Goal: Obtain resource: Download file/media

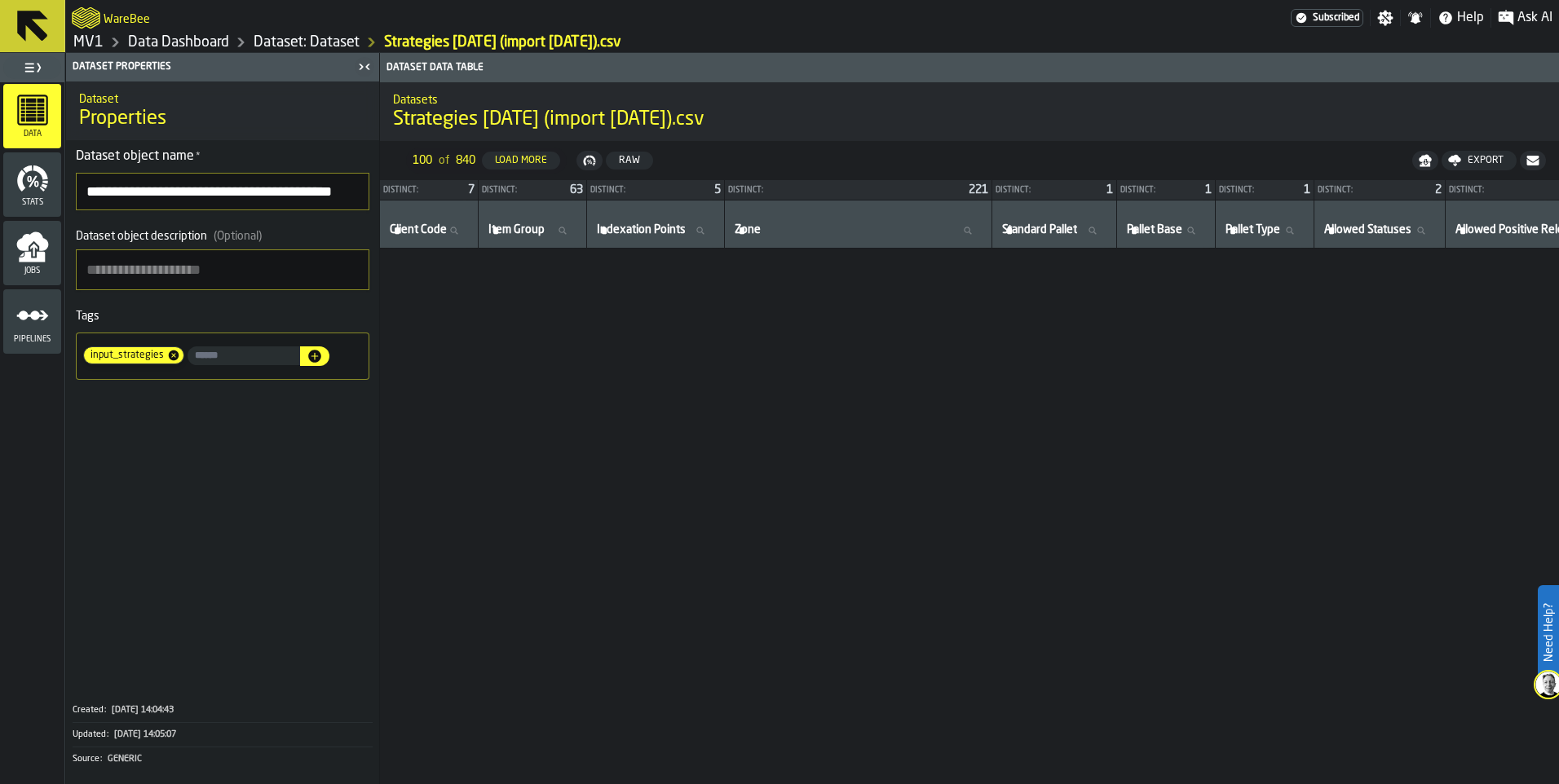
scroll to position [984, 0]
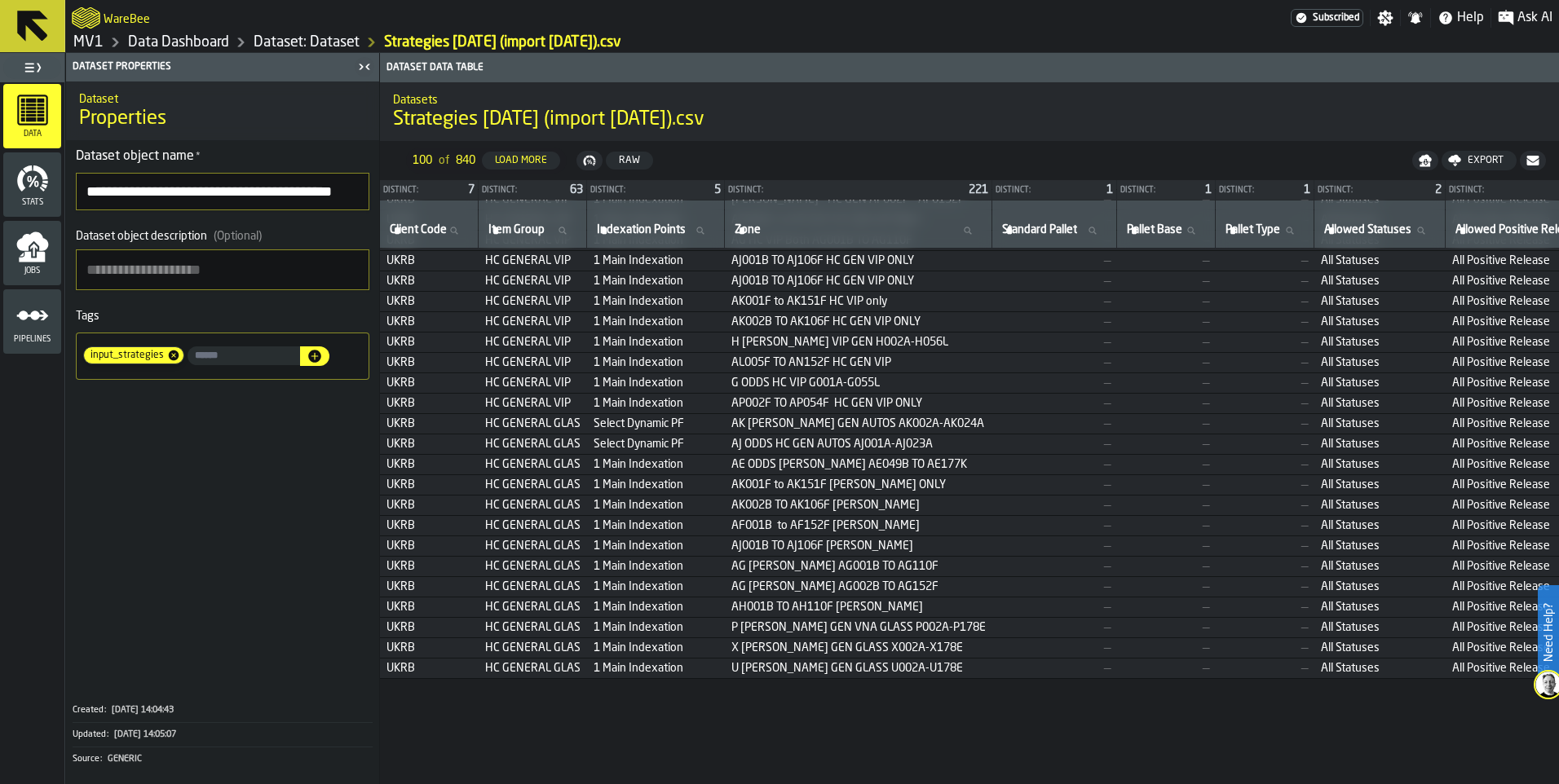
click at [41, 78] on icon "button-toggle-Toggle Full Menu" at bounding box center [33, 67] width 19 height 19
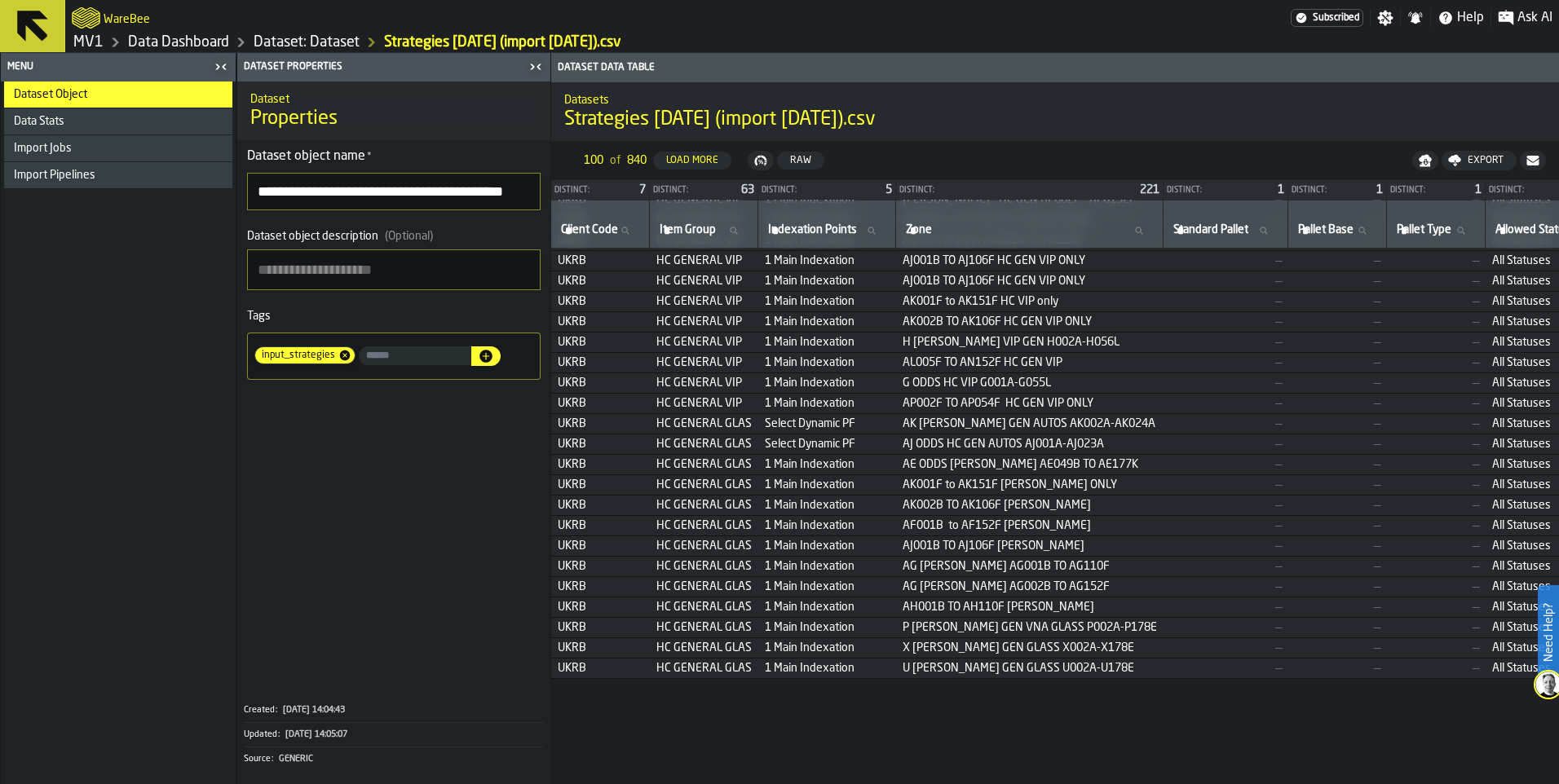
click at [48, 35] on icon at bounding box center [33, 26] width 31 height 31
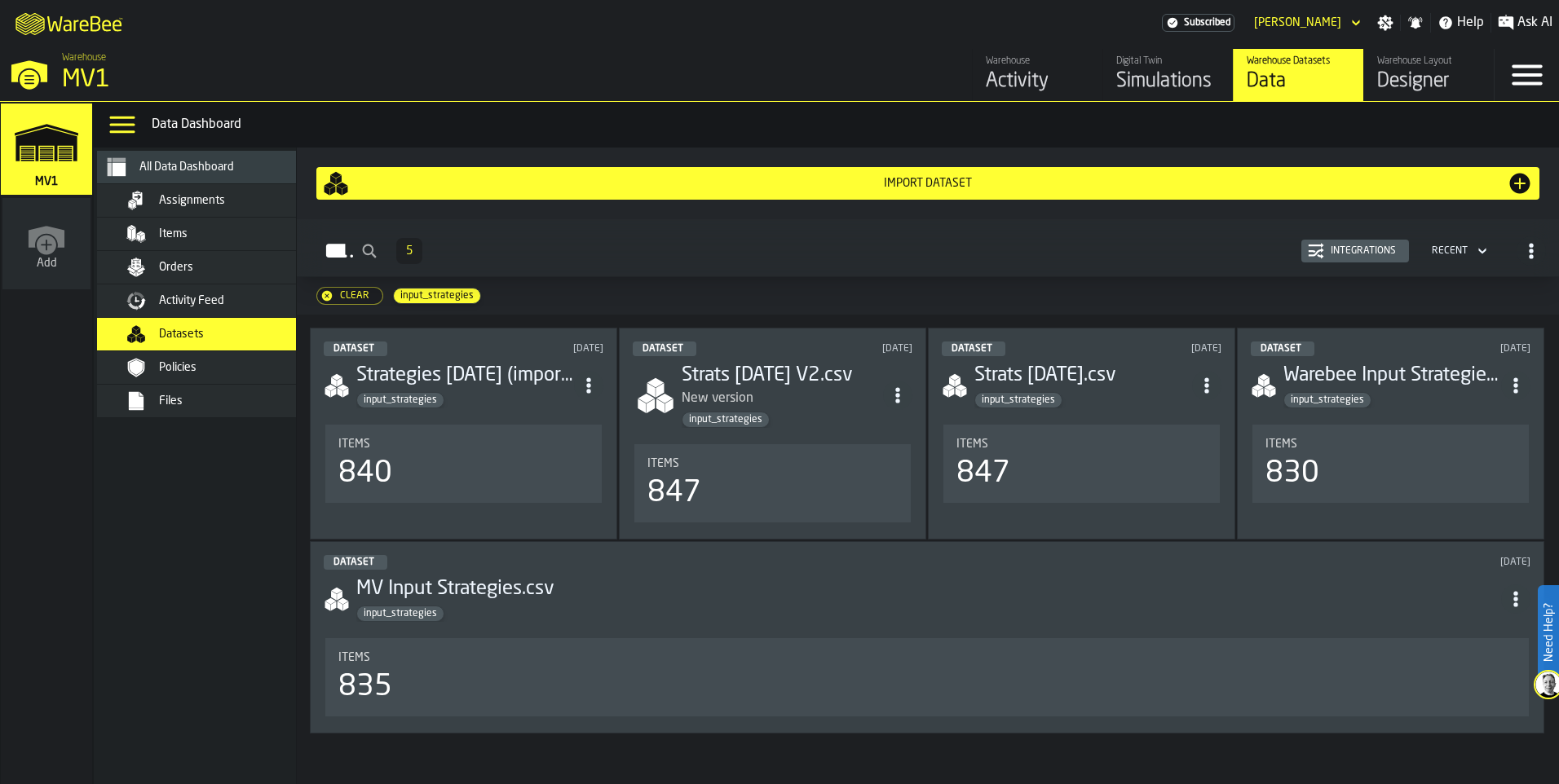
click at [1102, 101] on link "Digital Twin Simulations" at bounding box center [1167, 75] width 130 height 53
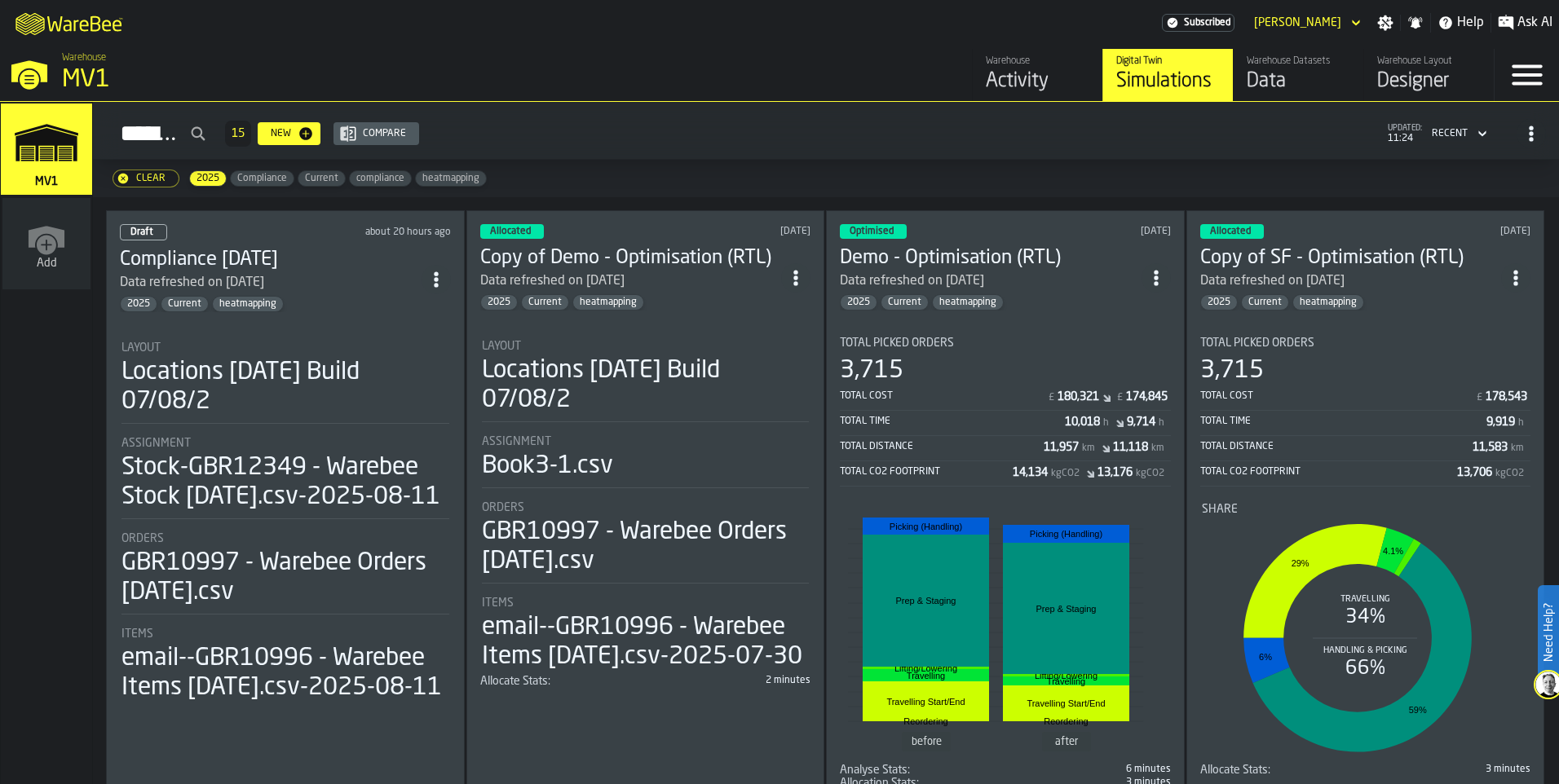
click at [325, 406] on section "Layout Locations [DATE] Build 07/08/2 Assignment Stock-GBR12349 - Warebee Stock…" at bounding box center [285, 516] width 331 height 381
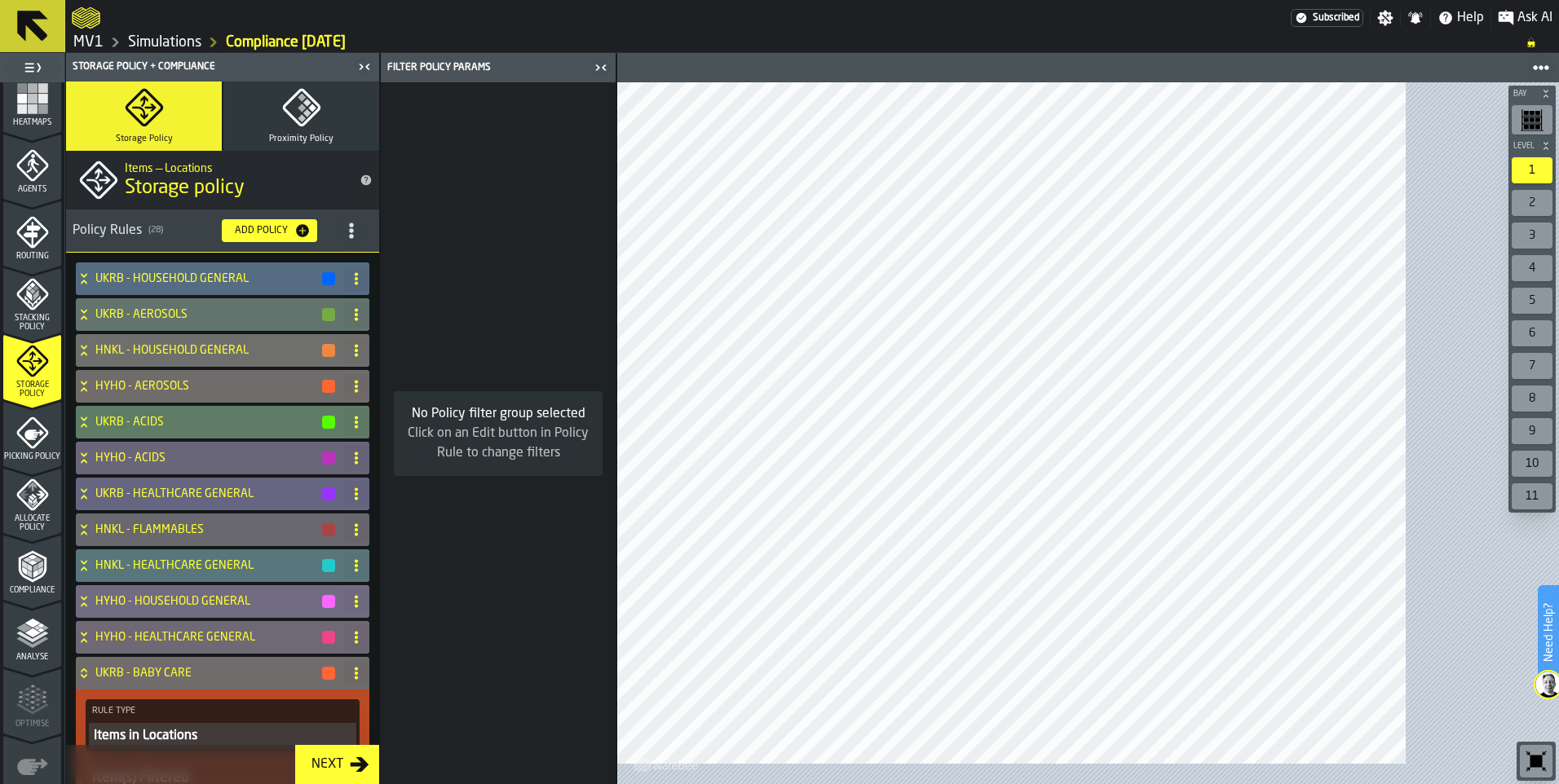
scroll to position [489, 0]
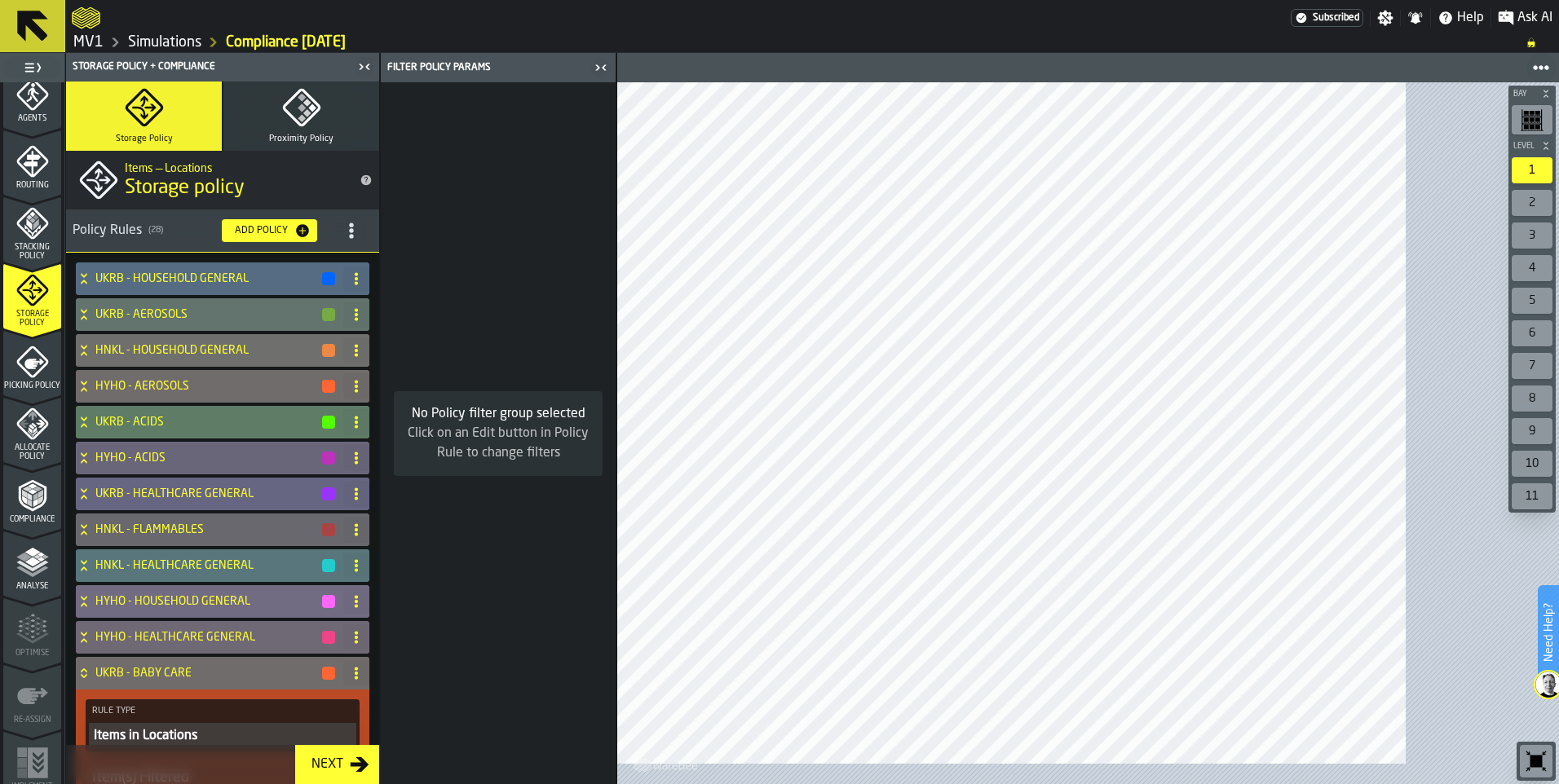
click at [32, 501] on polyline "menu Compliance" at bounding box center [29, 496] width 5 height 9
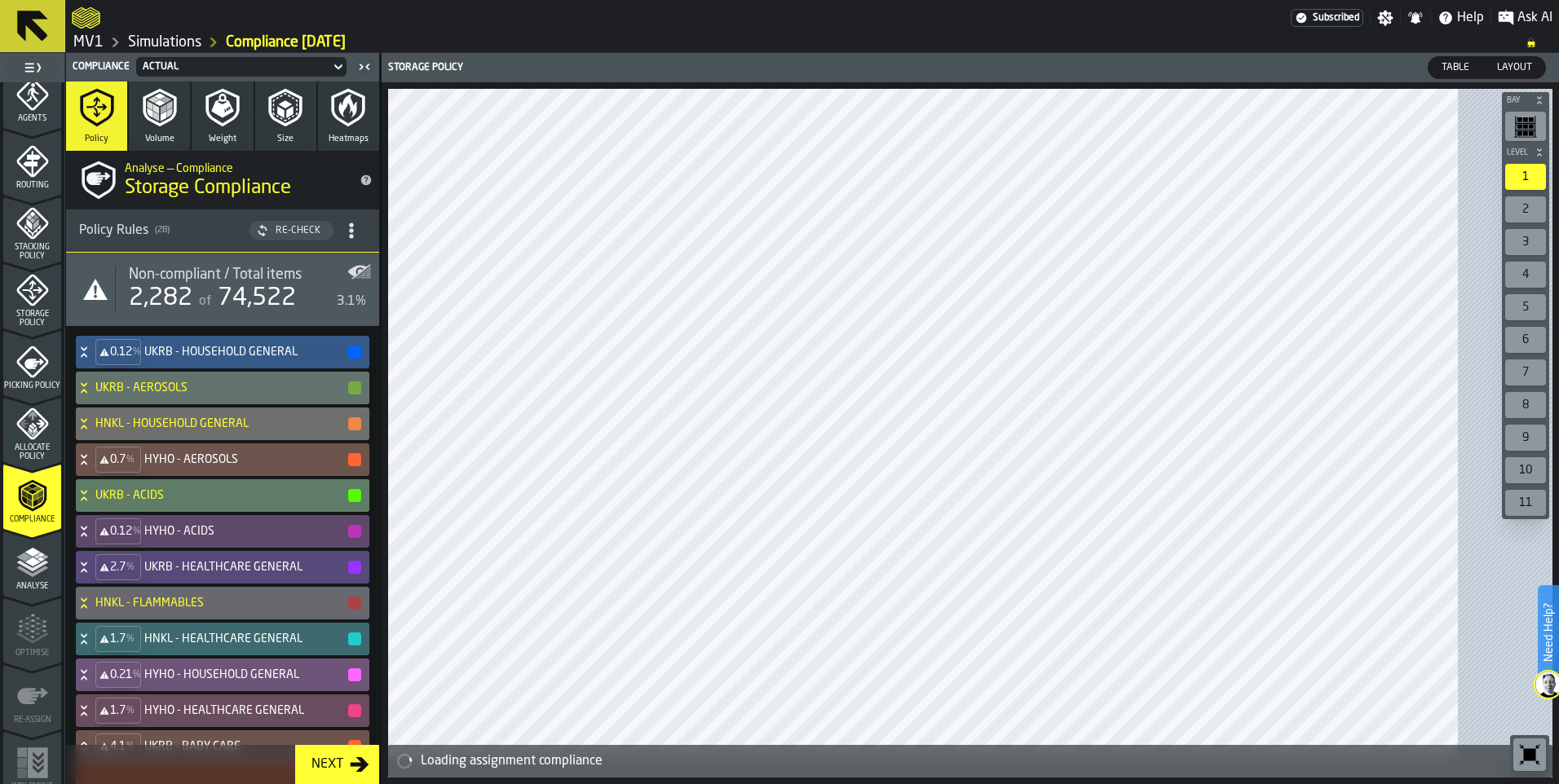
click at [182, 359] on h4 "UKRB - HOUSEHOLD GENERAL" at bounding box center [245, 352] width 202 height 13
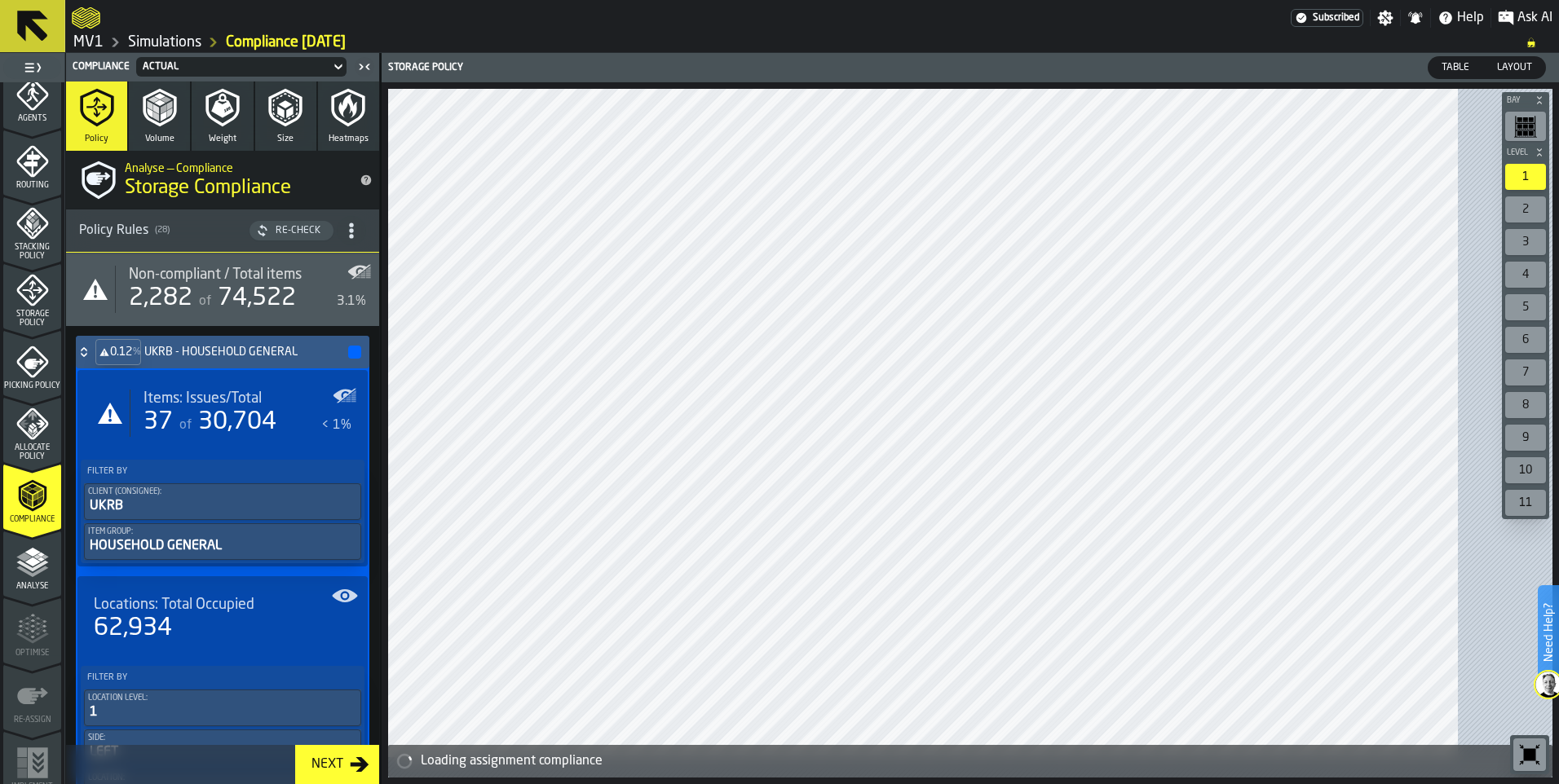
click at [92, 359] on icon at bounding box center [83, 352] width 16 height 13
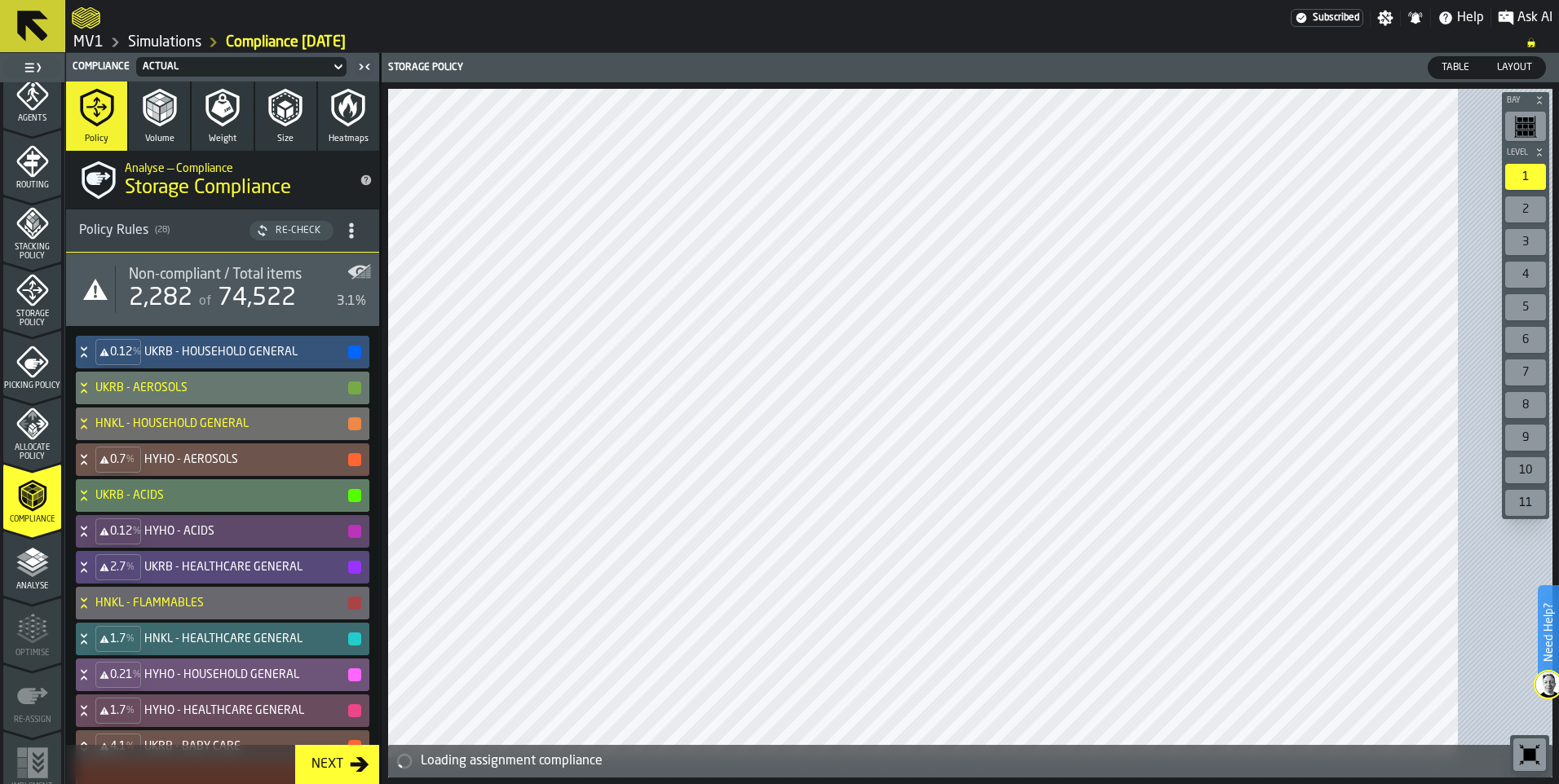
click at [119, 404] on div "UKRB - AEROSOLS" at bounding box center [219, 388] width 287 height 33
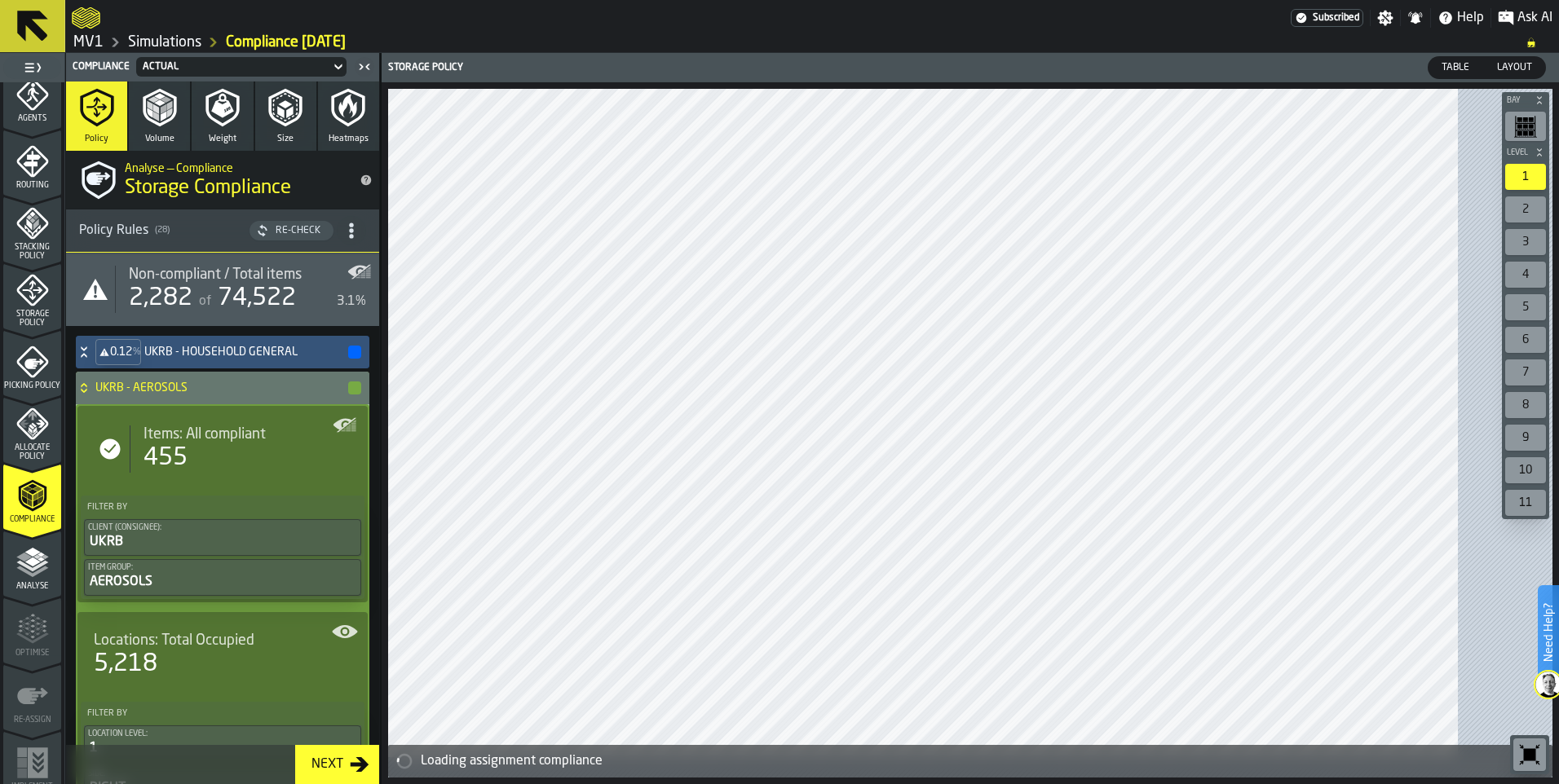
click at [118, 404] on div "UKRB - AEROSOLS" at bounding box center [219, 388] width 287 height 33
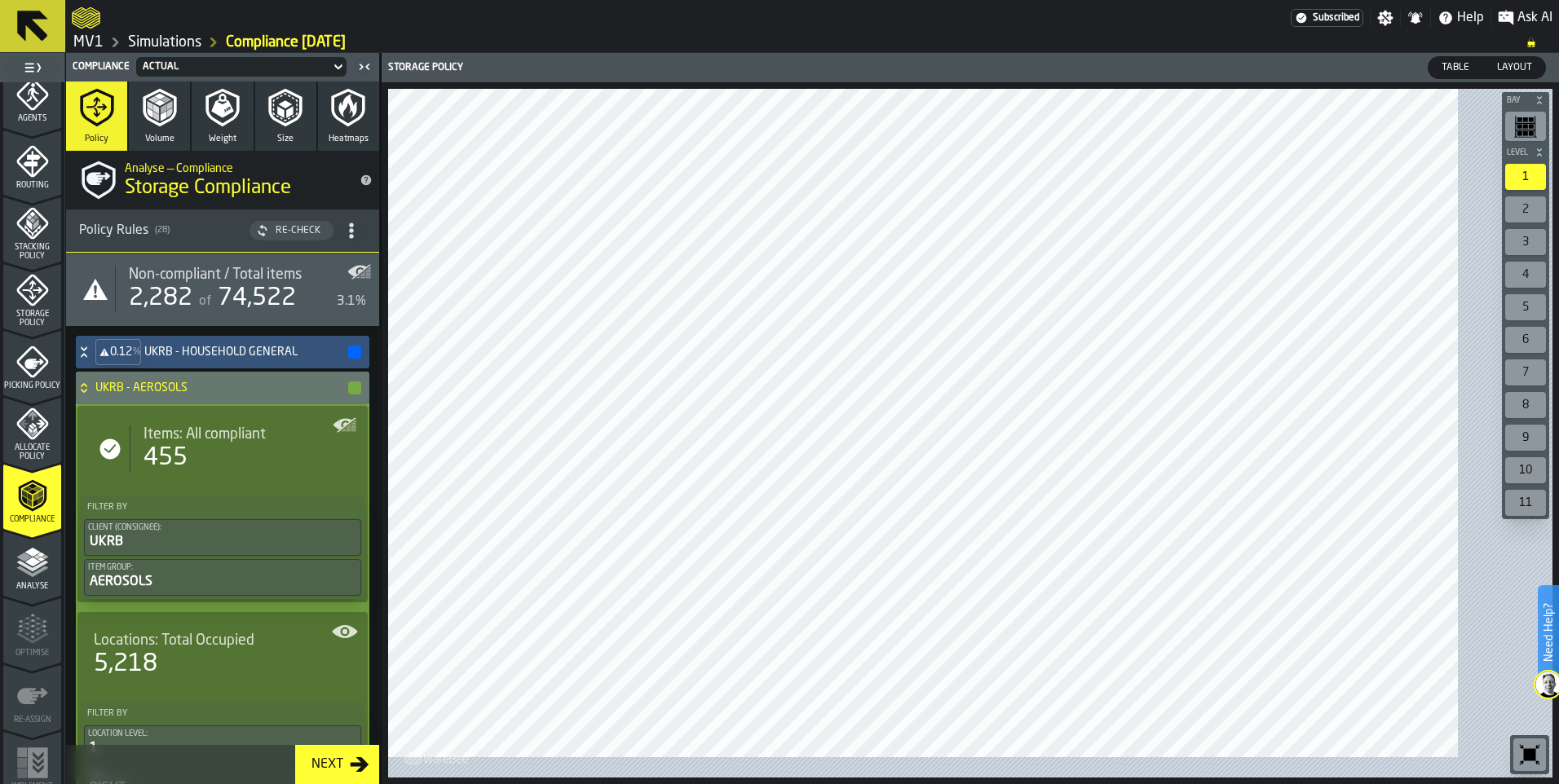
click at [92, 394] on icon at bounding box center [83, 389] width 16 height 13
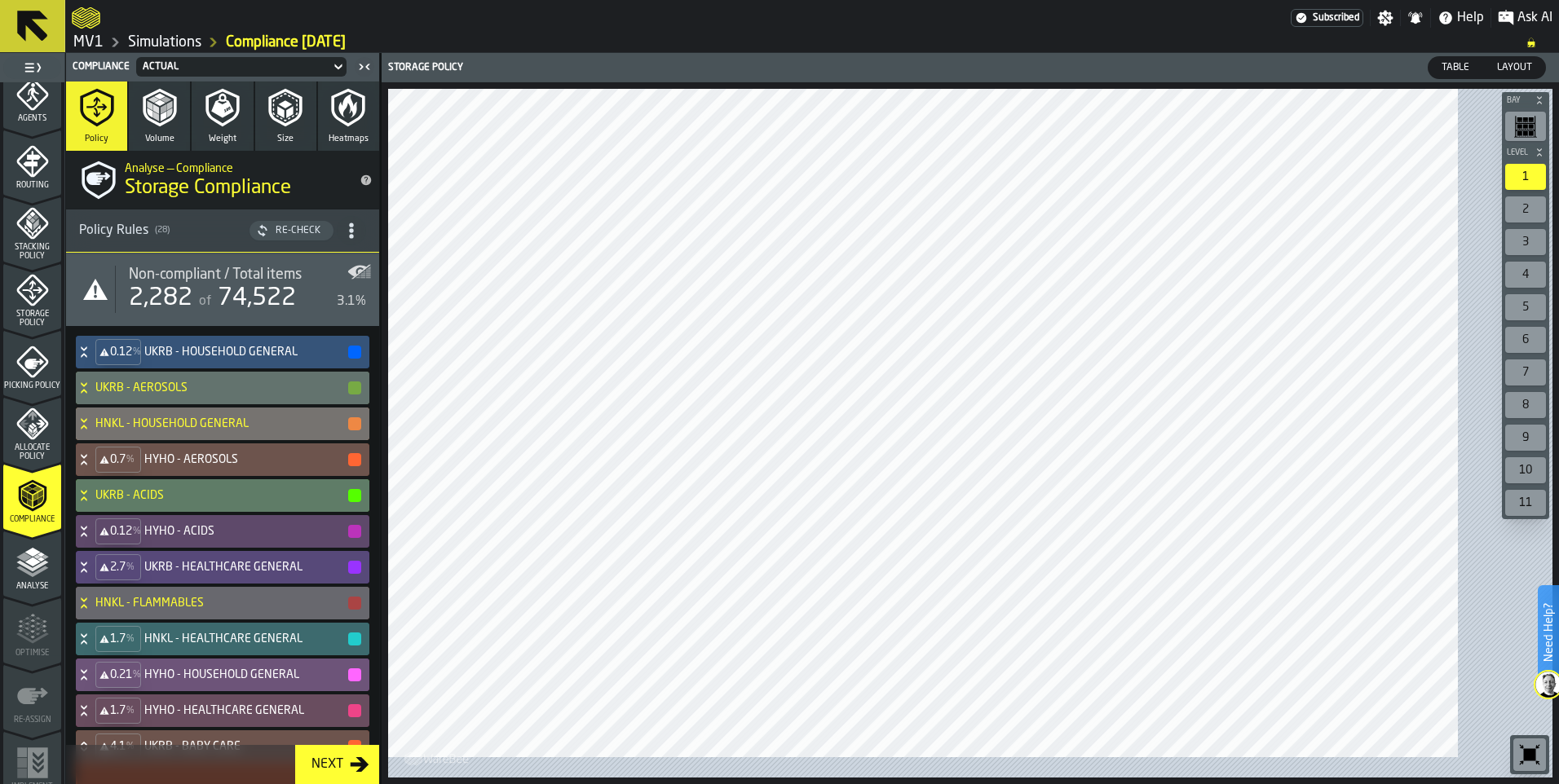
click at [92, 431] on icon at bounding box center [83, 424] width 16 height 13
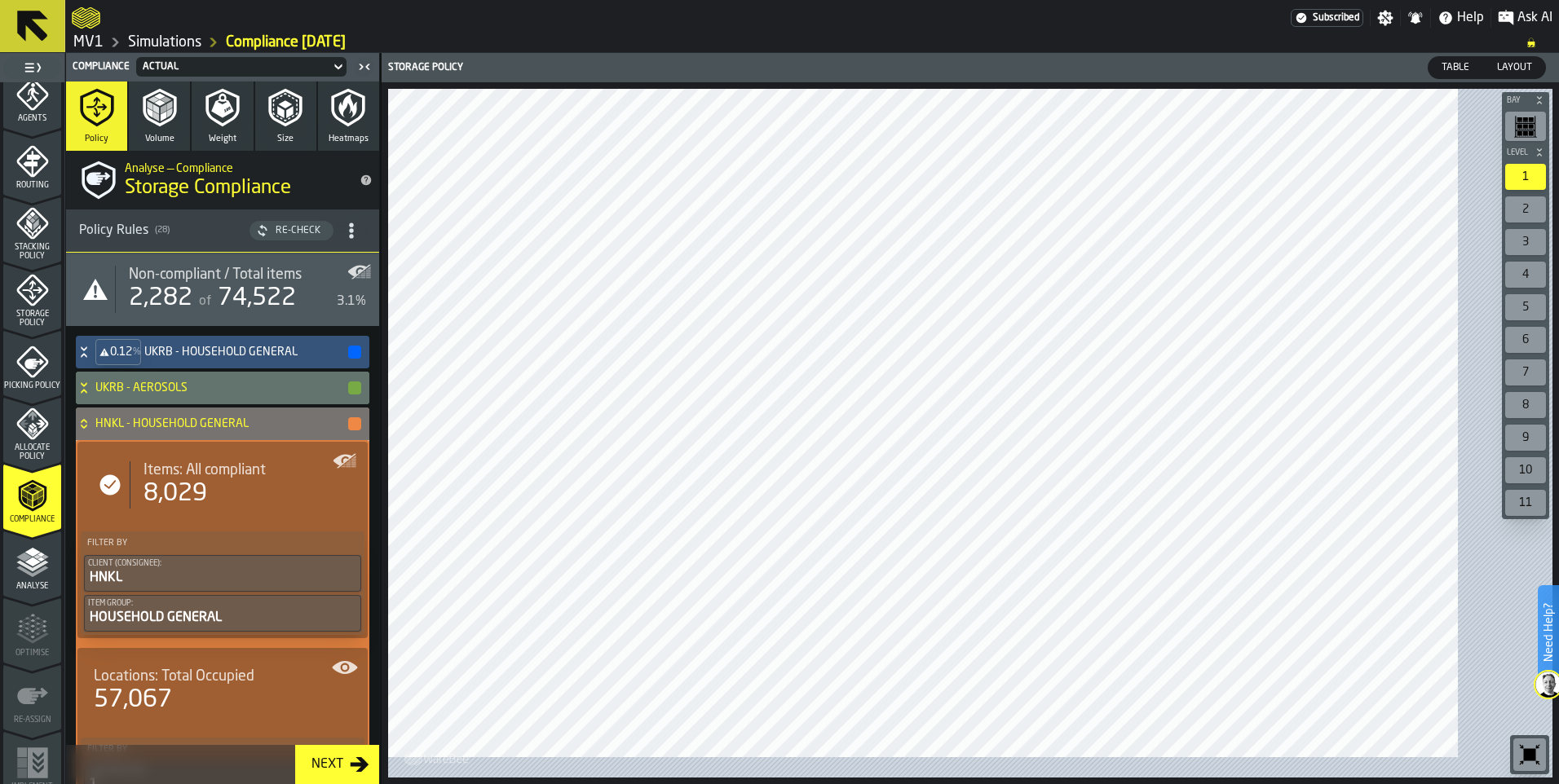
click at [86, 423] on icon at bounding box center [83, 421] width 6 height 4
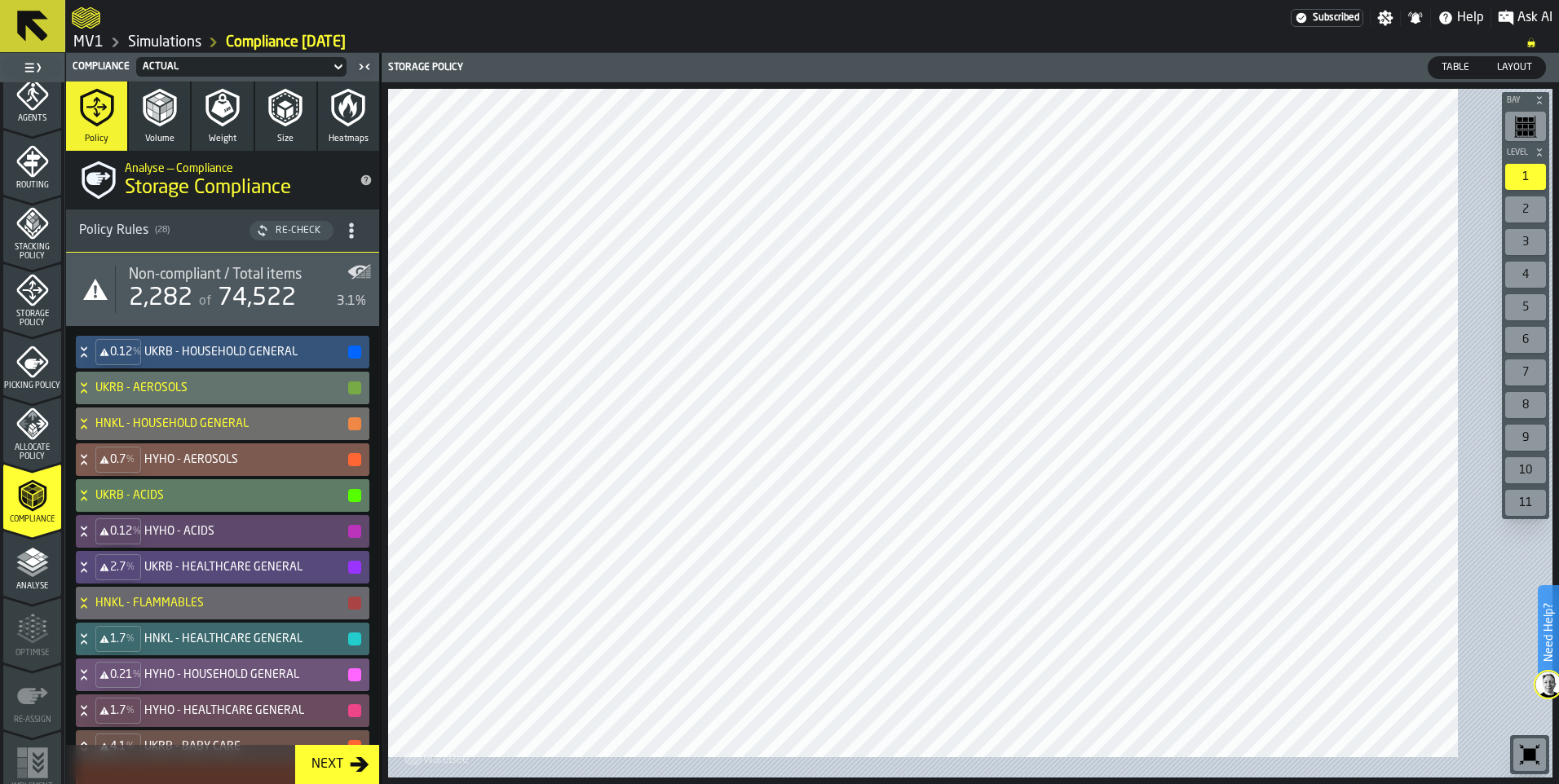
click at [86, 464] on icon at bounding box center [83, 462] width 6 height 4
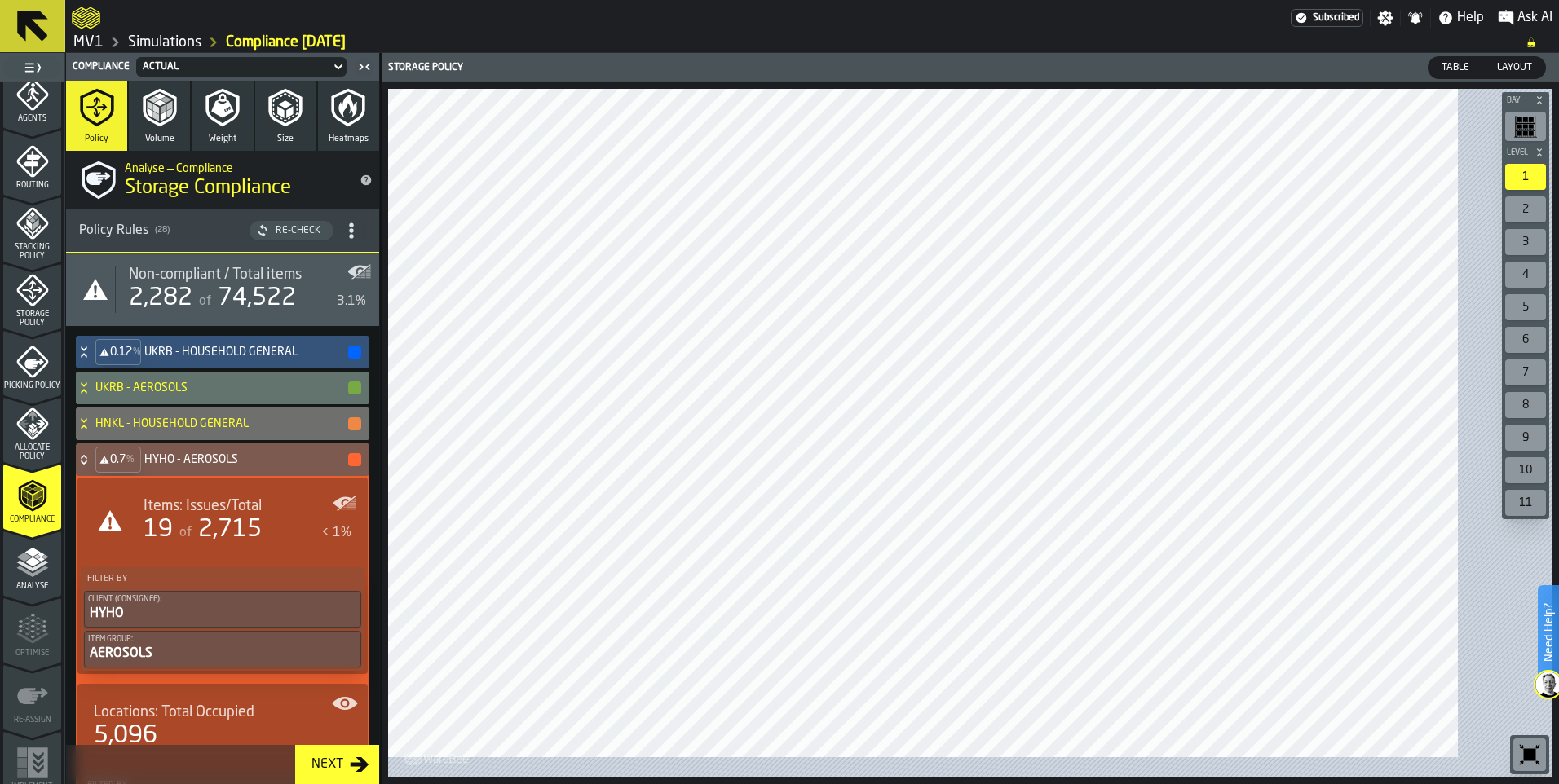
click at [92, 466] on icon at bounding box center [83, 460] width 16 height 13
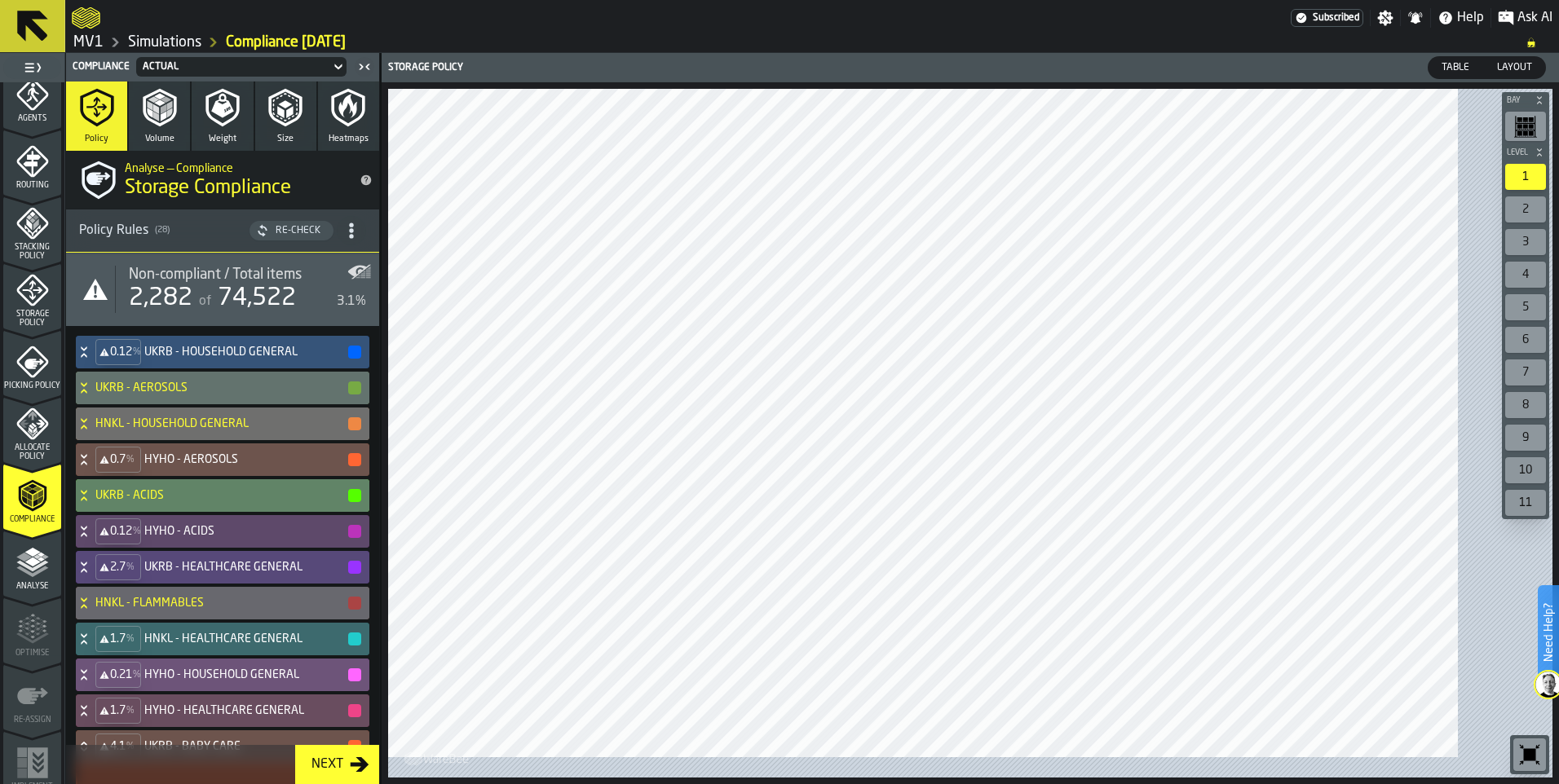
click at [86, 494] on icon at bounding box center [83, 492] width 6 height 4
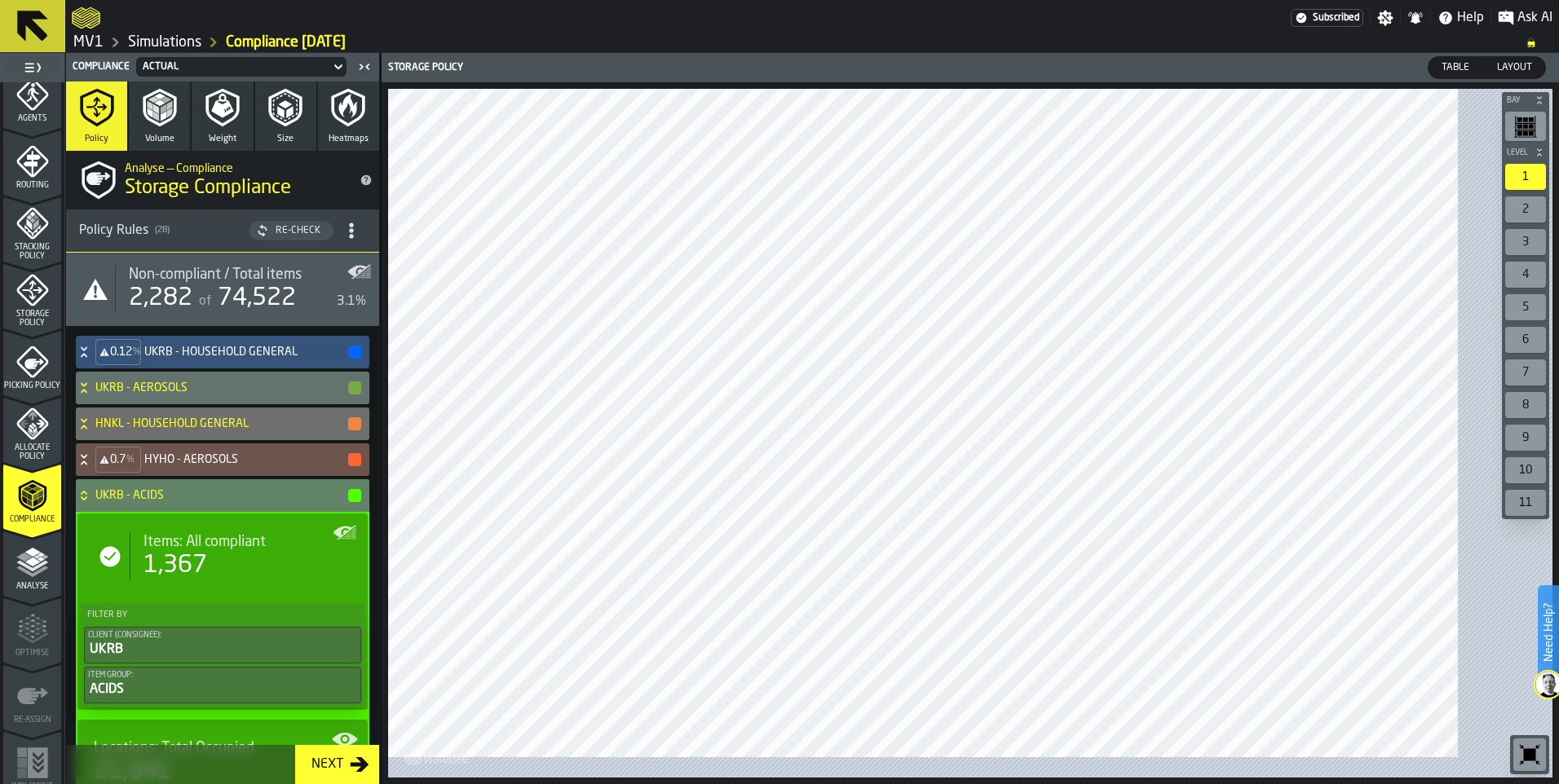
click at [92, 503] on icon at bounding box center [83, 496] width 16 height 13
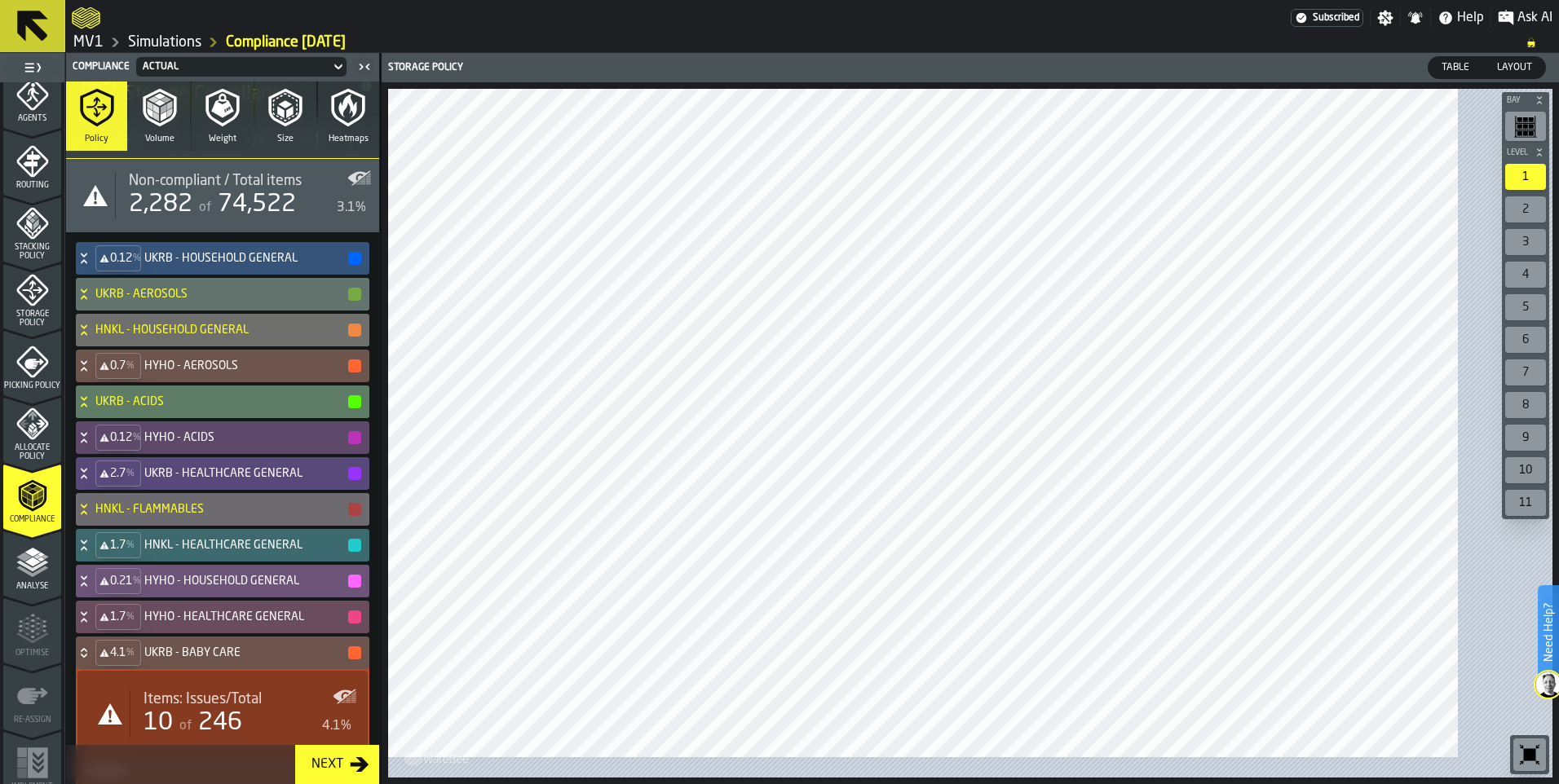
scroll to position [163, 0]
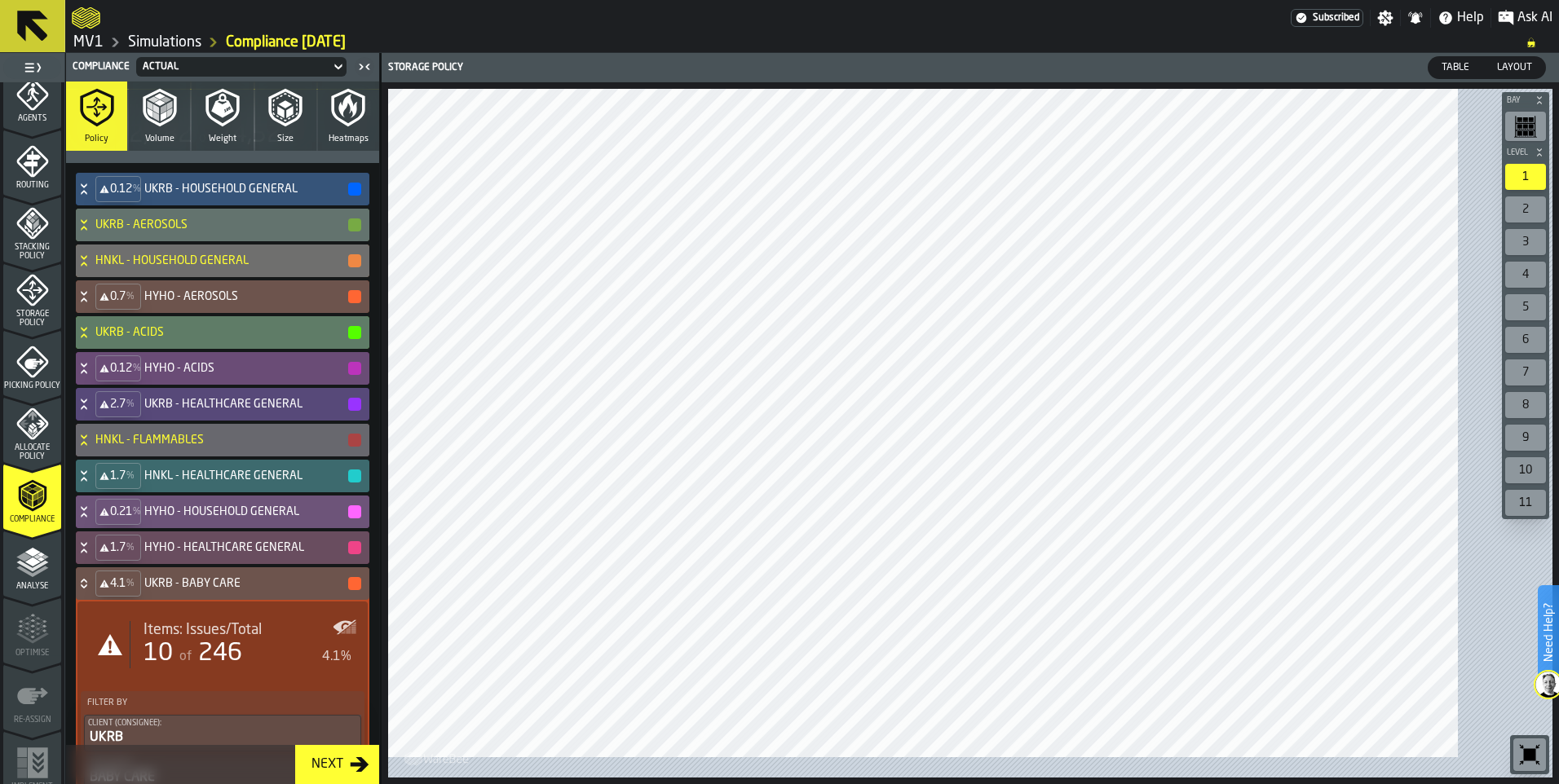
click at [92, 375] on icon at bounding box center [83, 369] width 16 height 13
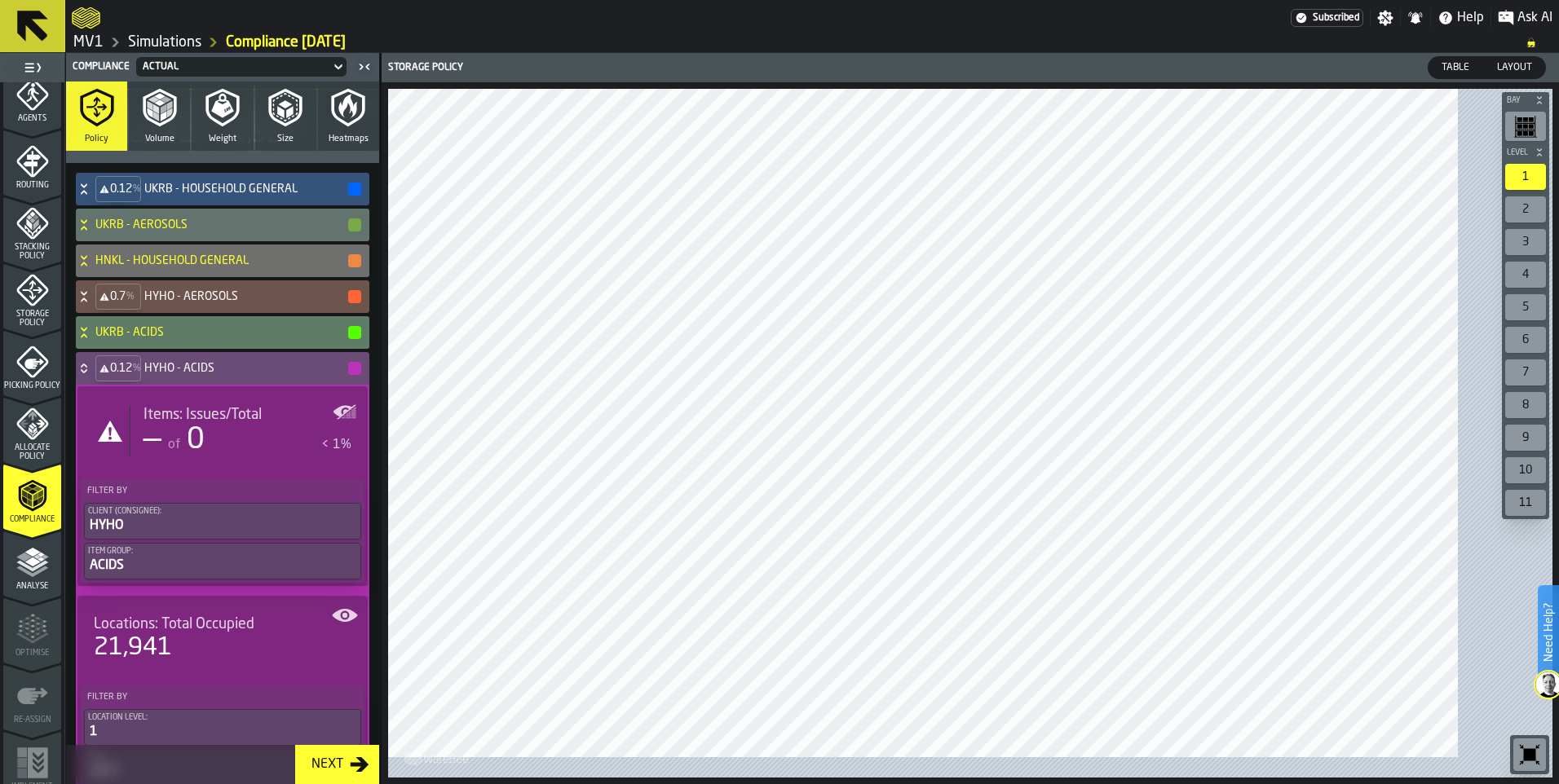
click at [92, 375] on icon at bounding box center [83, 369] width 16 height 13
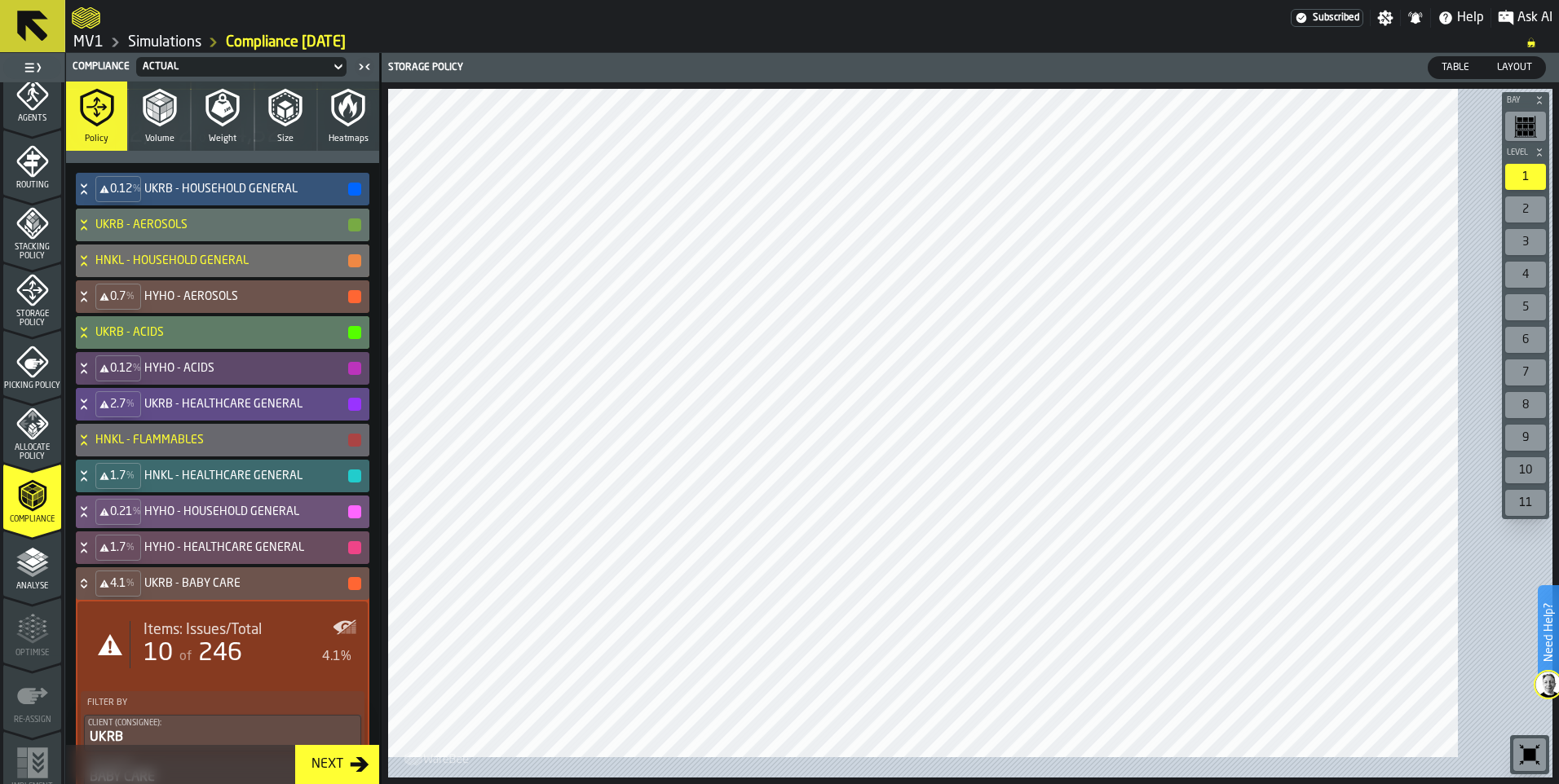
click at [92, 411] on icon at bounding box center [83, 405] width 16 height 13
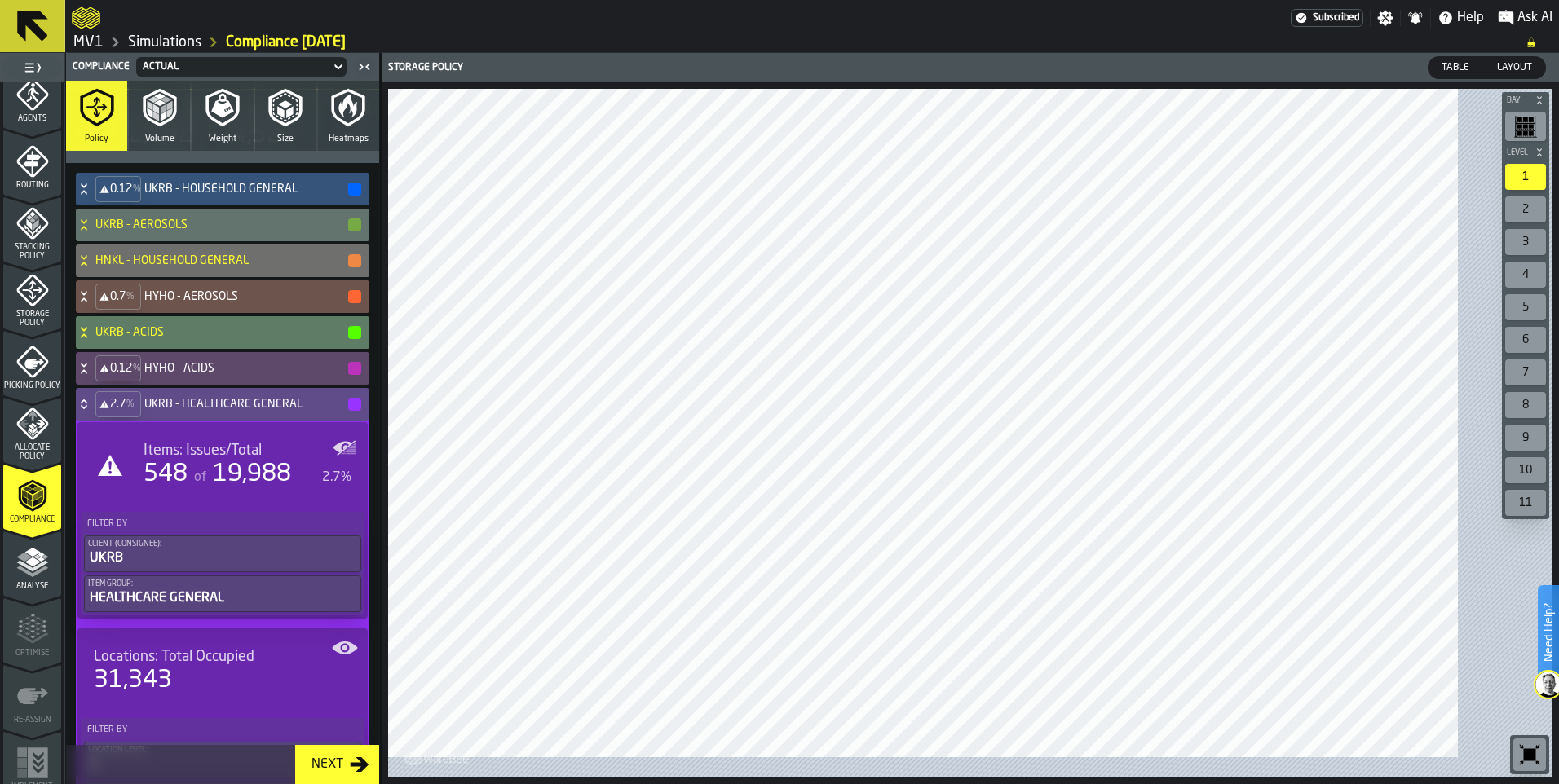
click at [92, 411] on icon at bounding box center [83, 405] width 16 height 13
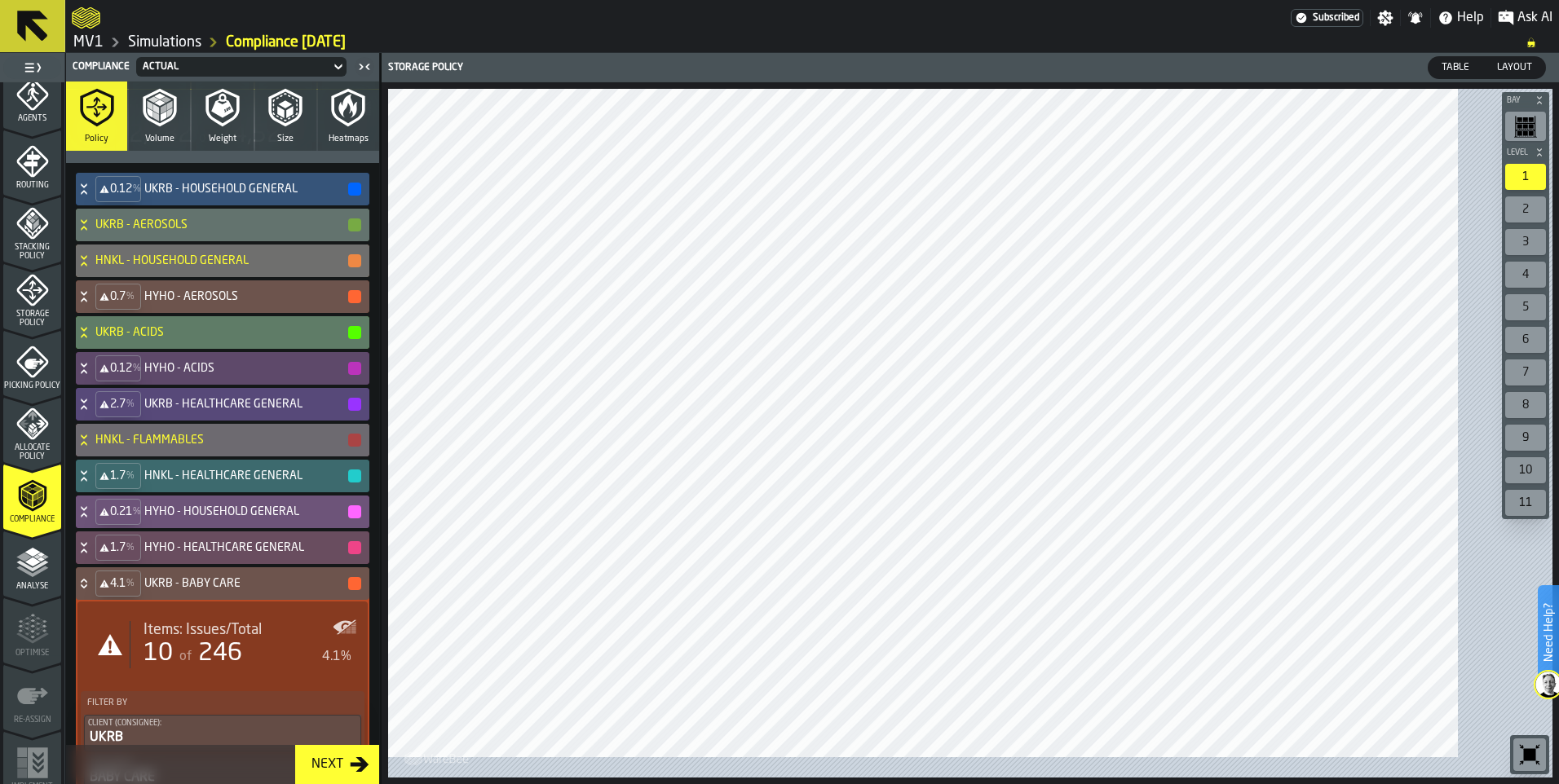
click at [92, 447] on icon at bounding box center [83, 440] width 16 height 13
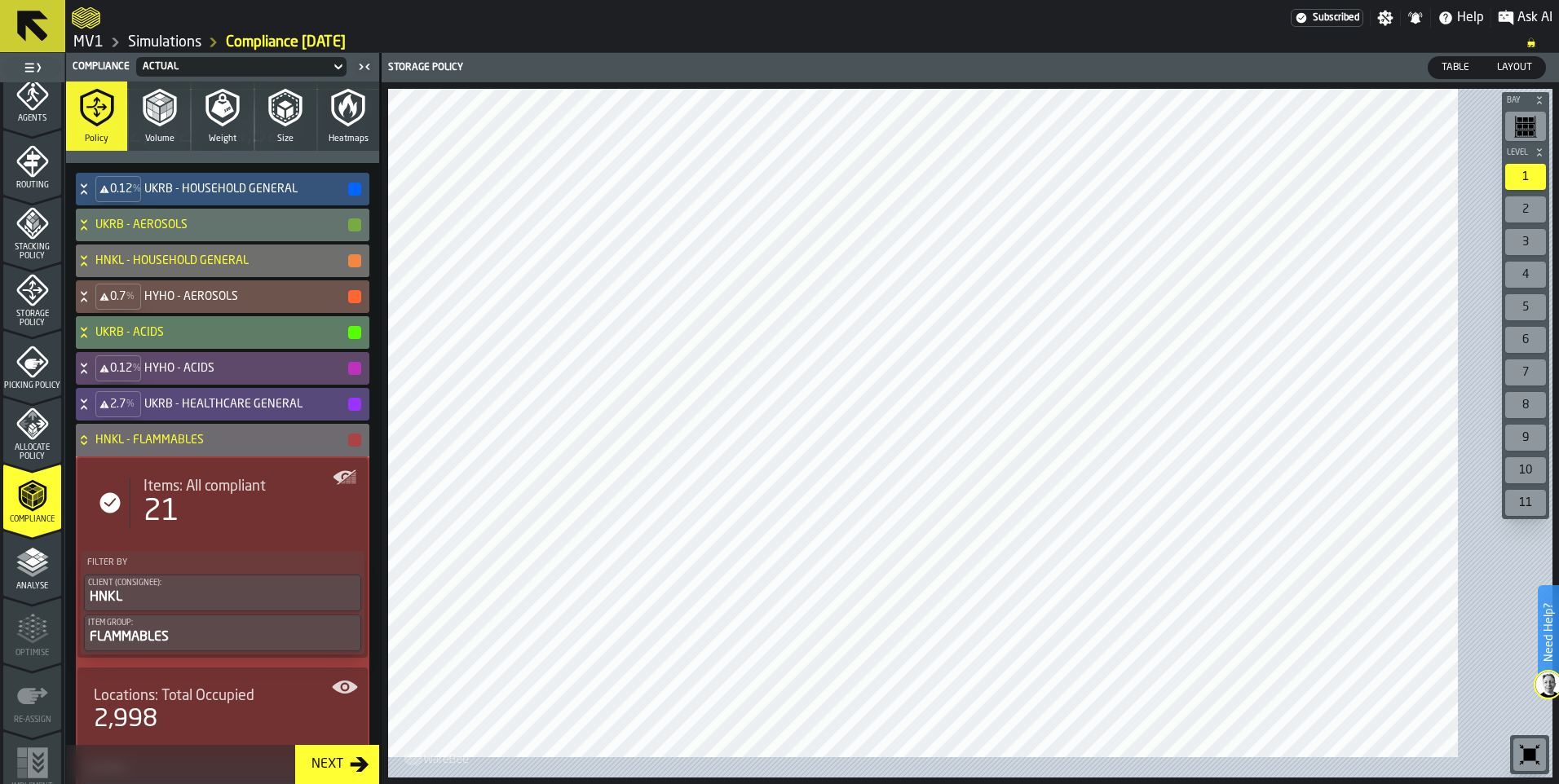
click at [92, 447] on icon at bounding box center [83, 440] width 16 height 13
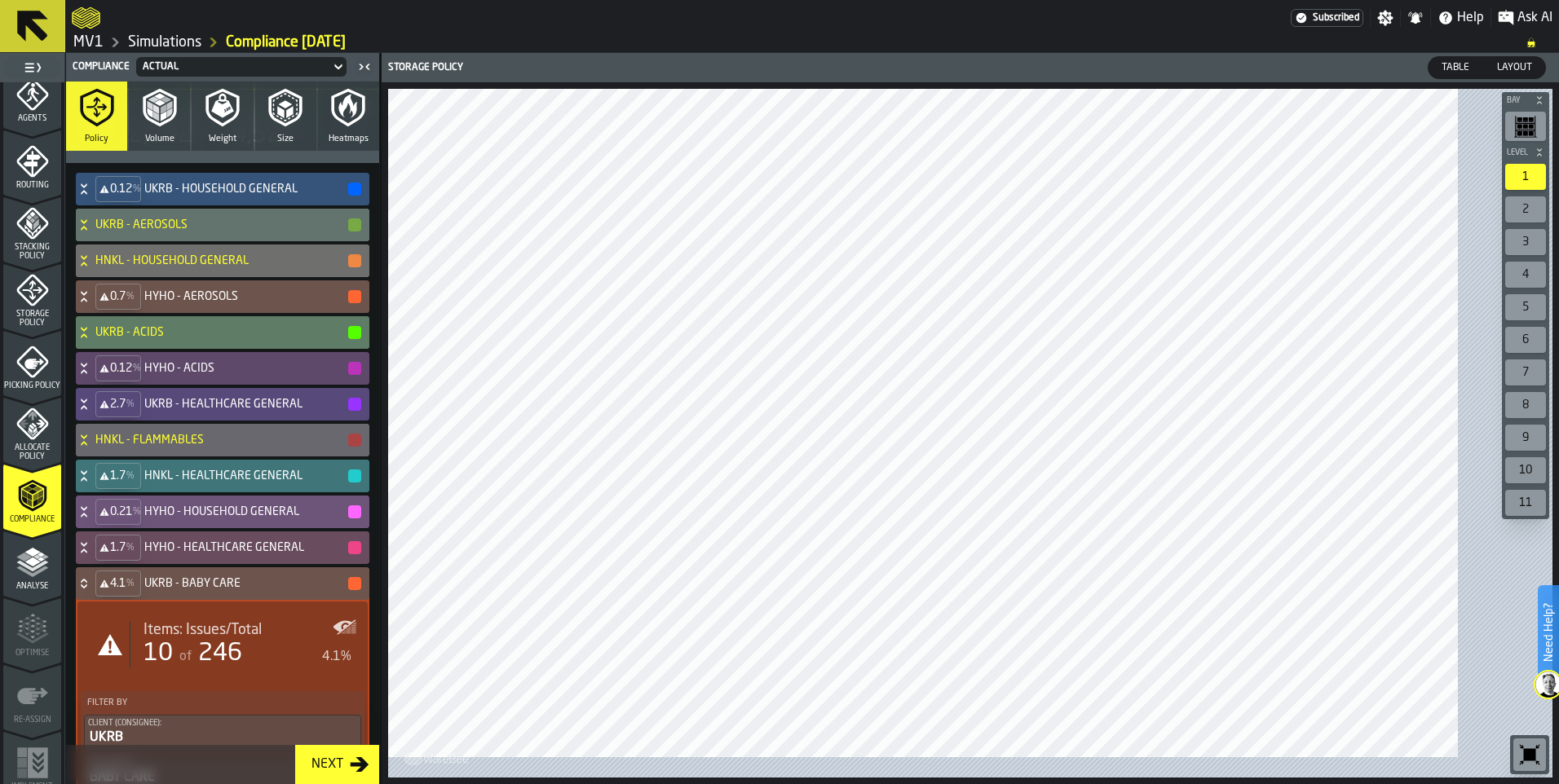
click at [92, 482] on icon at bounding box center [83, 477] width 16 height 13
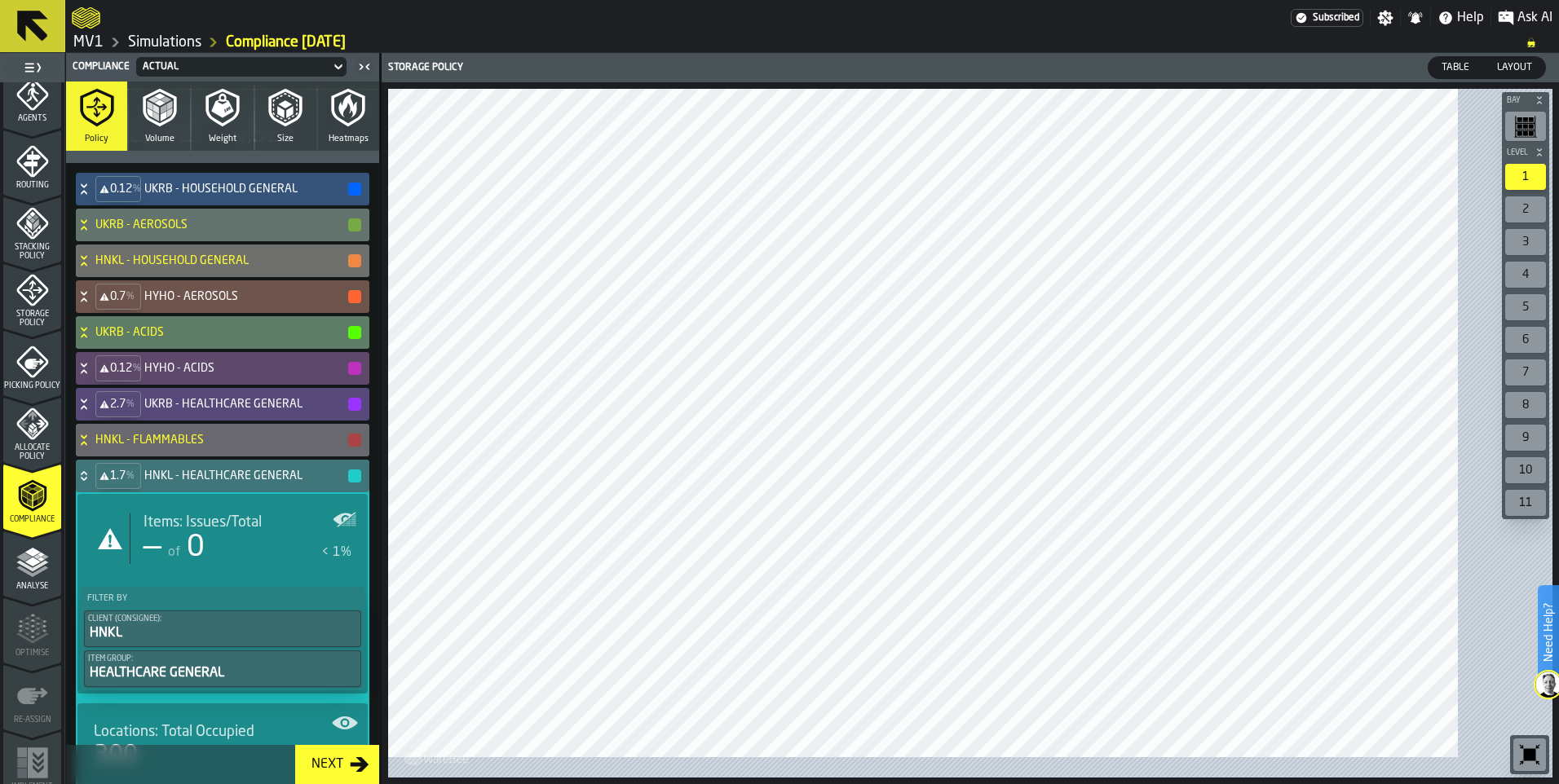
click at [92, 482] on icon at bounding box center [83, 477] width 16 height 13
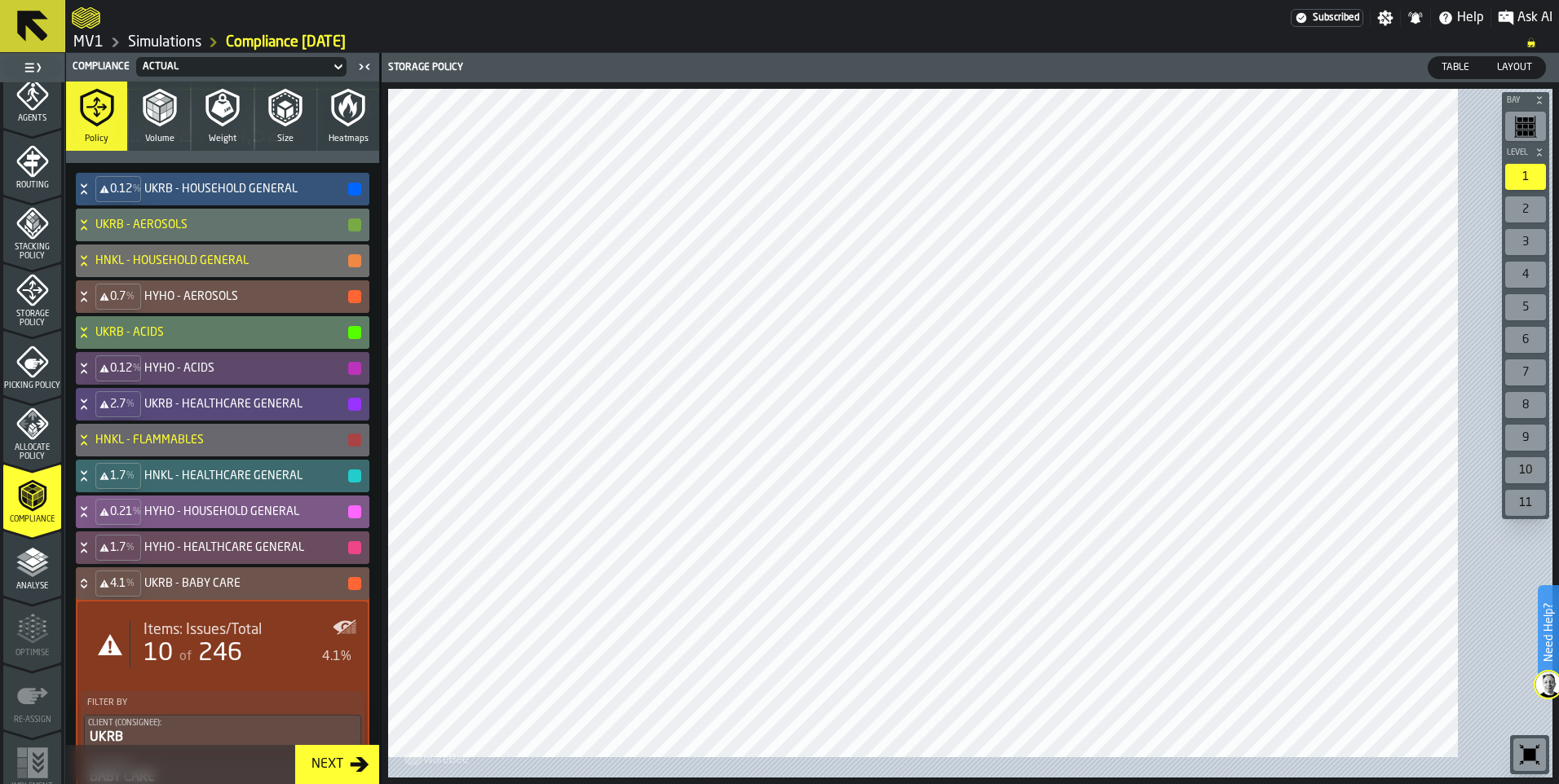
click at [92, 519] on icon at bounding box center [83, 512] width 16 height 13
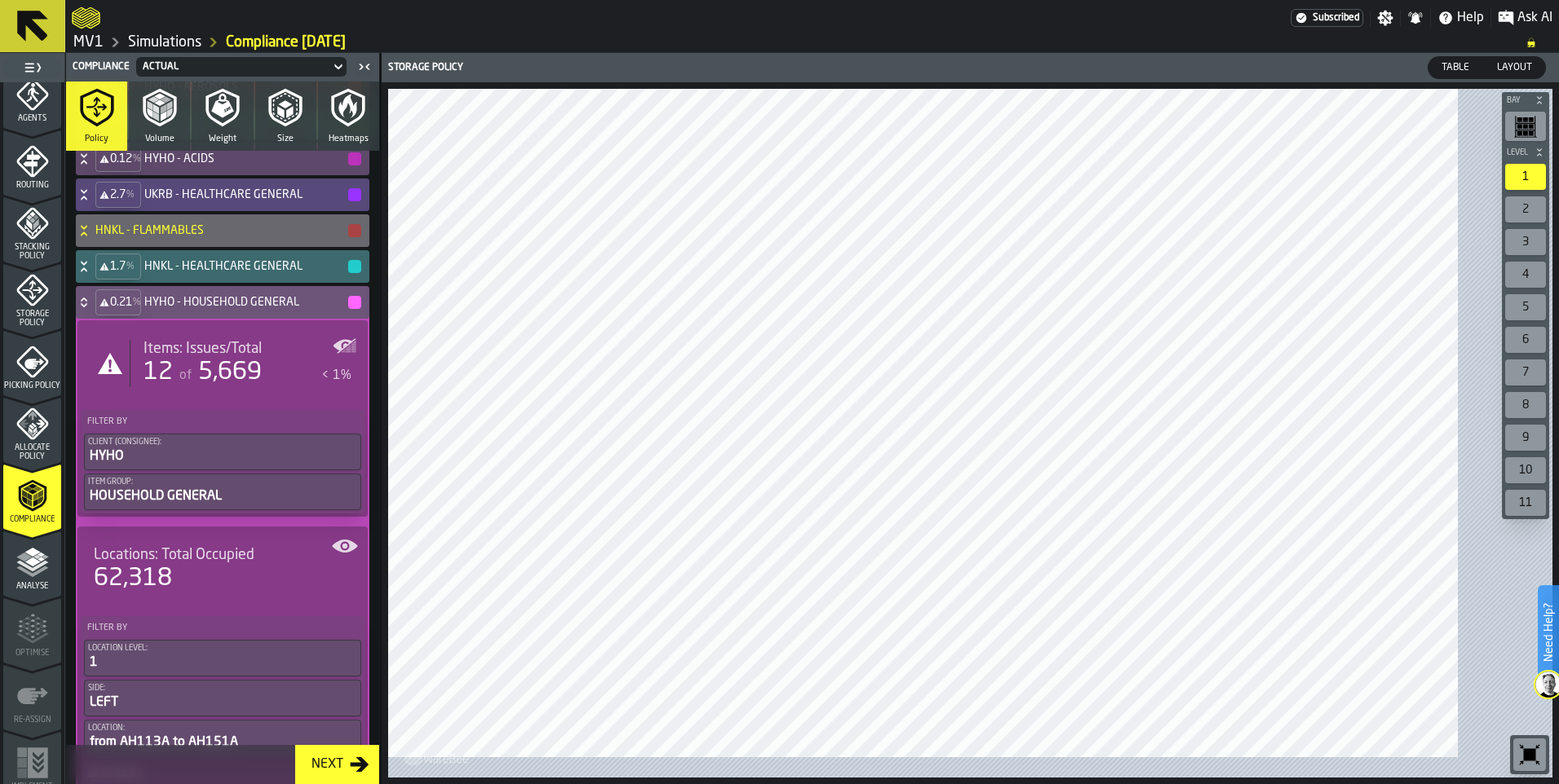
scroll to position [570, 0]
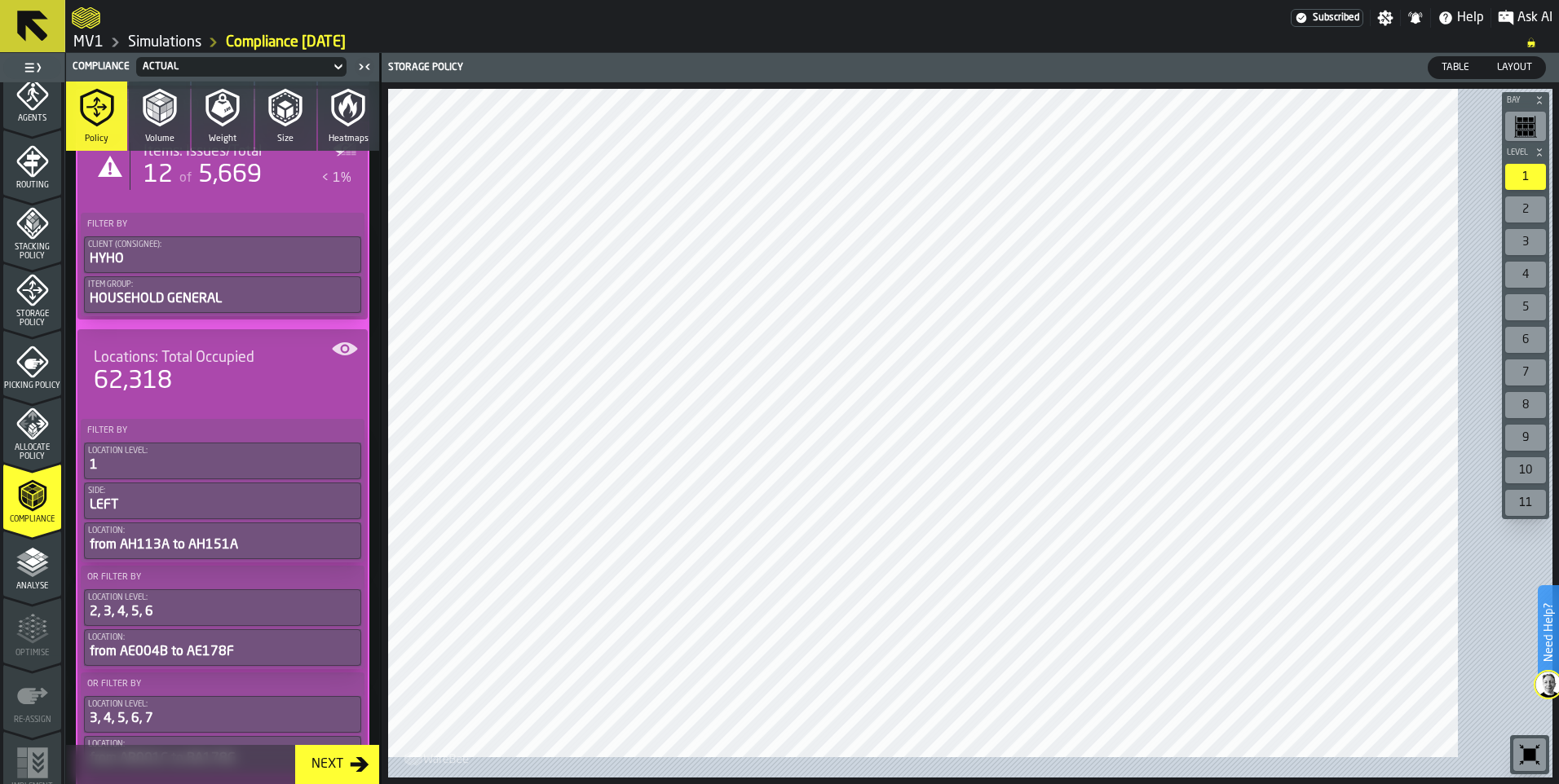
click at [261, 188] on span "5,669" at bounding box center [230, 175] width 63 height 25
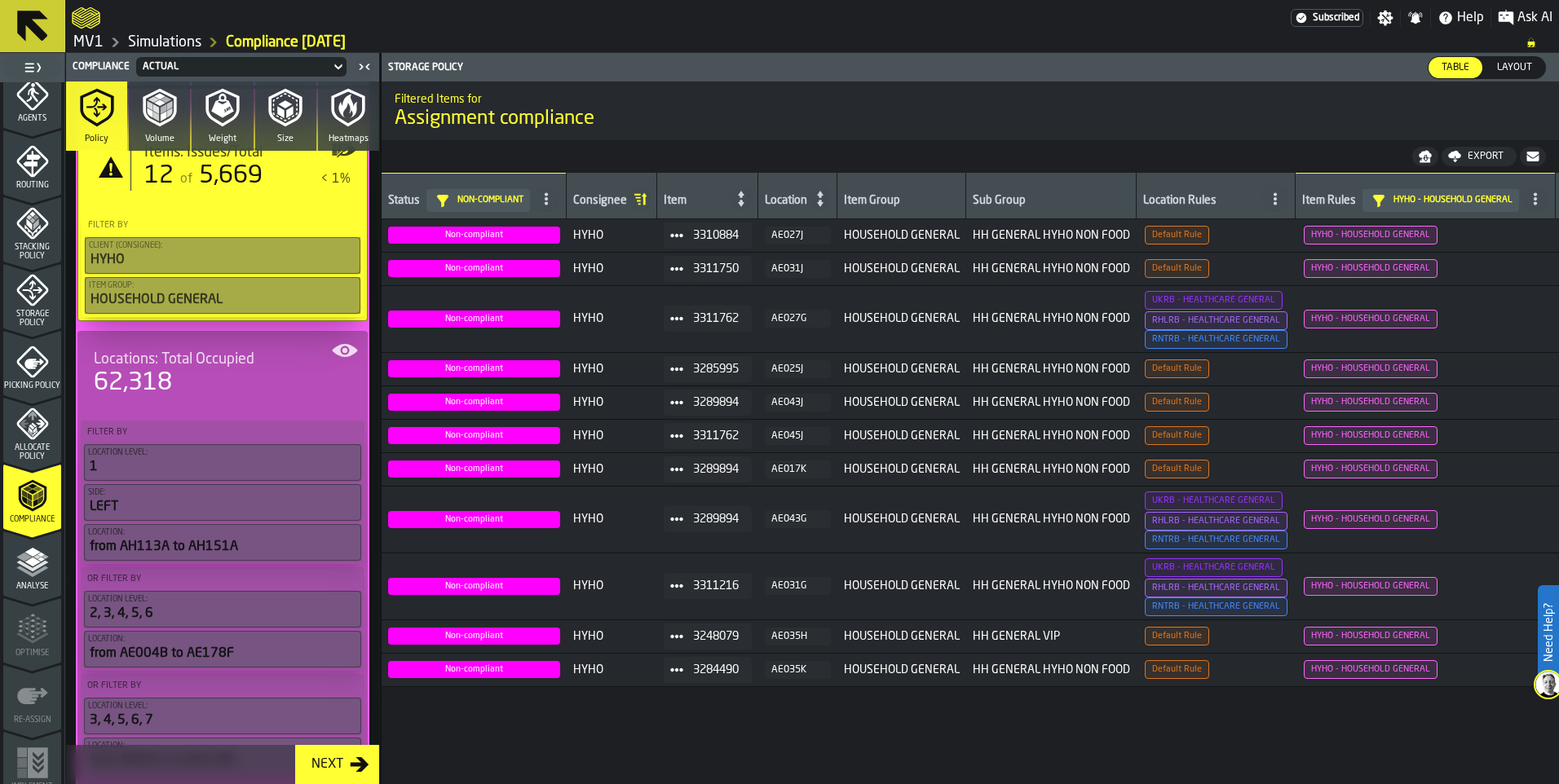
click at [15, 261] on span "Stacking Policy" at bounding box center [32, 252] width 57 height 18
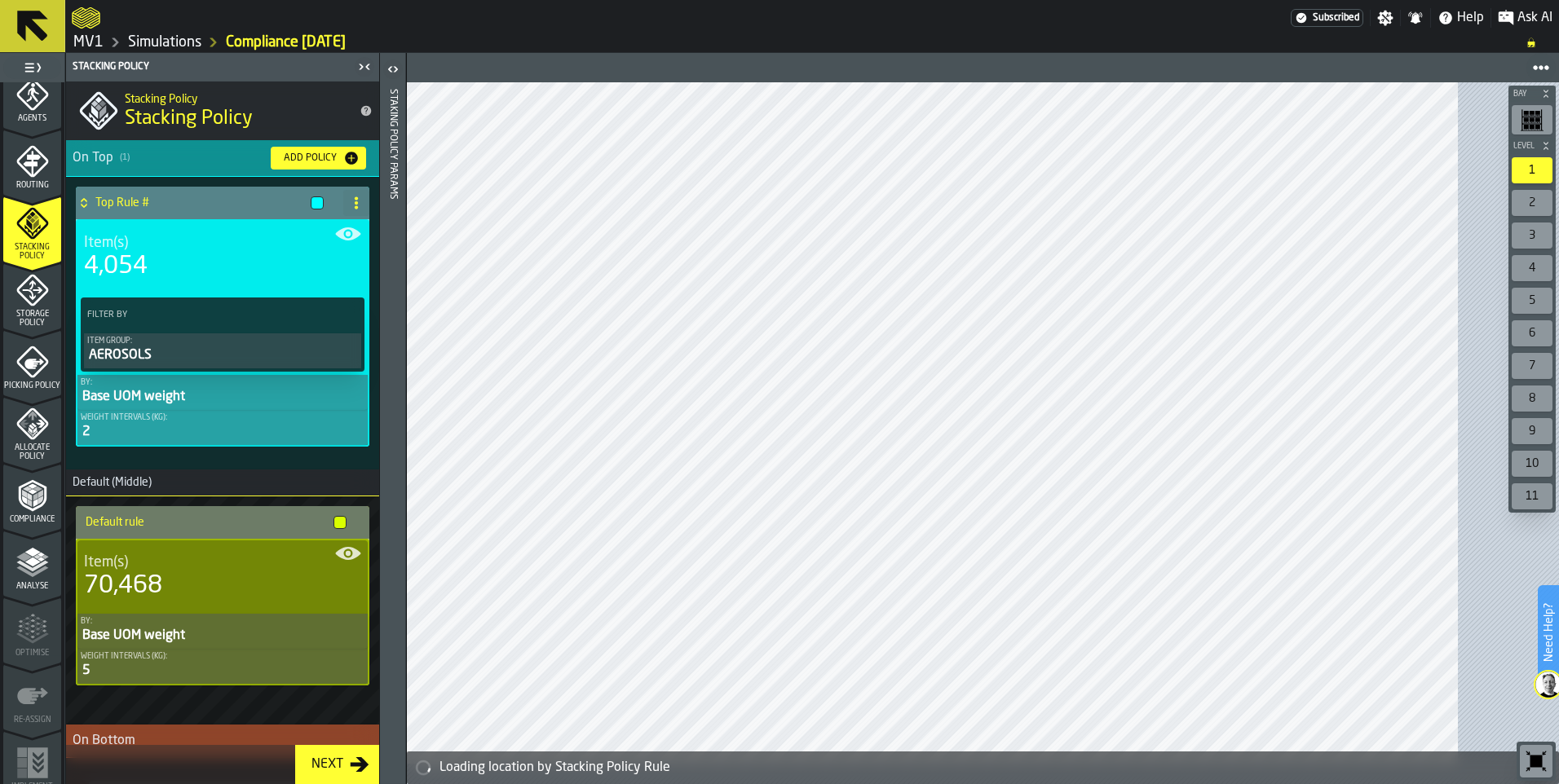
click at [222, 252] on div "Item(s)" at bounding box center [223, 242] width 278 height 18
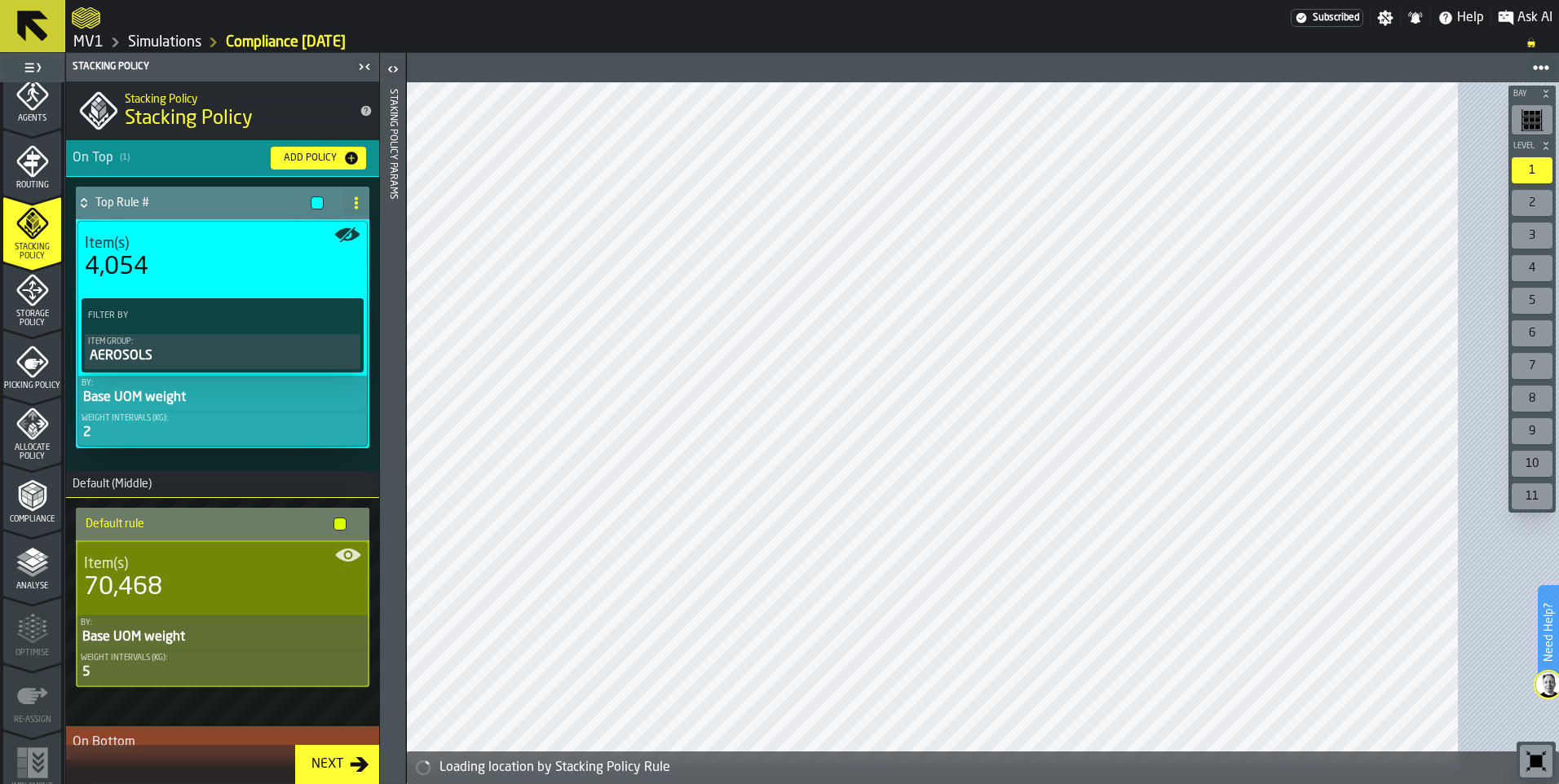
click at [92, 210] on icon at bounding box center [83, 203] width 16 height 13
click at [163, 530] on h4 "Default rule" at bounding box center [206, 525] width 241 height 13
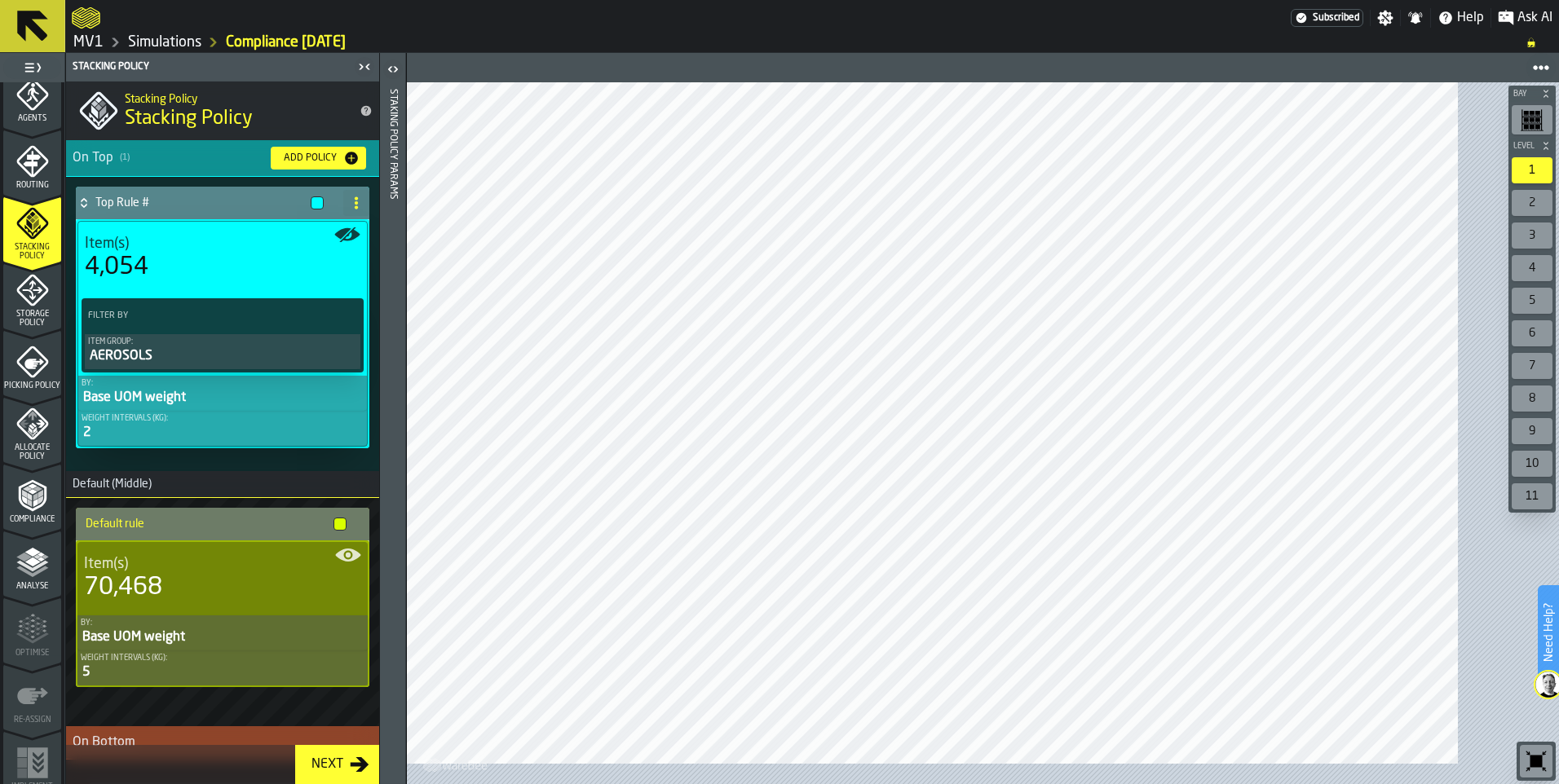
click at [37, 506] on polyline "menu Compliance" at bounding box center [34, 502] width 5 height 9
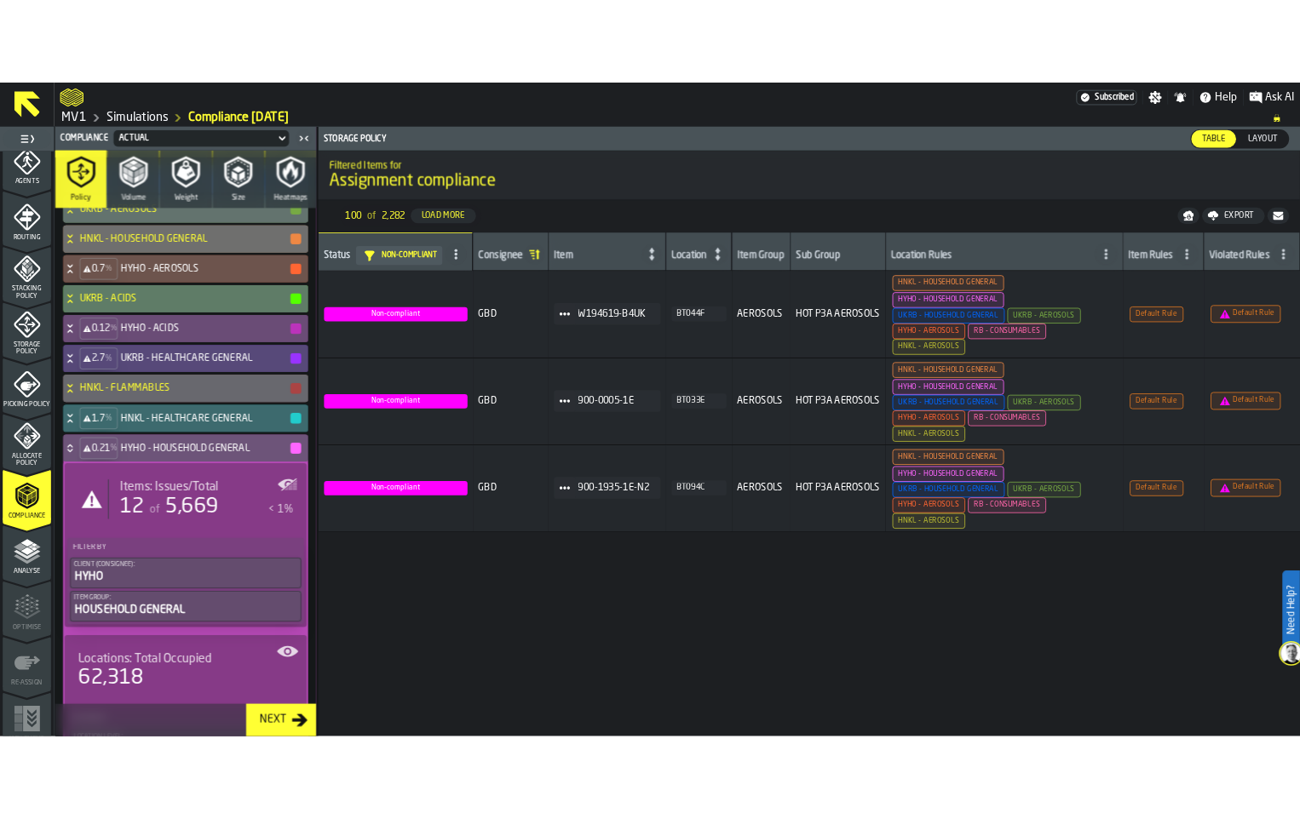
scroll to position [341, 0]
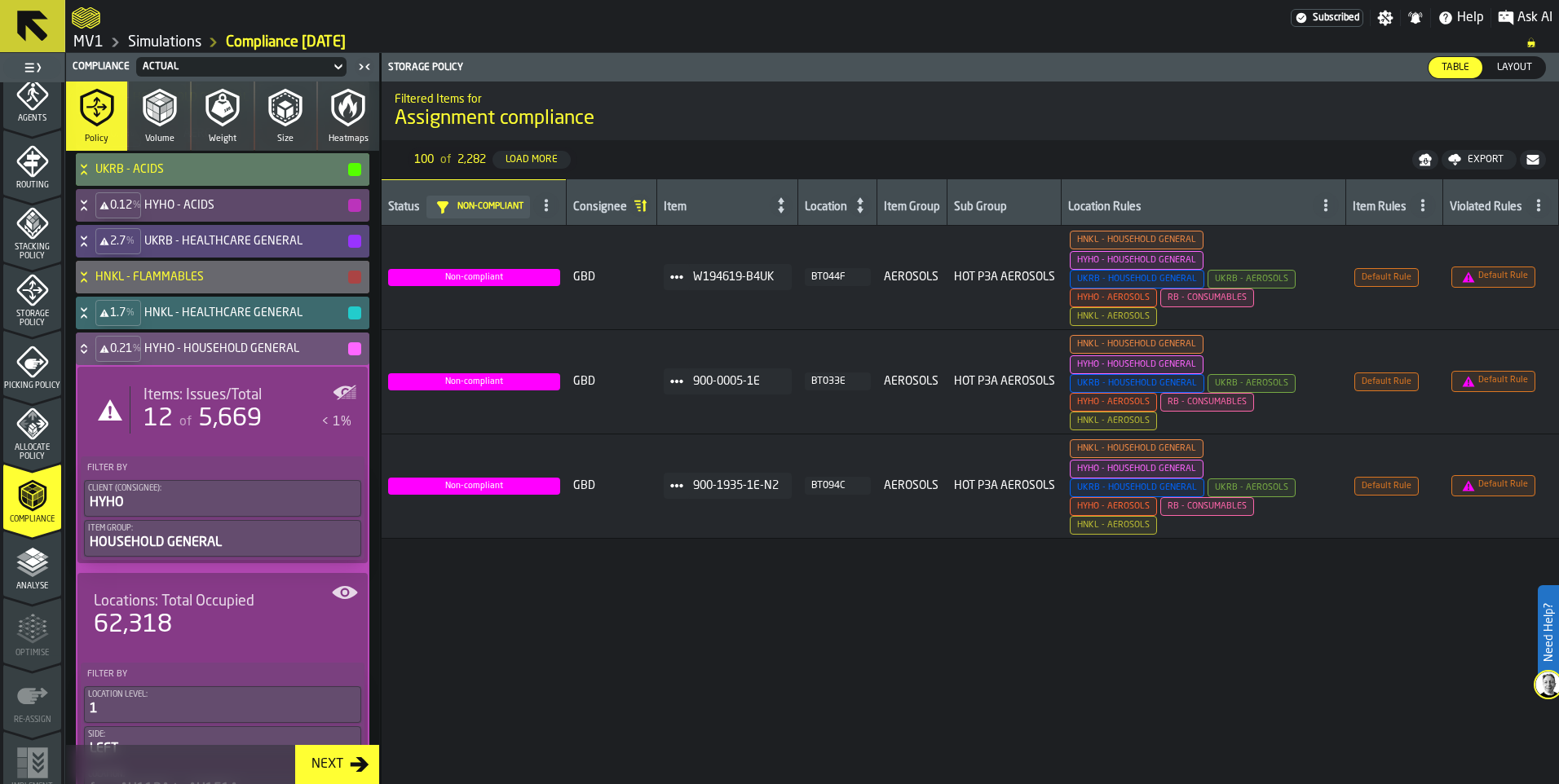
click at [1461, 166] on div "Export" at bounding box center [1485, 160] width 49 height 11
click at [1435, 167] on span "Download (csv)" at bounding box center [1472, 160] width 76 height 13
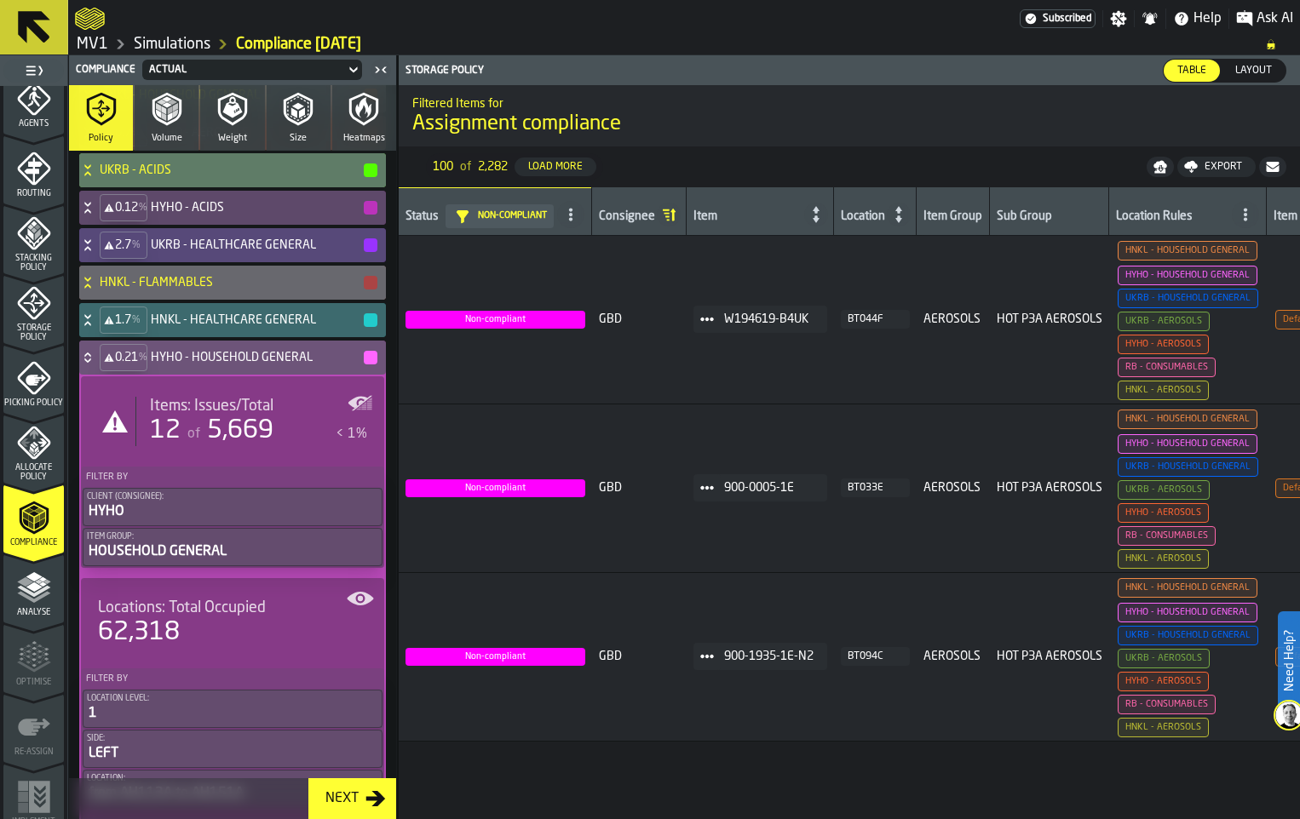
scroll to position [332, 0]
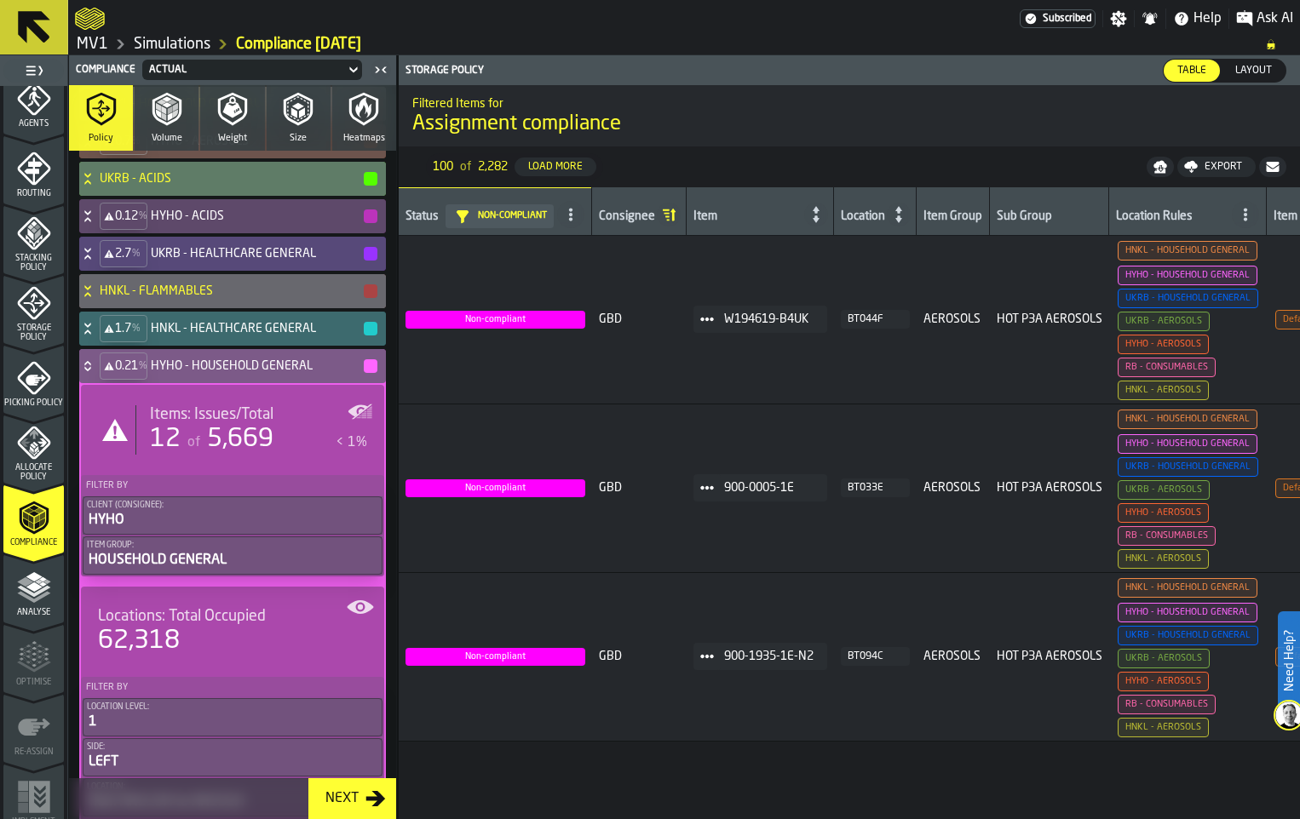
click at [96, 373] on icon at bounding box center [87, 366] width 17 height 14
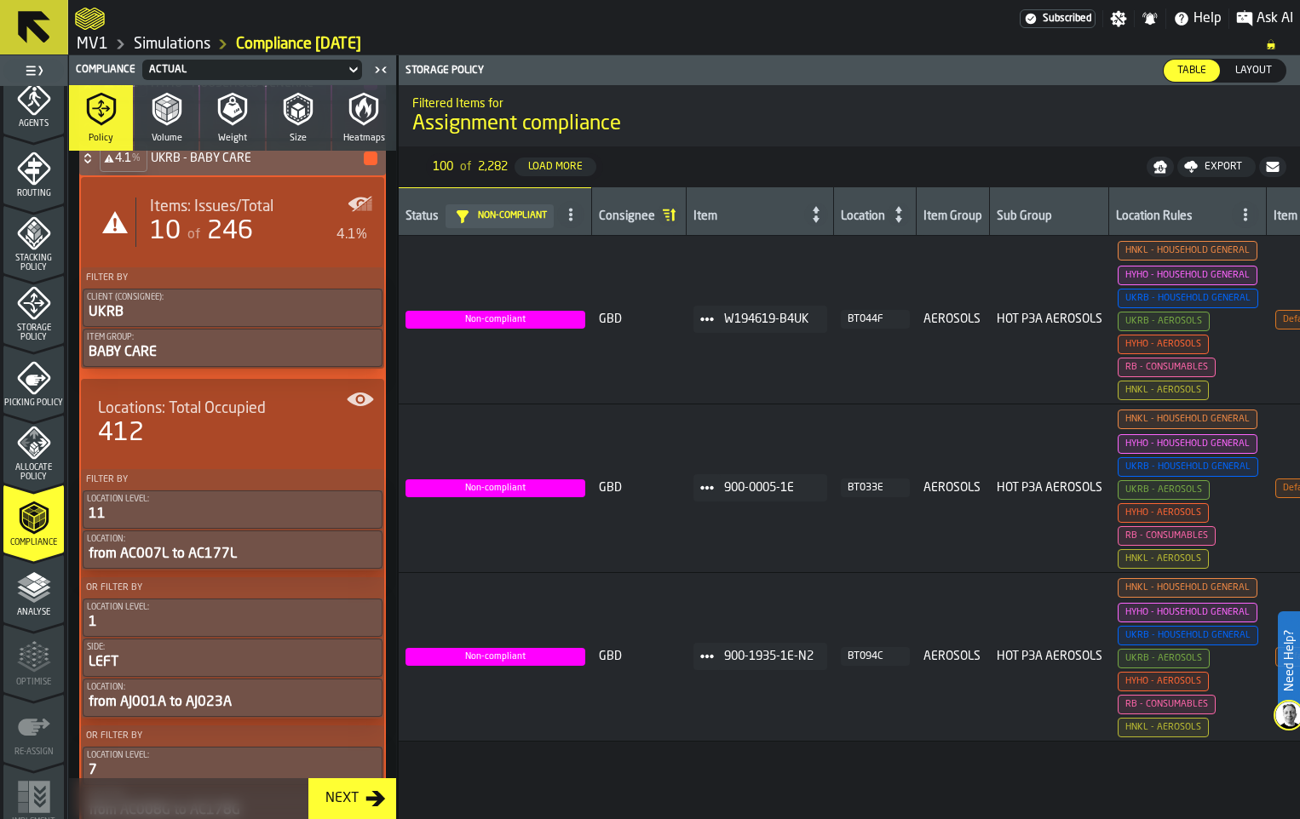
scroll to position [588, 0]
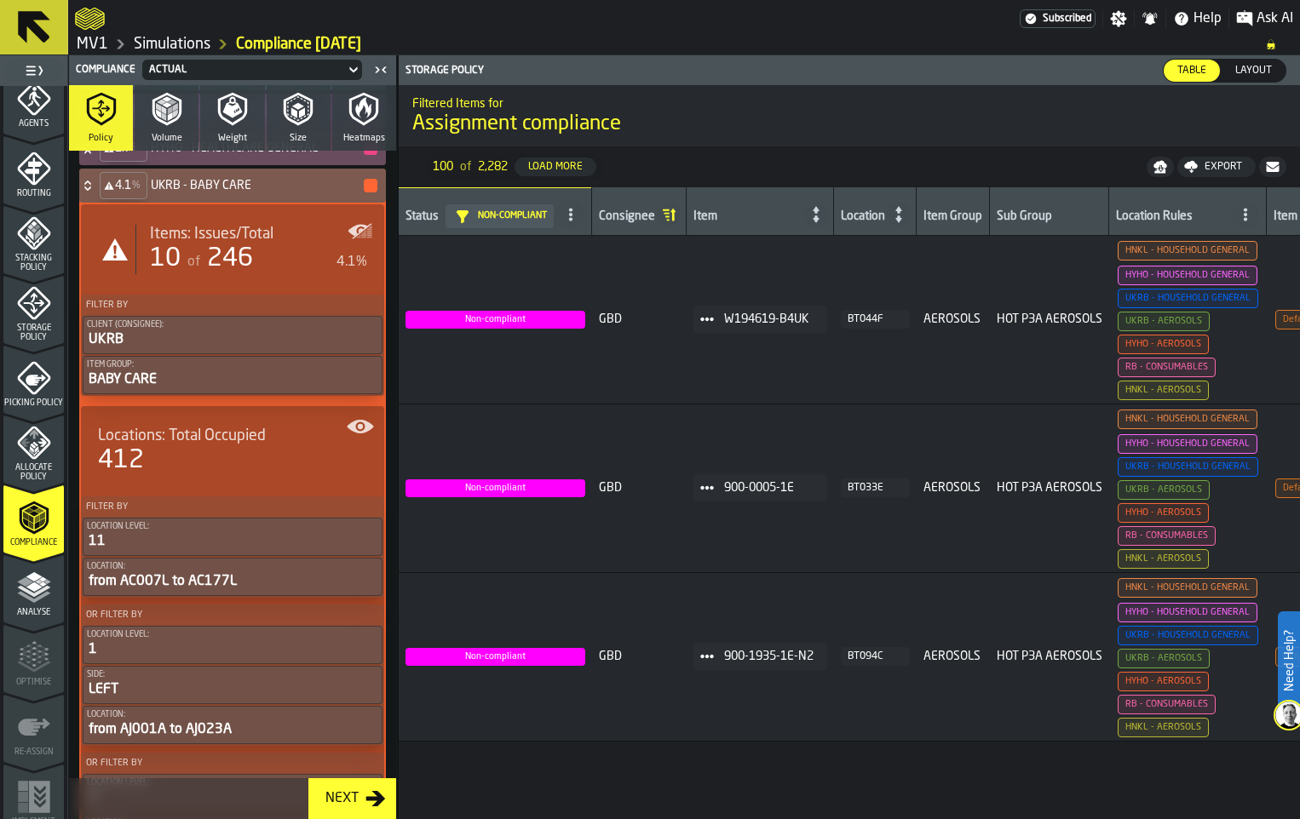
click at [255, 396] on div "Filter By Client (Consignee): UKRB Item Group: BABY CARE" at bounding box center [232, 345] width 303 height 101
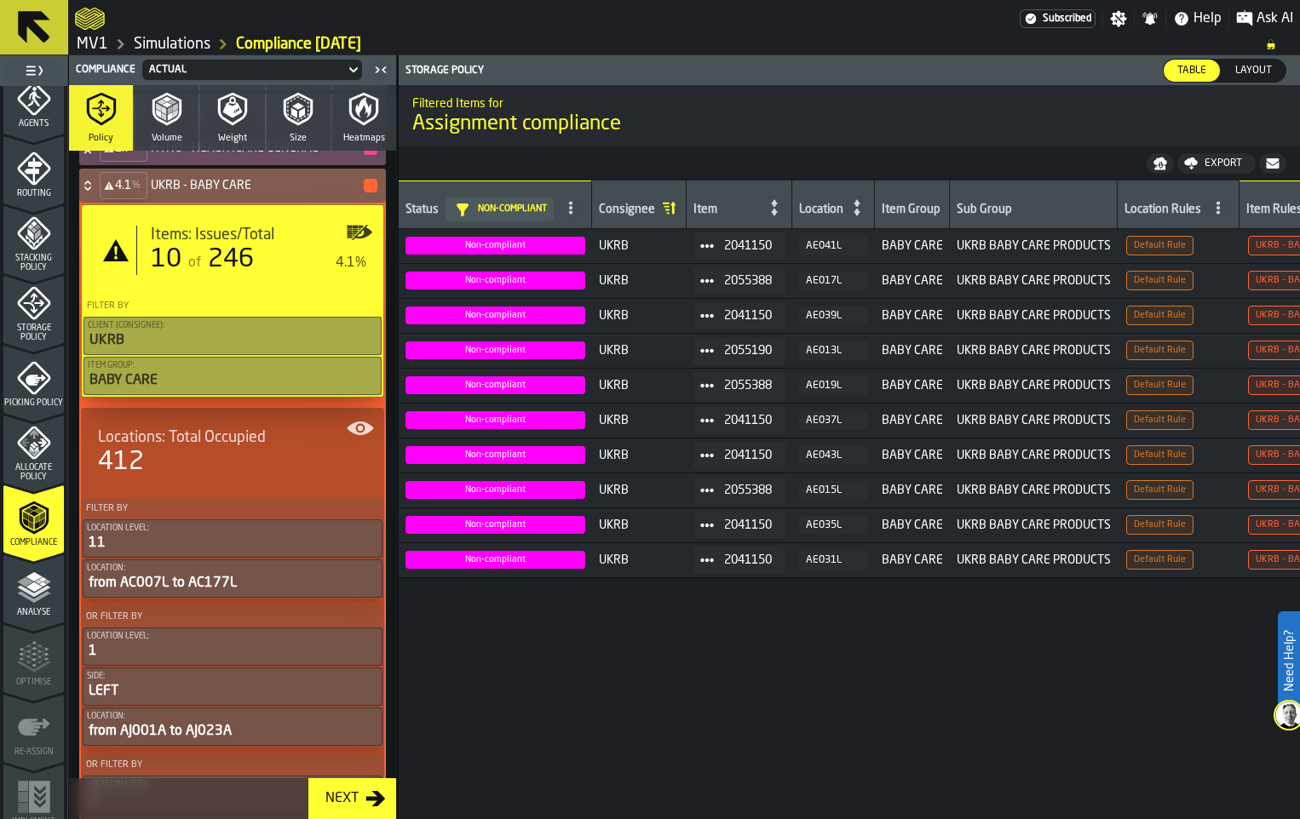
click at [90, 191] on icon at bounding box center [87, 189] width 6 height 4
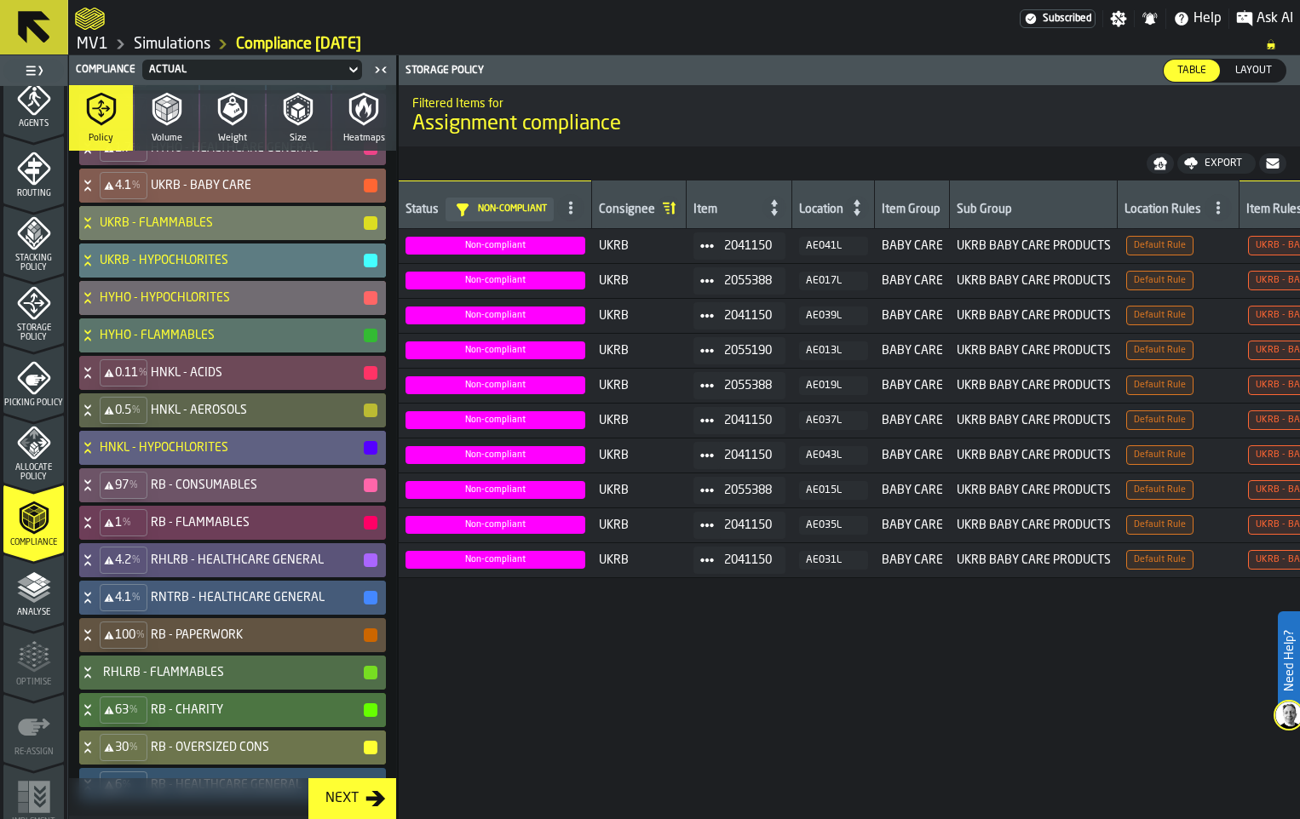
click at [96, 230] on icon at bounding box center [87, 223] width 17 height 14
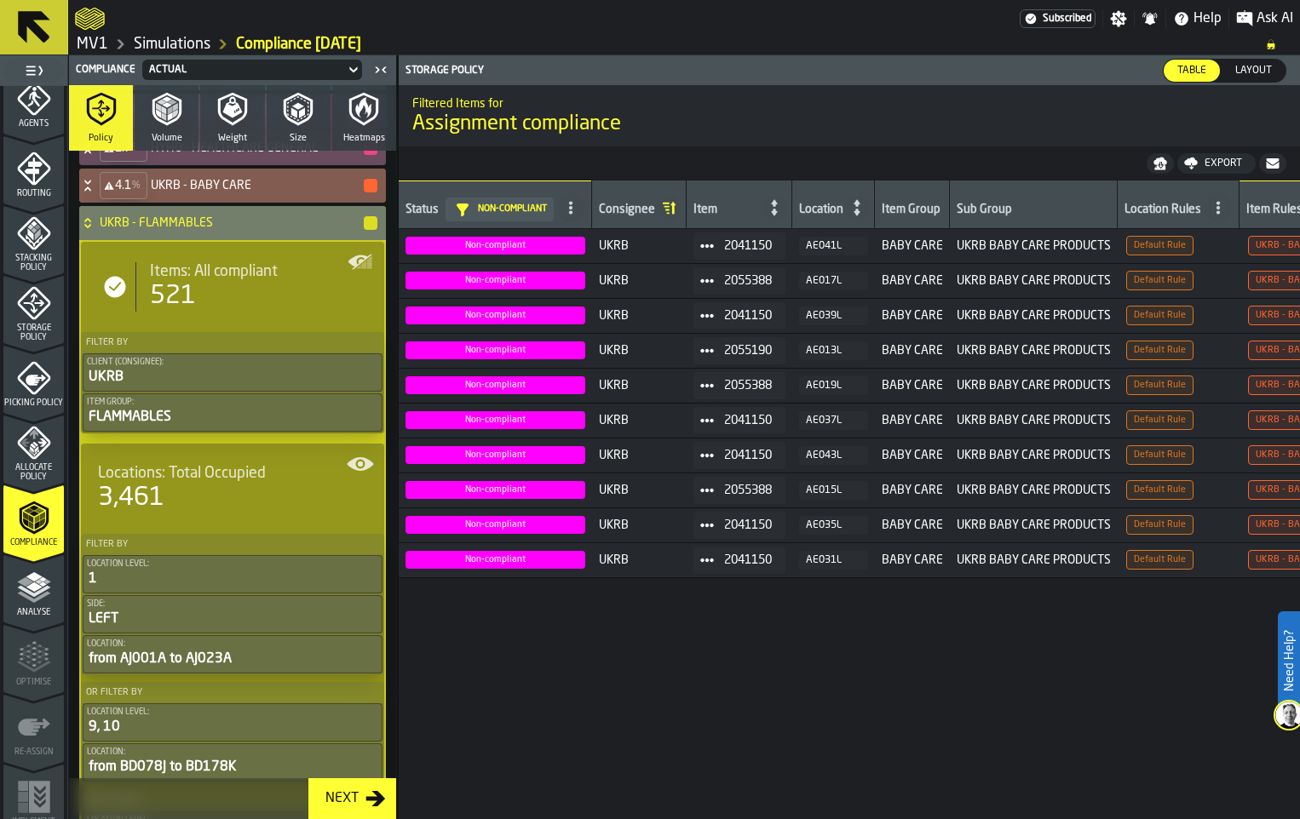
click at [96, 230] on icon at bounding box center [87, 223] width 17 height 14
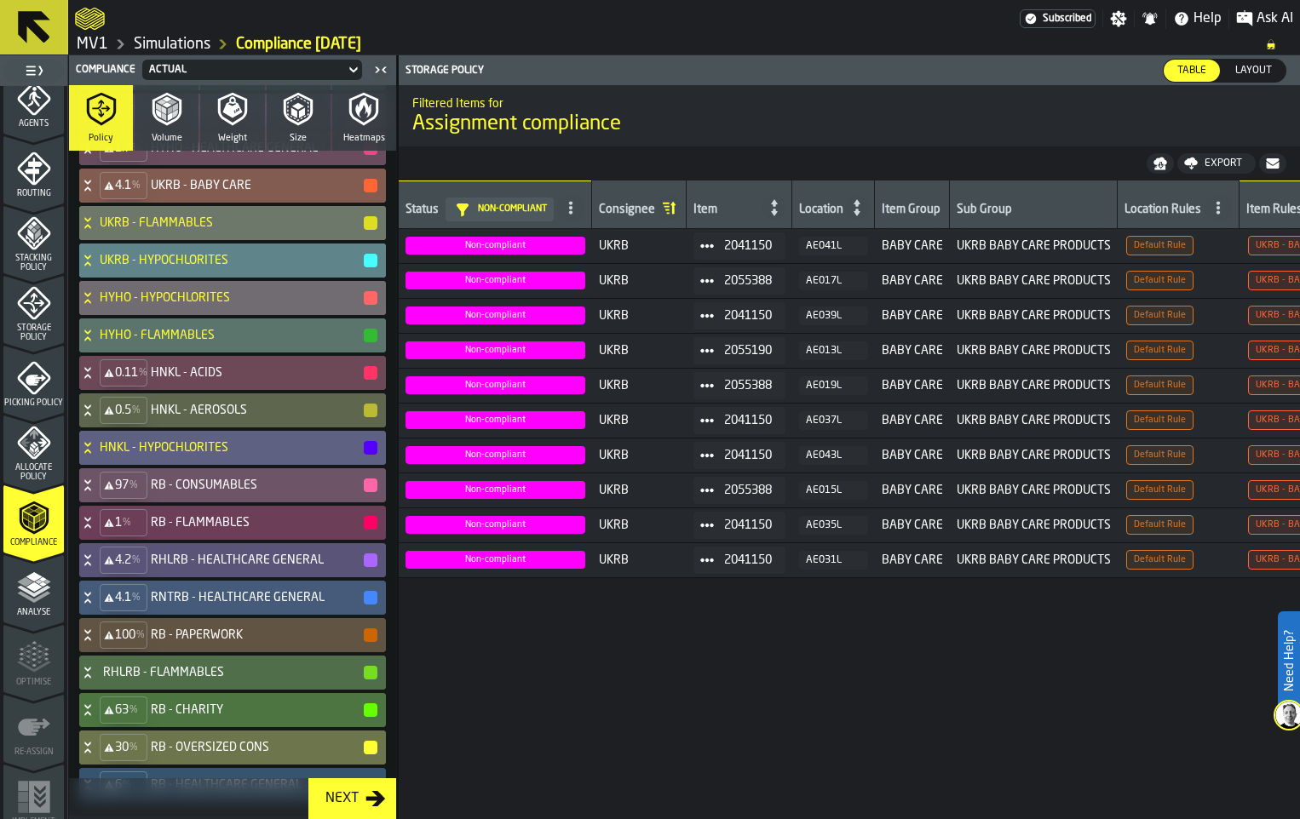
click at [96, 267] on icon at bounding box center [87, 261] width 17 height 14
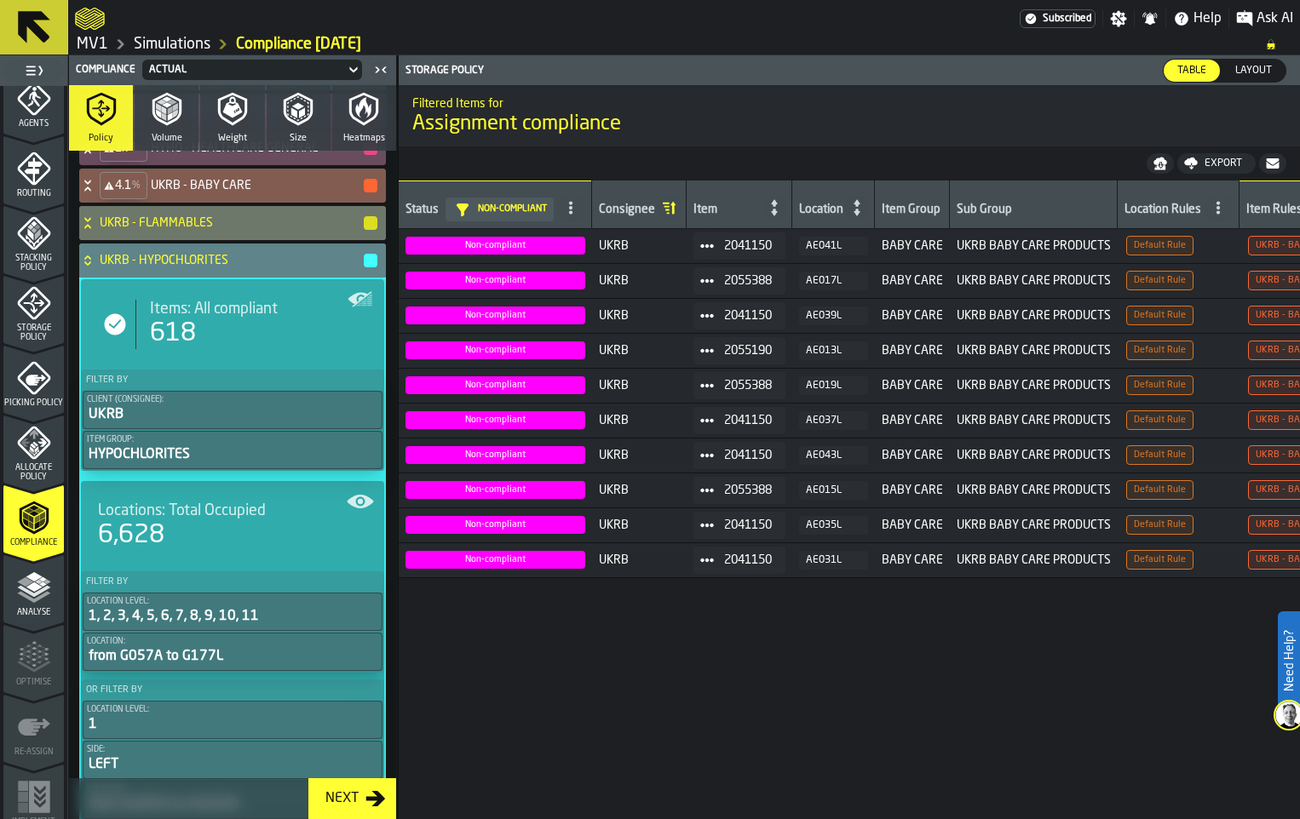
click at [96, 267] on icon at bounding box center [87, 261] width 17 height 14
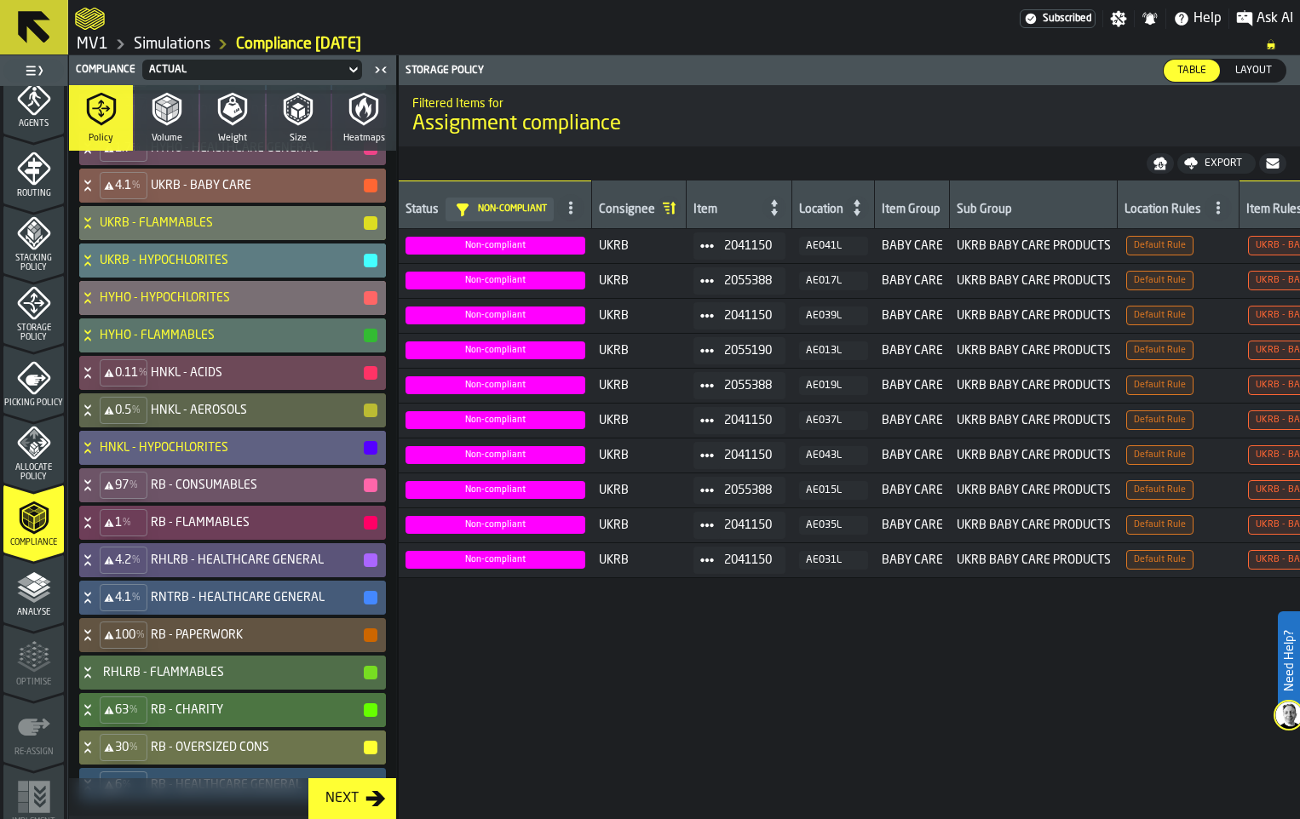
click at [96, 305] on icon at bounding box center [87, 298] width 17 height 14
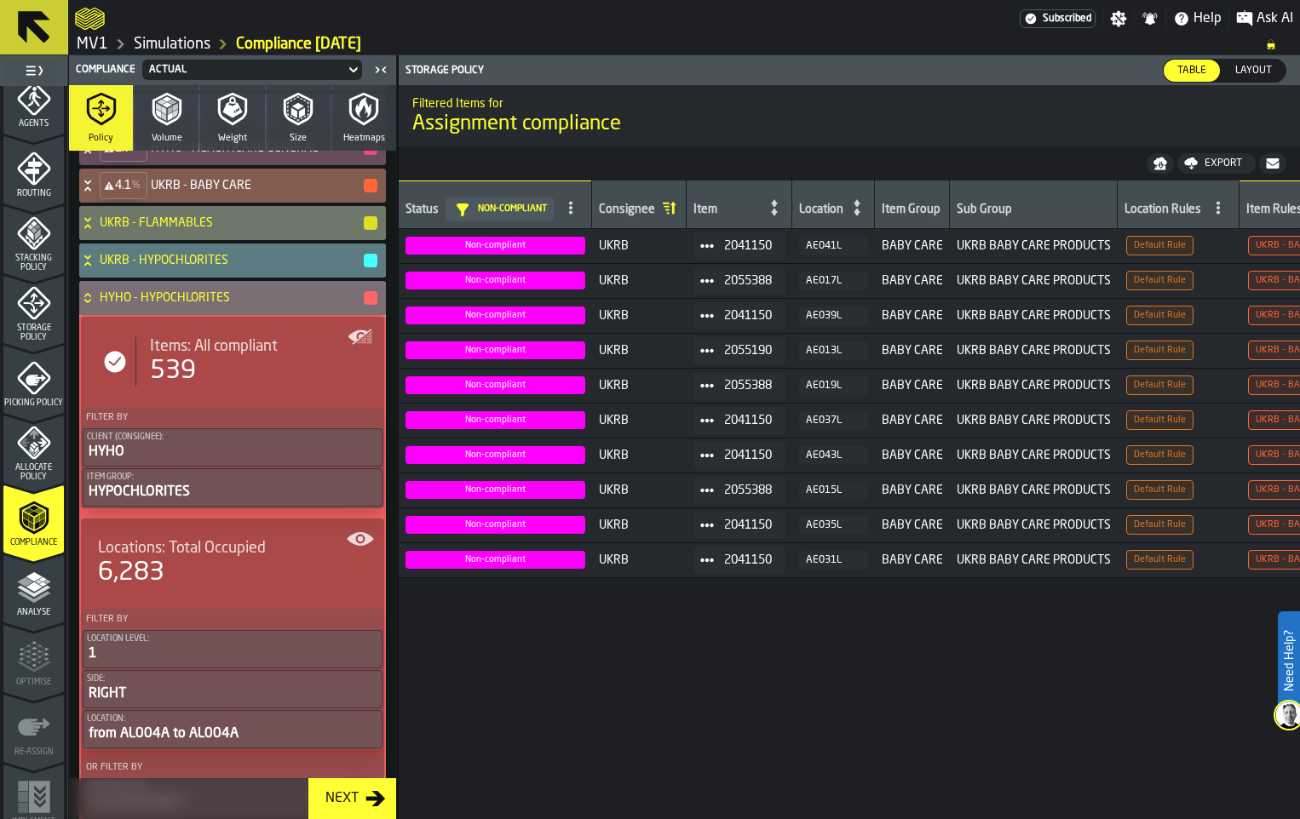
click at [96, 305] on icon at bounding box center [87, 298] width 17 height 14
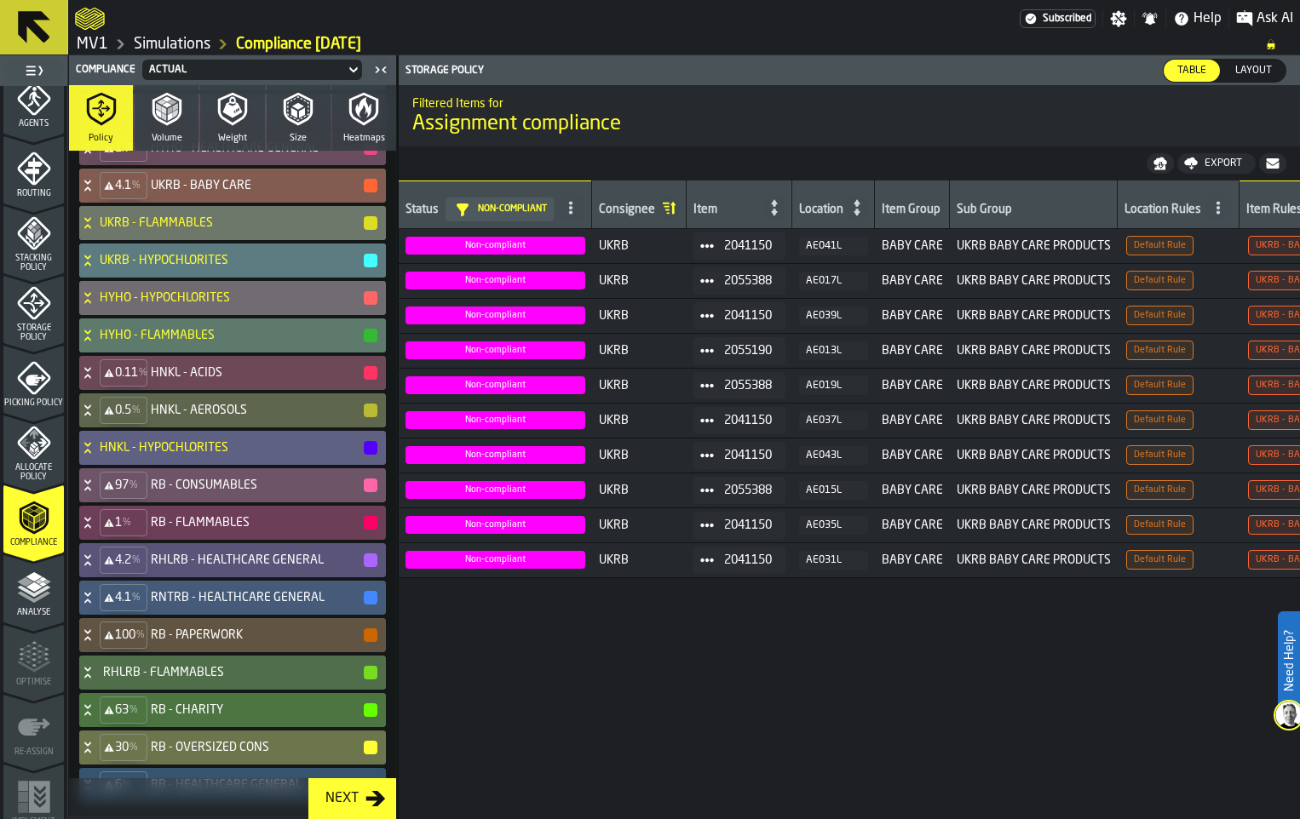
click at [96, 342] on icon at bounding box center [87, 336] width 17 height 14
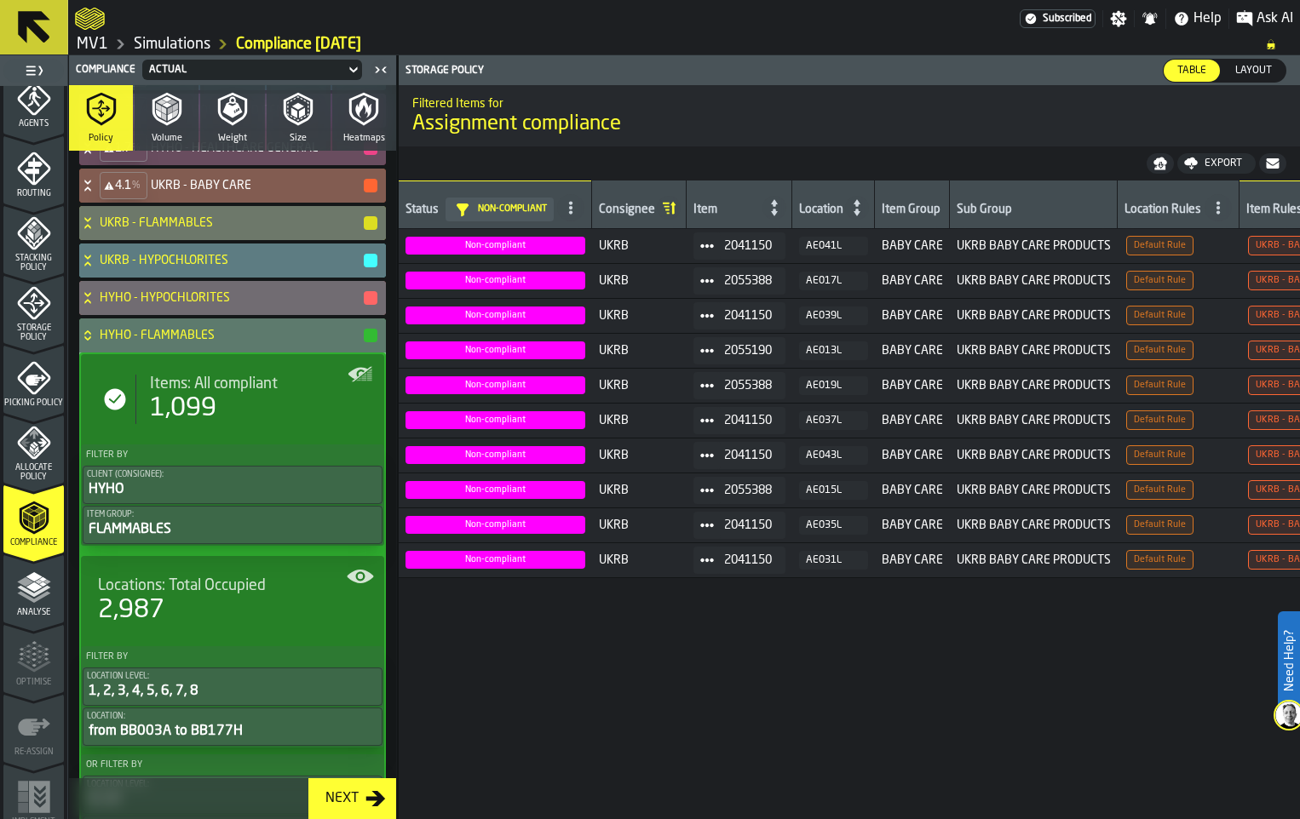
click at [96, 342] on icon at bounding box center [87, 336] width 17 height 14
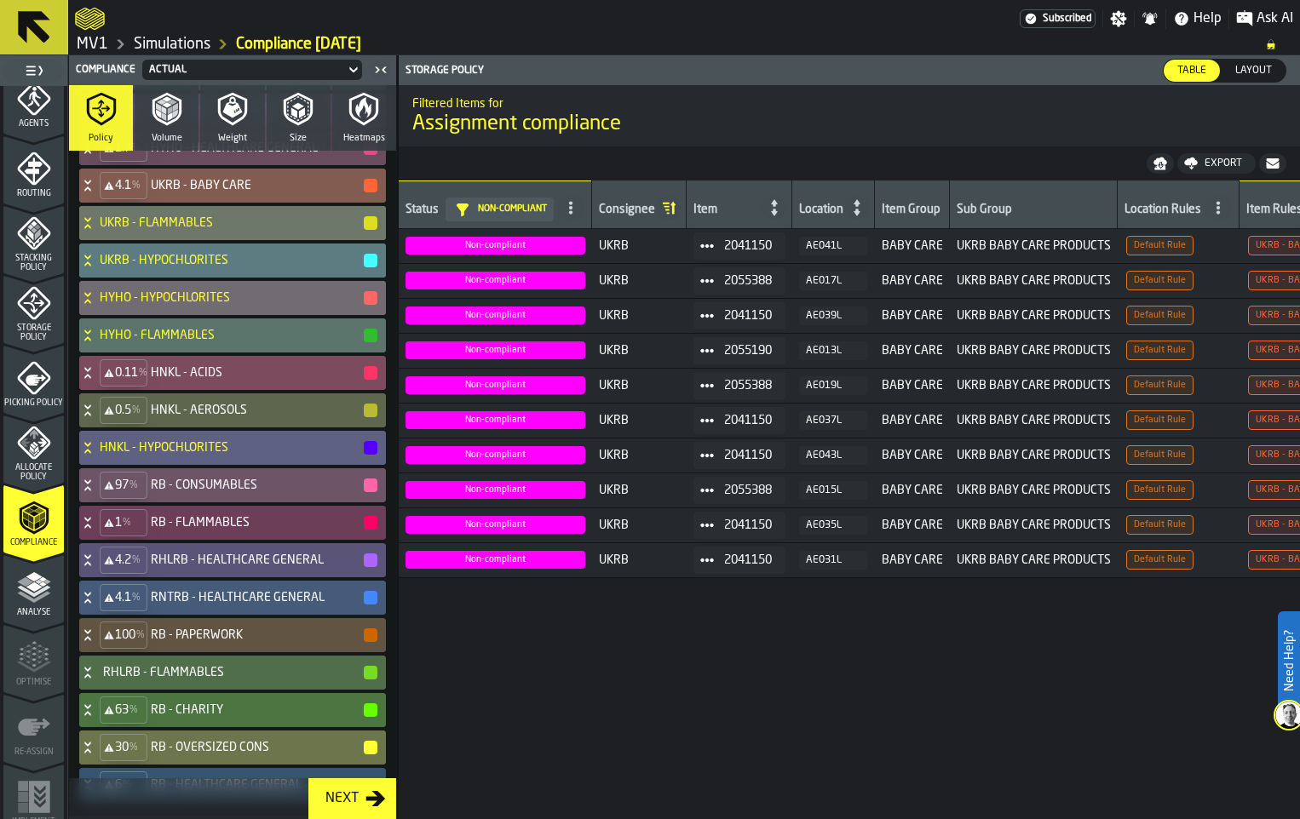
click at [90, 371] on icon at bounding box center [87, 369] width 6 height 4
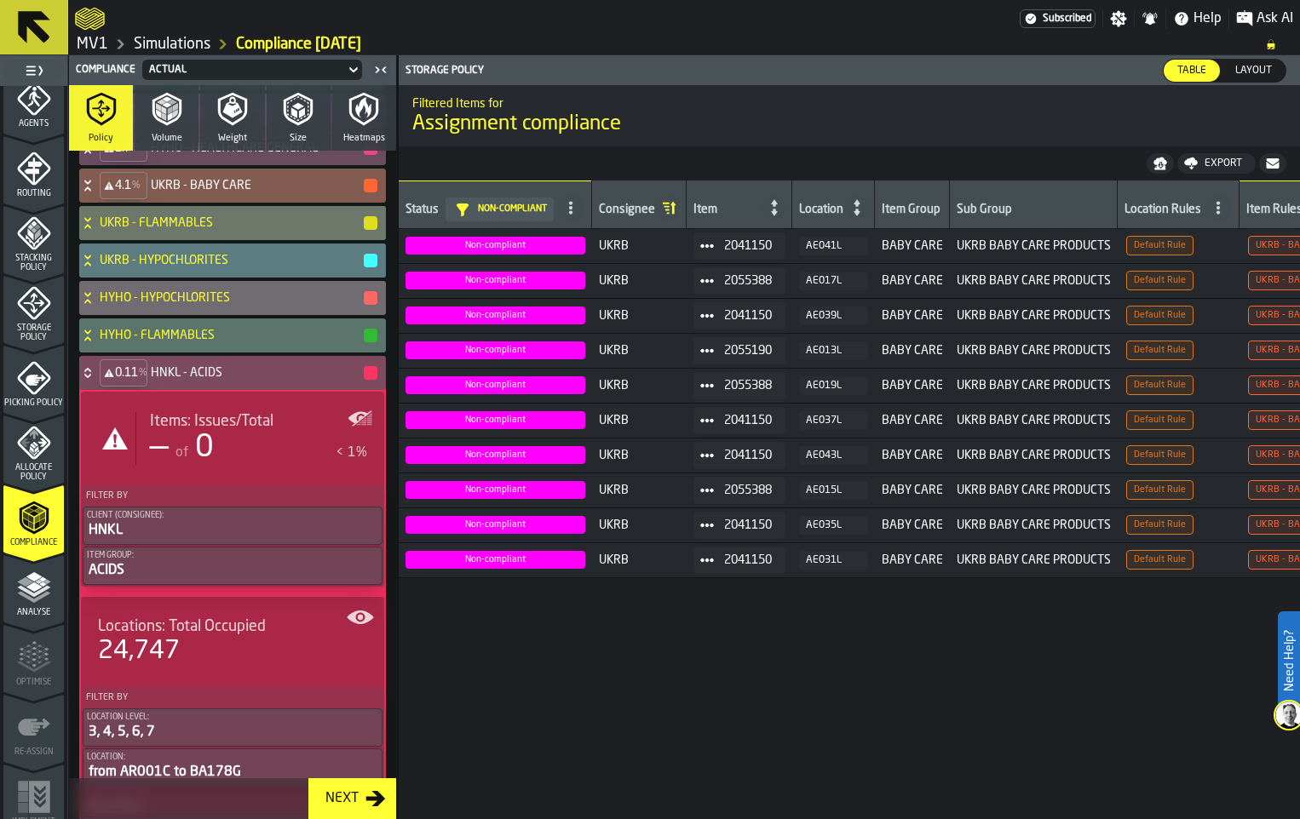
click at [90, 372] on icon at bounding box center [87, 370] width 6 height 4
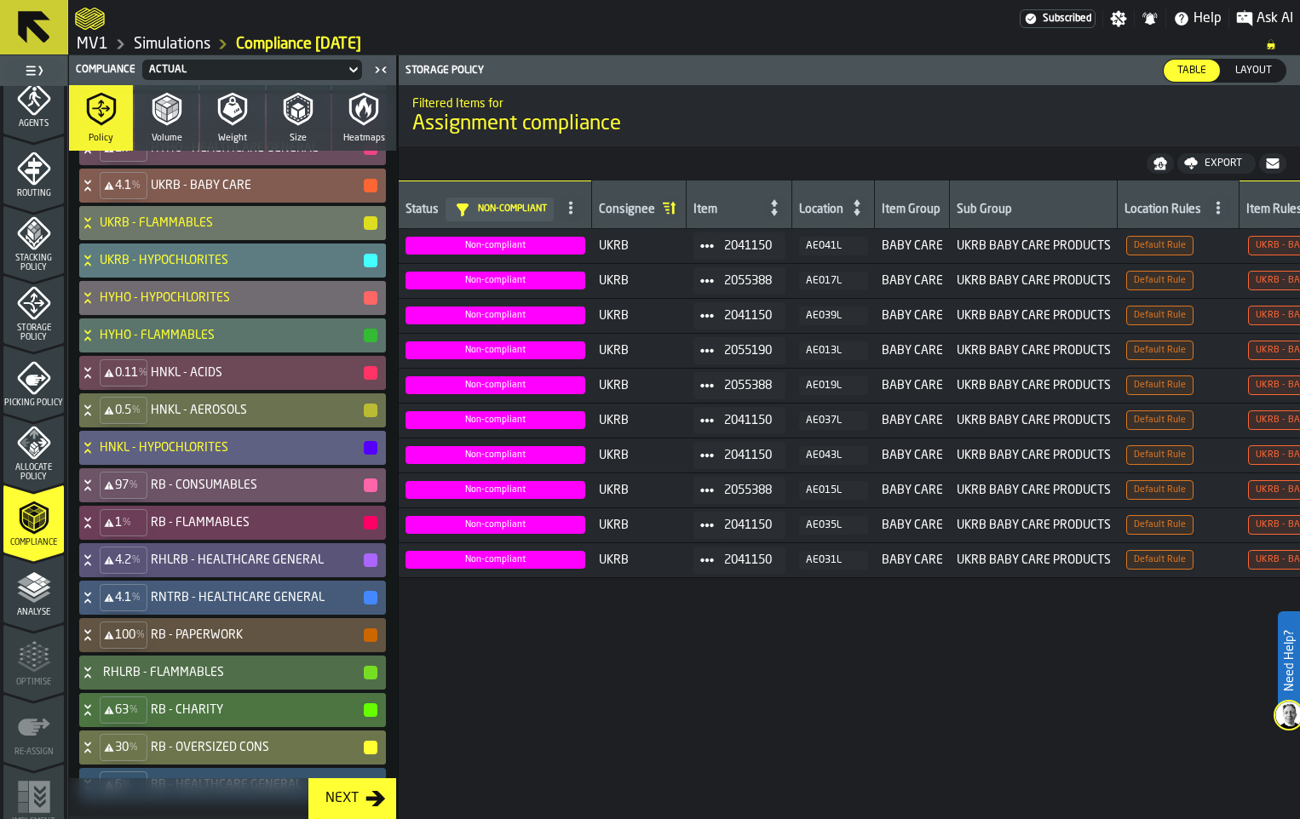
click at [96, 417] on icon at bounding box center [87, 411] width 17 height 14
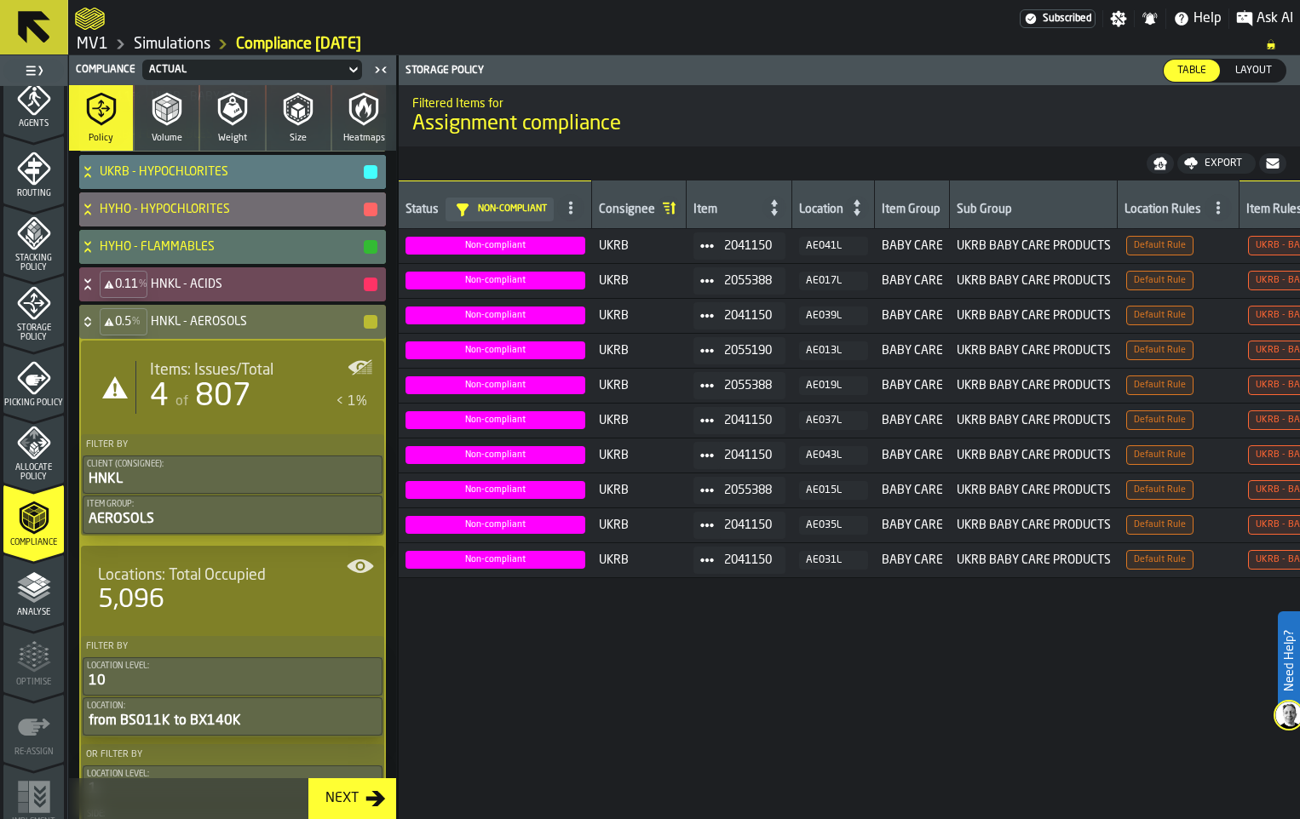
scroll to position [758, 0]
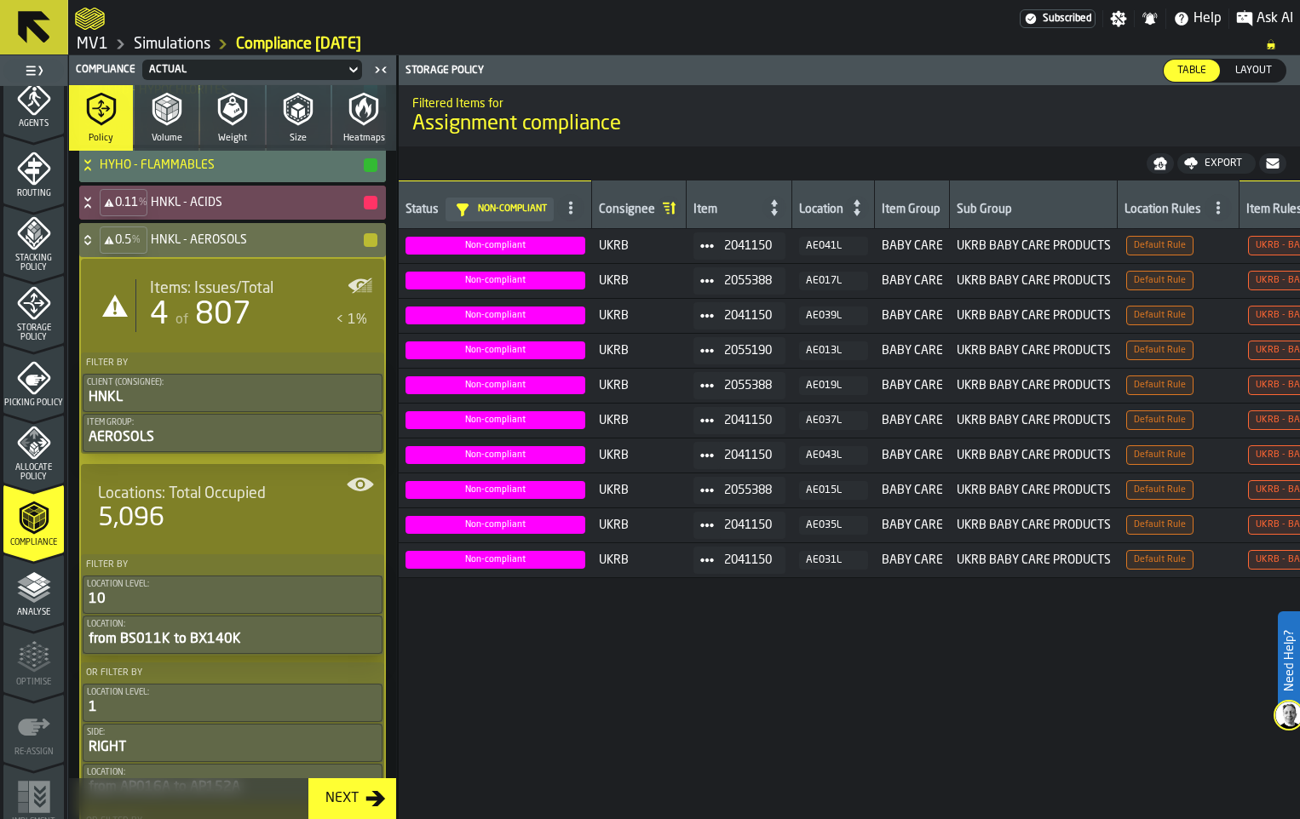
click at [234, 332] on div "of 807" at bounding box center [211, 315] width 79 height 34
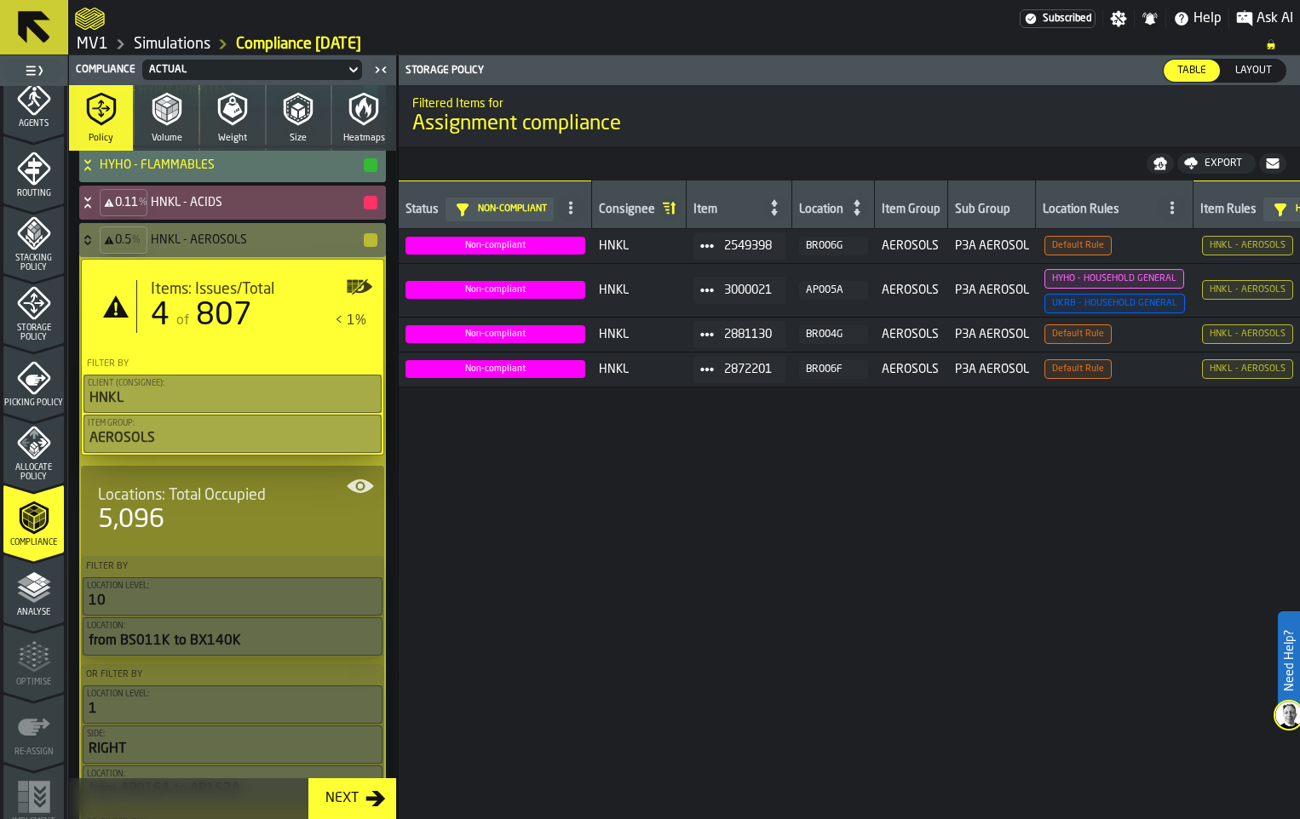
click at [96, 247] on icon at bounding box center [87, 240] width 17 height 14
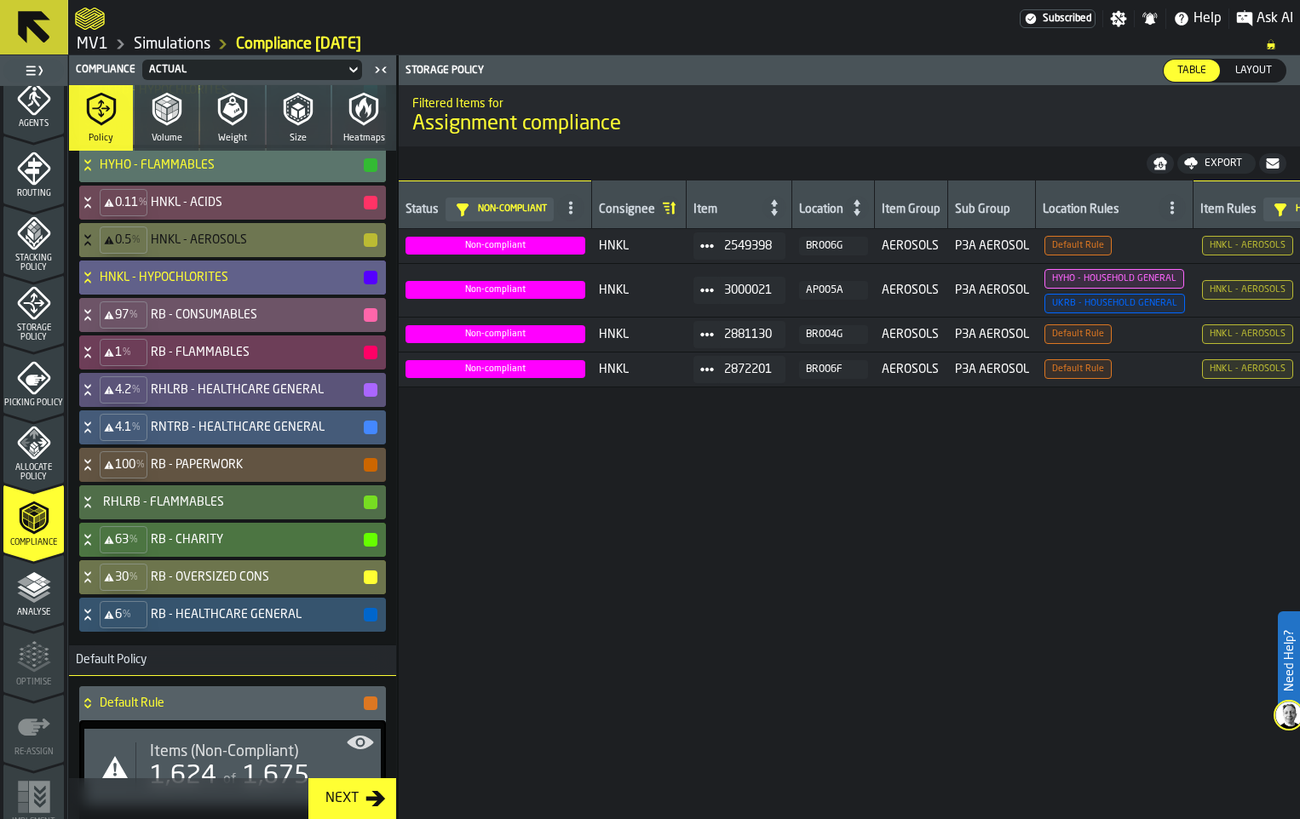
click at [96, 284] on icon at bounding box center [87, 278] width 17 height 14
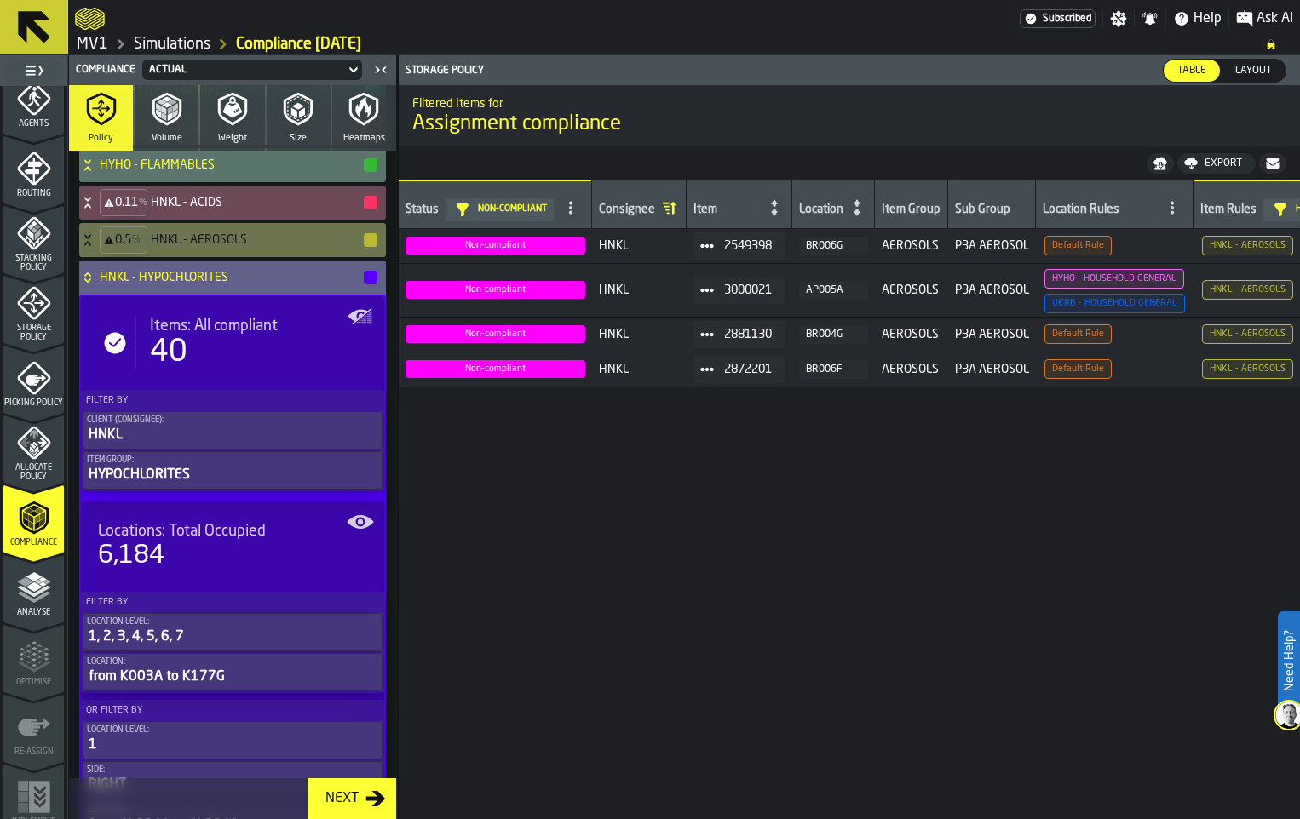
click at [96, 284] on icon at bounding box center [87, 278] width 17 height 14
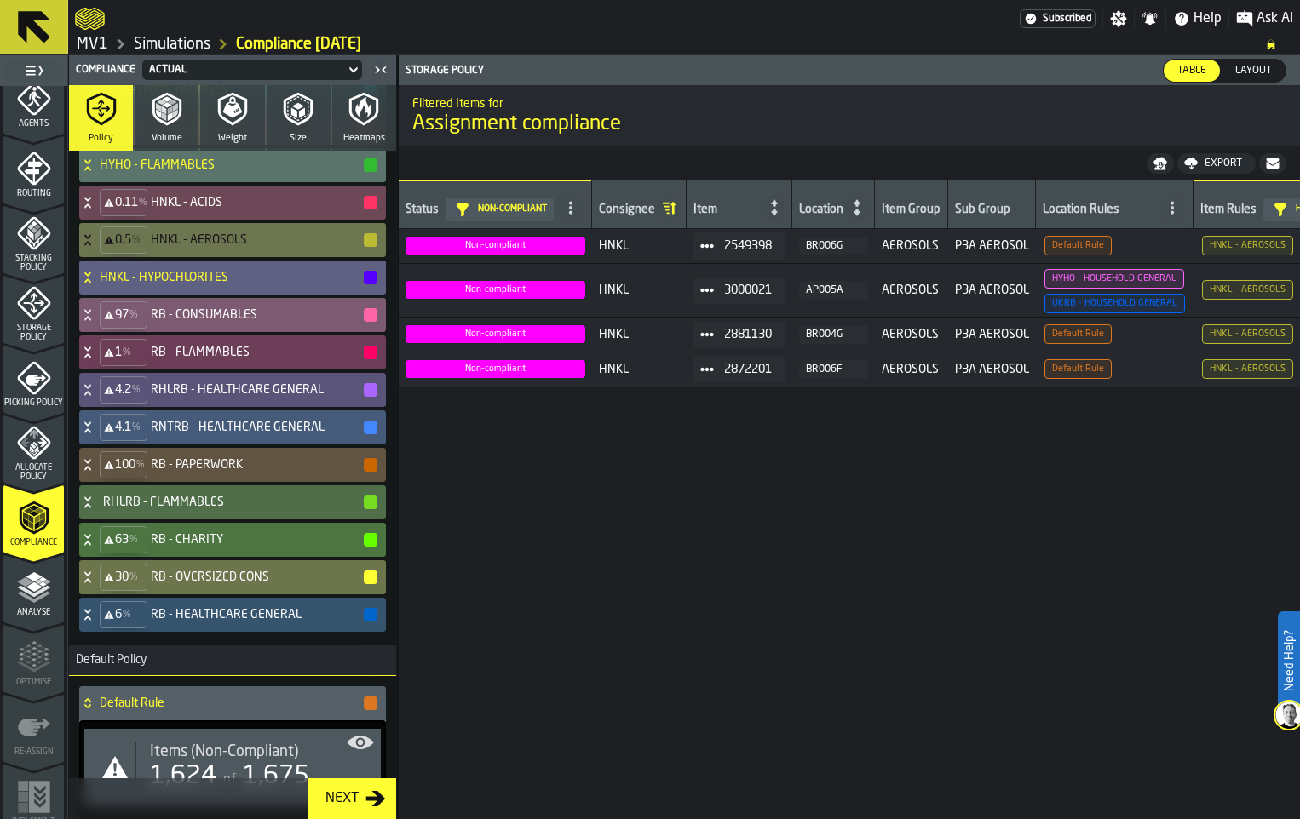
click at [113, 332] on div "97 % RB - CONSUMABLES" at bounding box center [229, 315] width 300 height 34
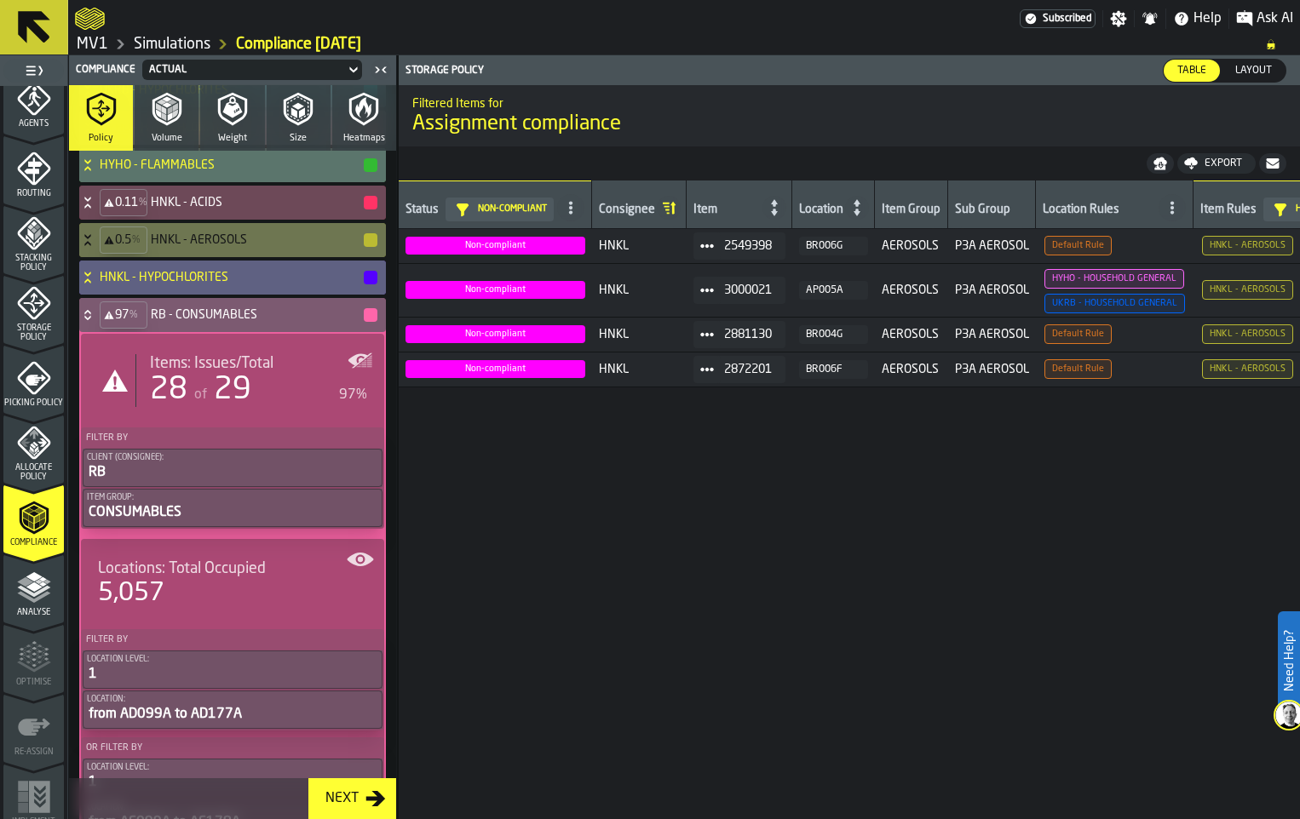
click at [90, 314] on icon at bounding box center [87, 312] width 6 height 4
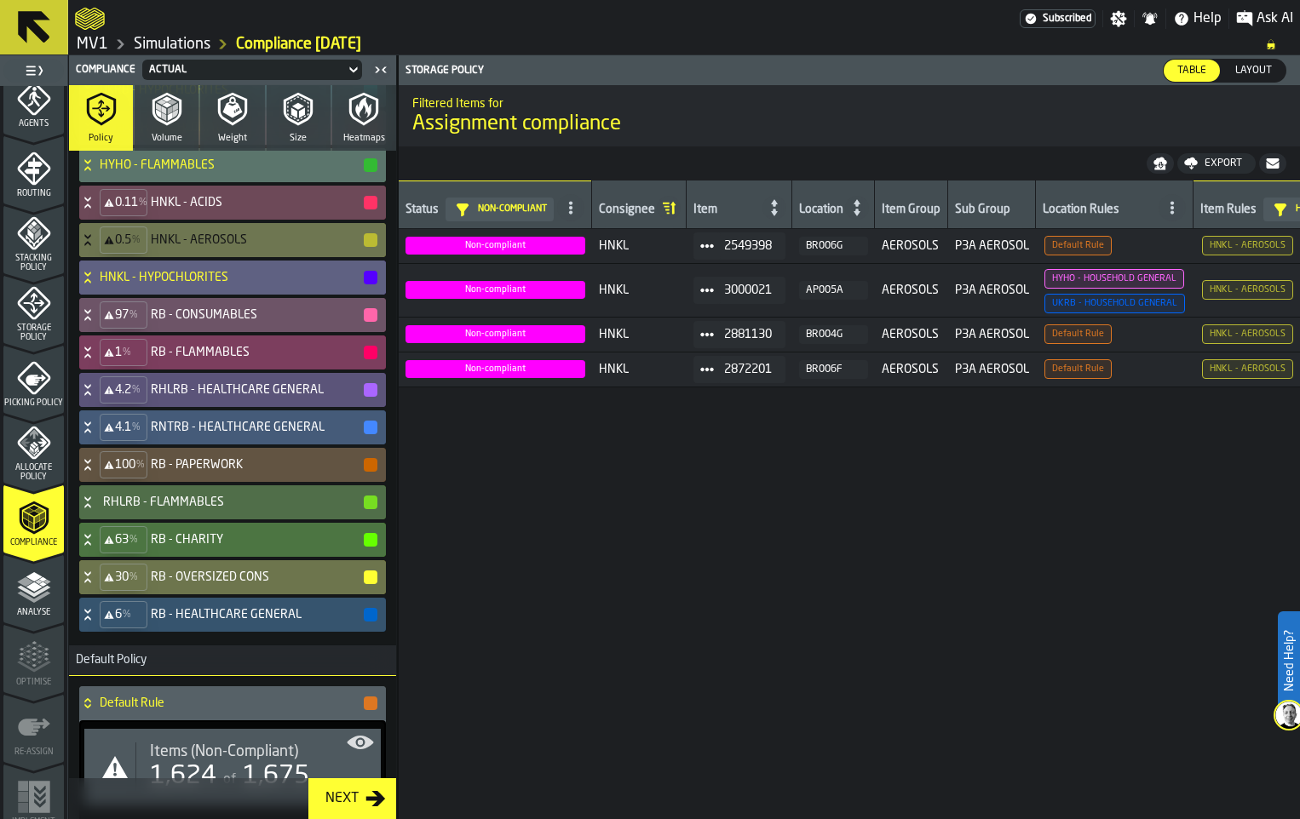
click at [96, 359] on icon at bounding box center [87, 353] width 17 height 14
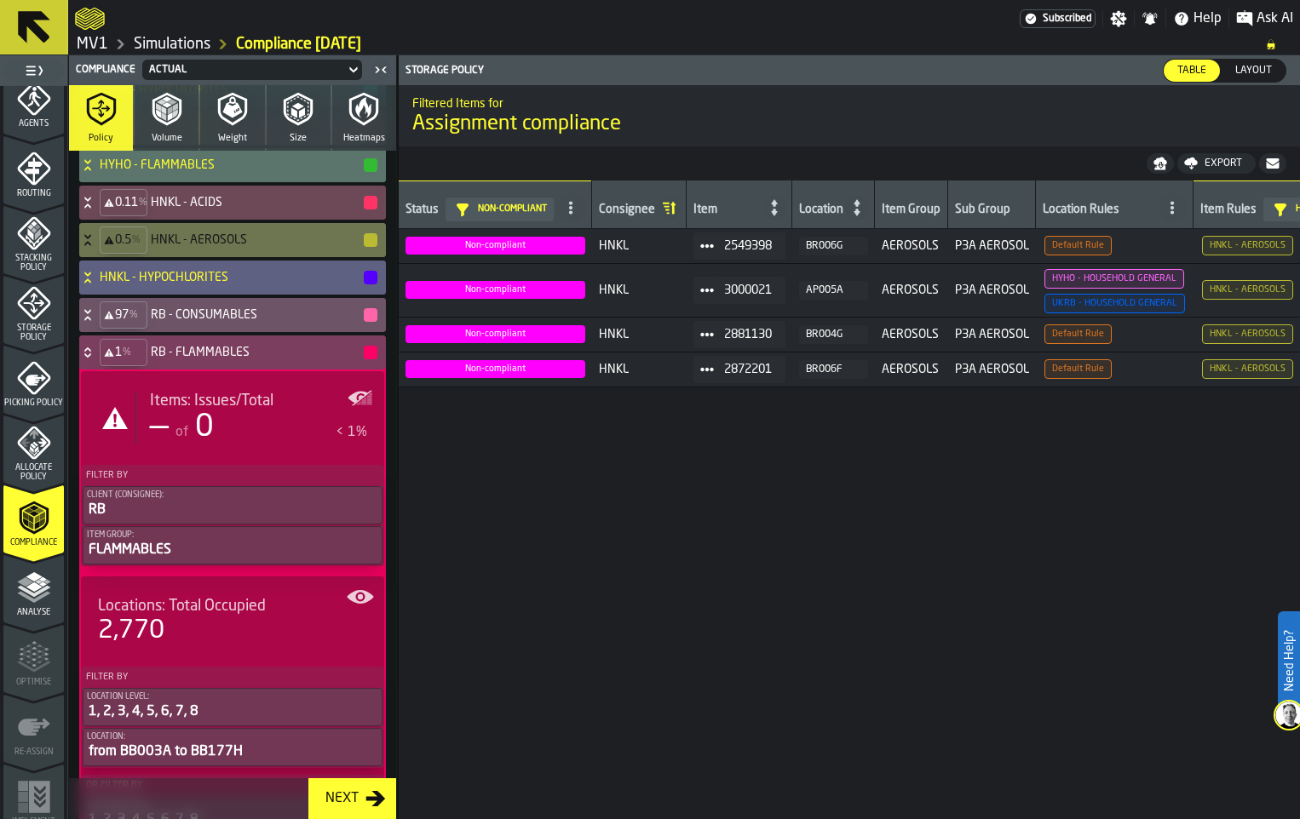
click at [96, 359] on icon at bounding box center [87, 353] width 17 height 14
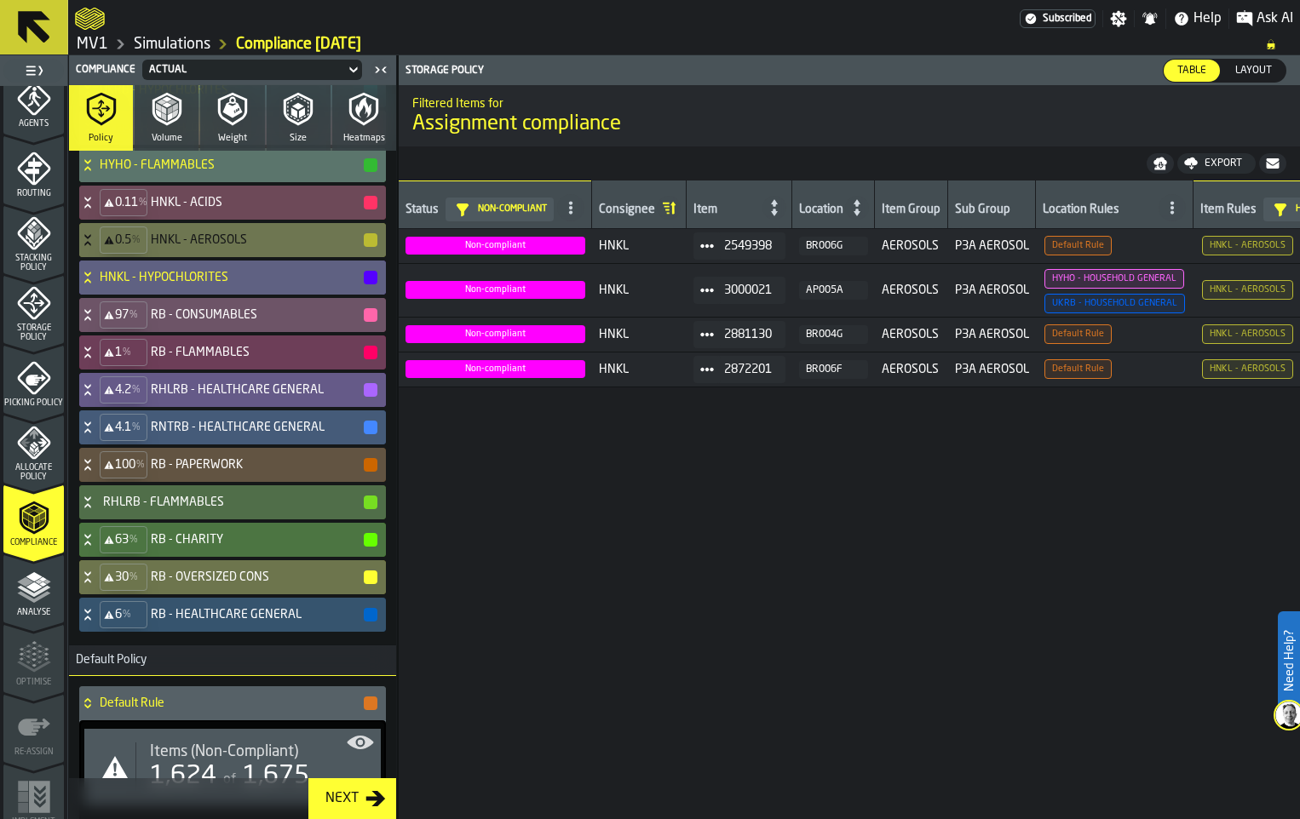
click at [96, 397] on icon at bounding box center [87, 390] width 17 height 14
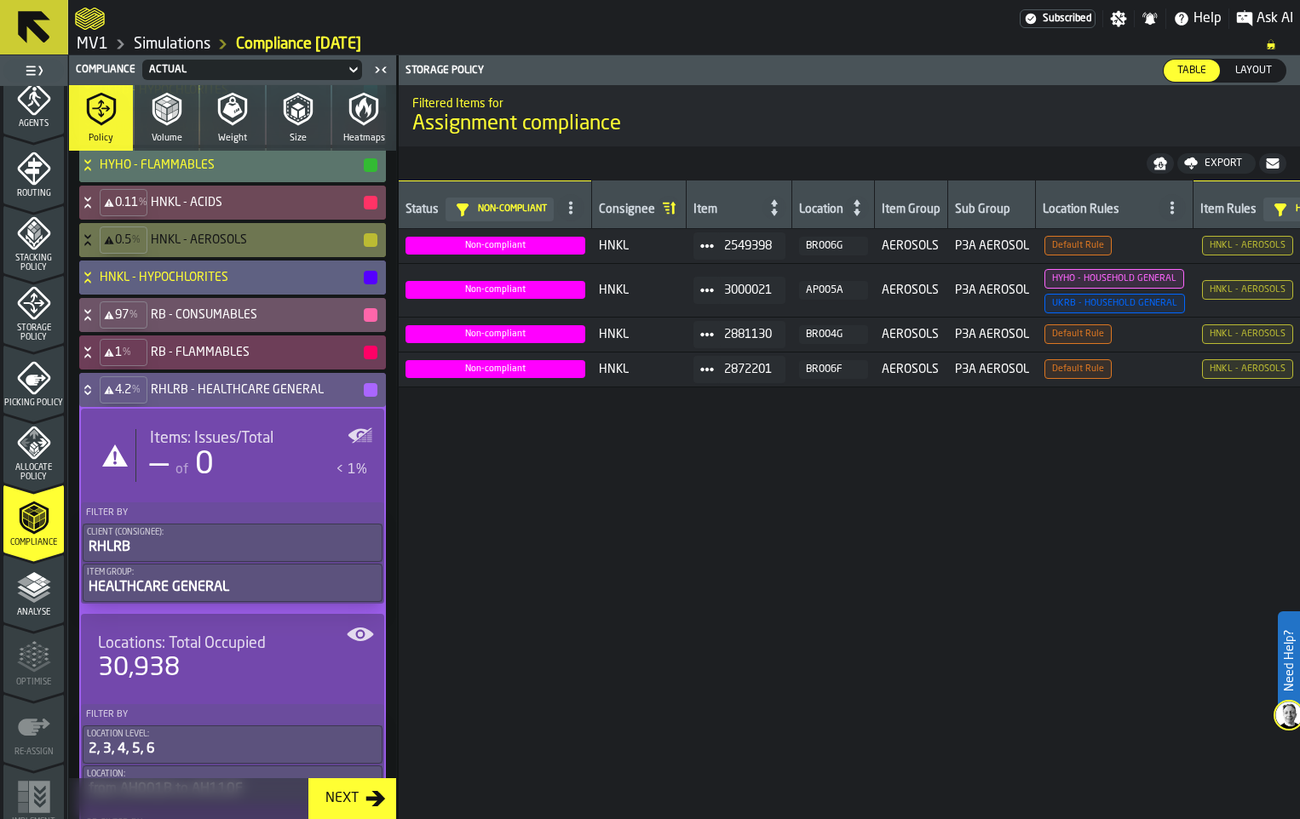
click at [96, 397] on icon at bounding box center [87, 390] width 17 height 14
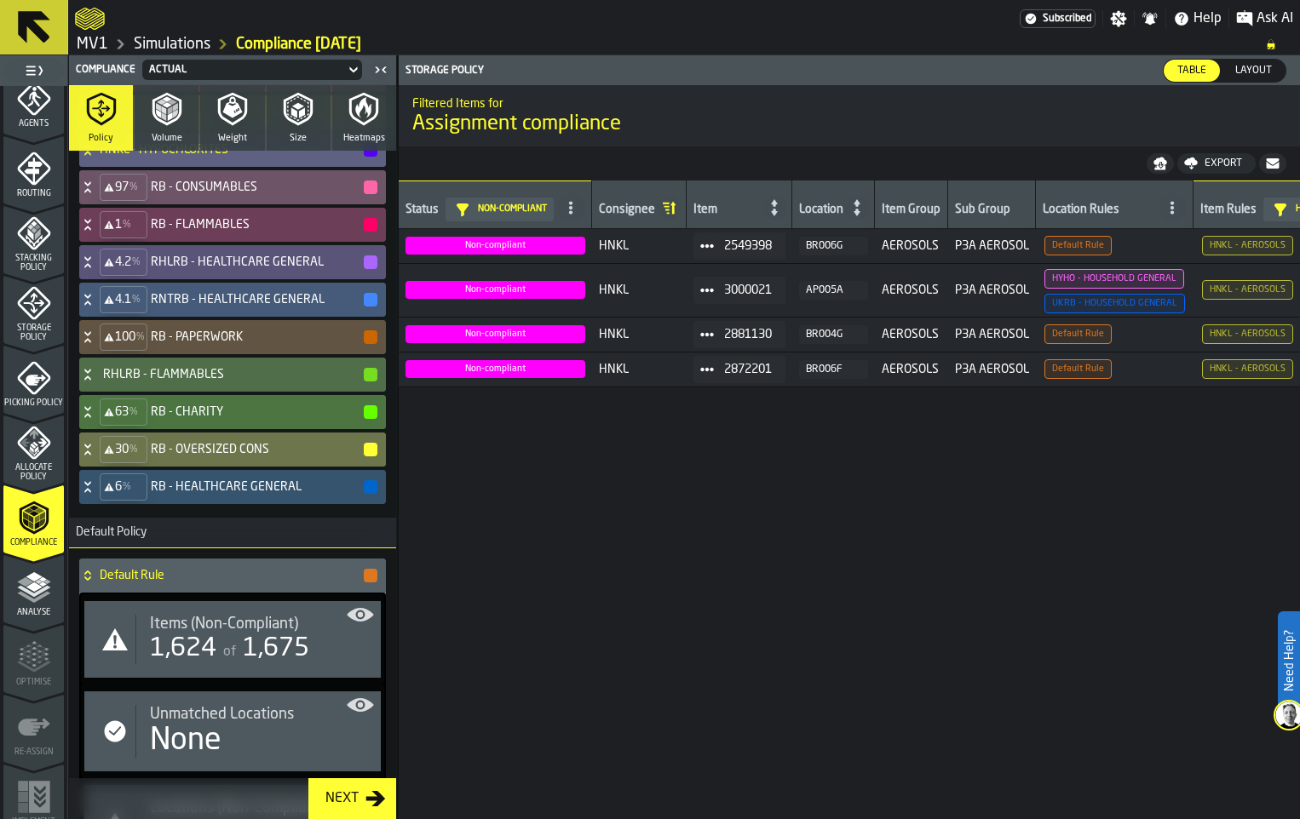
scroll to position [928, 0]
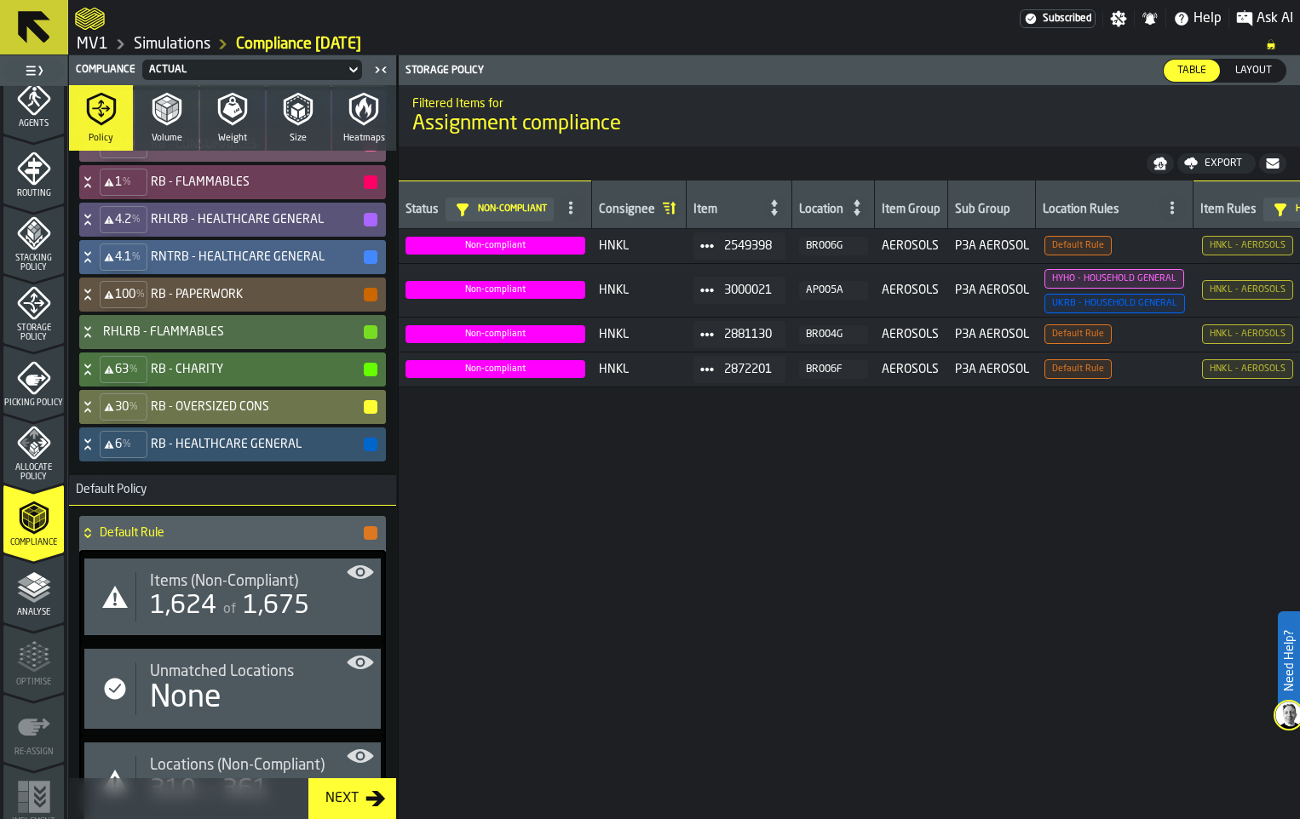
click at [96, 264] on icon at bounding box center [87, 257] width 17 height 14
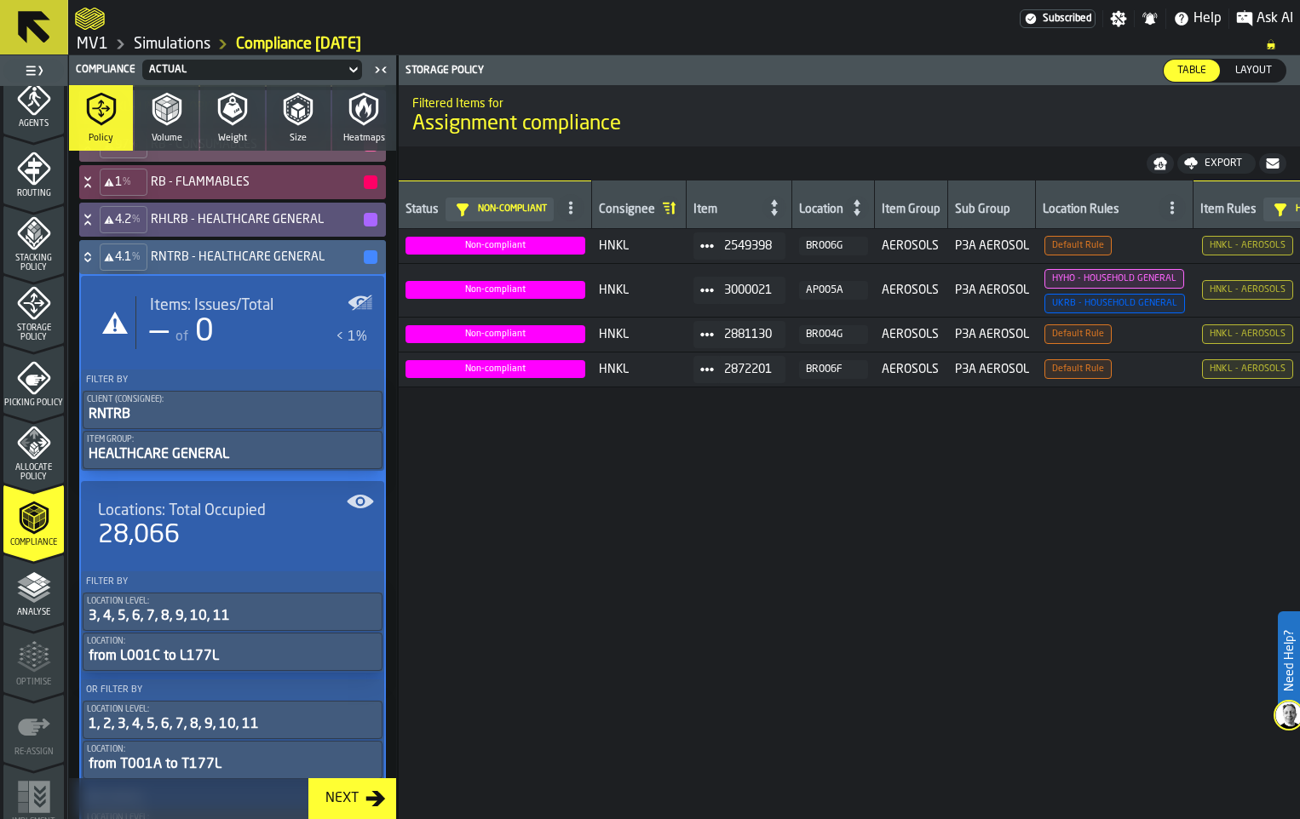
click at [90, 256] on icon at bounding box center [87, 254] width 6 height 4
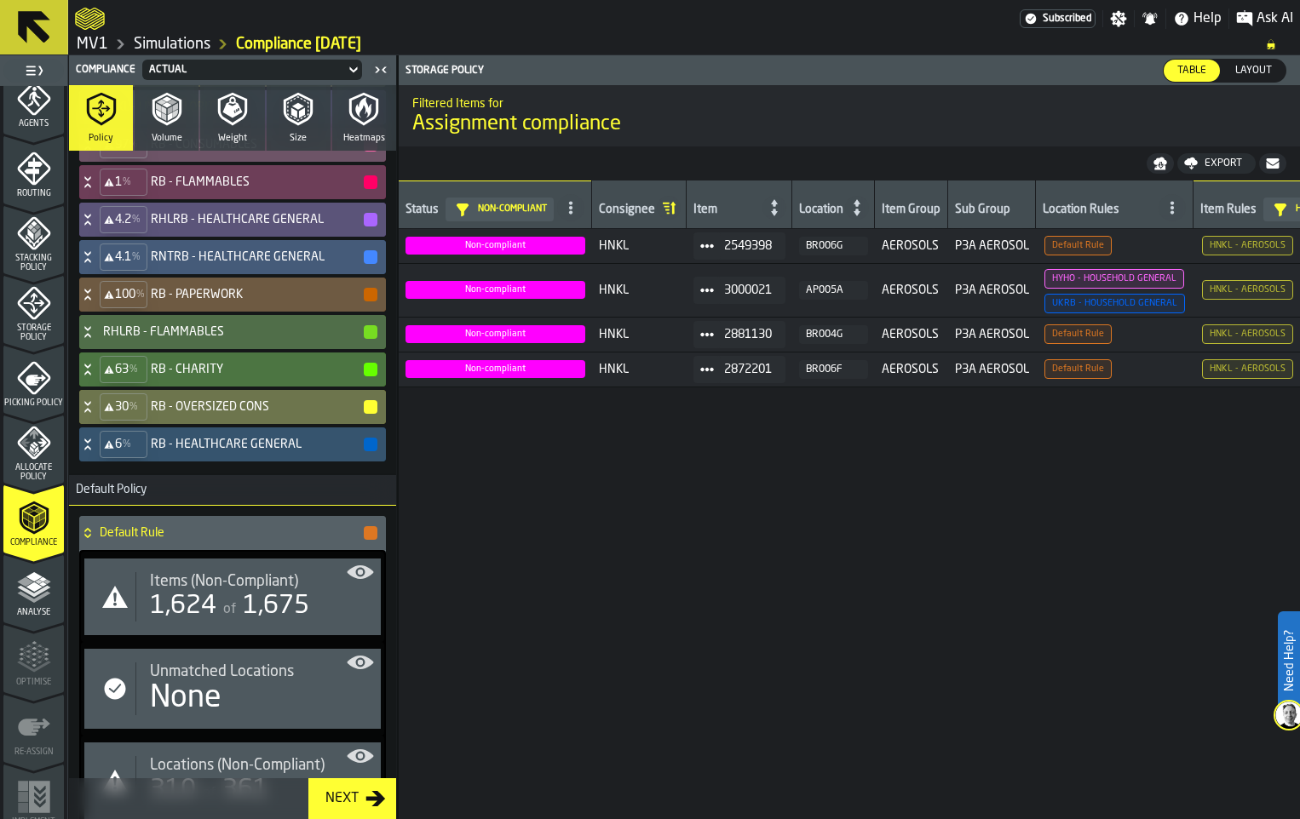
click at [96, 301] on icon at bounding box center [87, 295] width 17 height 14
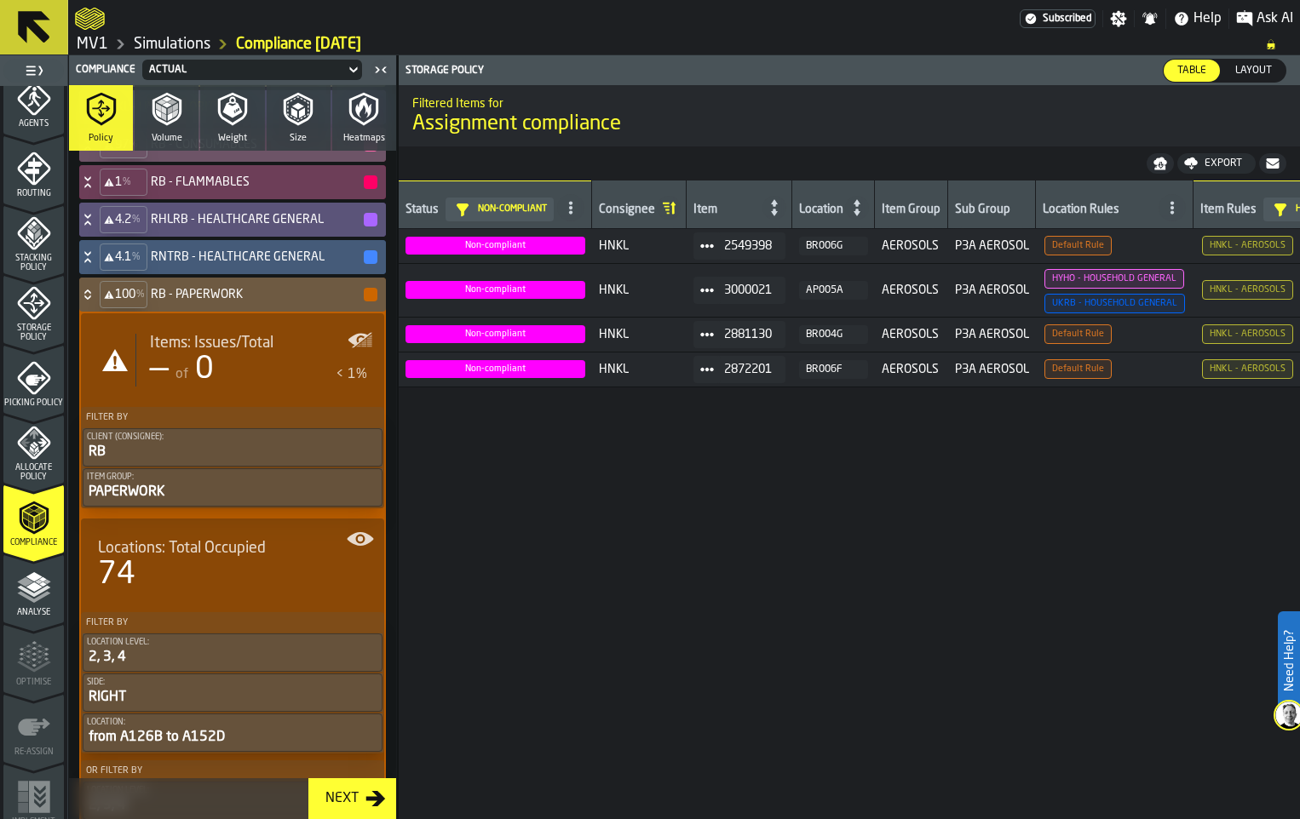
click at [96, 301] on icon at bounding box center [87, 295] width 17 height 14
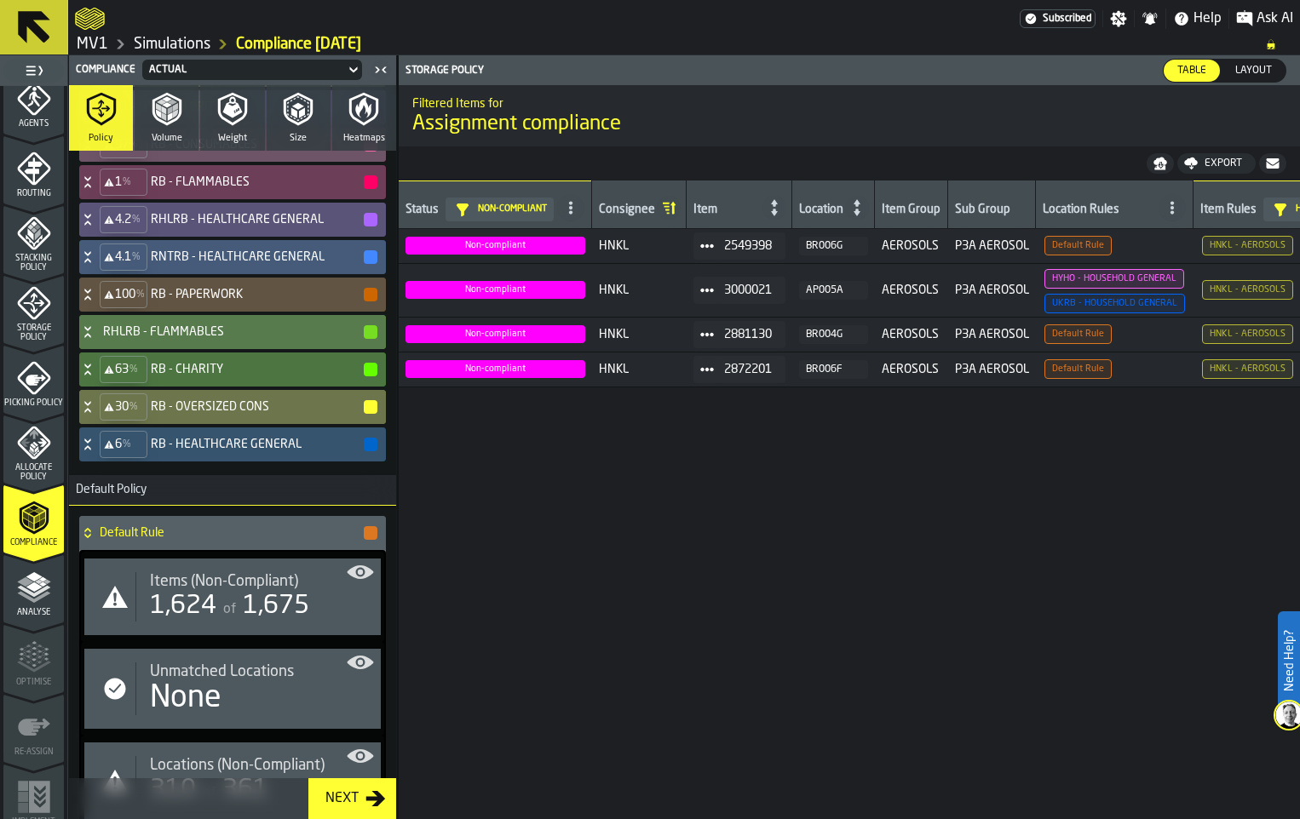
click at [96, 339] on icon at bounding box center [87, 332] width 17 height 14
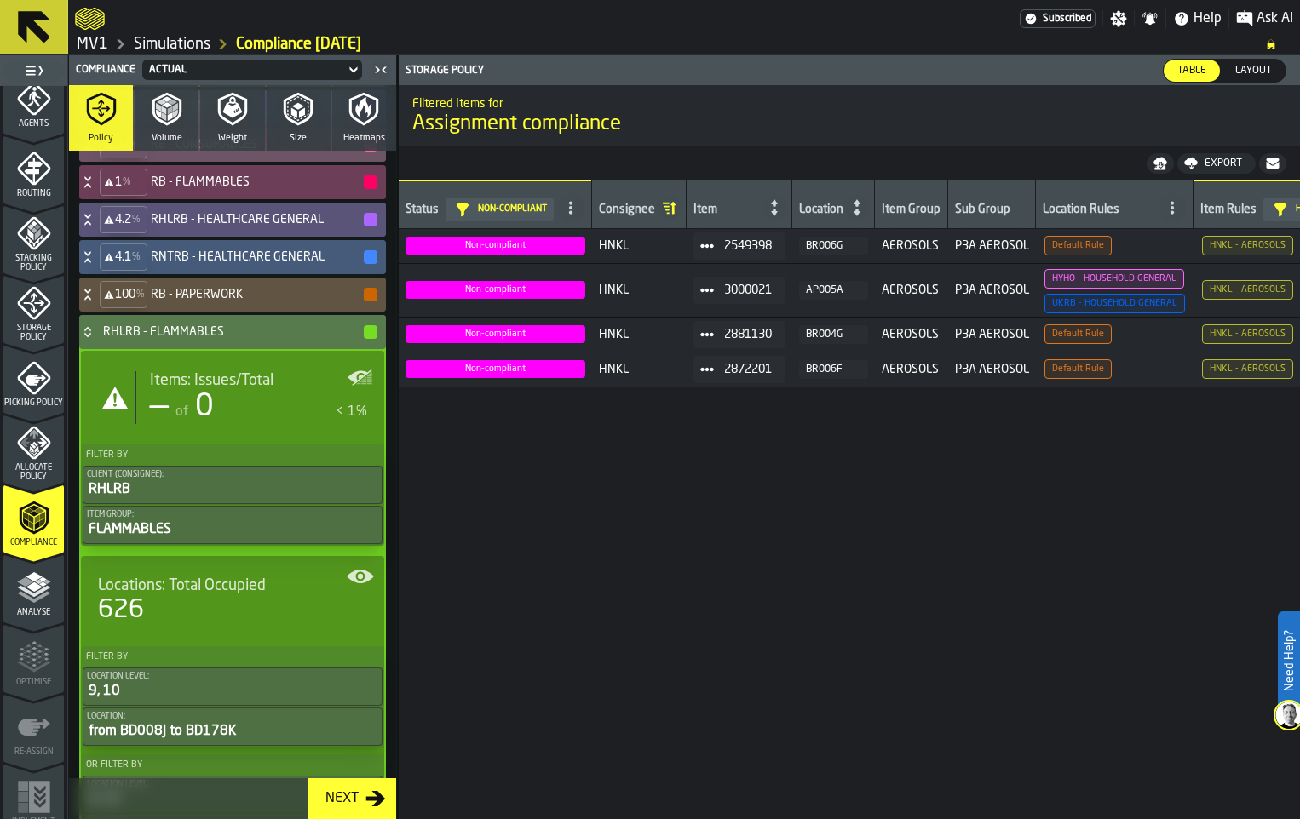
click at [96, 339] on icon at bounding box center [87, 332] width 17 height 14
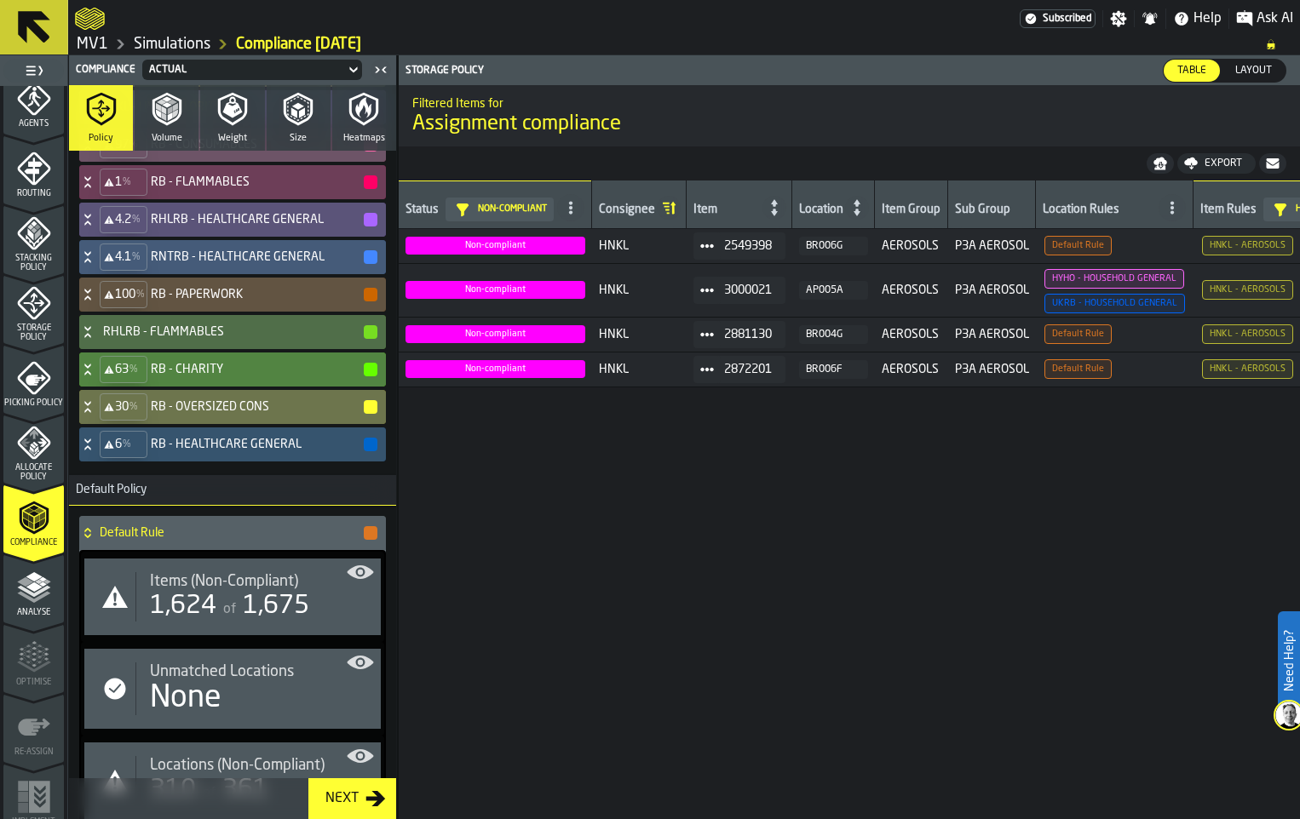
click at [96, 376] on icon at bounding box center [87, 370] width 17 height 14
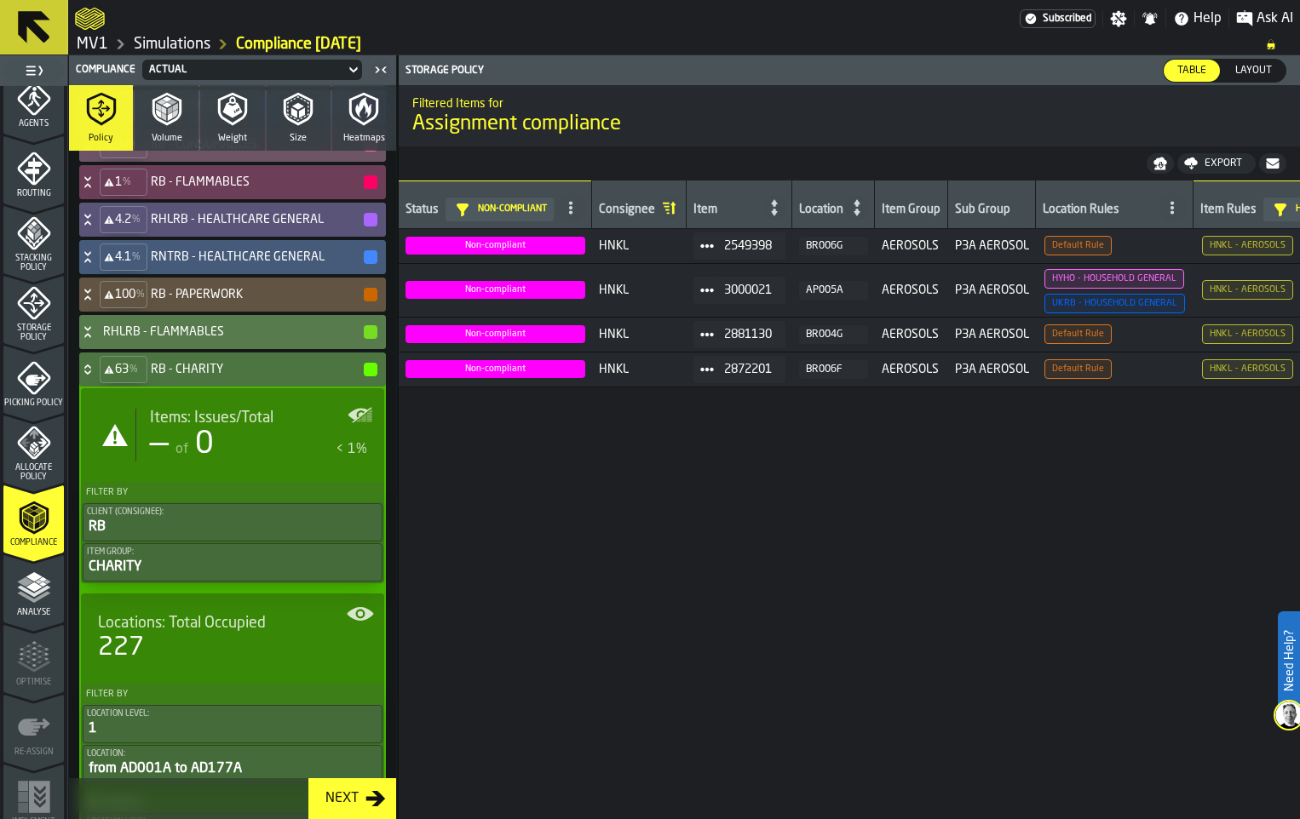
scroll to position [1014, 0]
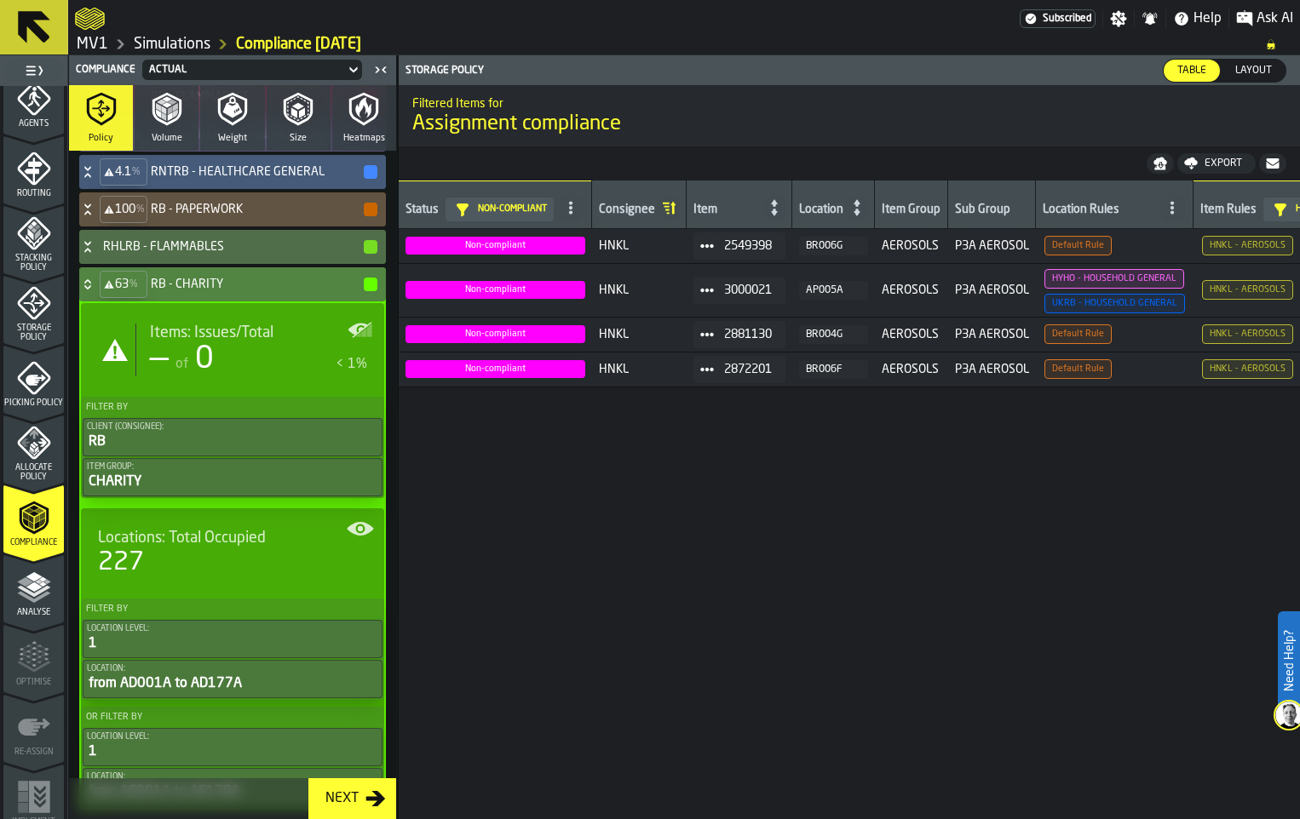
click at [111, 301] on div "63 % RB - CHARITY" at bounding box center [229, 284] width 300 height 34
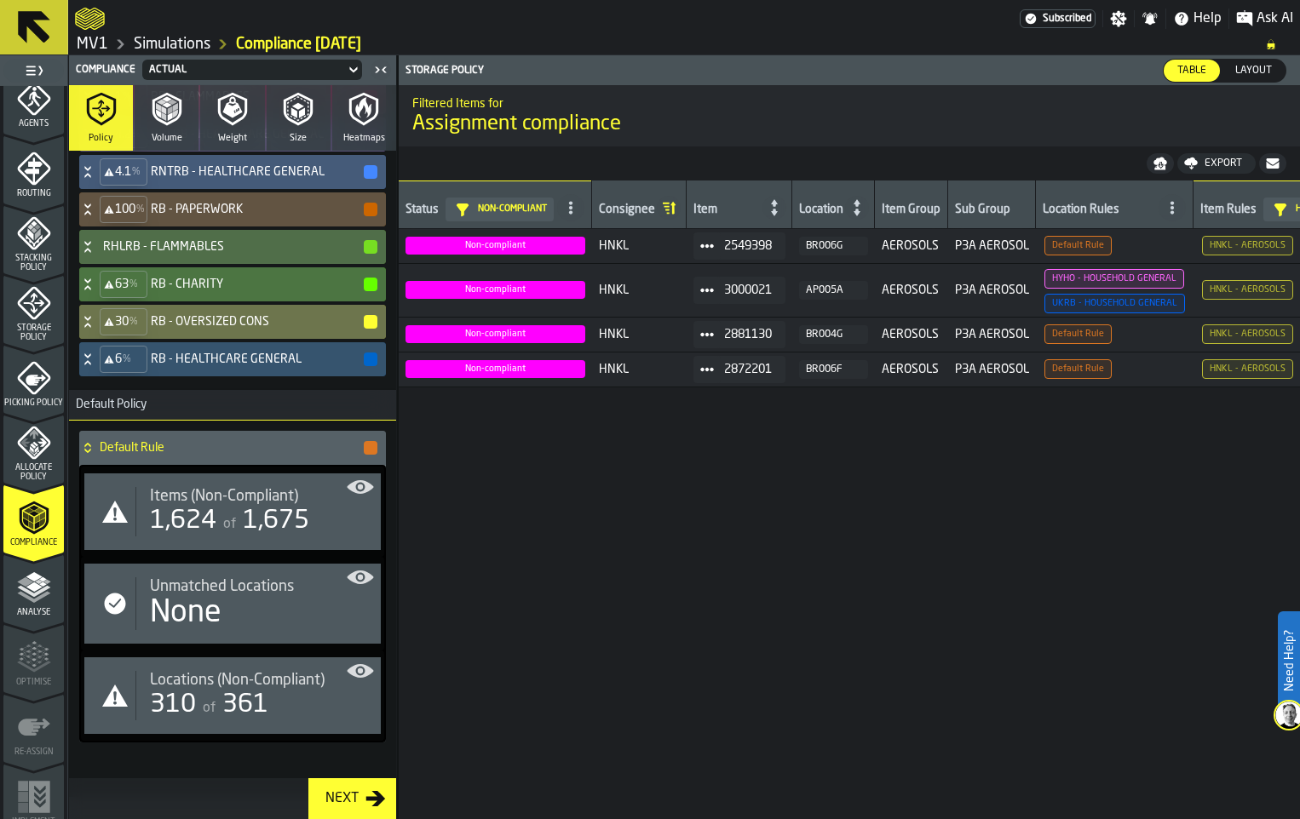
click at [90, 358] on icon at bounding box center [87, 355] width 6 height 4
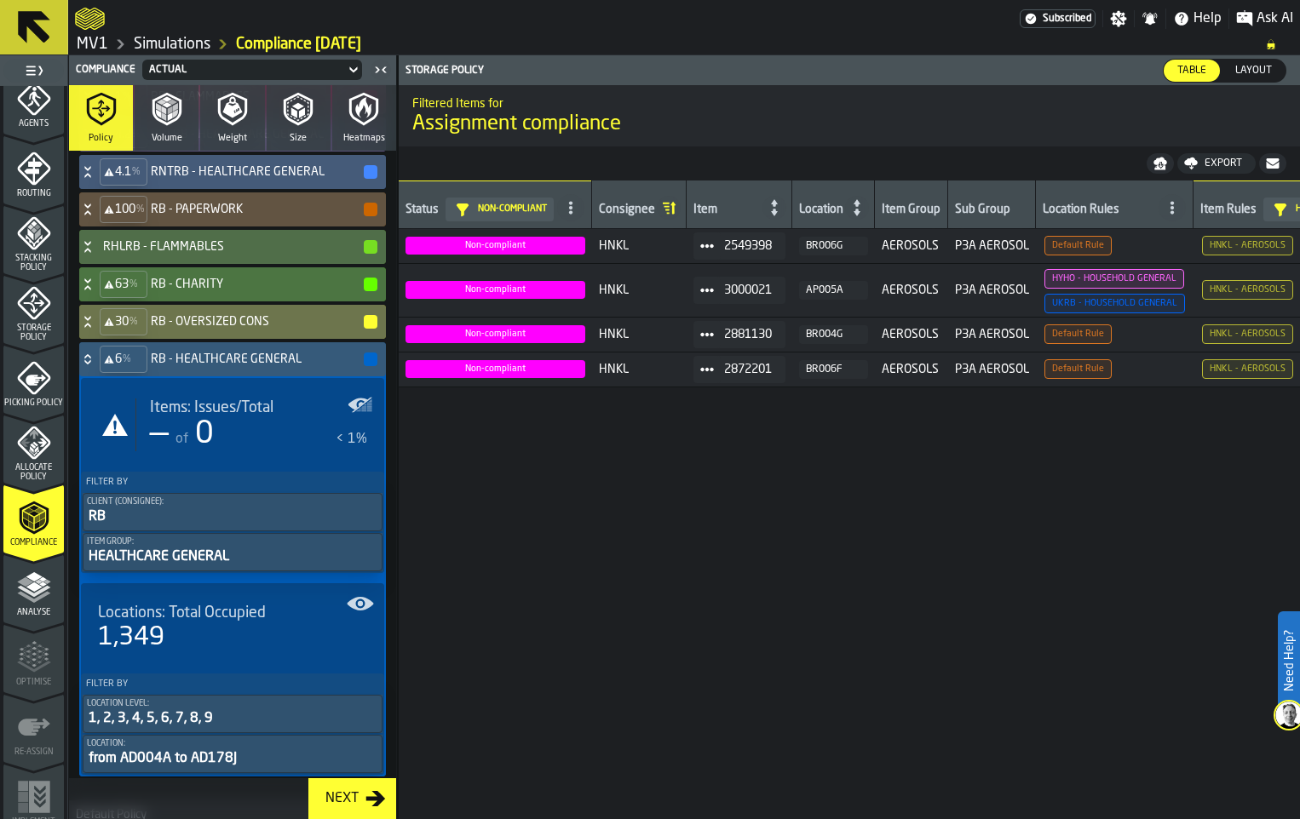
click at [96, 366] on icon at bounding box center [87, 360] width 17 height 14
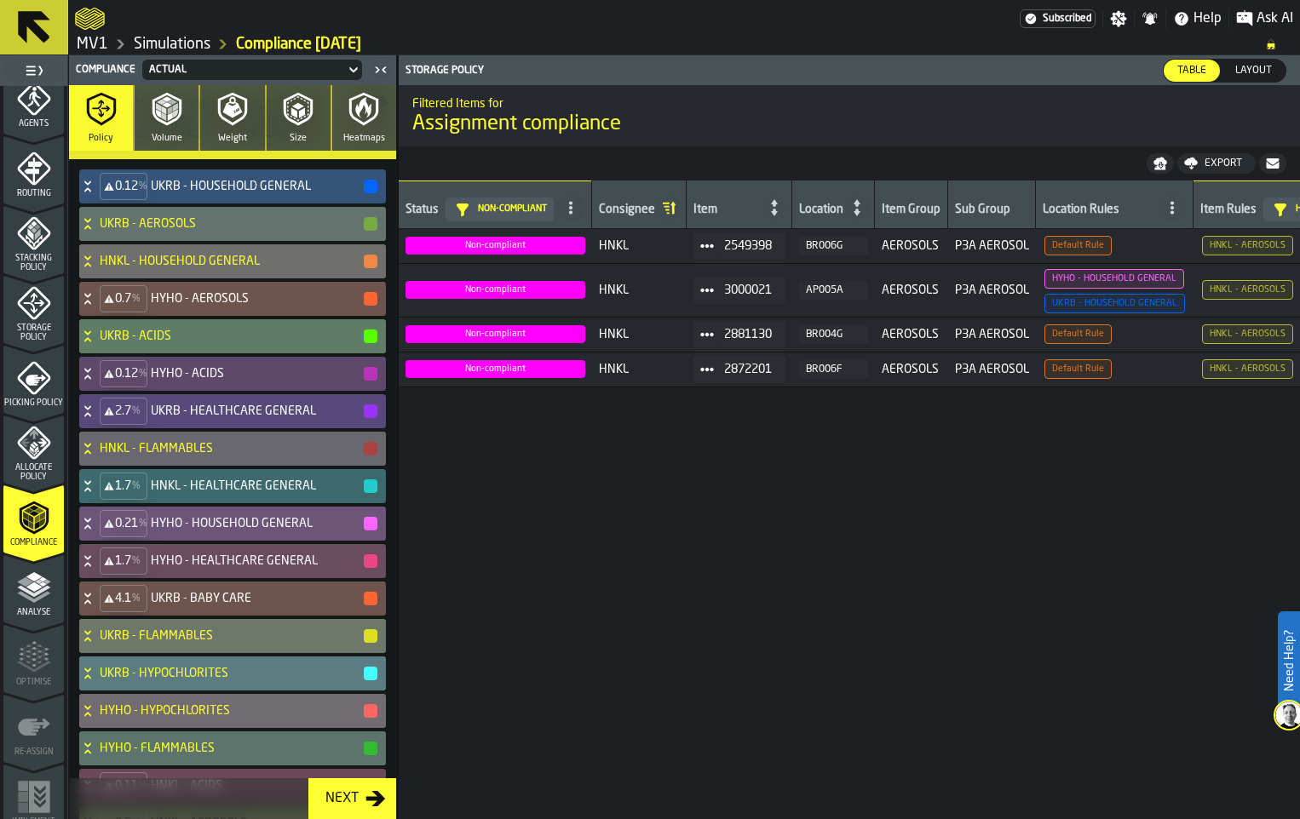
scroll to position [164, 0]
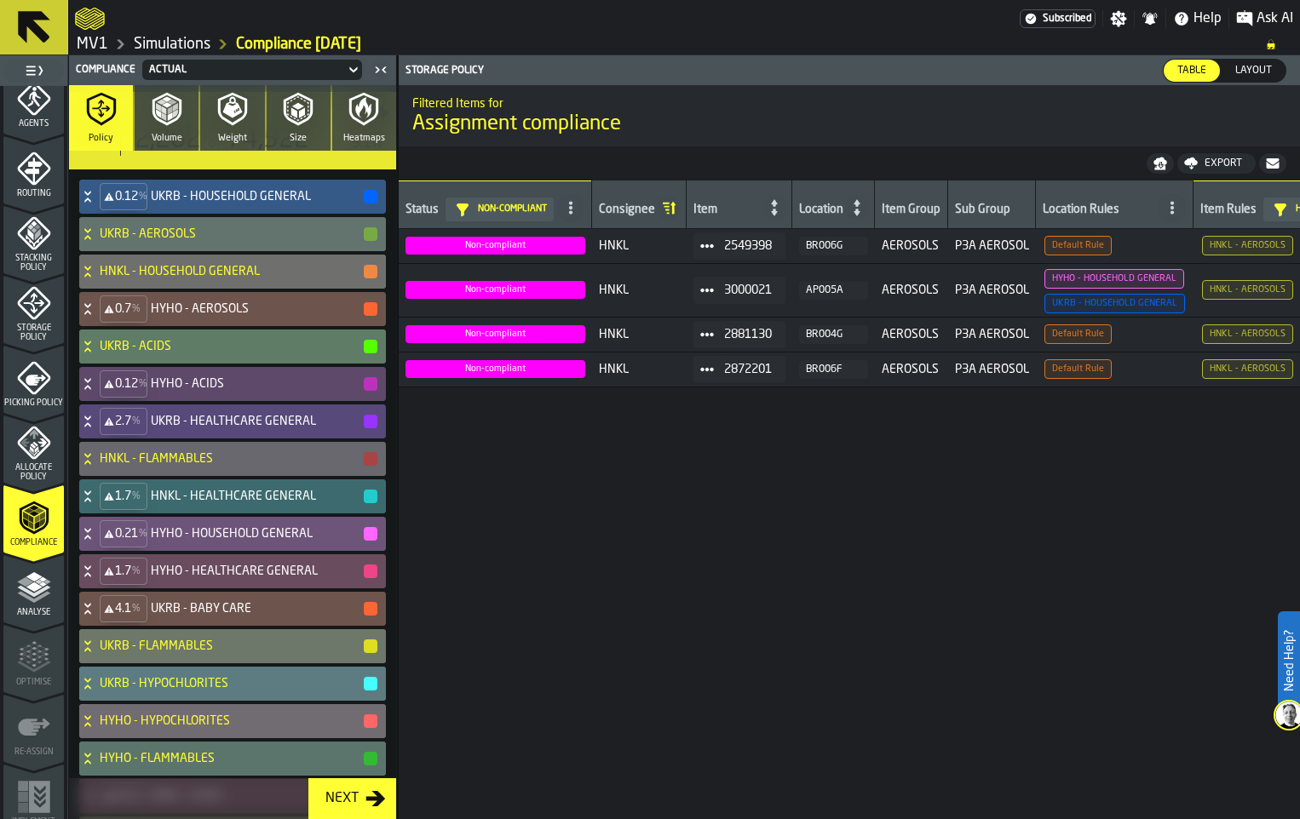
click at [90, 202] on icon at bounding box center [87, 200] width 6 height 4
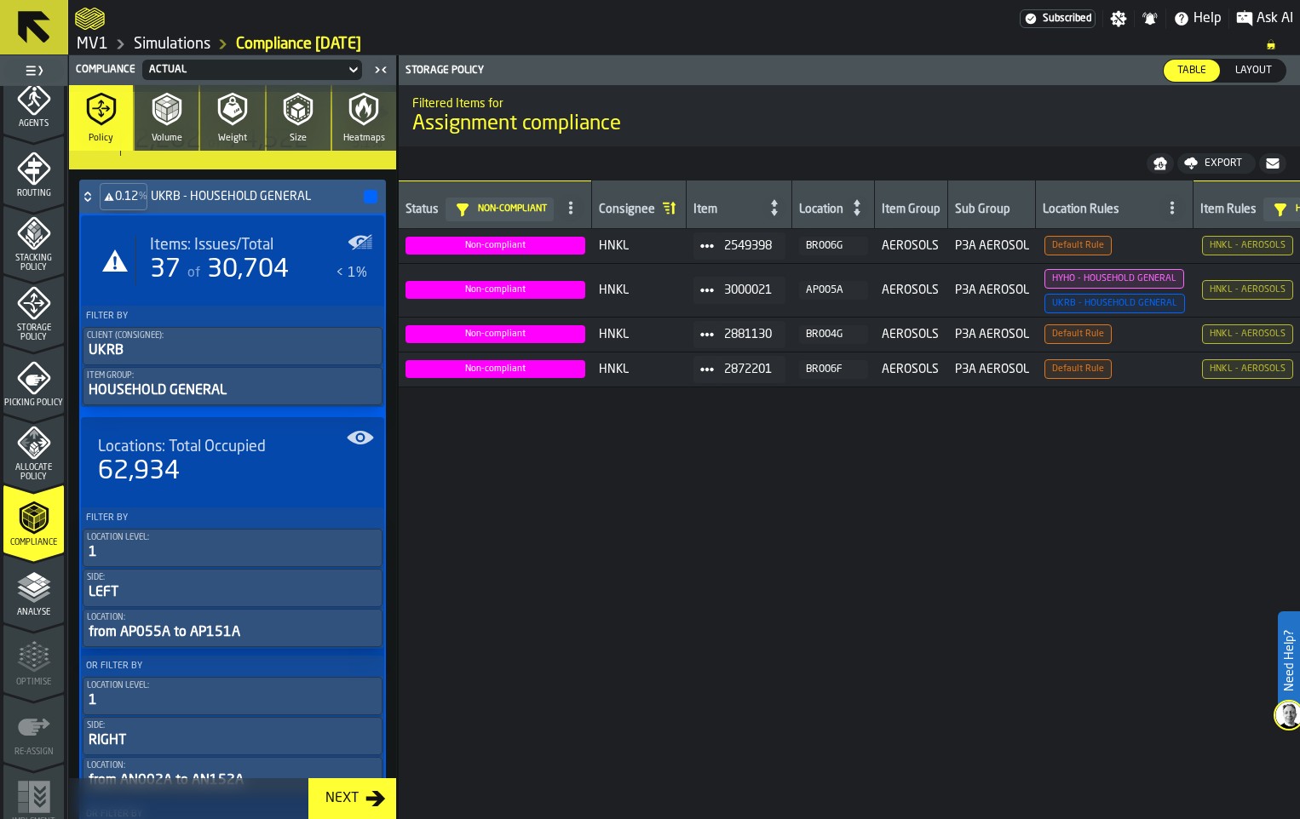
click at [289, 283] on span "30,704" at bounding box center [248, 270] width 82 height 26
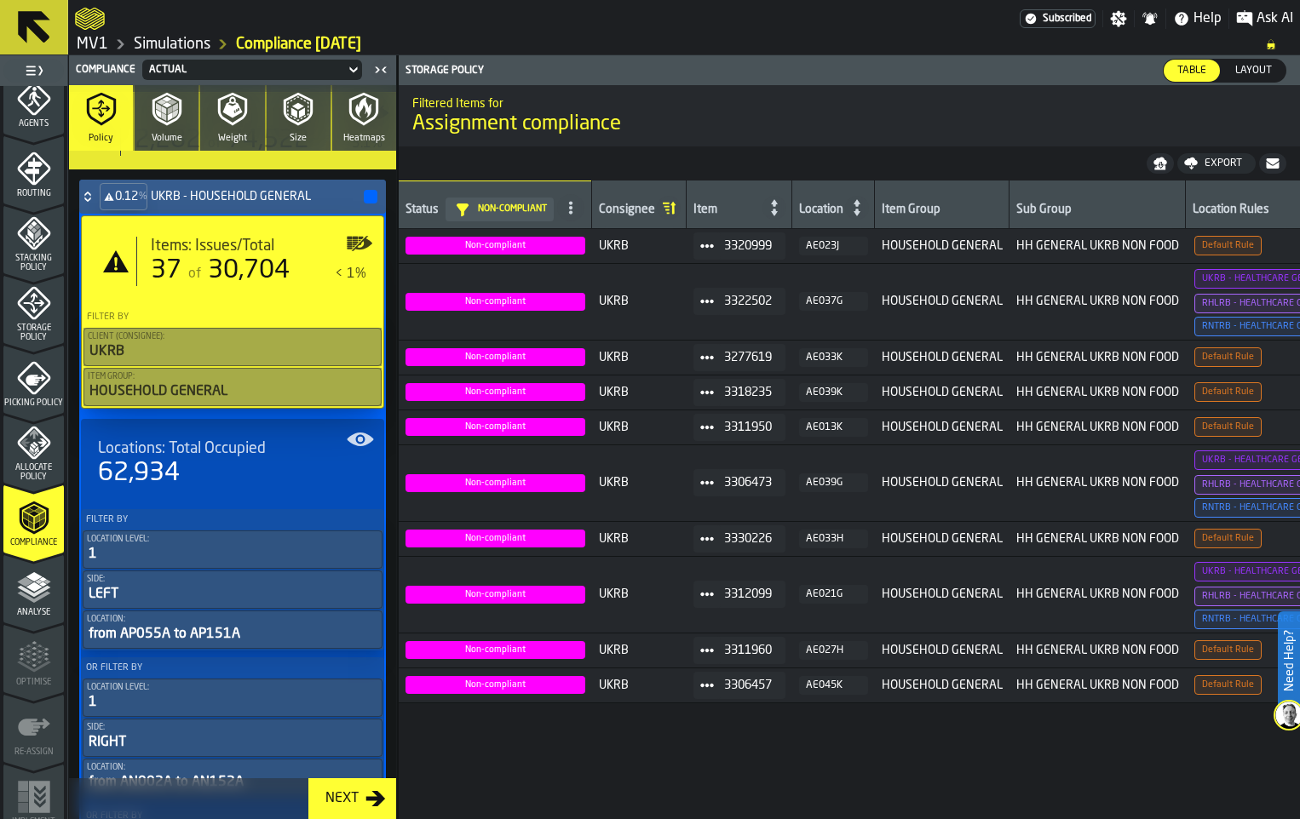
click at [90, 196] on icon at bounding box center [87, 194] width 6 height 4
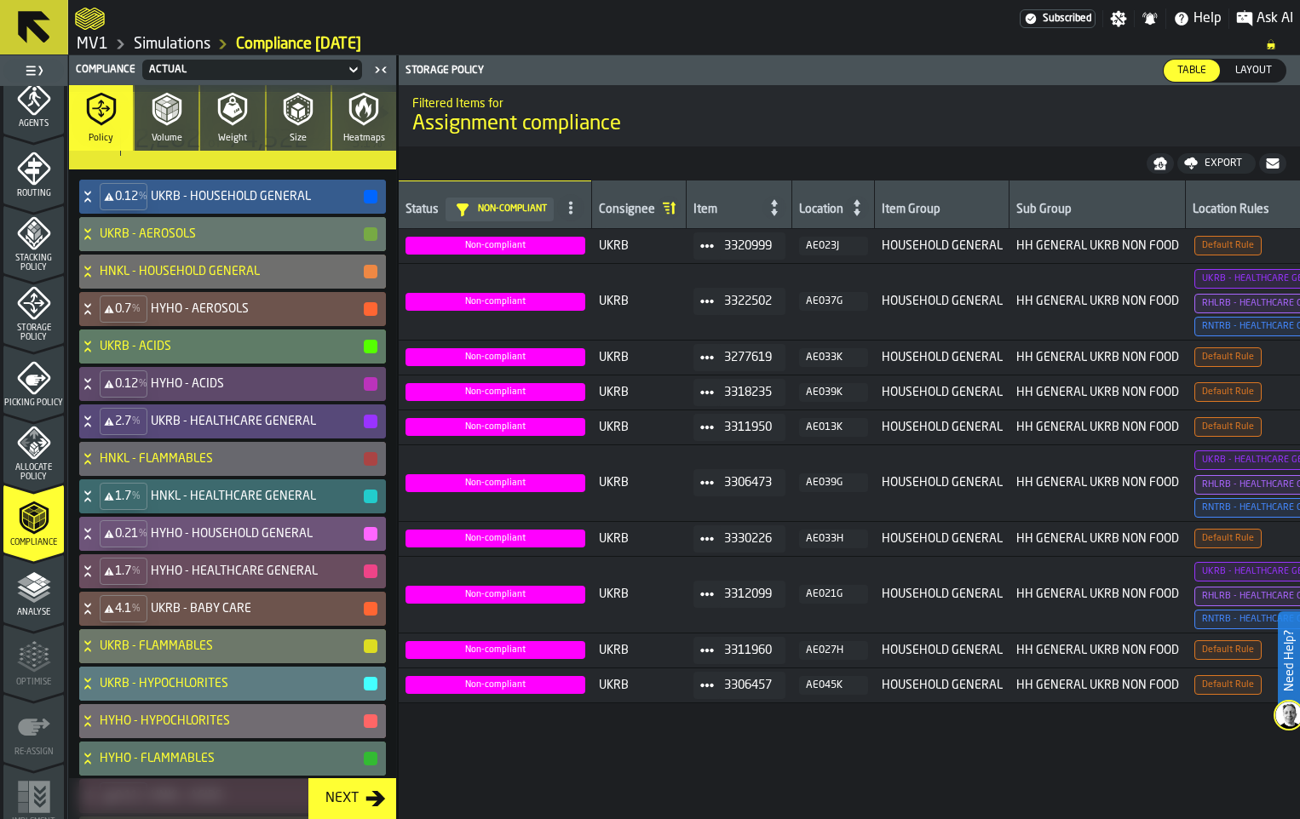
click at [90, 233] on icon at bounding box center [87, 230] width 6 height 4
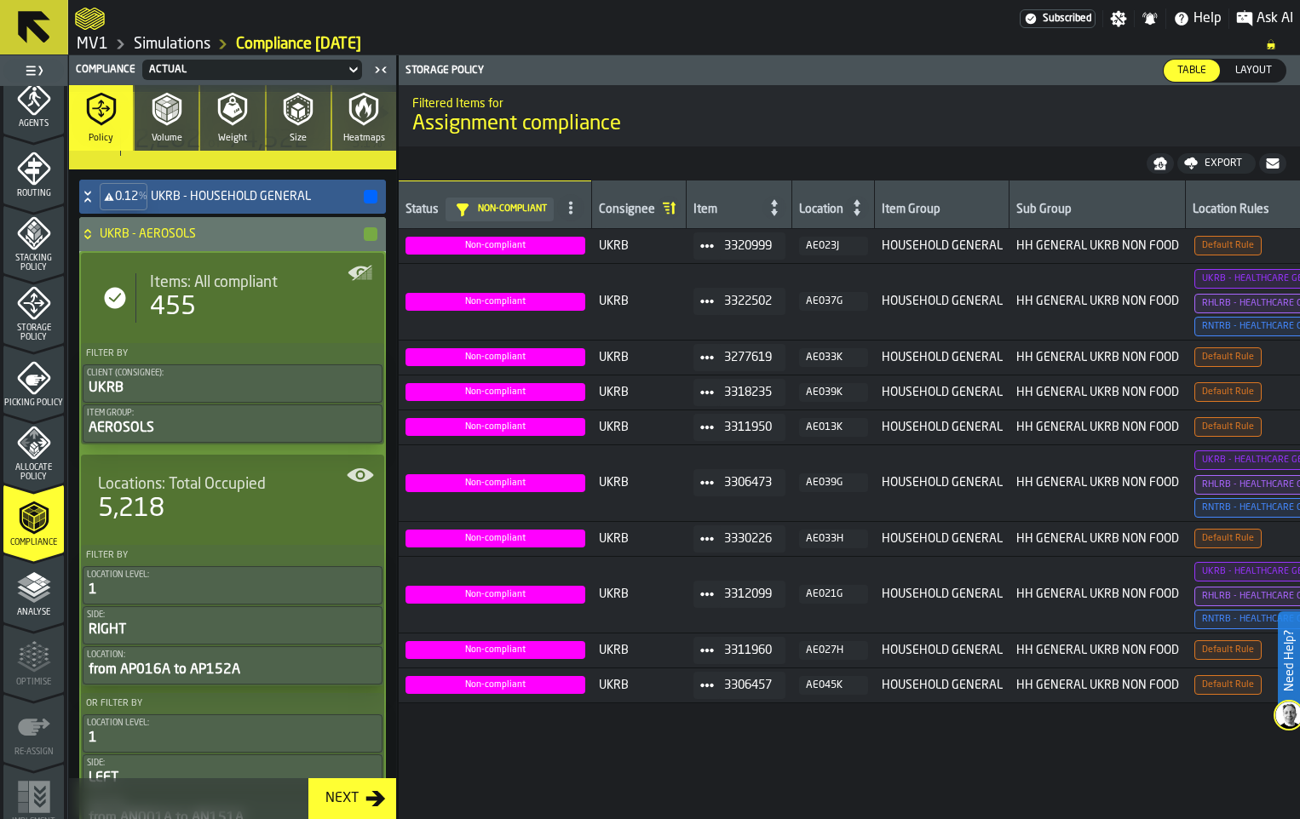
click at [90, 233] on icon at bounding box center [87, 231] width 6 height 4
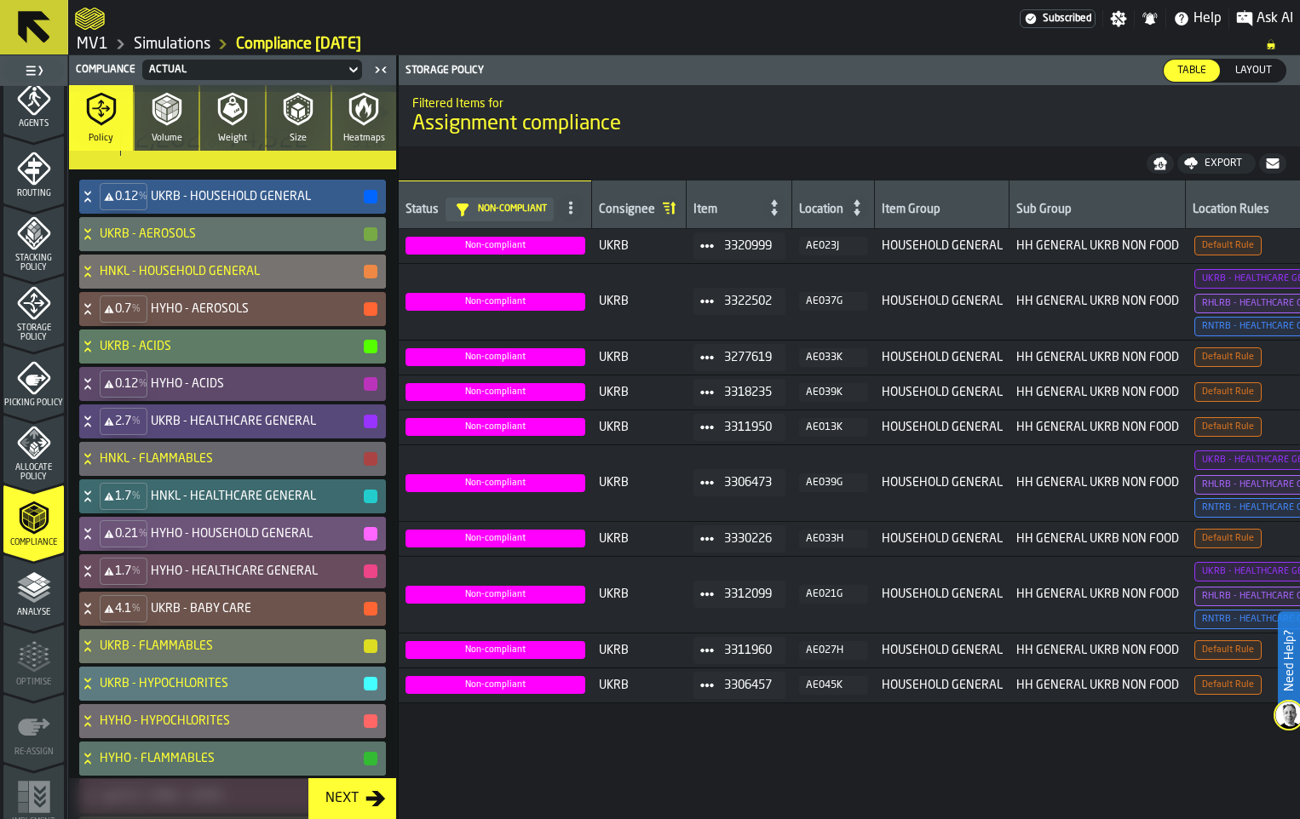
click at [123, 289] on div "HNKL - HOUSEHOLD GENERAL" at bounding box center [229, 272] width 300 height 34
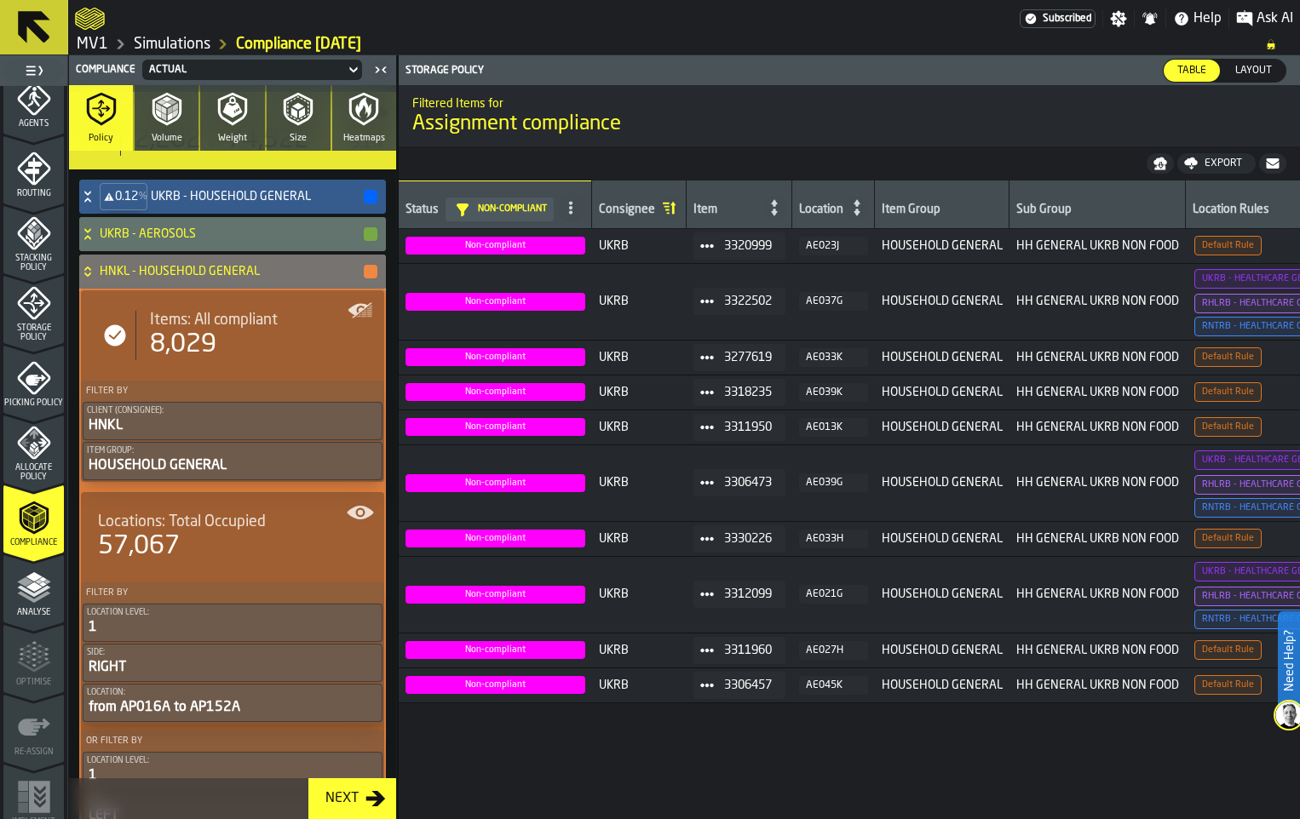
click at [90, 271] on icon at bounding box center [87, 269] width 6 height 4
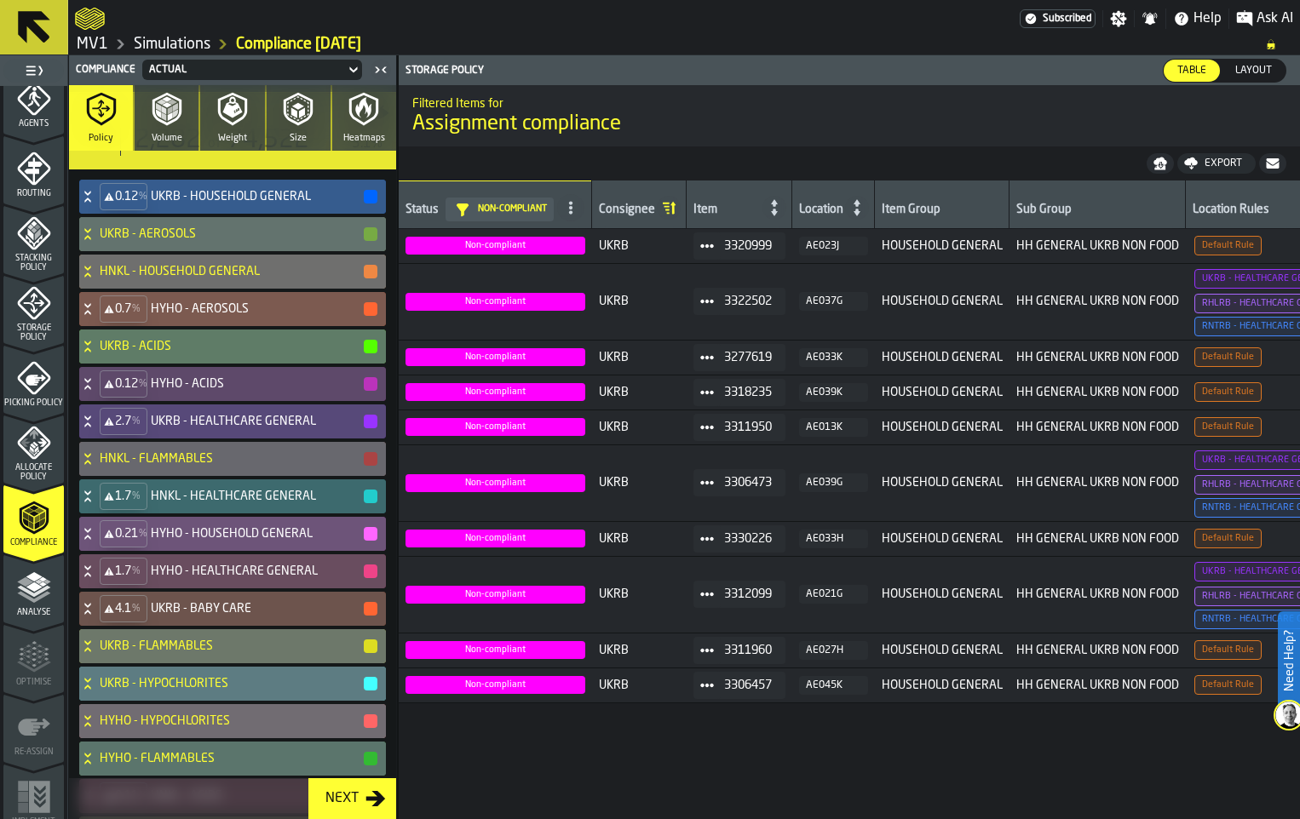
click at [90, 307] on icon at bounding box center [87, 305] width 6 height 4
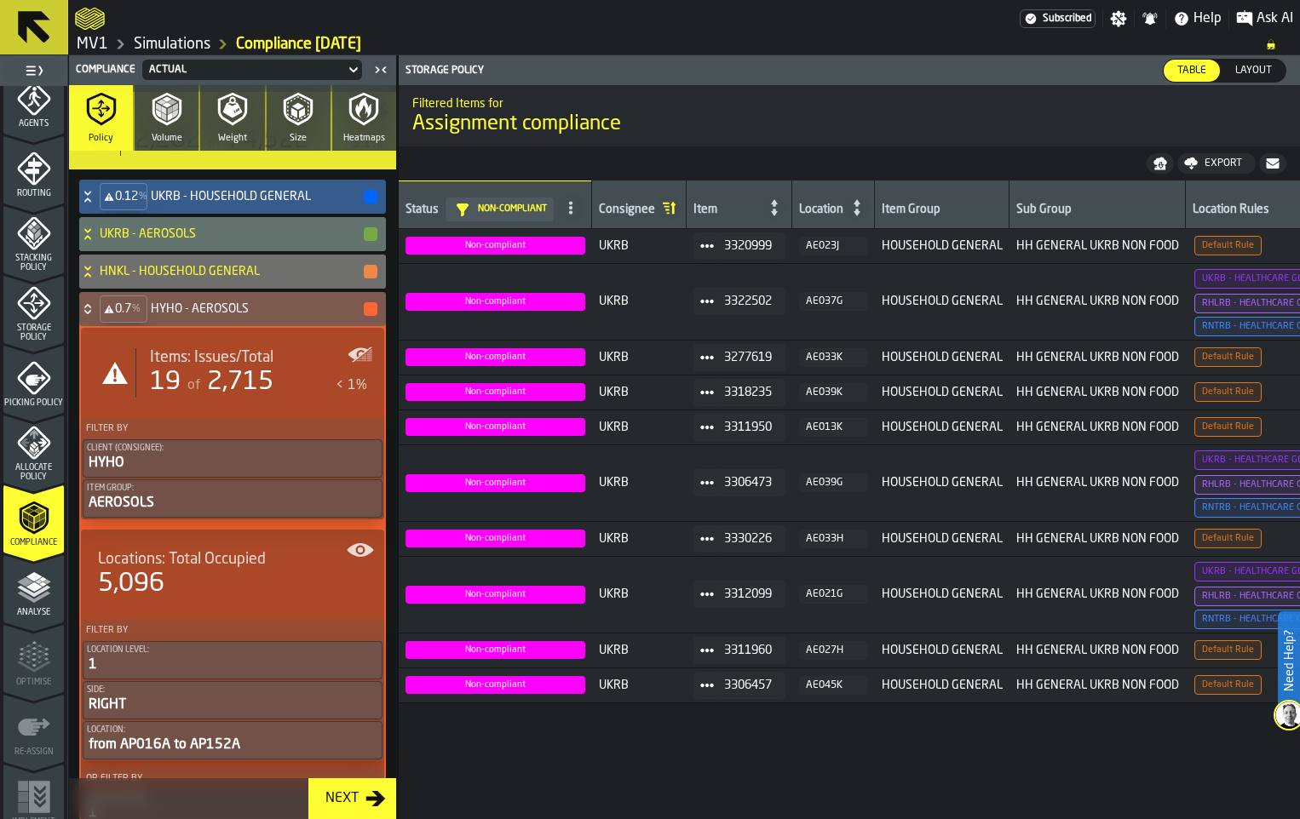
click at [96, 316] on icon at bounding box center [87, 309] width 17 height 14
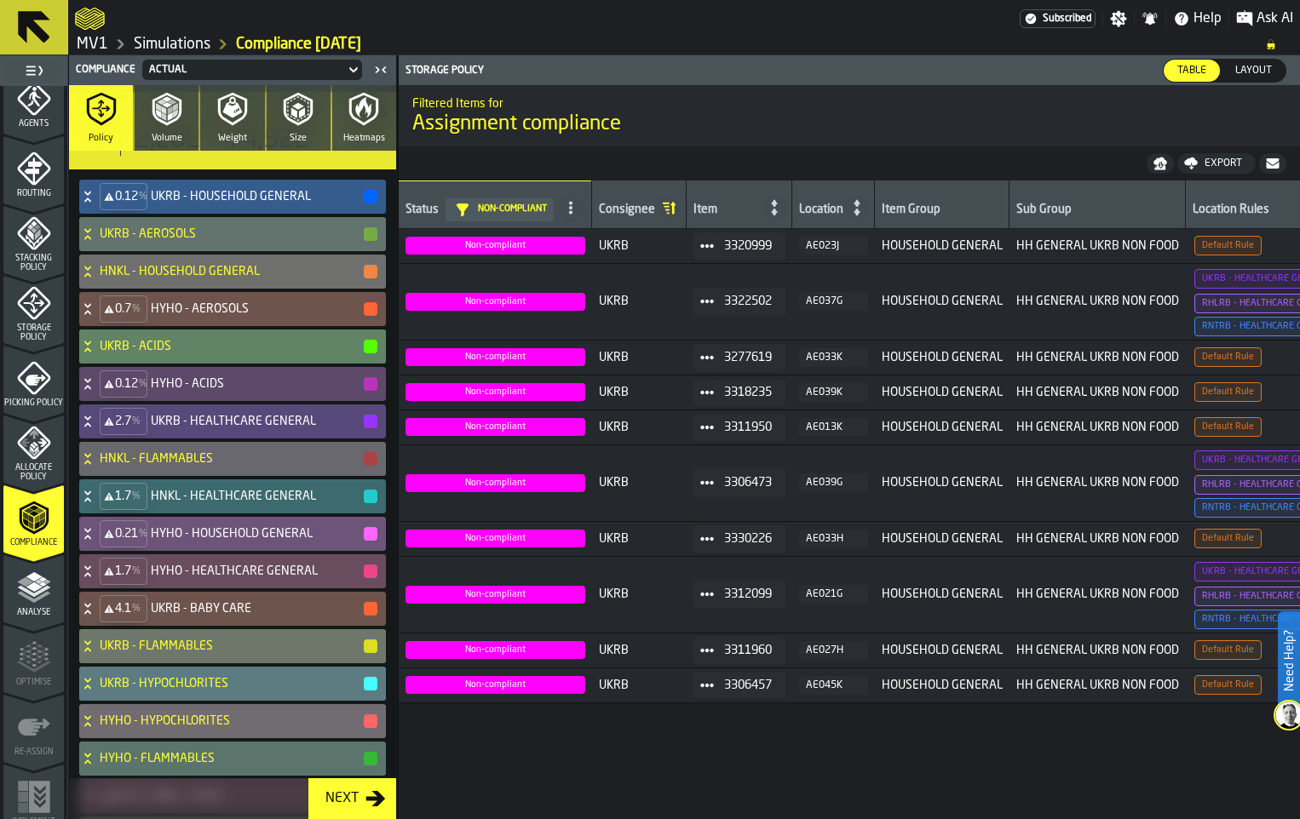
click at [96, 353] on icon at bounding box center [87, 347] width 17 height 14
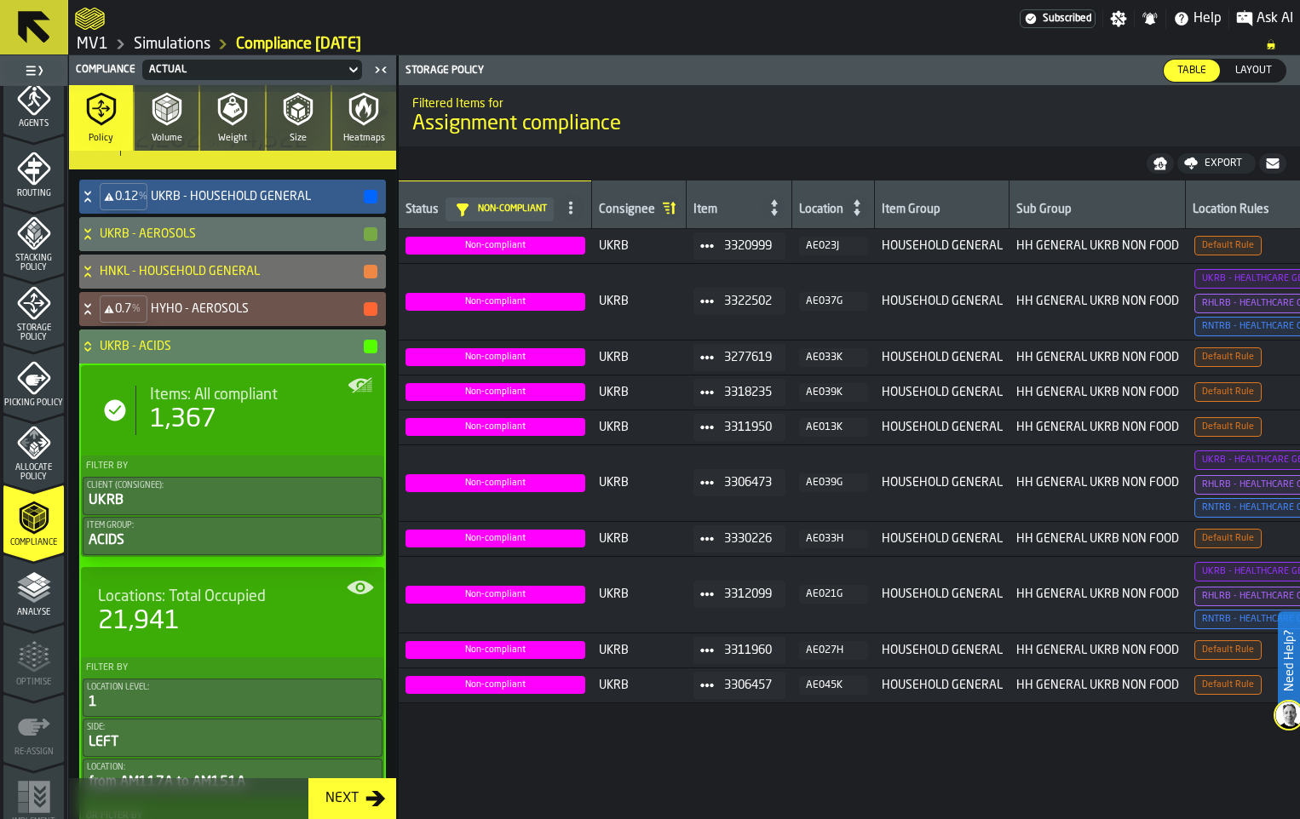
click at [96, 353] on icon at bounding box center [87, 347] width 17 height 14
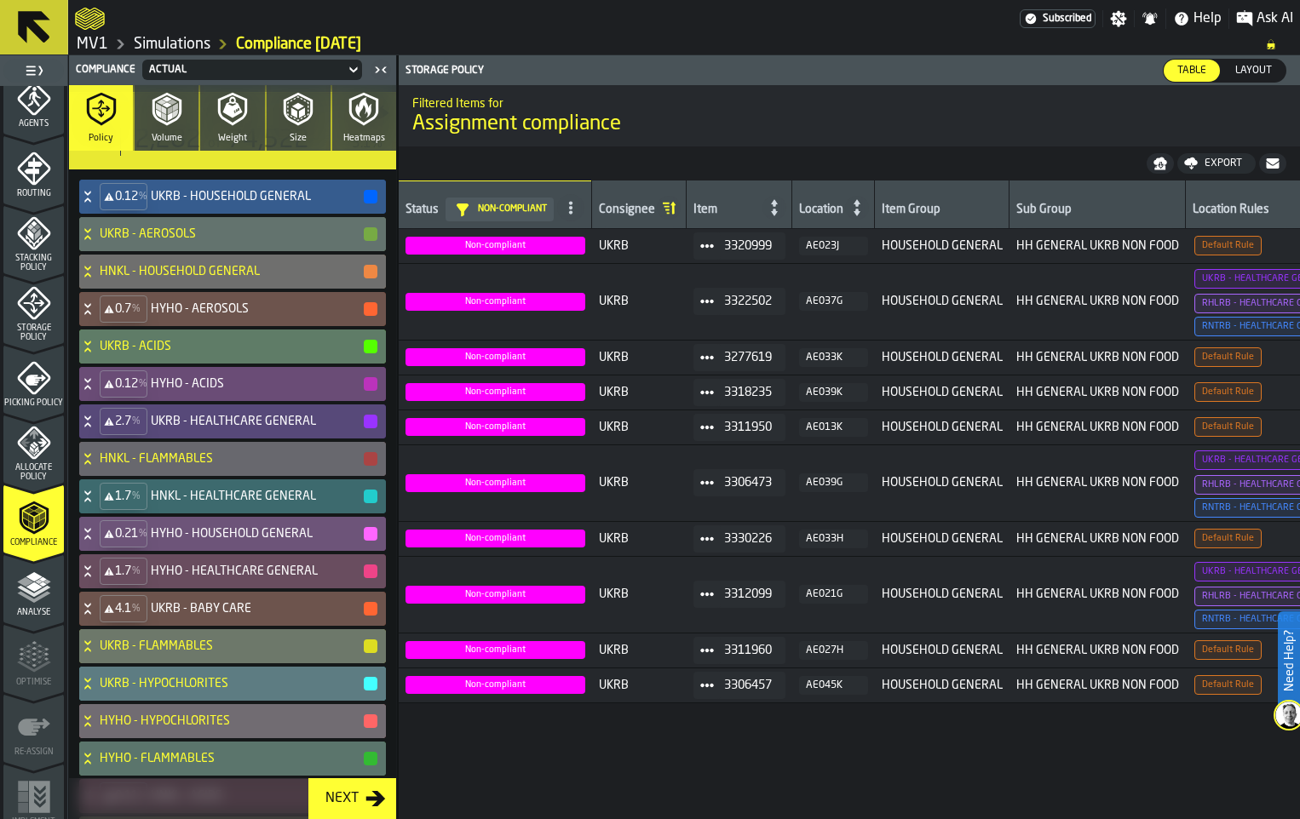
click at [96, 391] on icon at bounding box center [87, 384] width 17 height 14
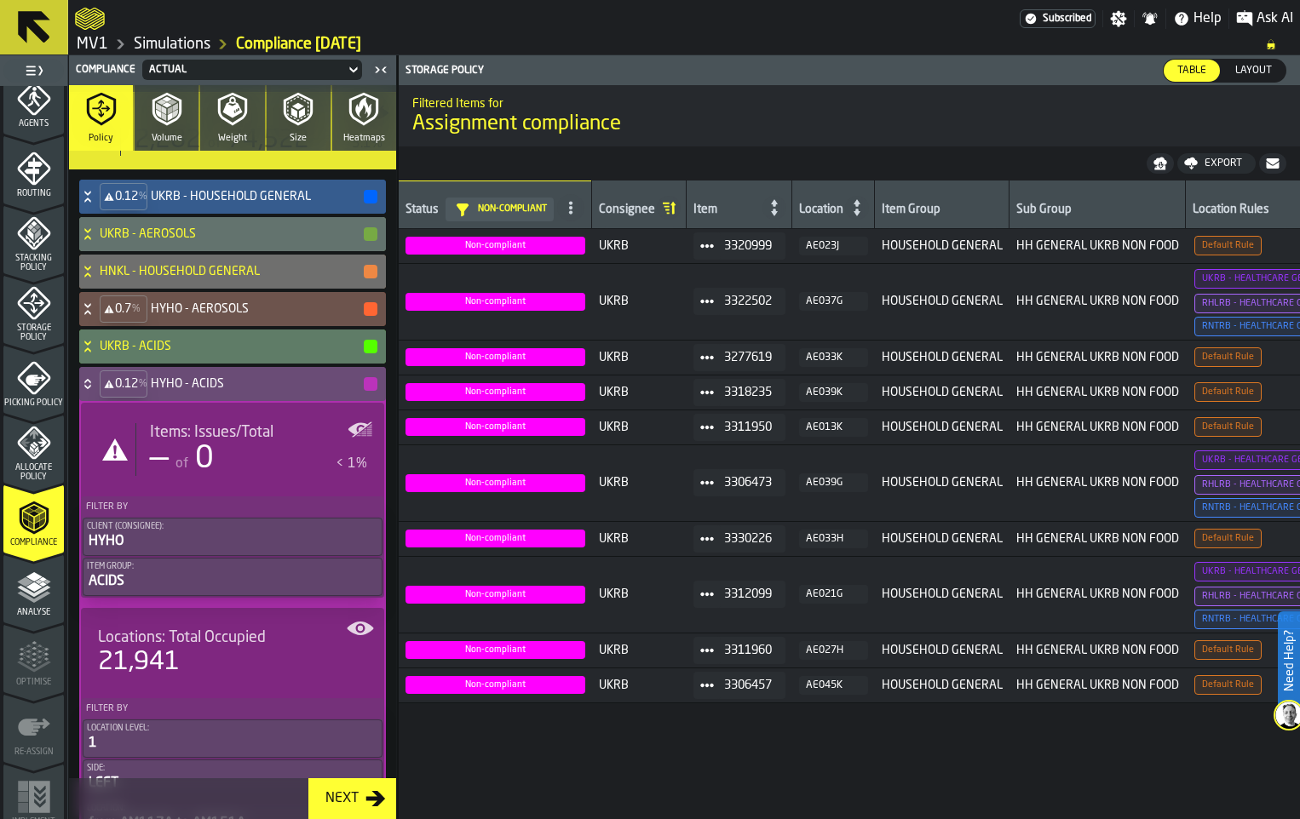
click at [90, 389] on icon at bounding box center [87, 387] width 6 height 4
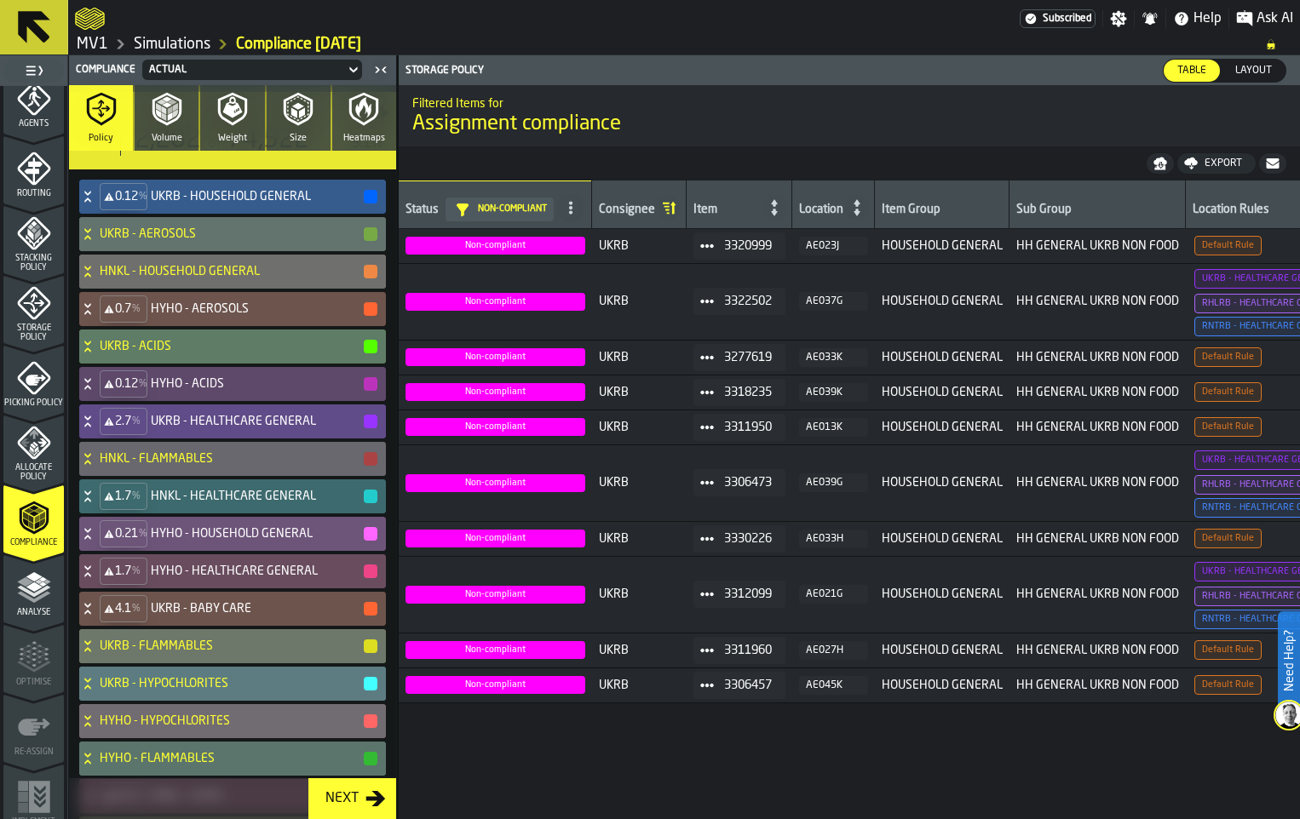
click at [96, 428] on icon at bounding box center [87, 422] width 17 height 14
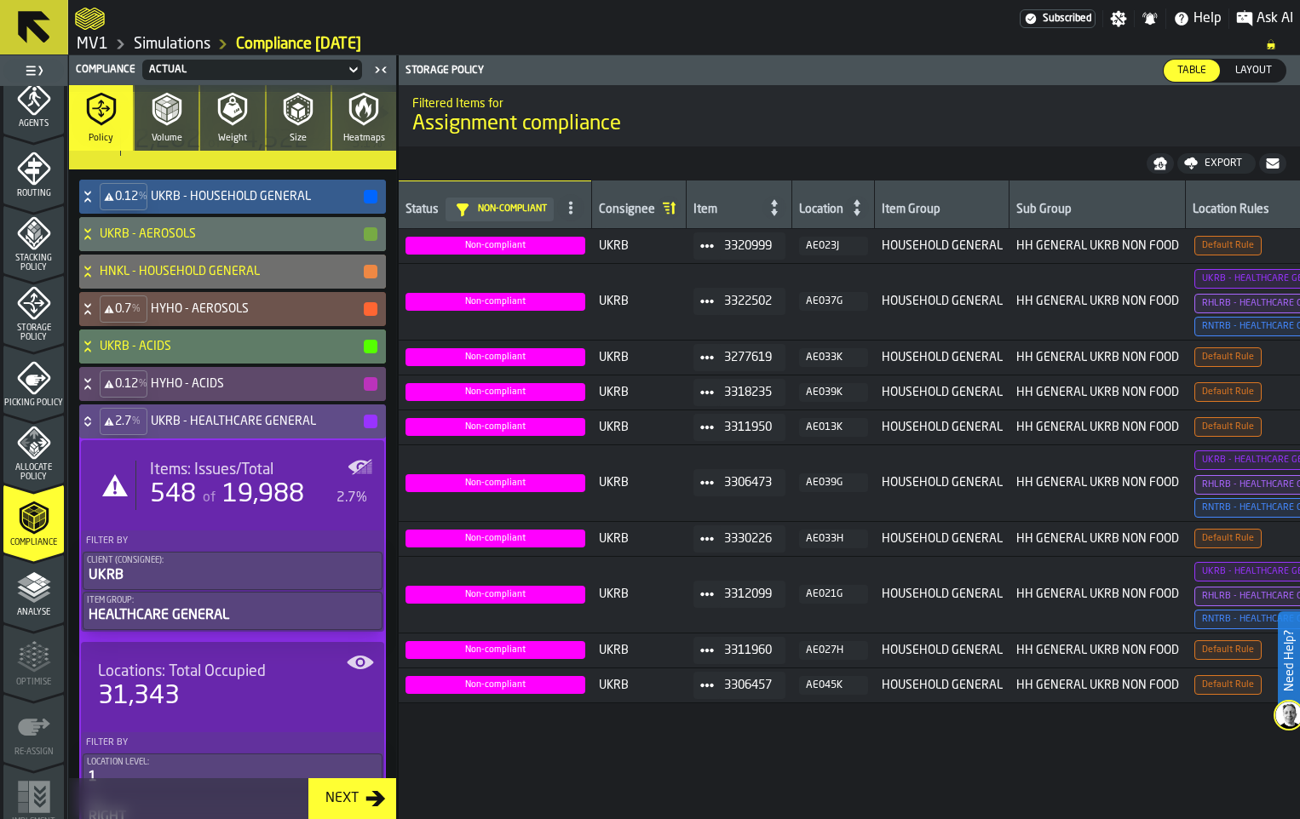
click at [208, 480] on span "Items: Issues/Total" at bounding box center [211, 470] width 123 height 19
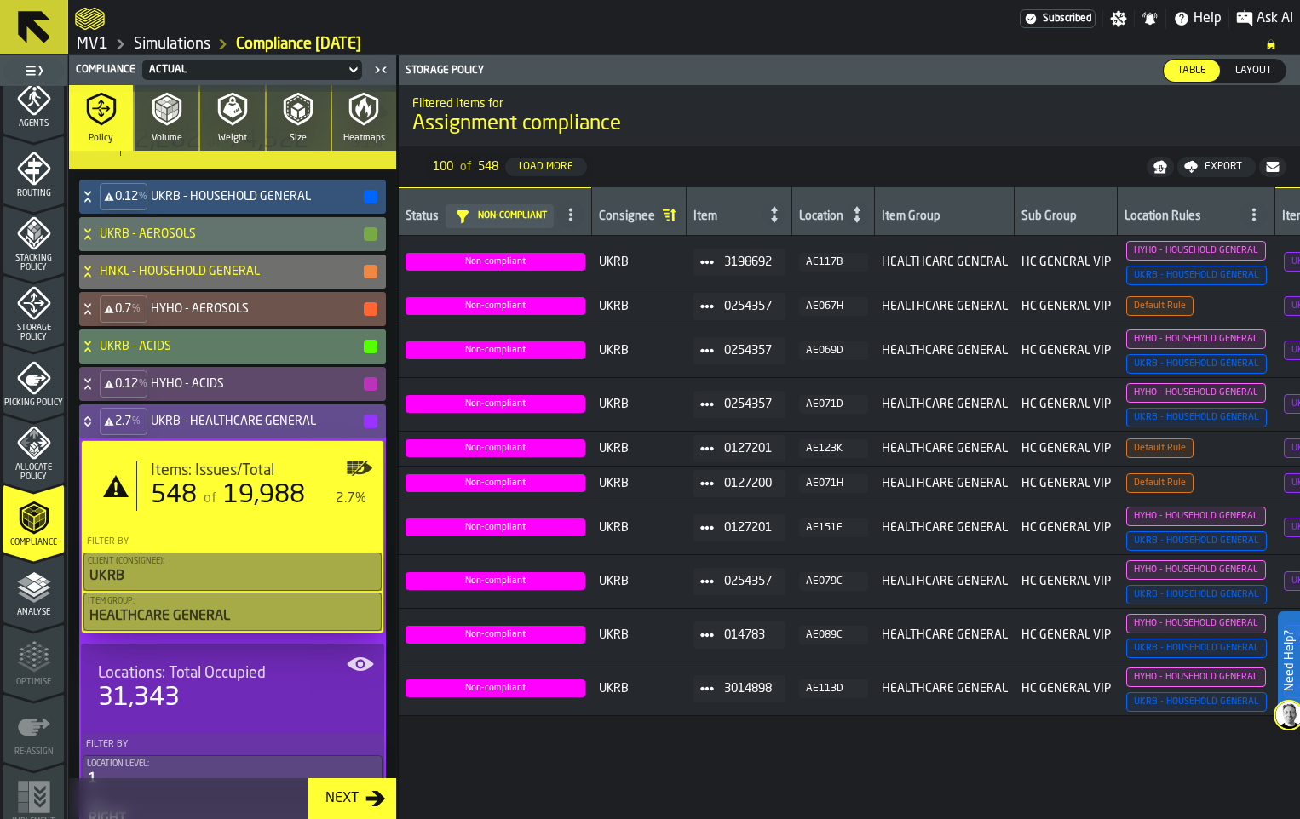
click at [90, 421] on icon at bounding box center [87, 418] width 6 height 4
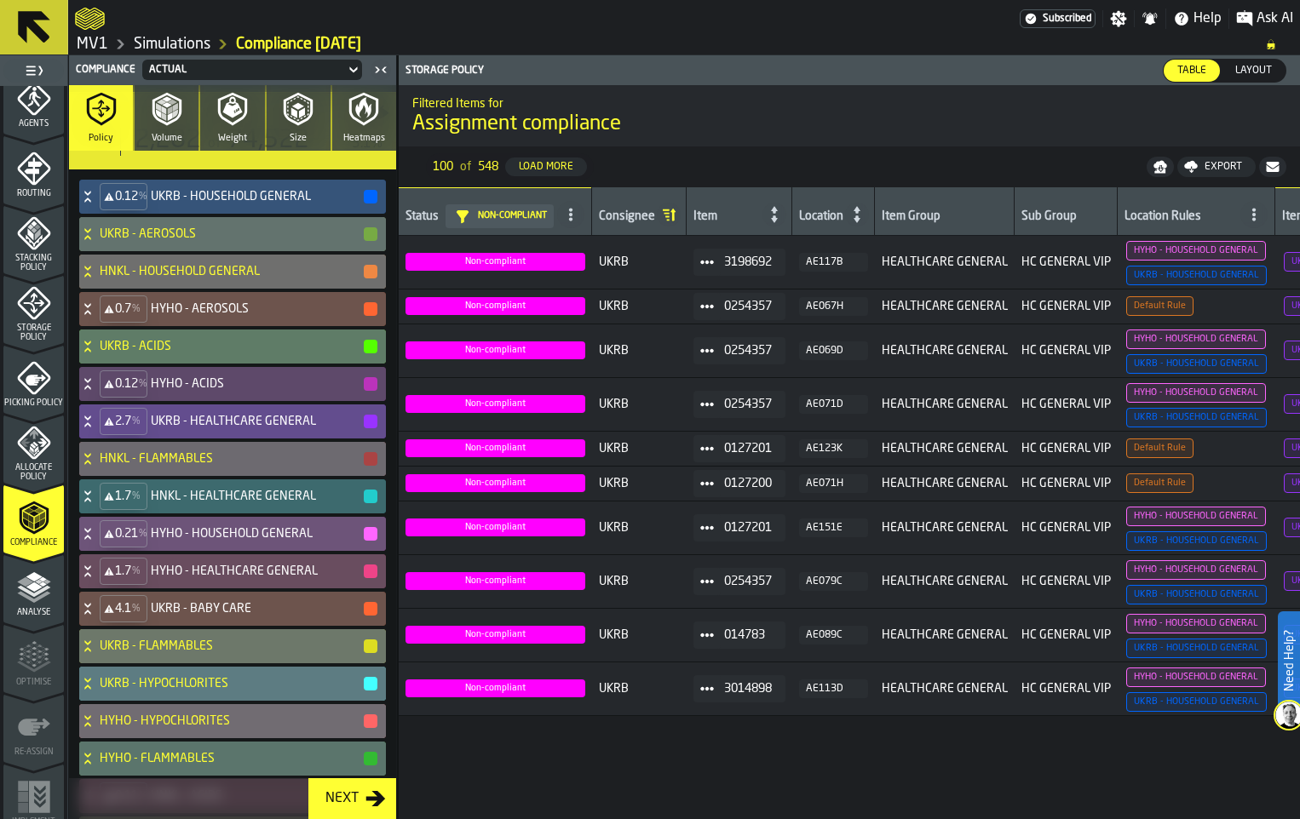
click at [96, 466] on icon at bounding box center [87, 459] width 17 height 14
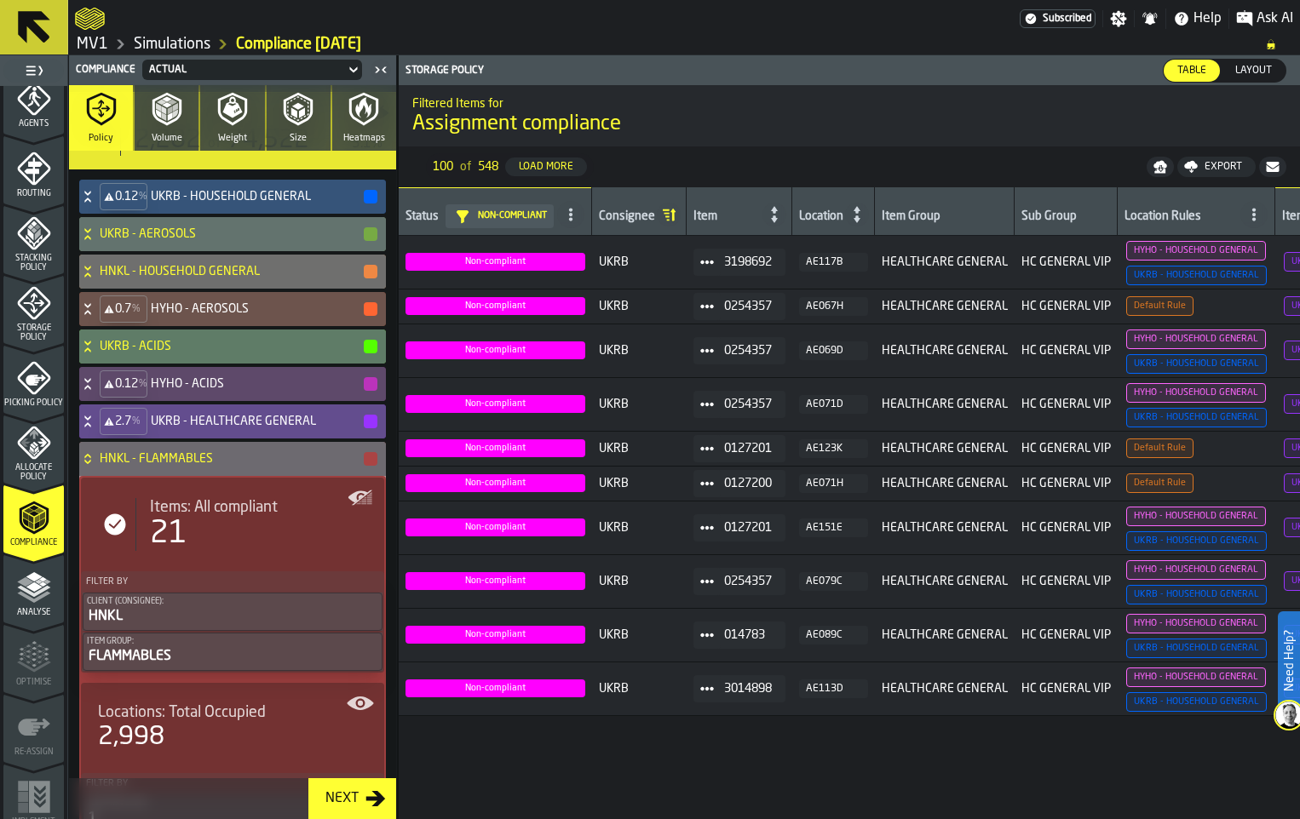
click at [96, 466] on icon at bounding box center [87, 459] width 17 height 14
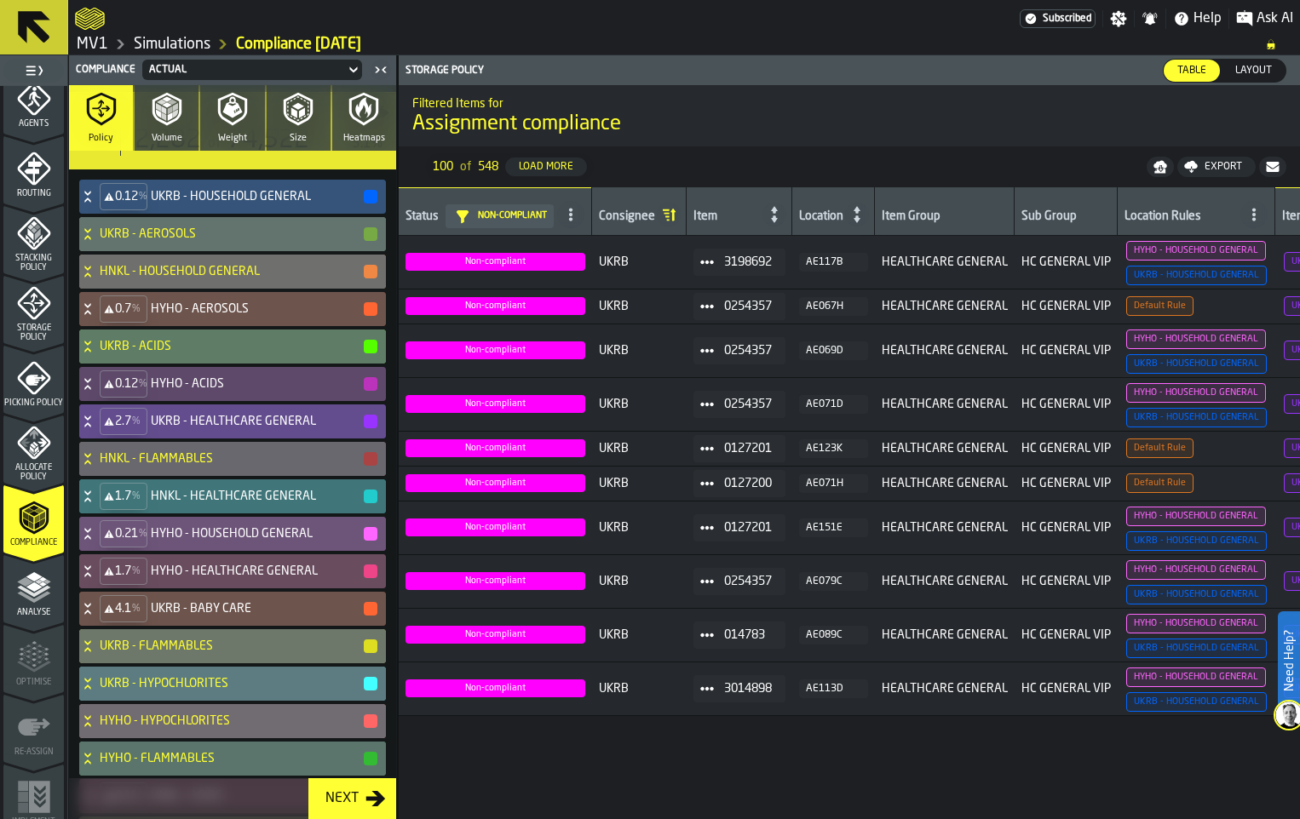
click at [96, 503] on icon at bounding box center [87, 497] width 17 height 14
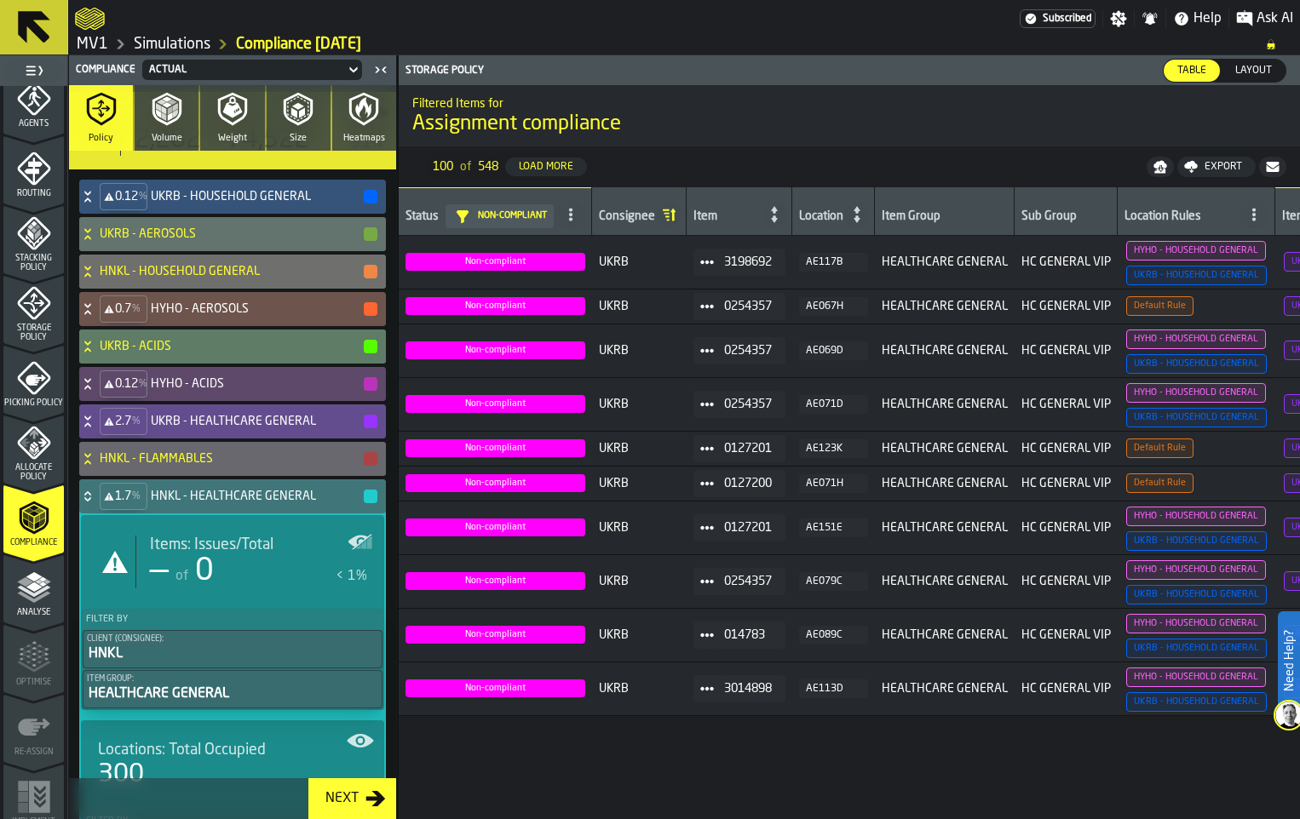
click at [90, 496] on icon at bounding box center [87, 493] width 6 height 4
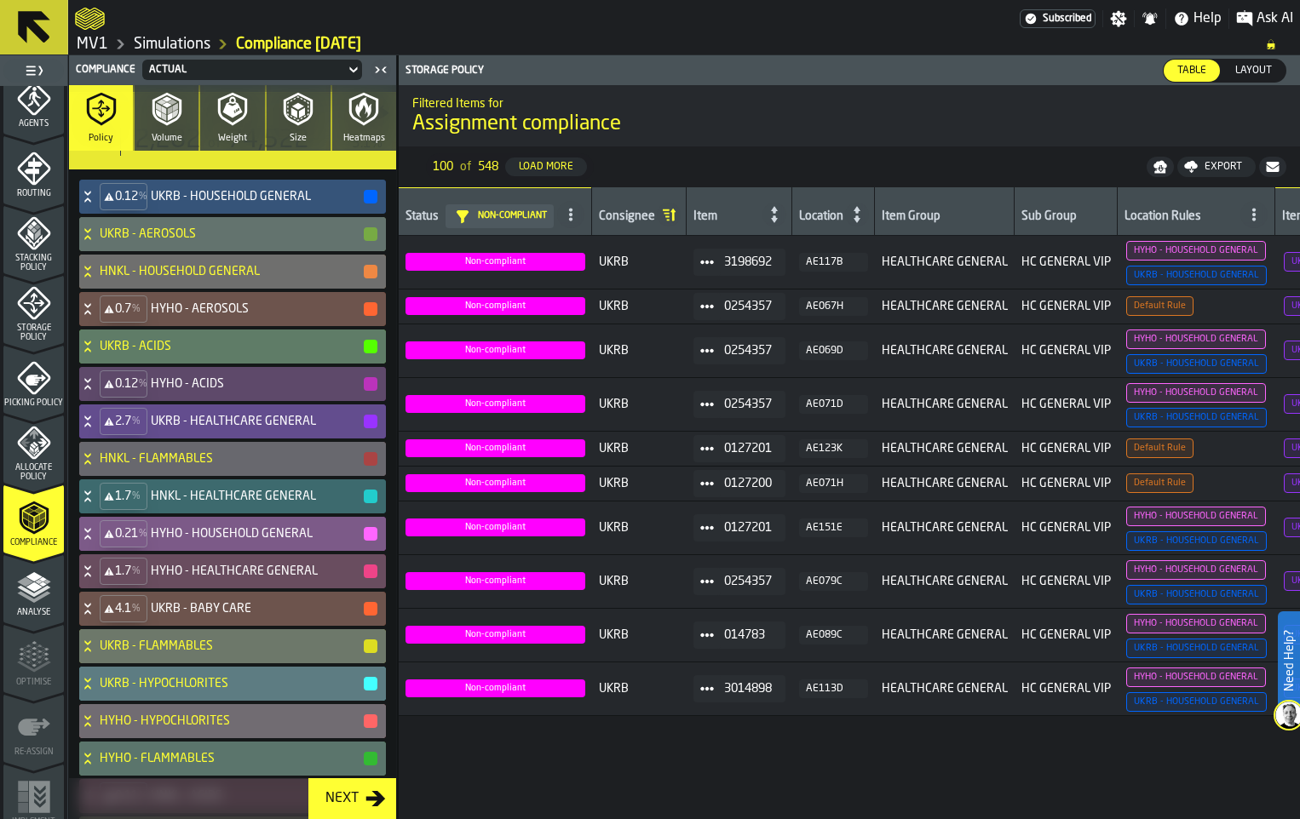
click at [96, 541] on icon at bounding box center [87, 534] width 17 height 14
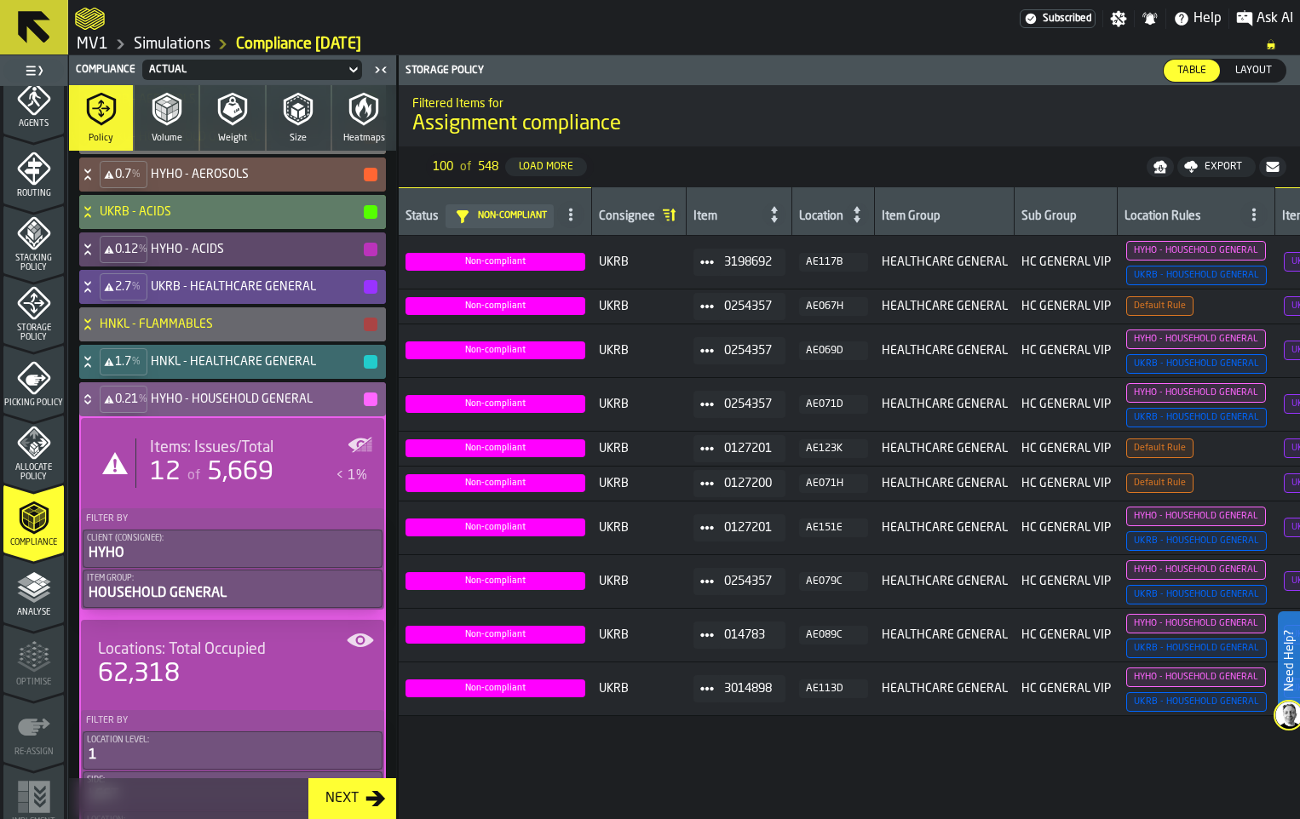
scroll to position [420, 0]
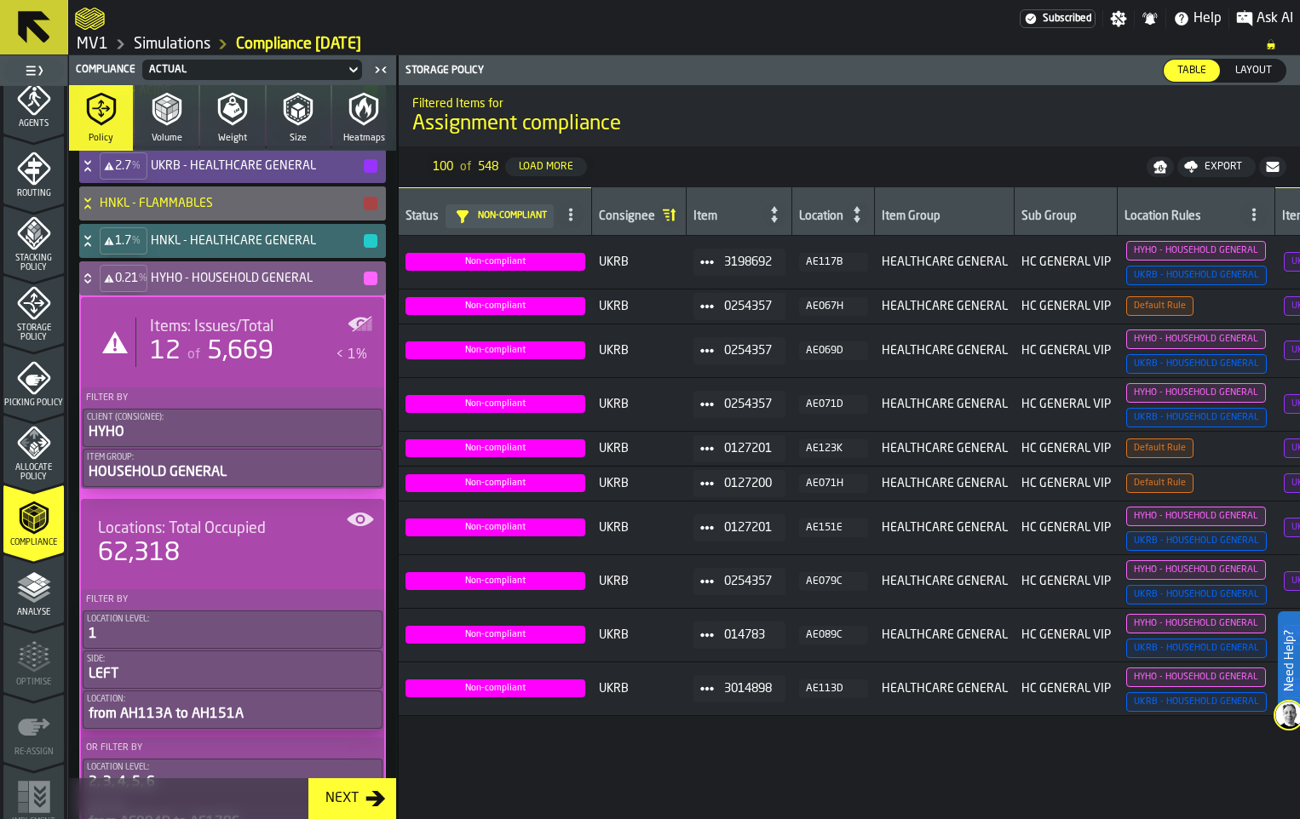
click at [96, 285] on icon at bounding box center [87, 279] width 17 height 14
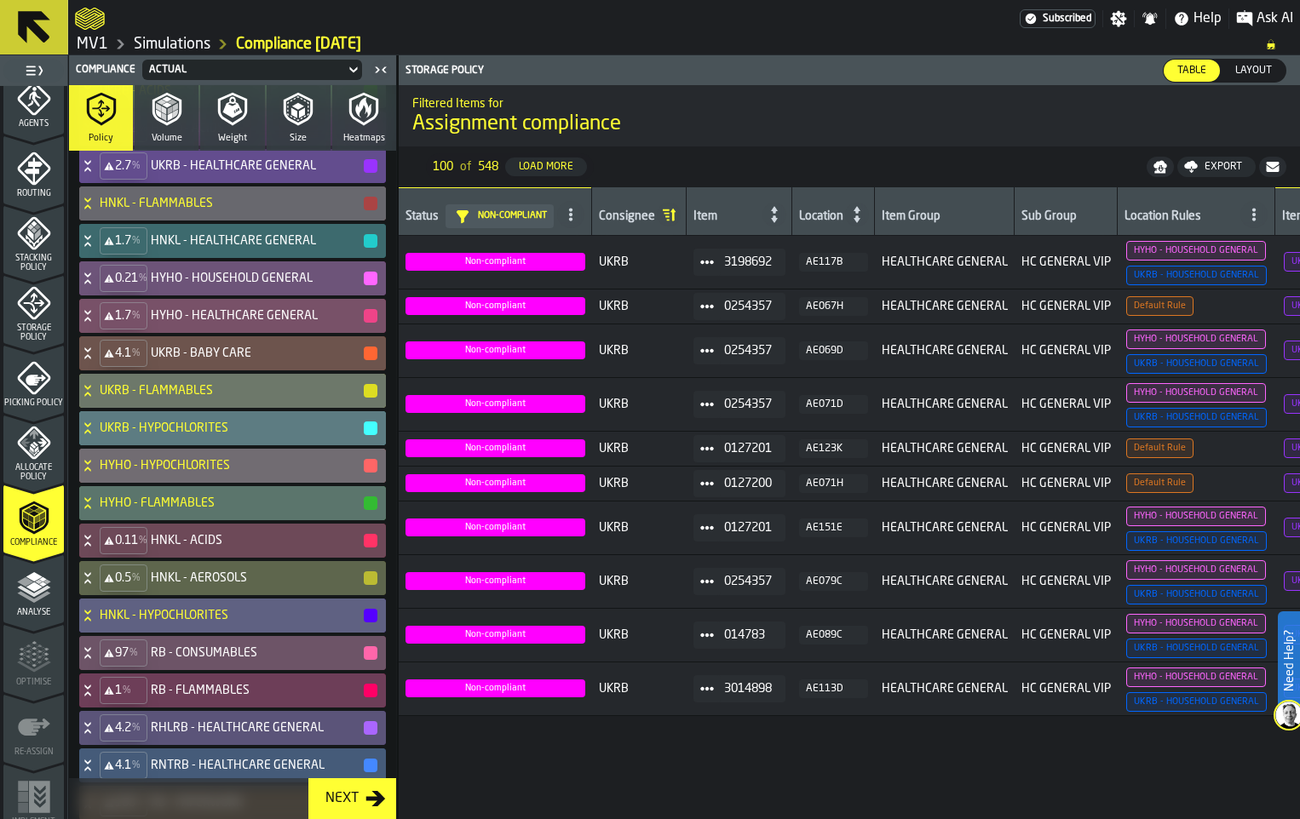
click at [96, 323] on icon at bounding box center [87, 316] width 17 height 14
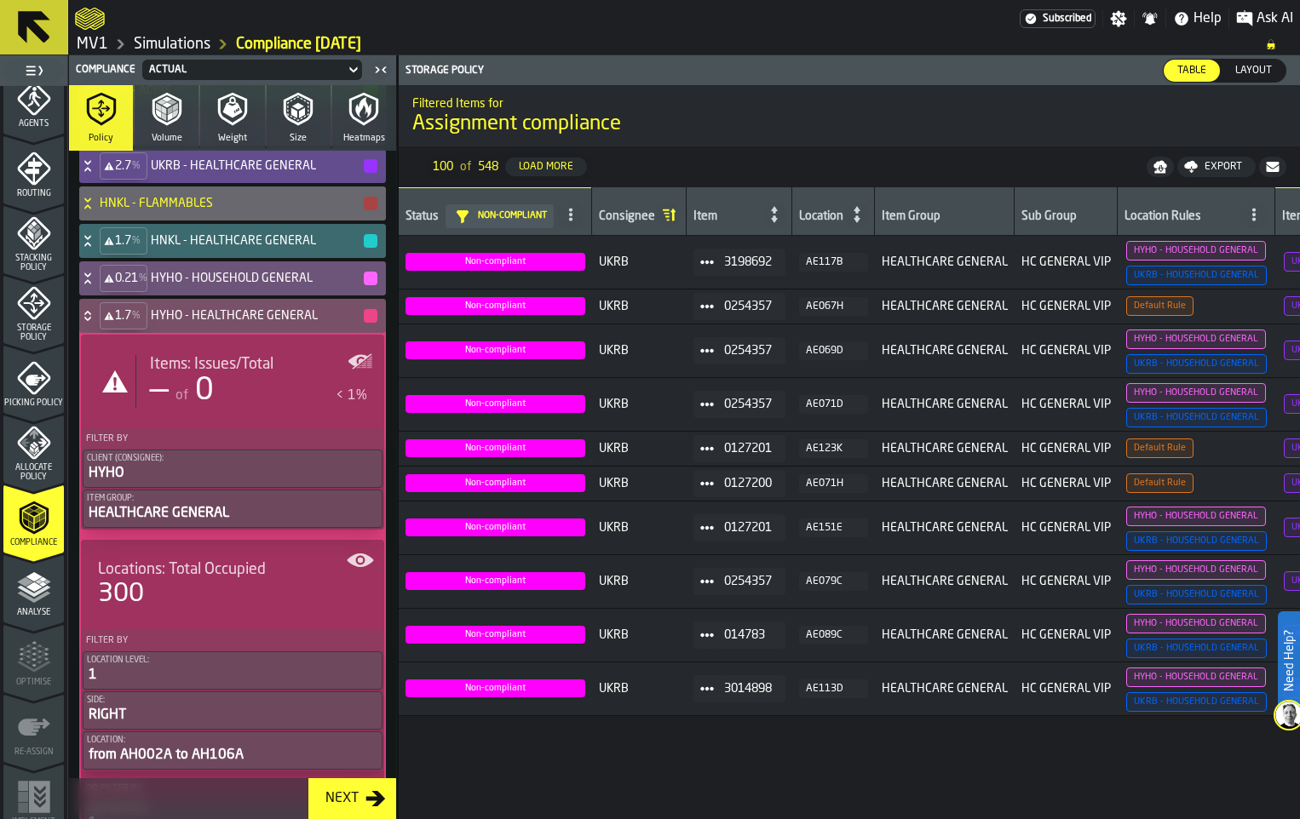
click at [96, 323] on icon at bounding box center [87, 316] width 17 height 14
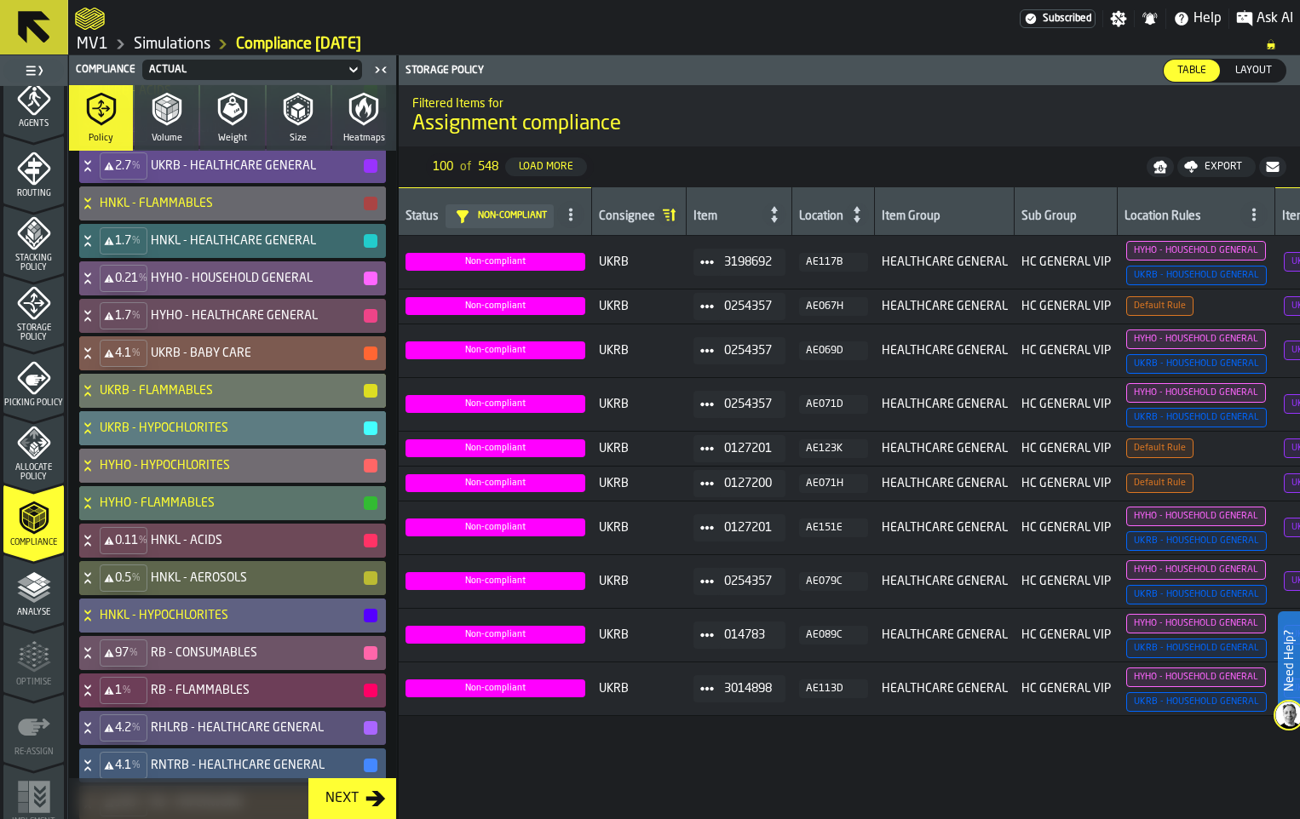
click at [96, 360] on icon at bounding box center [87, 354] width 17 height 14
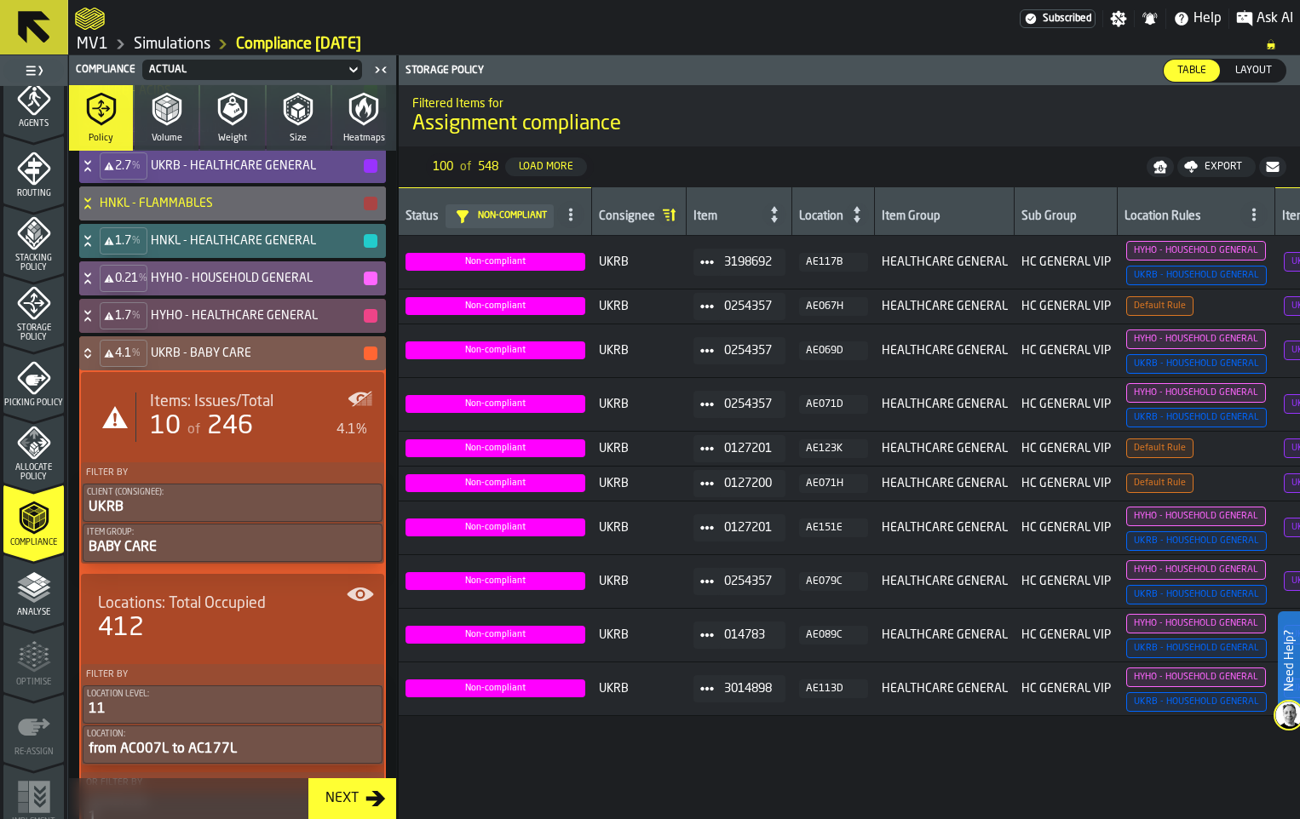
click at [96, 360] on icon at bounding box center [87, 354] width 17 height 14
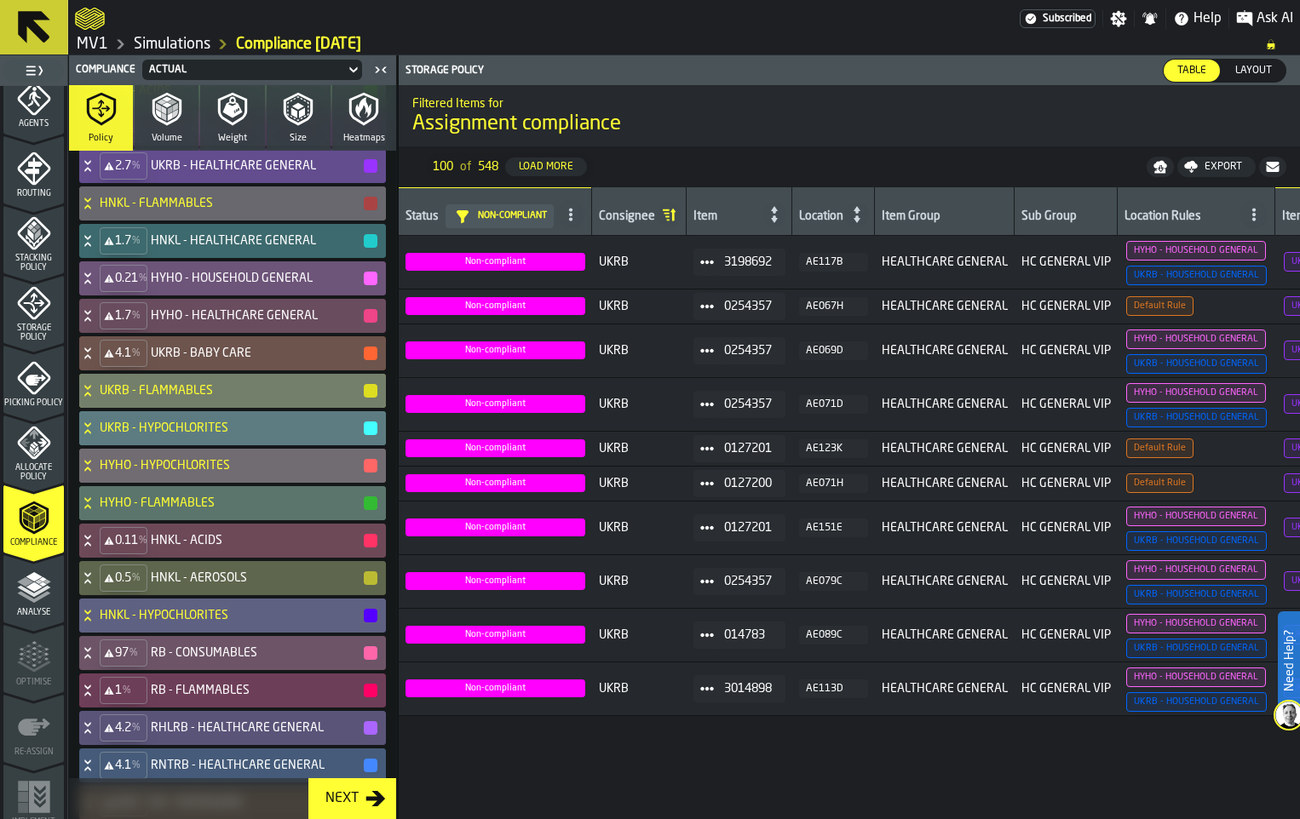
click at [113, 408] on div "UKRB - FLAMMABLES" at bounding box center [229, 391] width 300 height 34
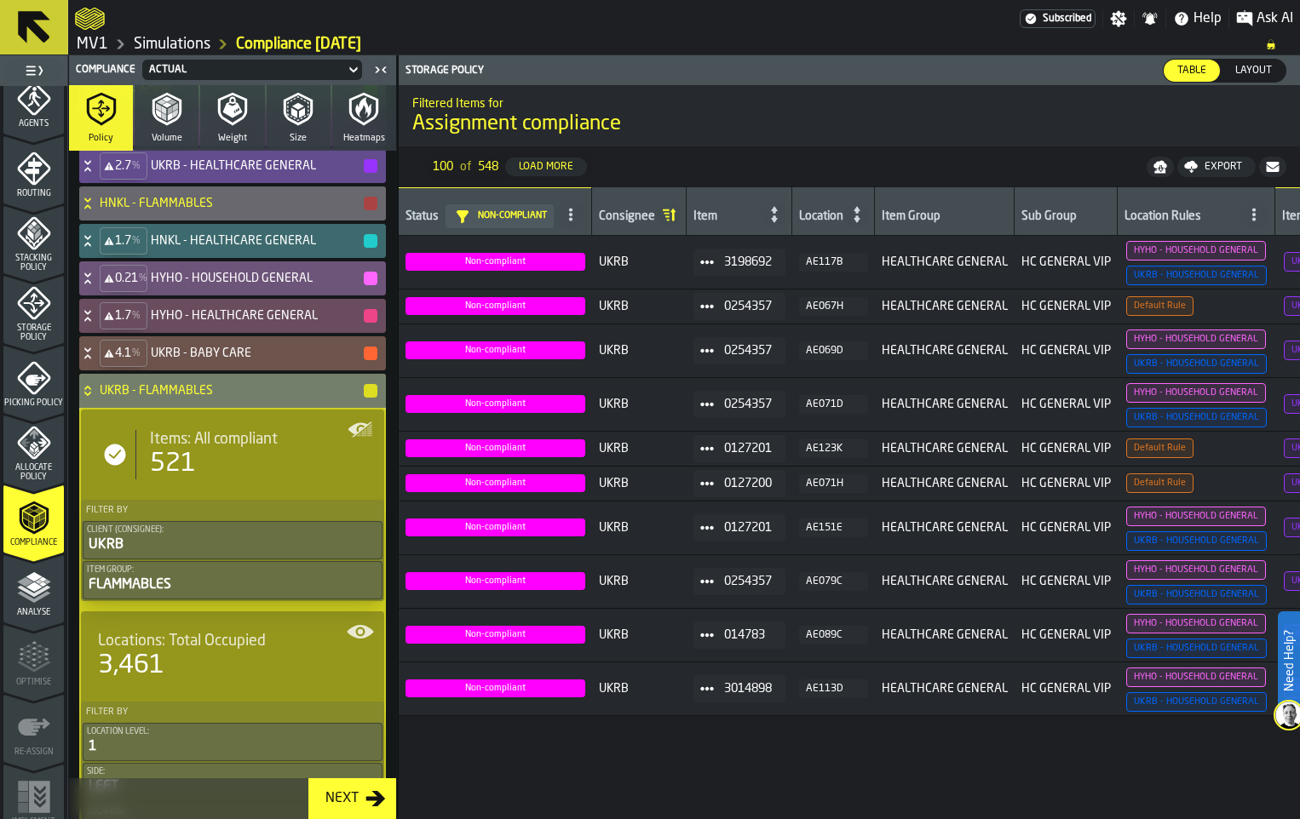
click at [113, 408] on div "UKRB - FLAMMABLES" at bounding box center [229, 391] width 300 height 34
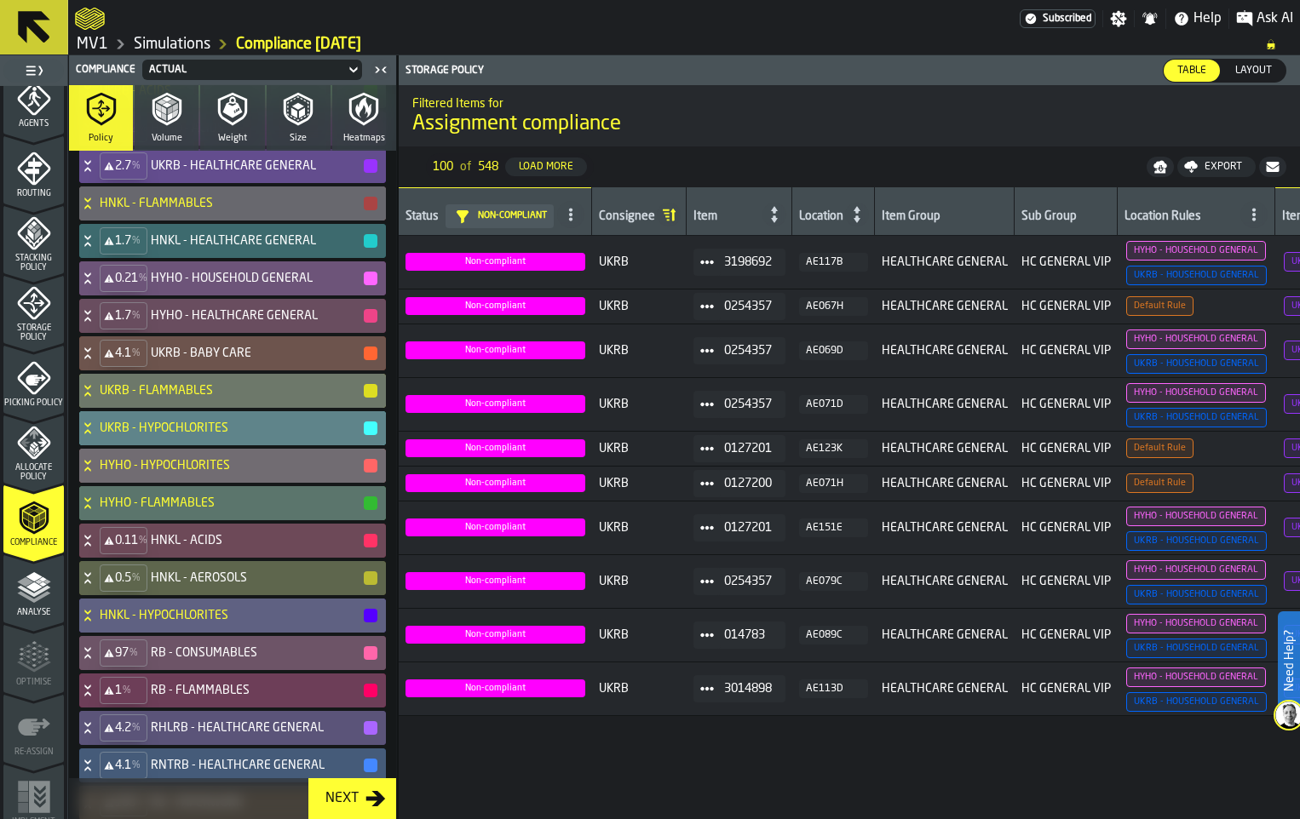
click at [90, 427] on icon at bounding box center [87, 424] width 6 height 4
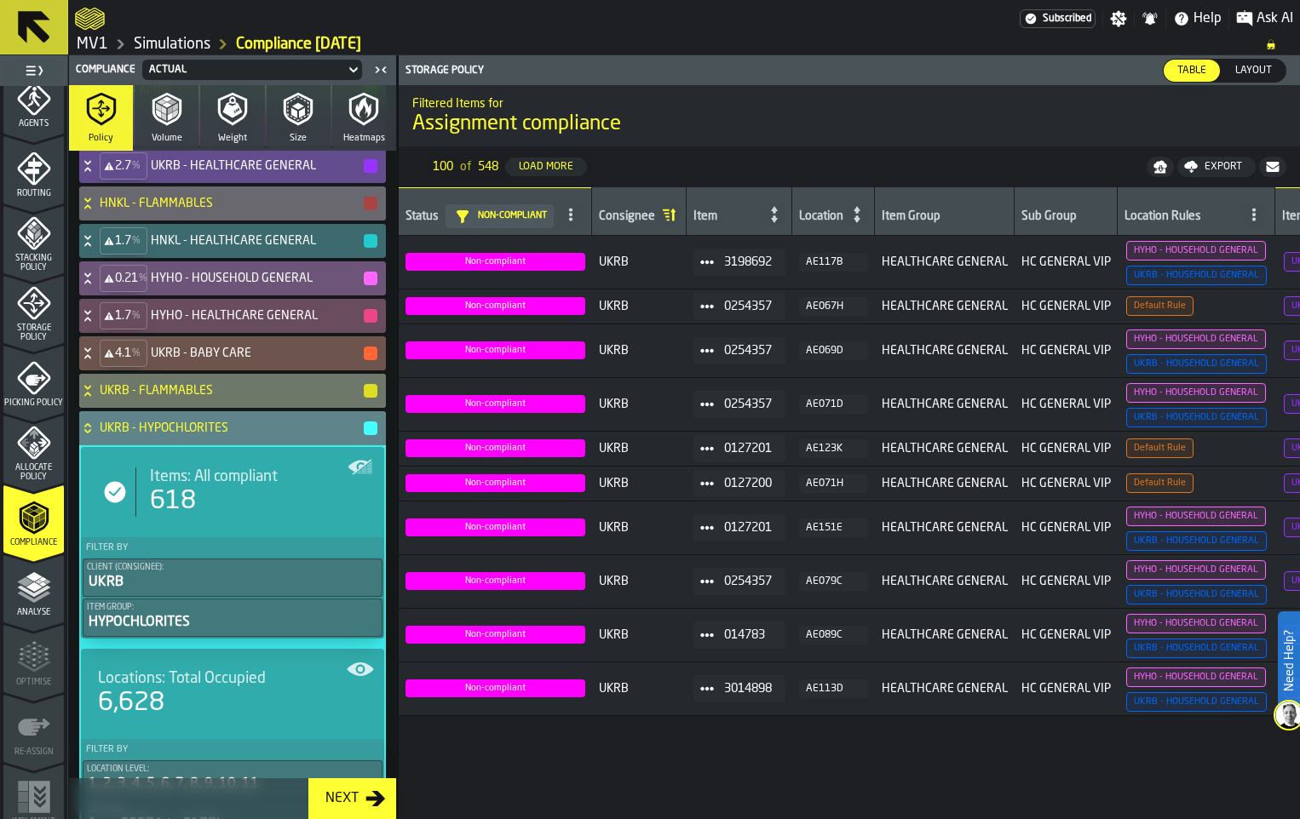
click at [96, 435] on icon at bounding box center [87, 429] width 17 height 14
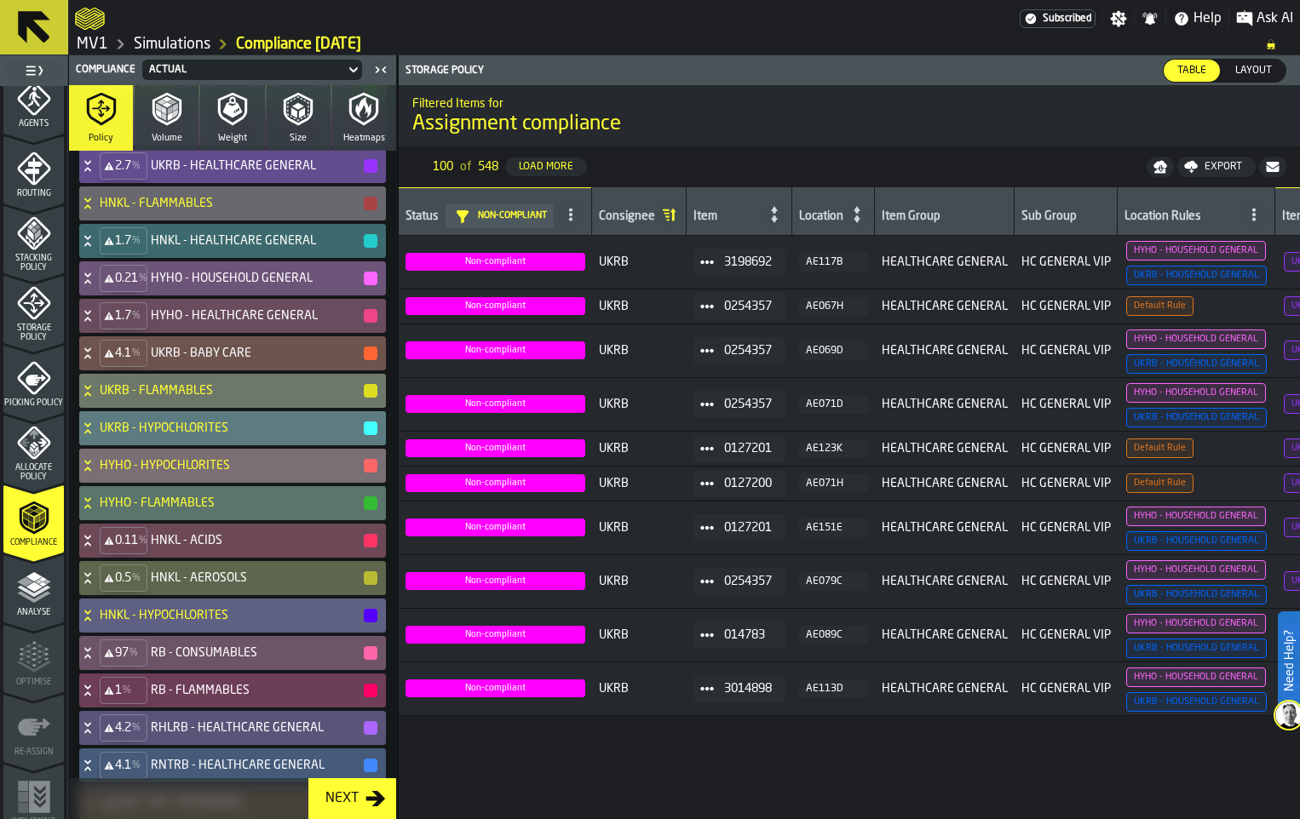
click at [96, 473] on icon at bounding box center [87, 466] width 17 height 14
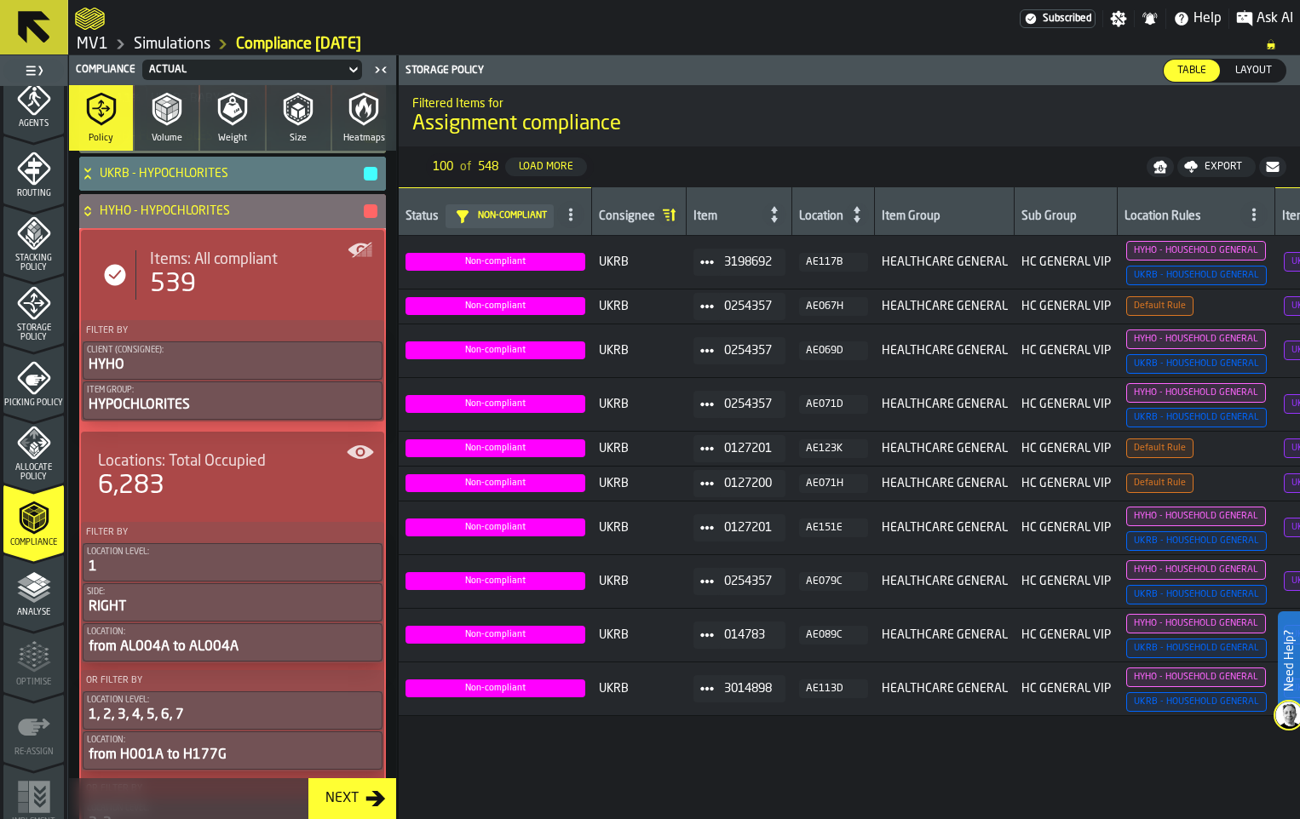
scroll to position [675, 0]
click at [96, 217] on icon at bounding box center [87, 211] width 17 height 14
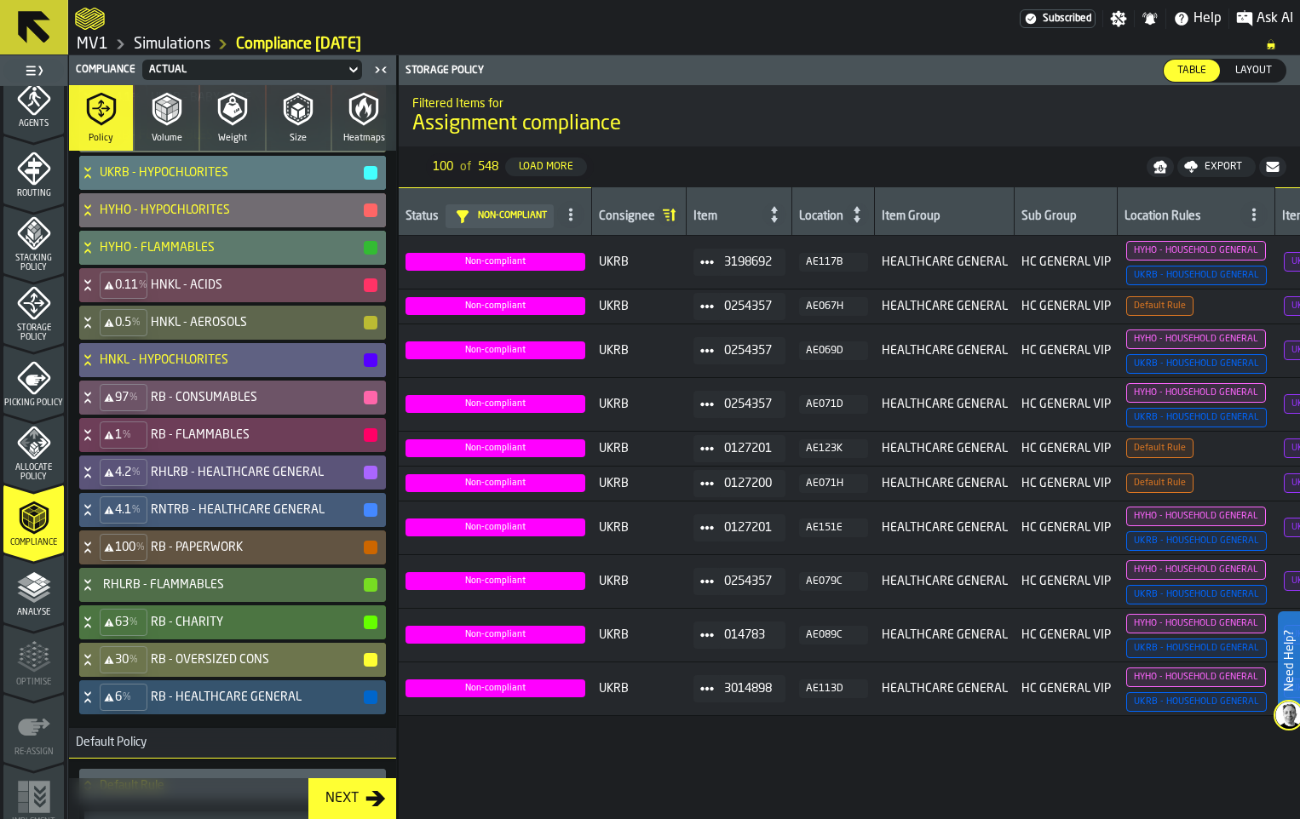
click at [96, 255] on icon at bounding box center [87, 248] width 17 height 14
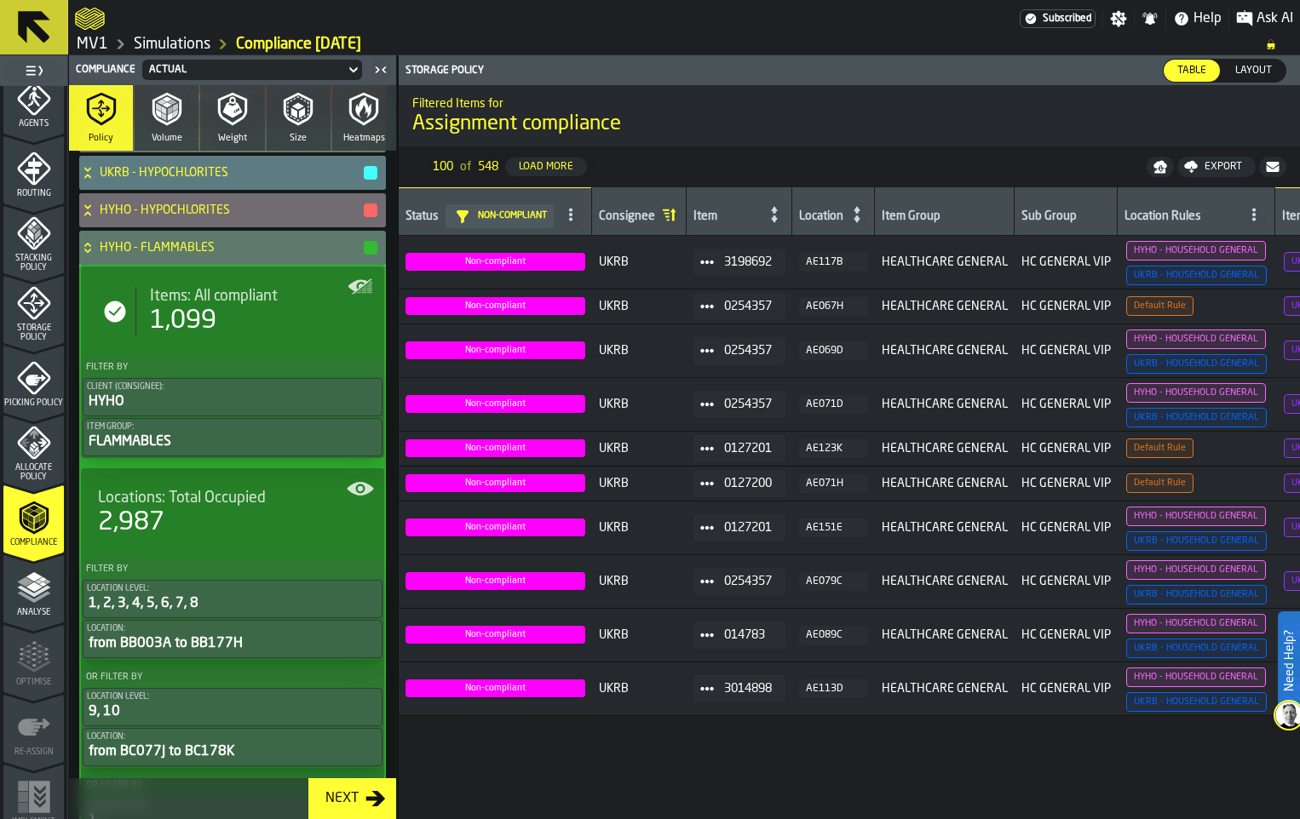
click at [96, 255] on icon at bounding box center [87, 248] width 17 height 14
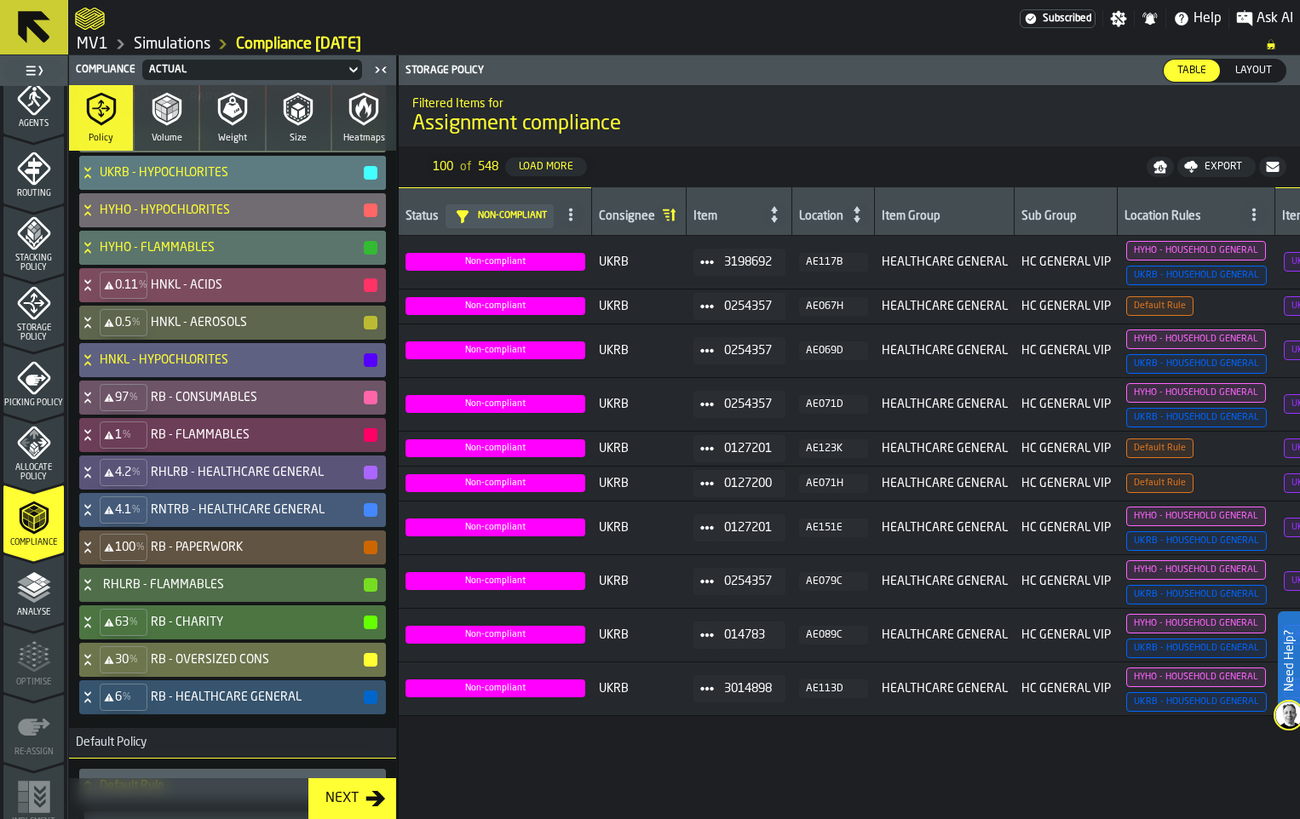
click at [90, 284] on icon at bounding box center [87, 281] width 6 height 4
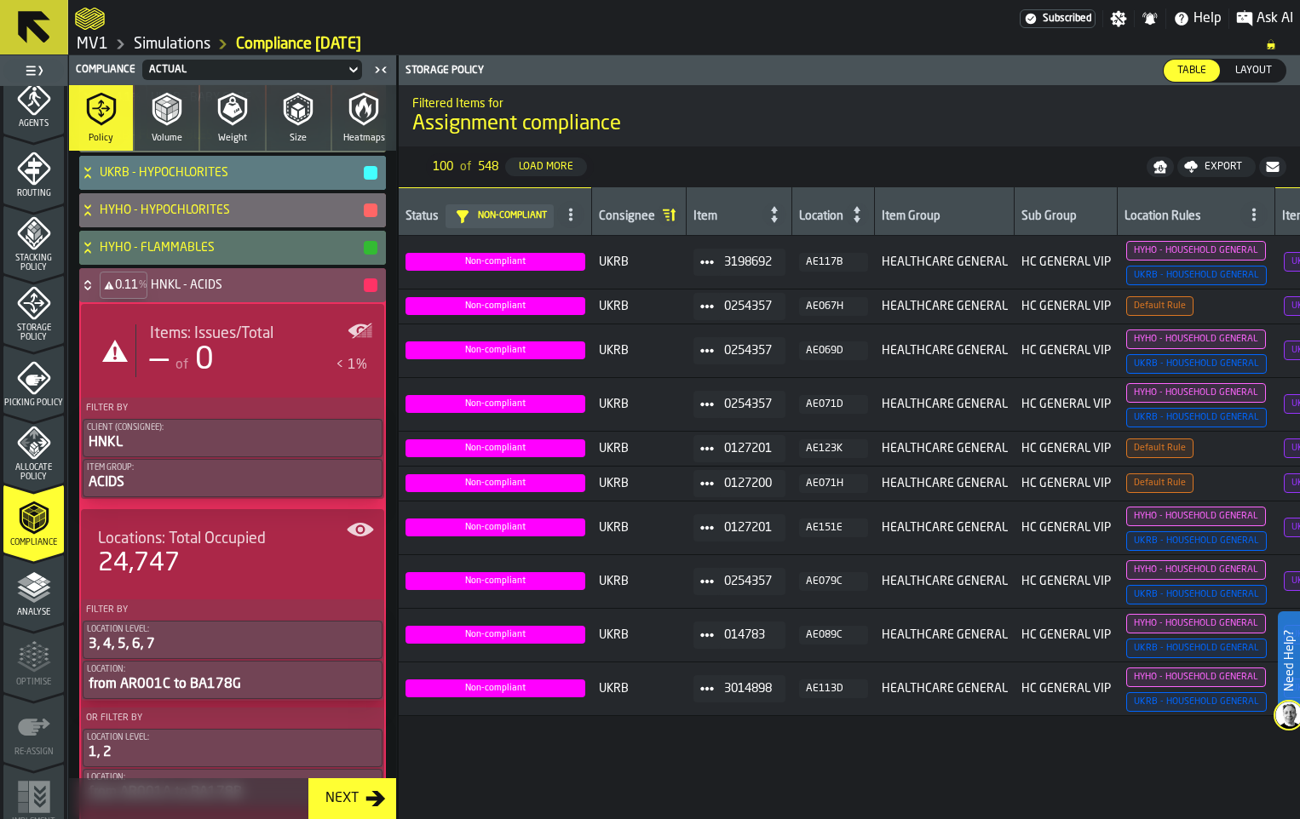
click at [90, 284] on icon at bounding box center [87, 282] width 6 height 4
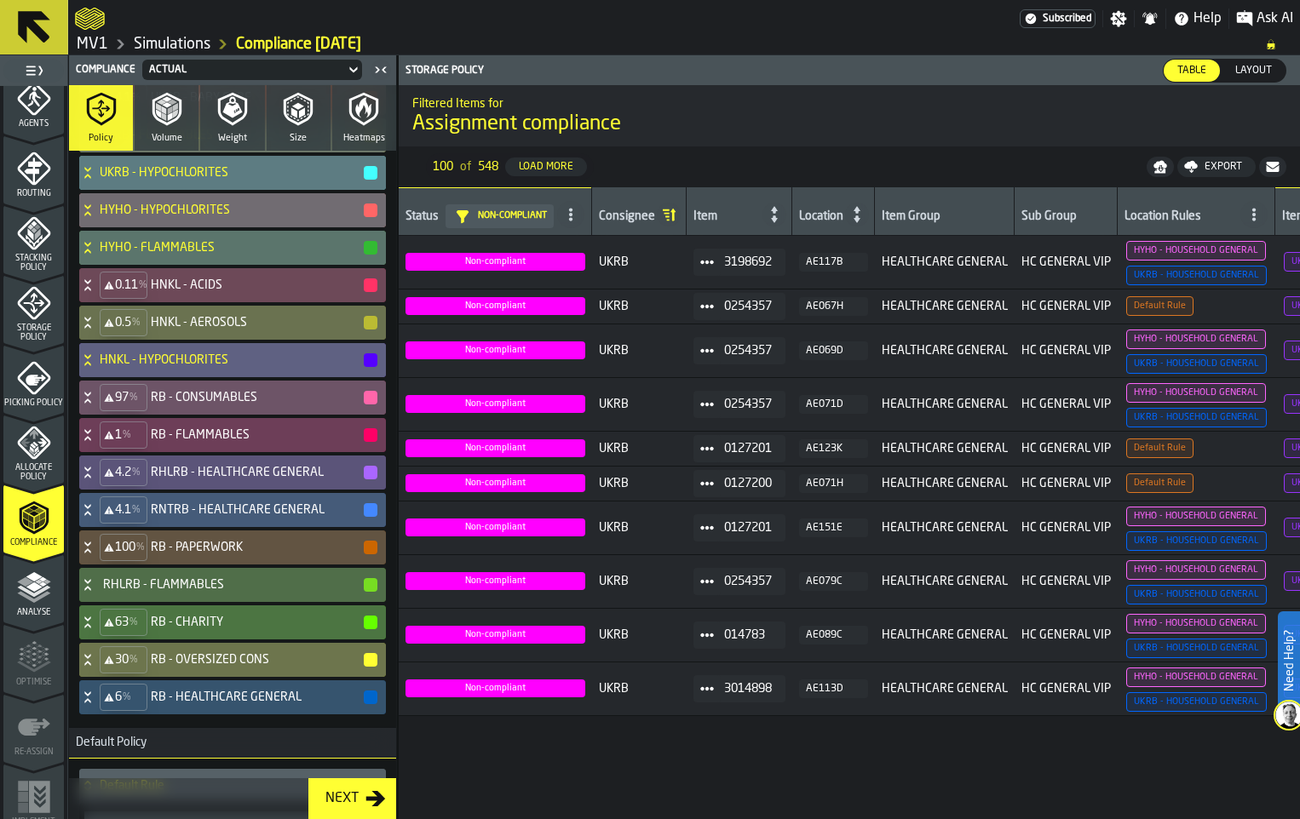
click at [96, 330] on icon at bounding box center [87, 323] width 17 height 14
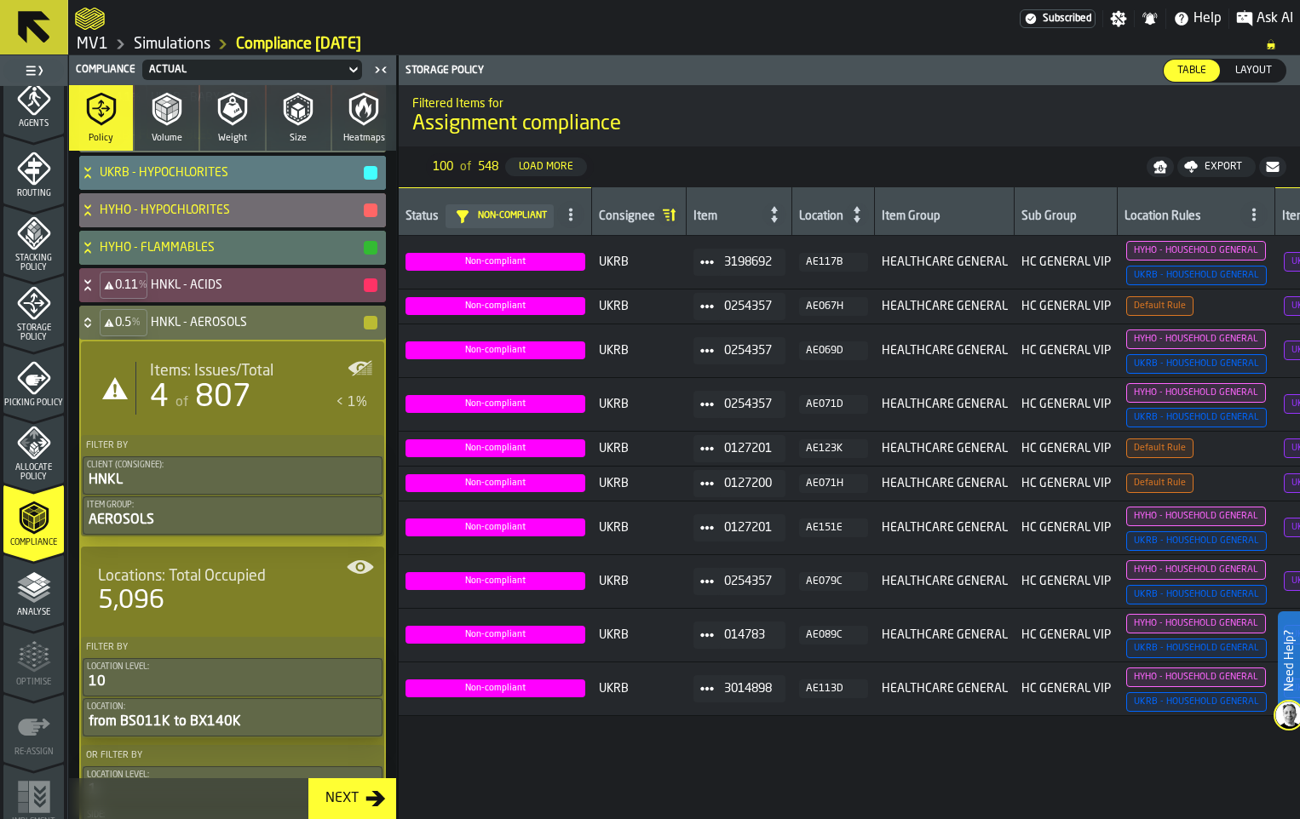
click at [90, 322] on icon at bounding box center [87, 320] width 6 height 4
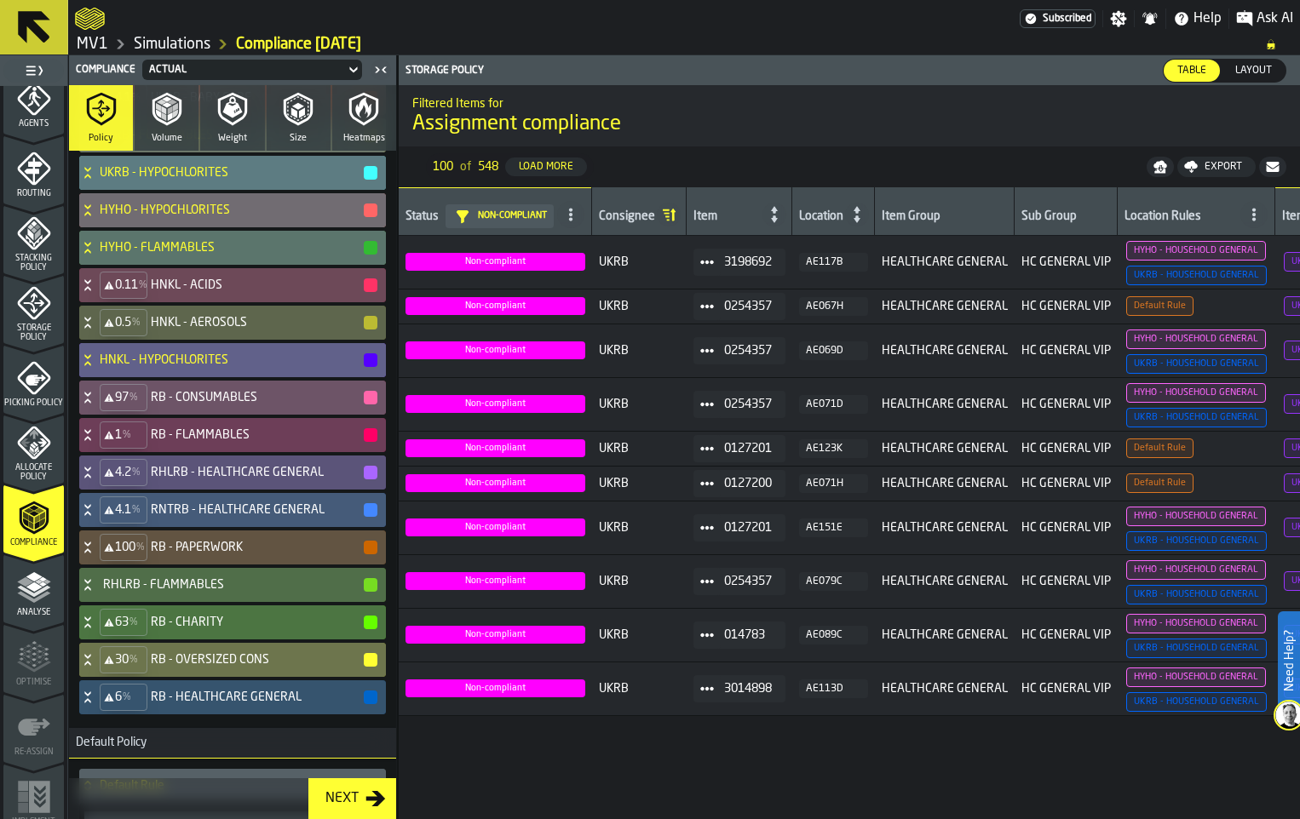
click at [96, 367] on icon at bounding box center [87, 360] width 17 height 14
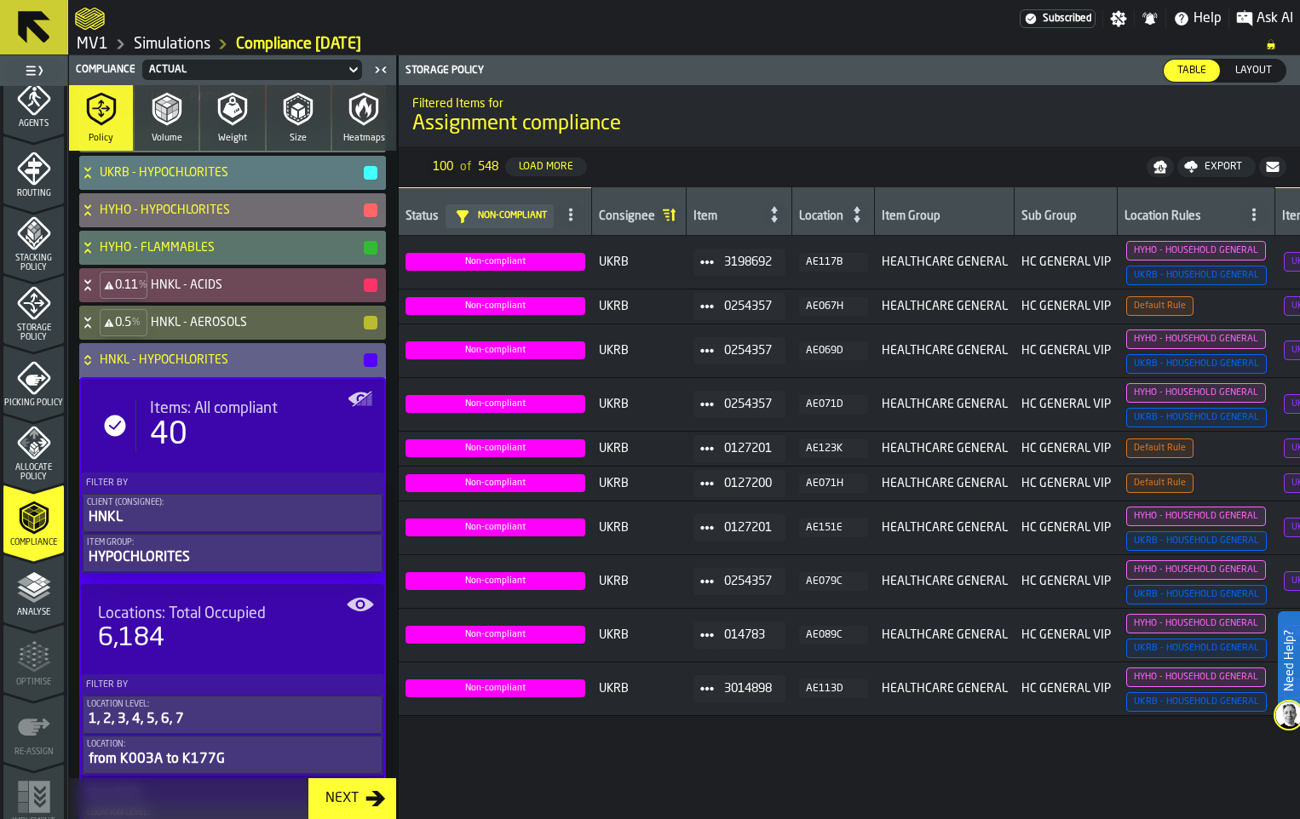
click at [96, 367] on icon at bounding box center [87, 360] width 17 height 14
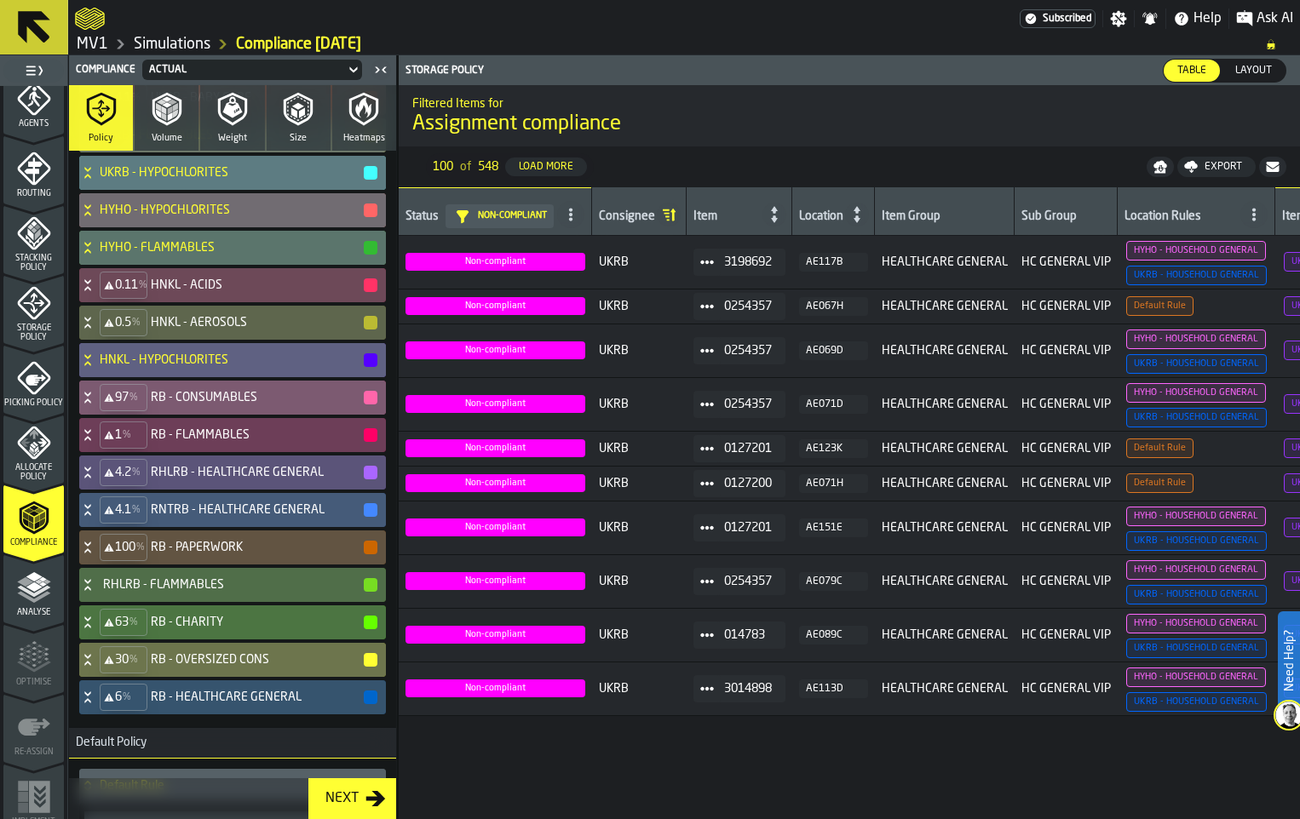
click at [96, 405] on icon at bounding box center [87, 398] width 17 height 14
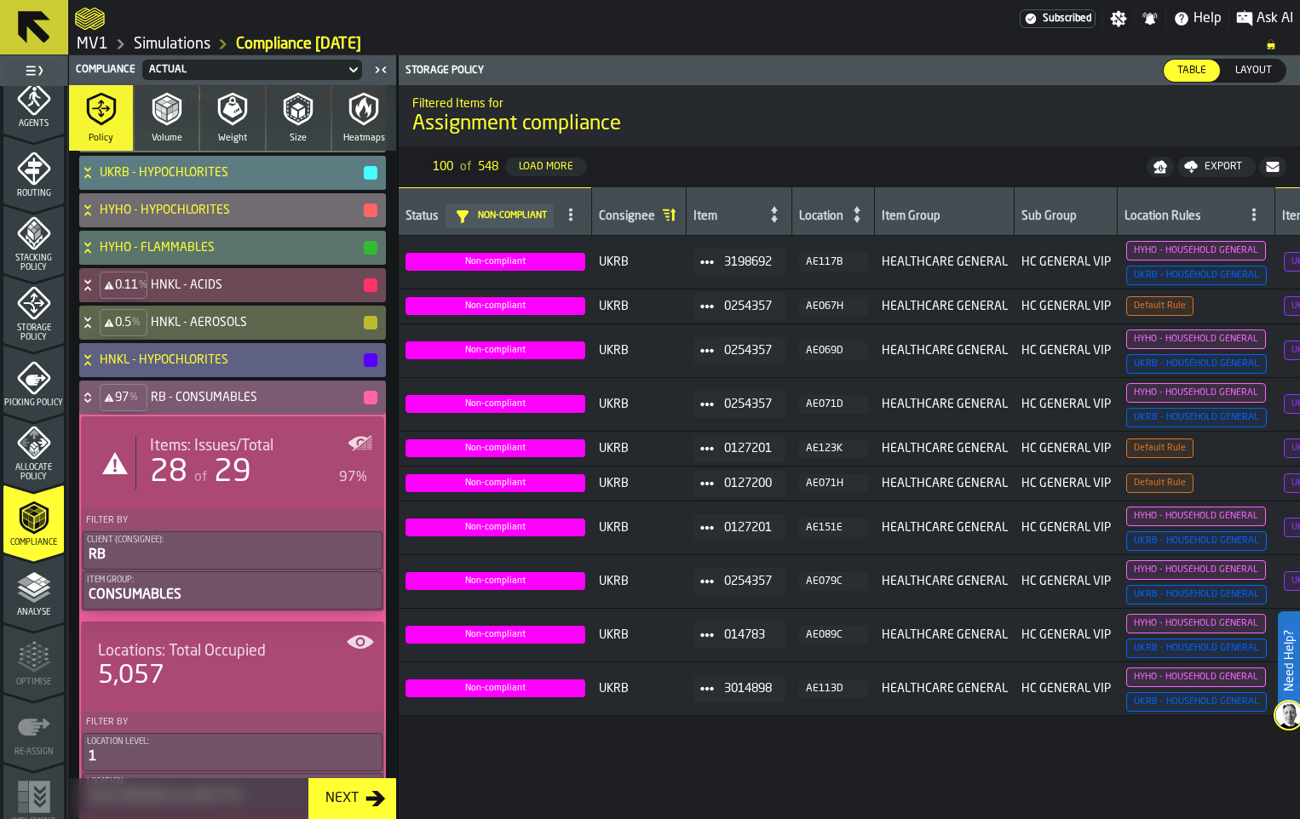
click at [96, 405] on icon at bounding box center [87, 398] width 17 height 14
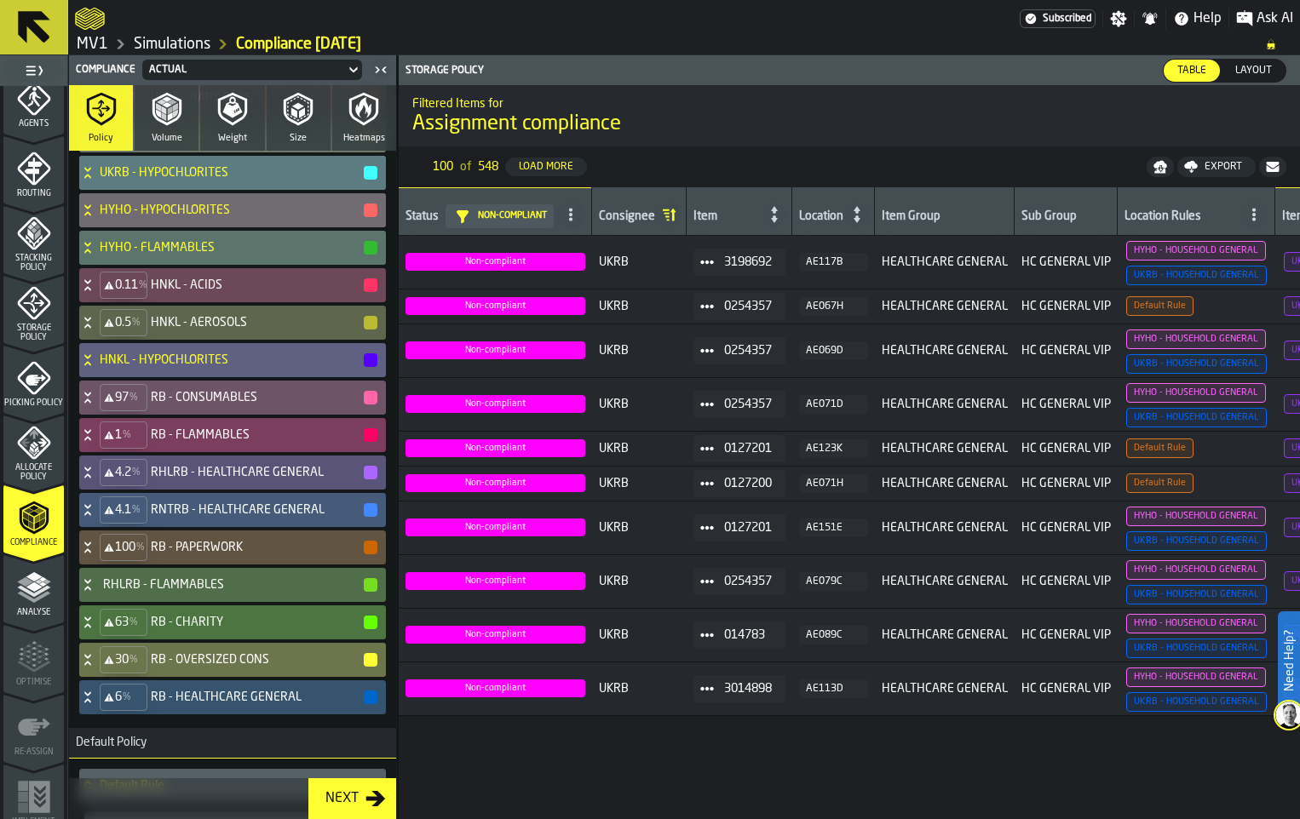
click at [96, 442] on icon at bounding box center [87, 435] width 17 height 14
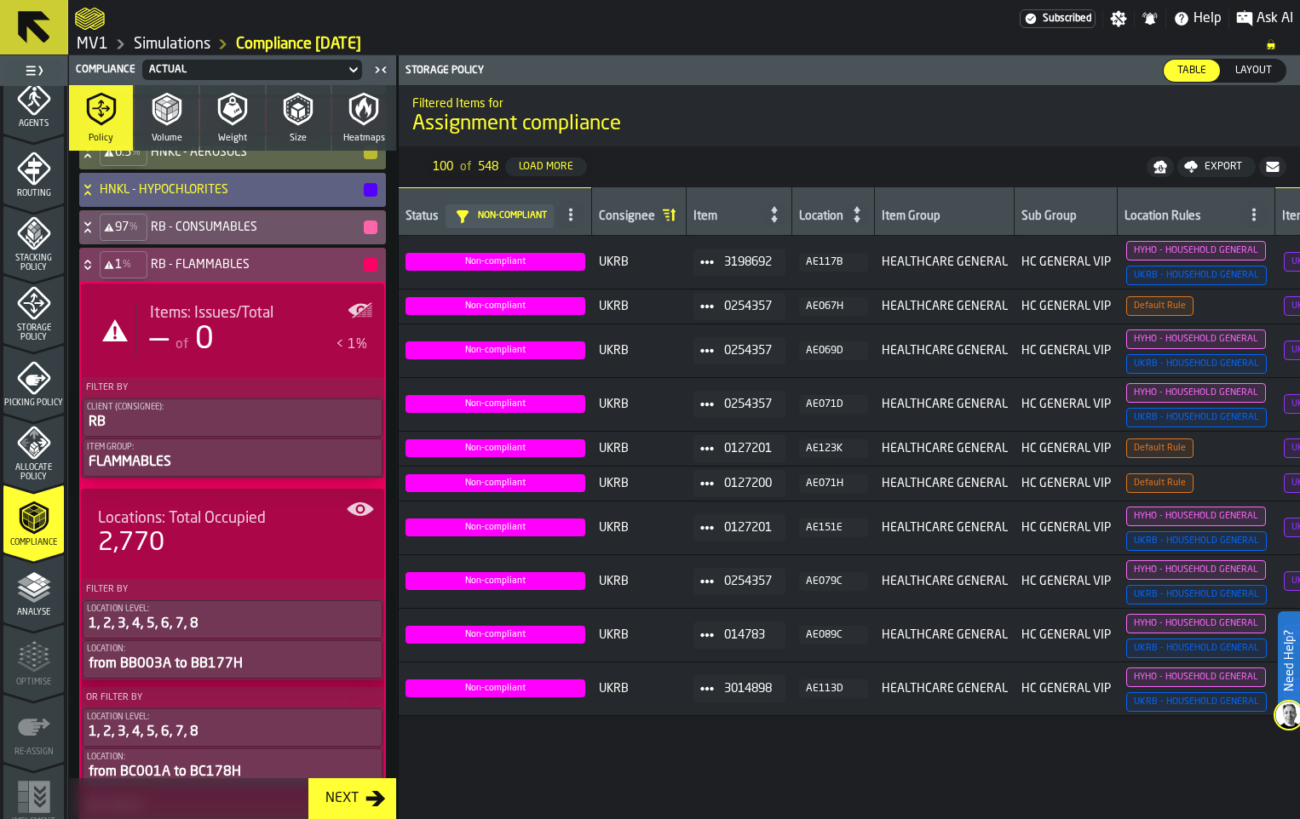
scroll to position [931, 0]
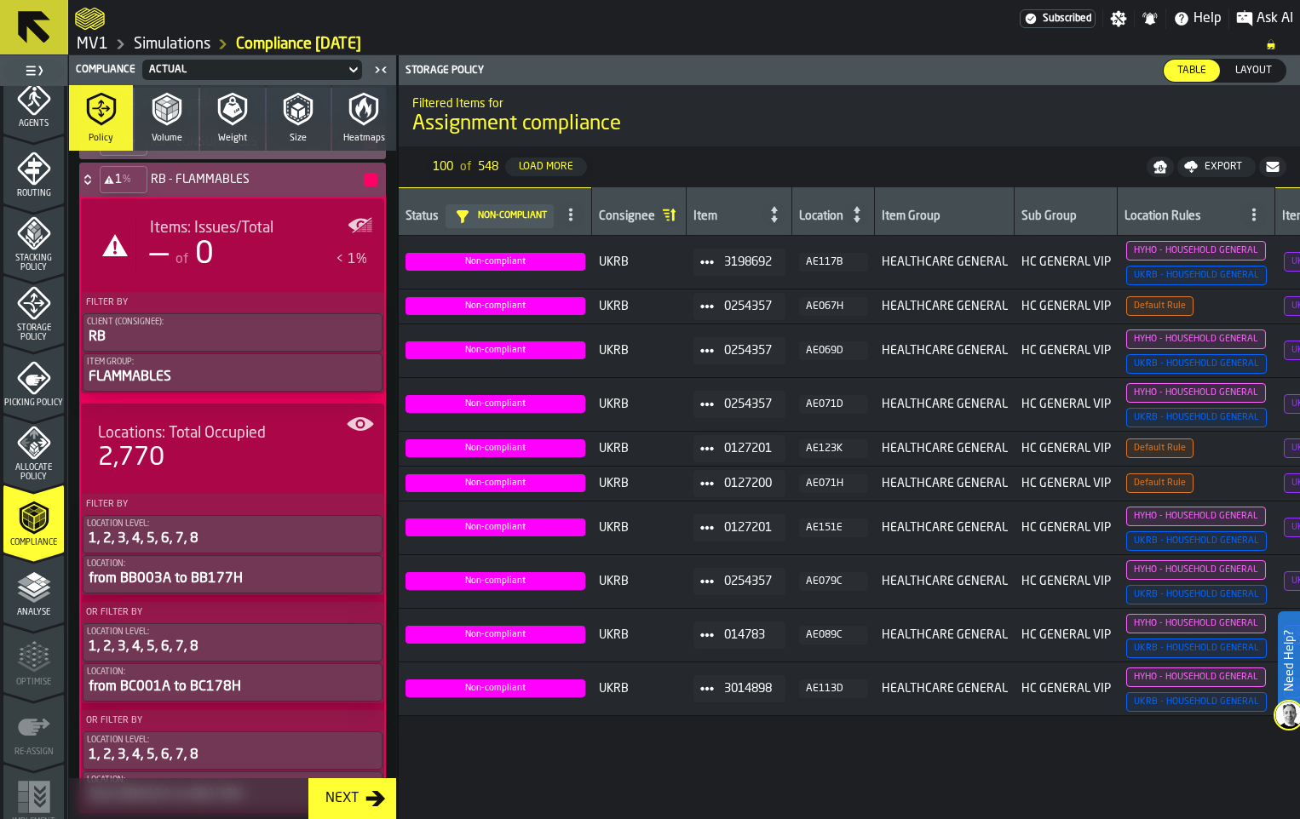
click at [96, 187] on icon at bounding box center [87, 180] width 17 height 14
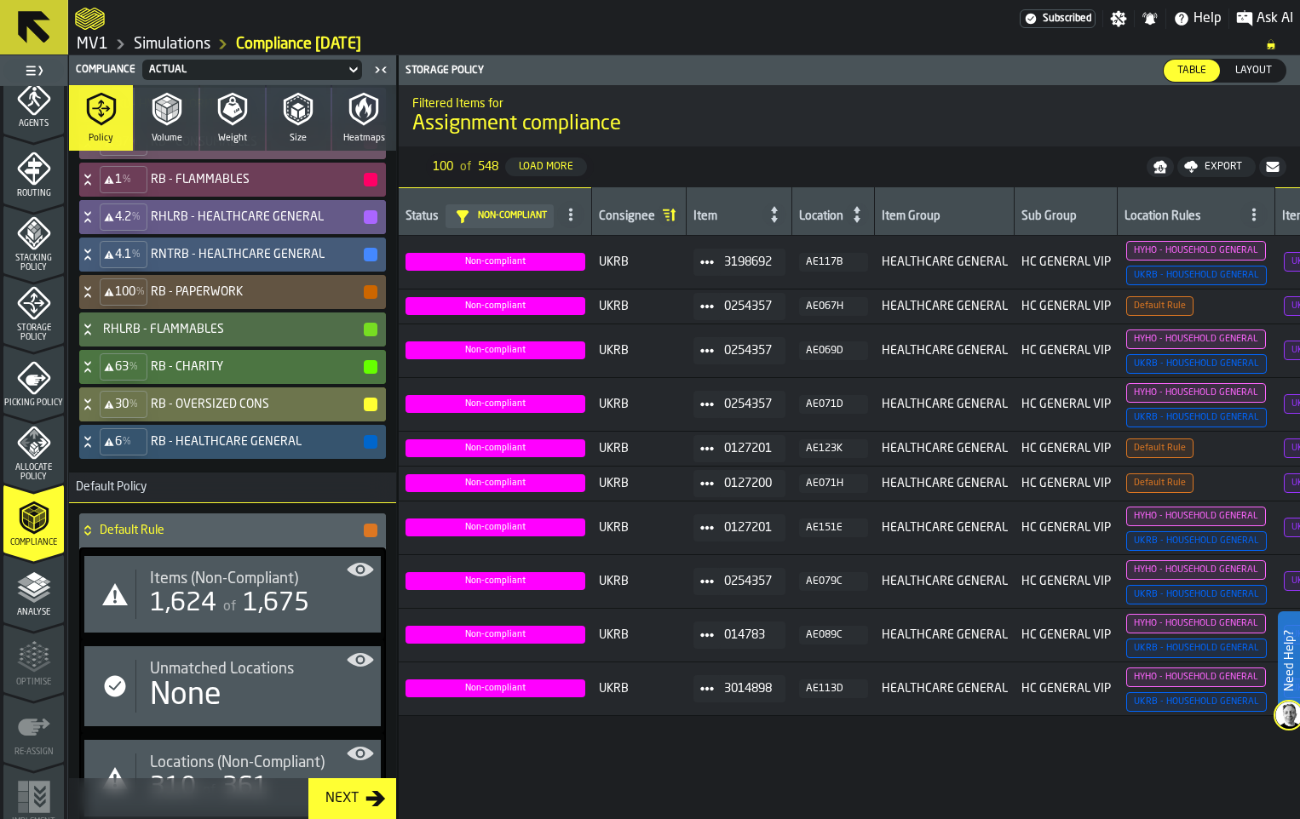
click at [96, 224] on icon at bounding box center [87, 217] width 17 height 14
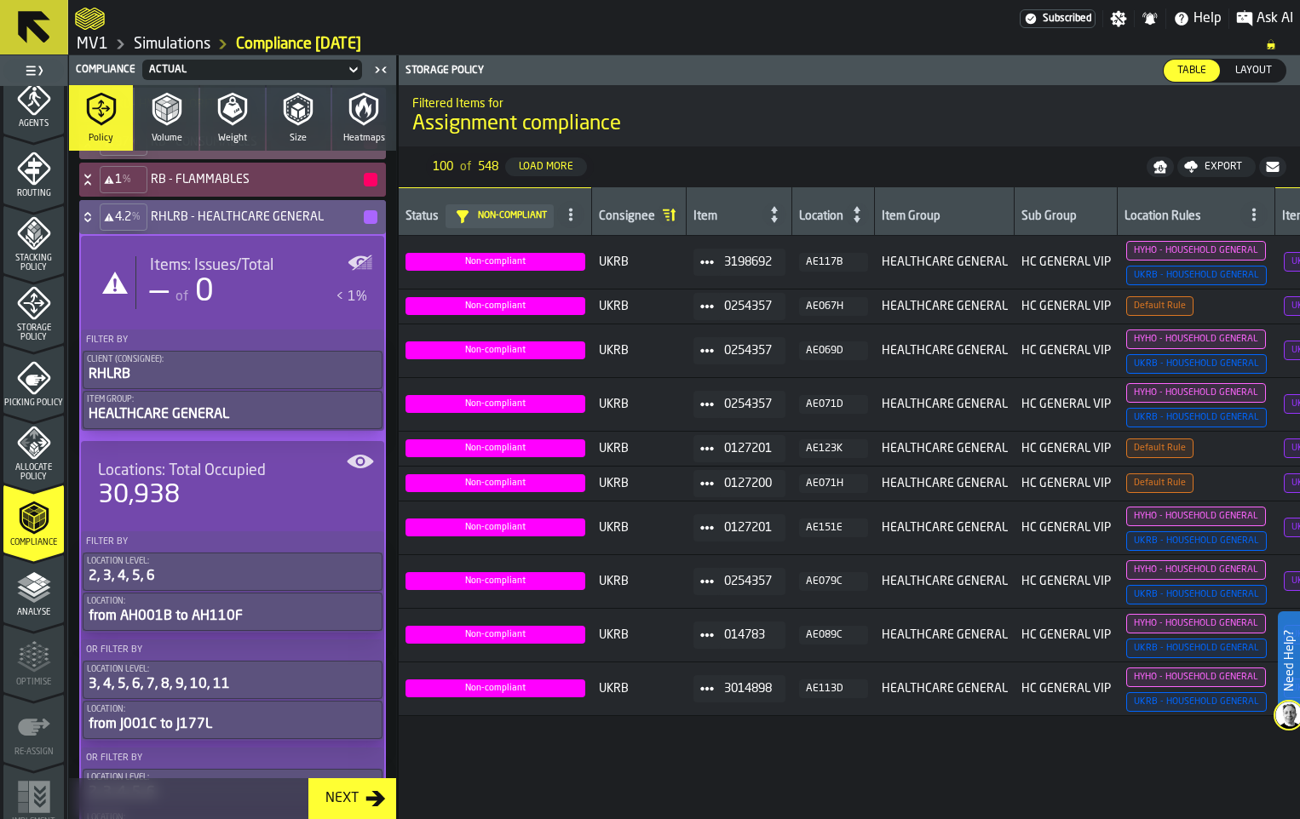
click at [96, 224] on icon at bounding box center [87, 217] width 17 height 14
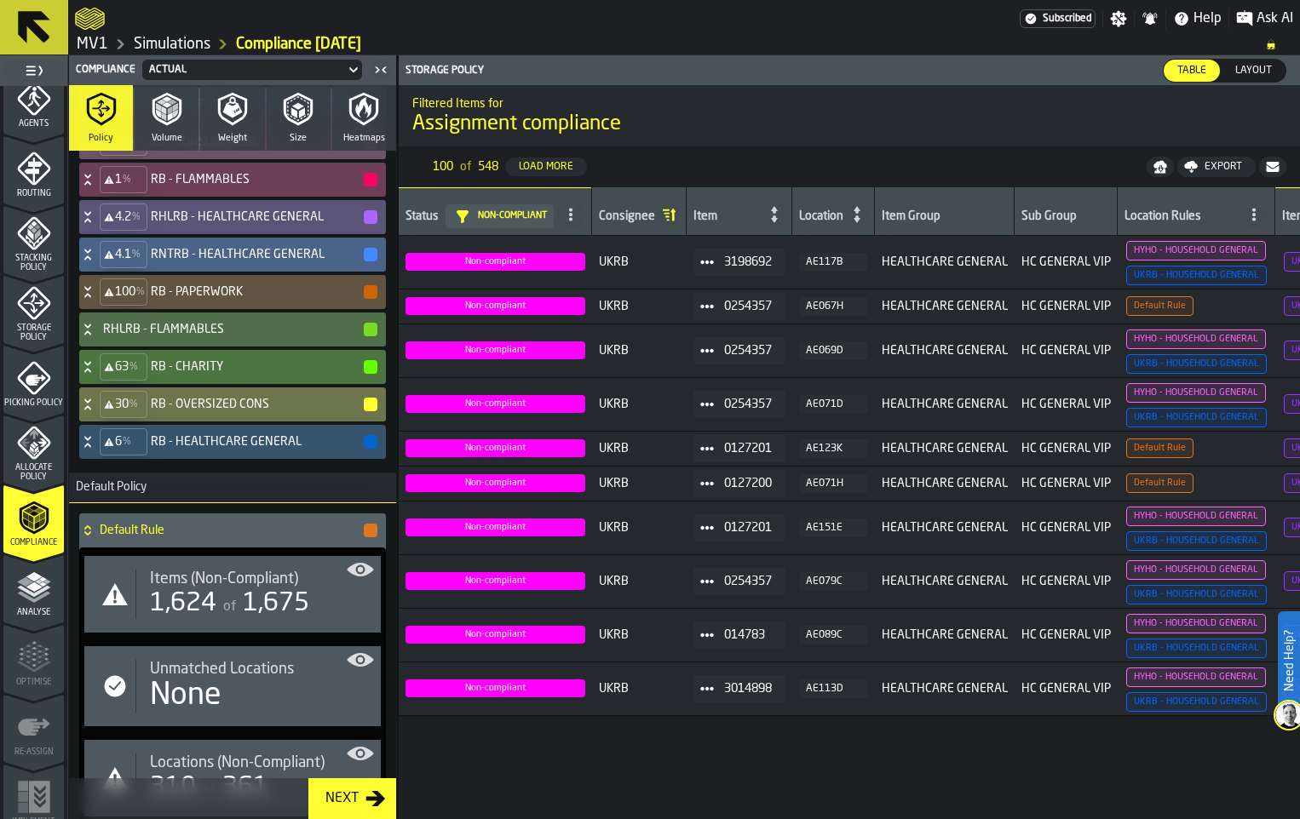
click at [96, 261] on icon at bounding box center [87, 255] width 17 height 14
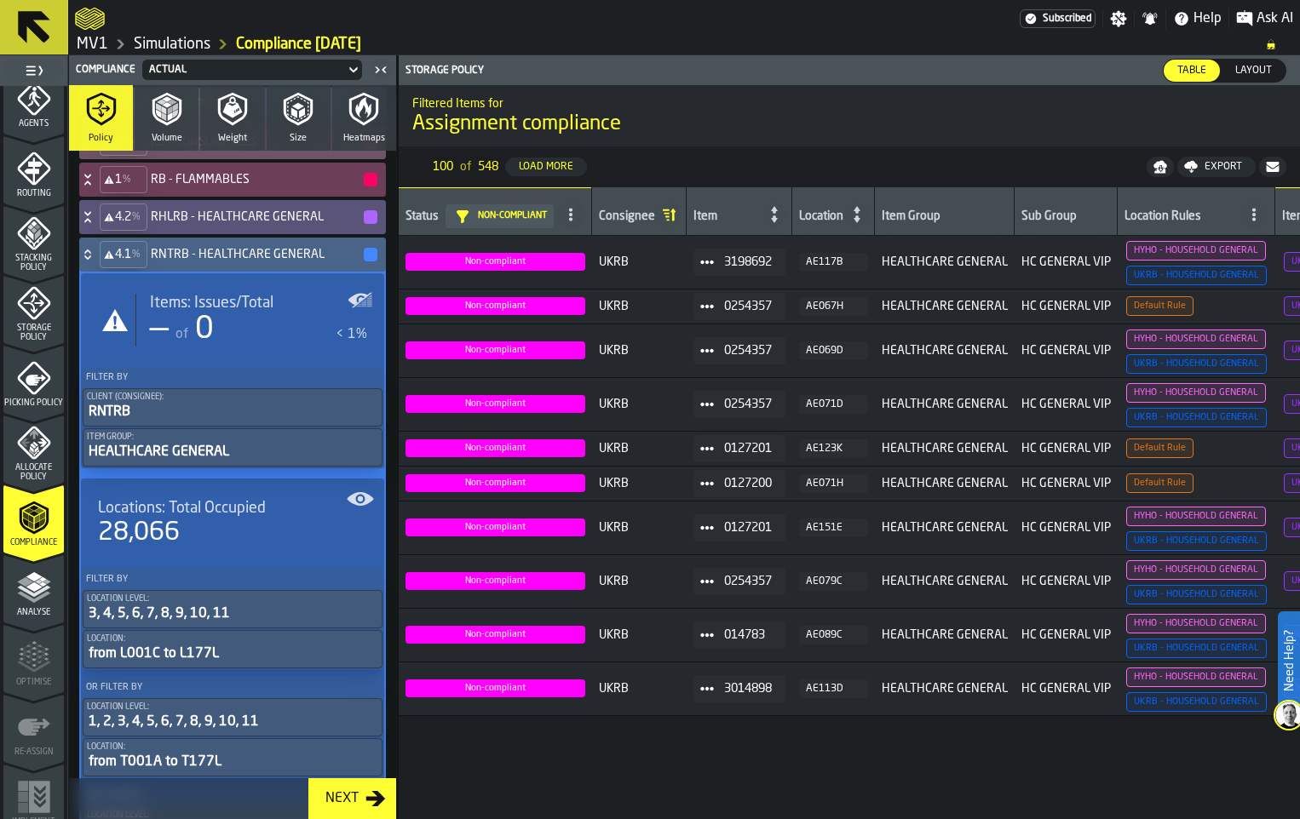
click at [90, 254] on icon at bounding box center [87, 252] width 6 height 4
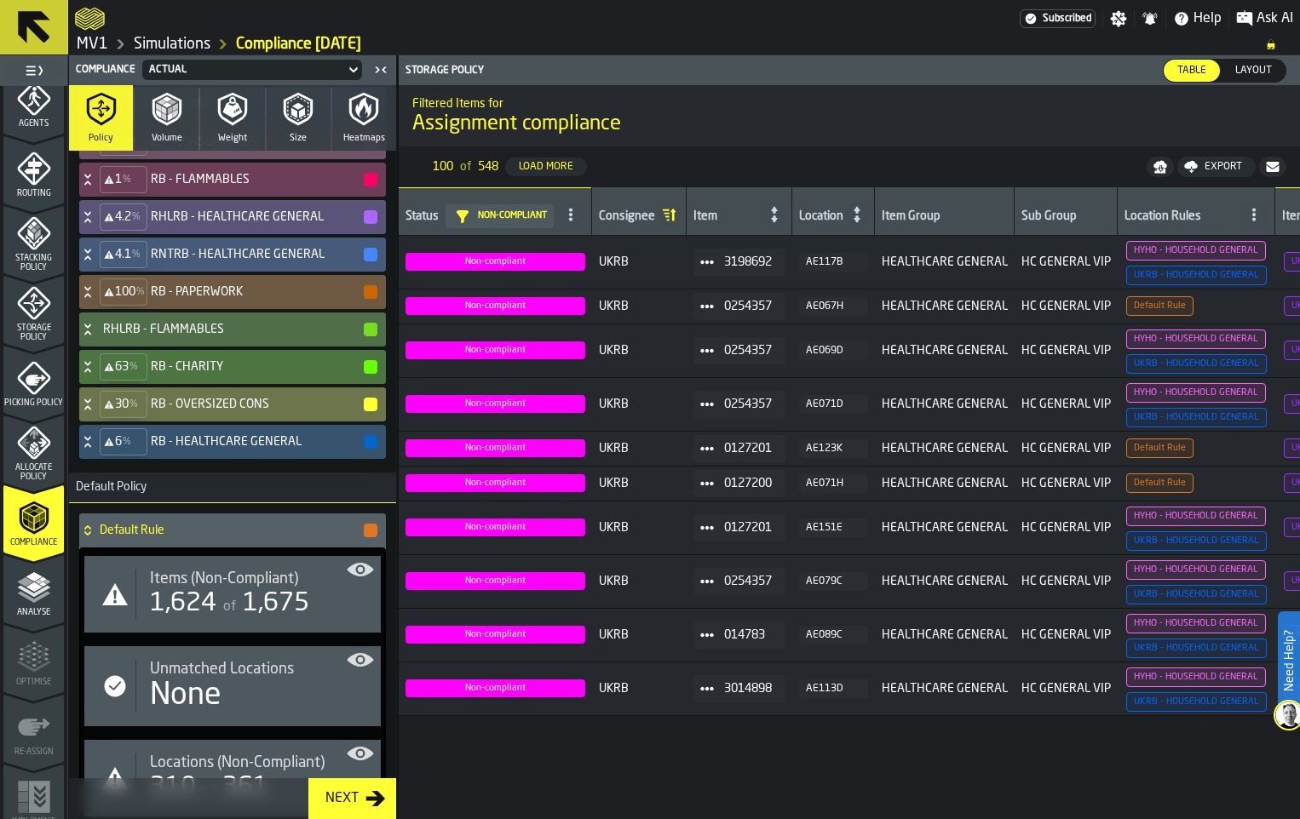
click at [96, 299] on icon at bounding box center [87, 292] width 17 height 14
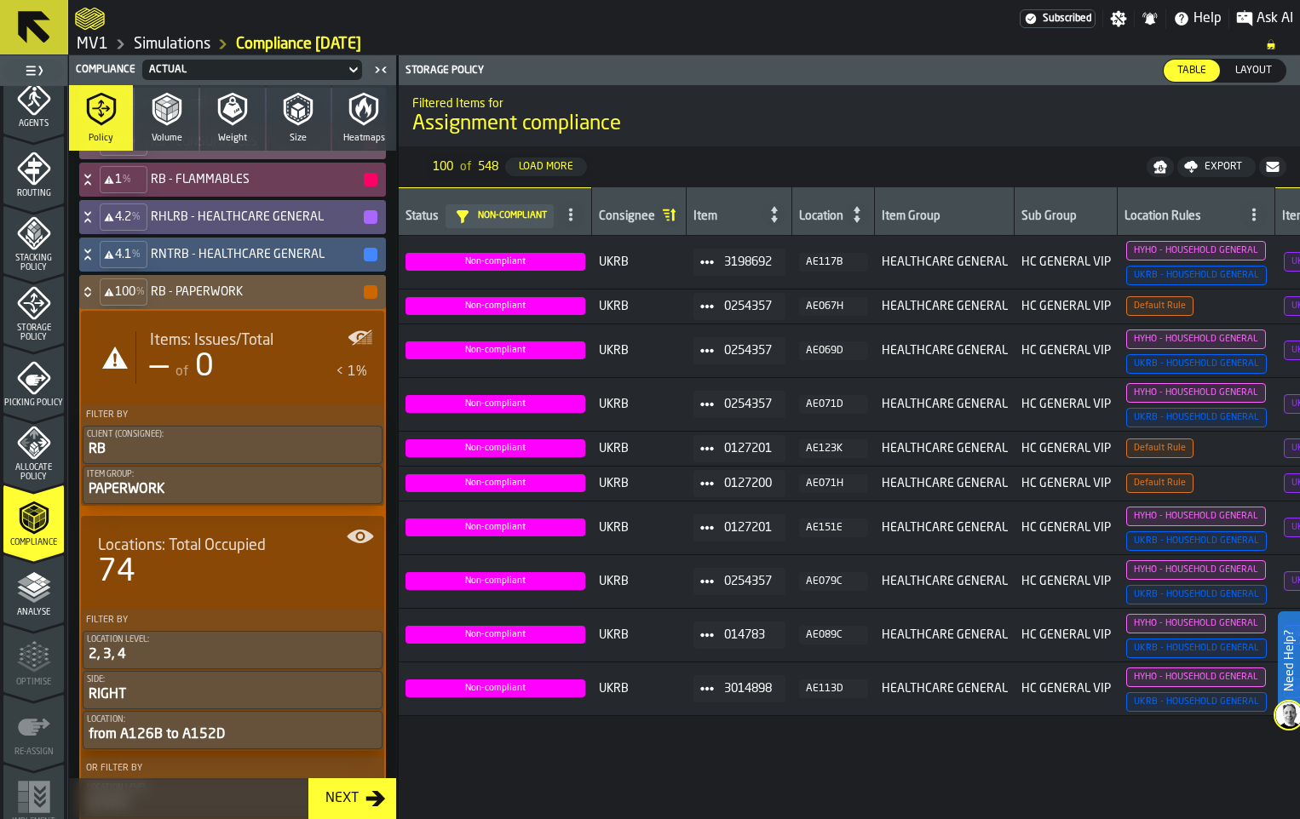
click at [90, 297] on icon at bounding box center [87, 295] width 6 height 4
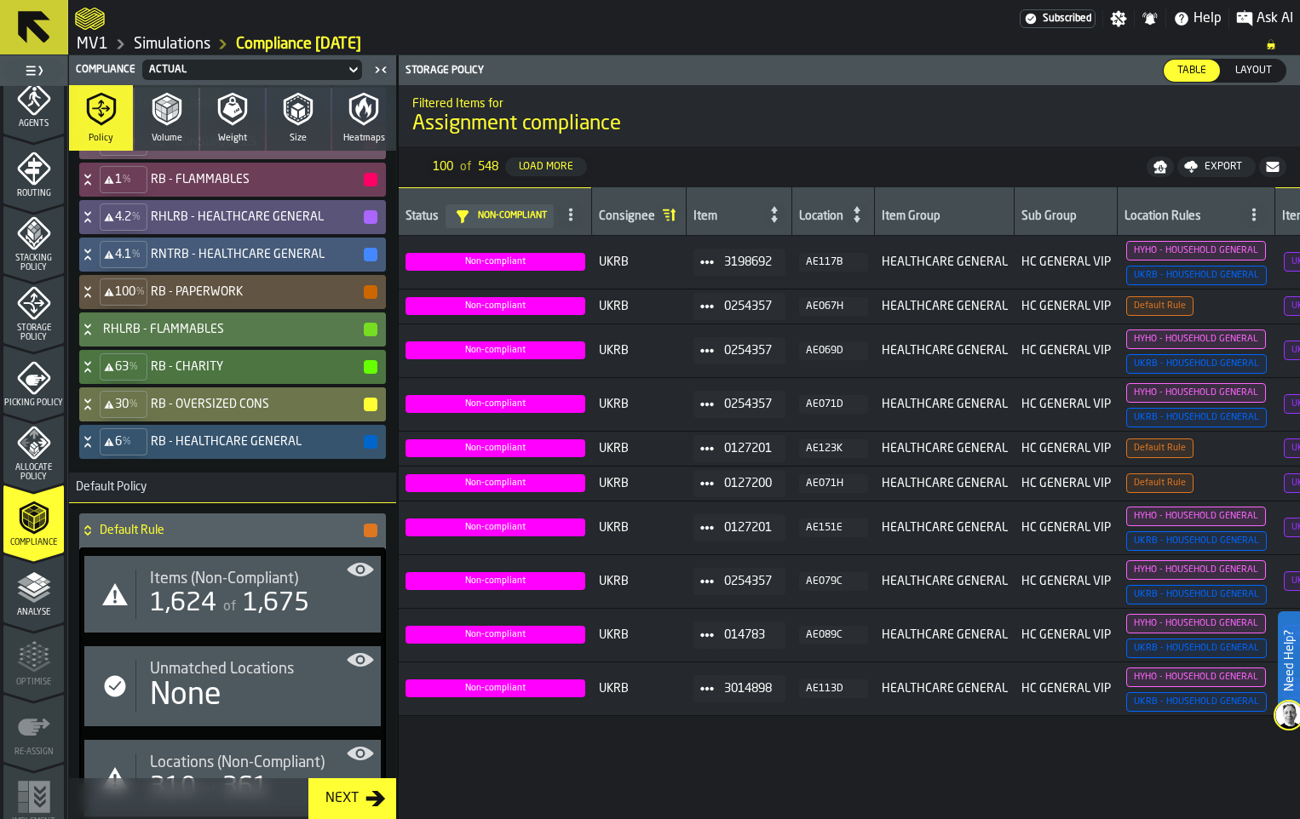
click at [96, 336] on icon at bounding box center [87, 330] width 17 height 14
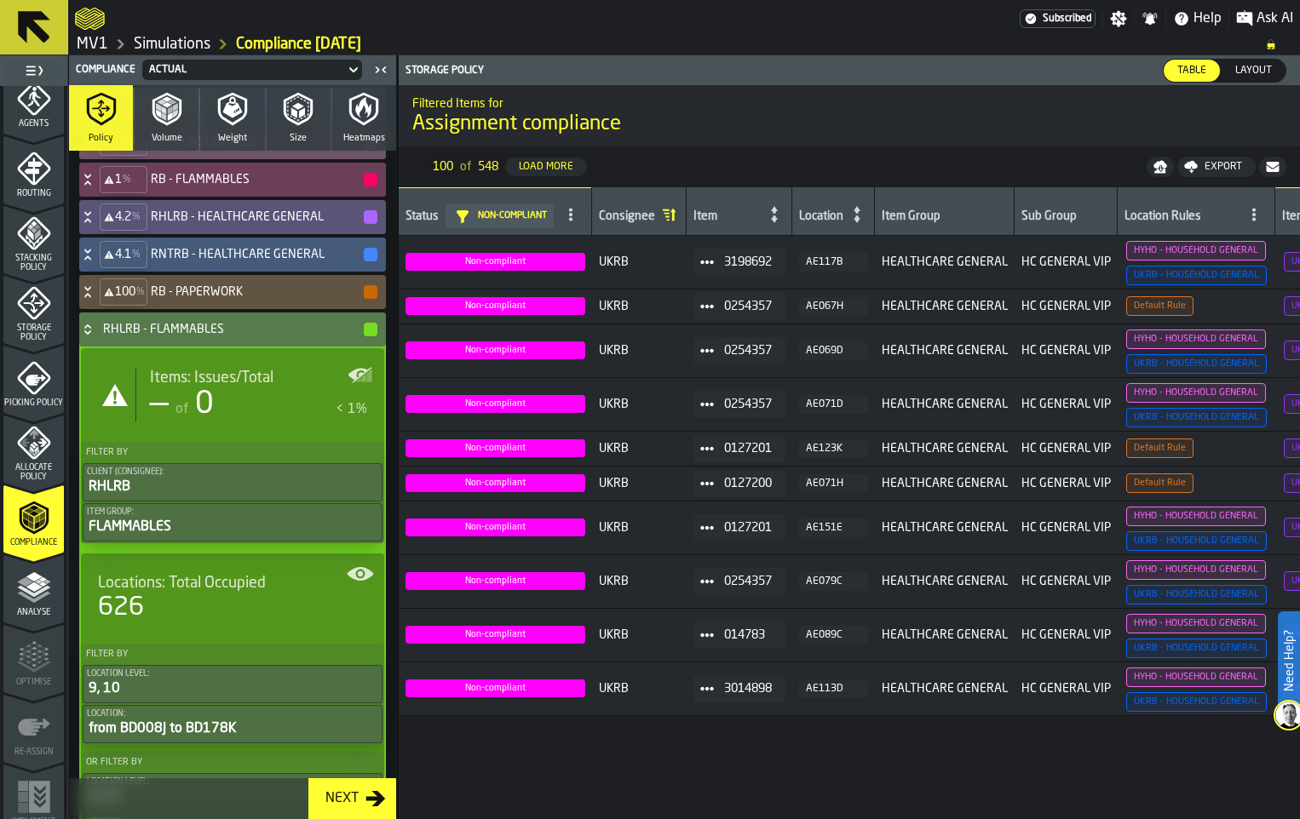
click at [96, 336] on icon at bounding box center [87, 330] width 17 height 14
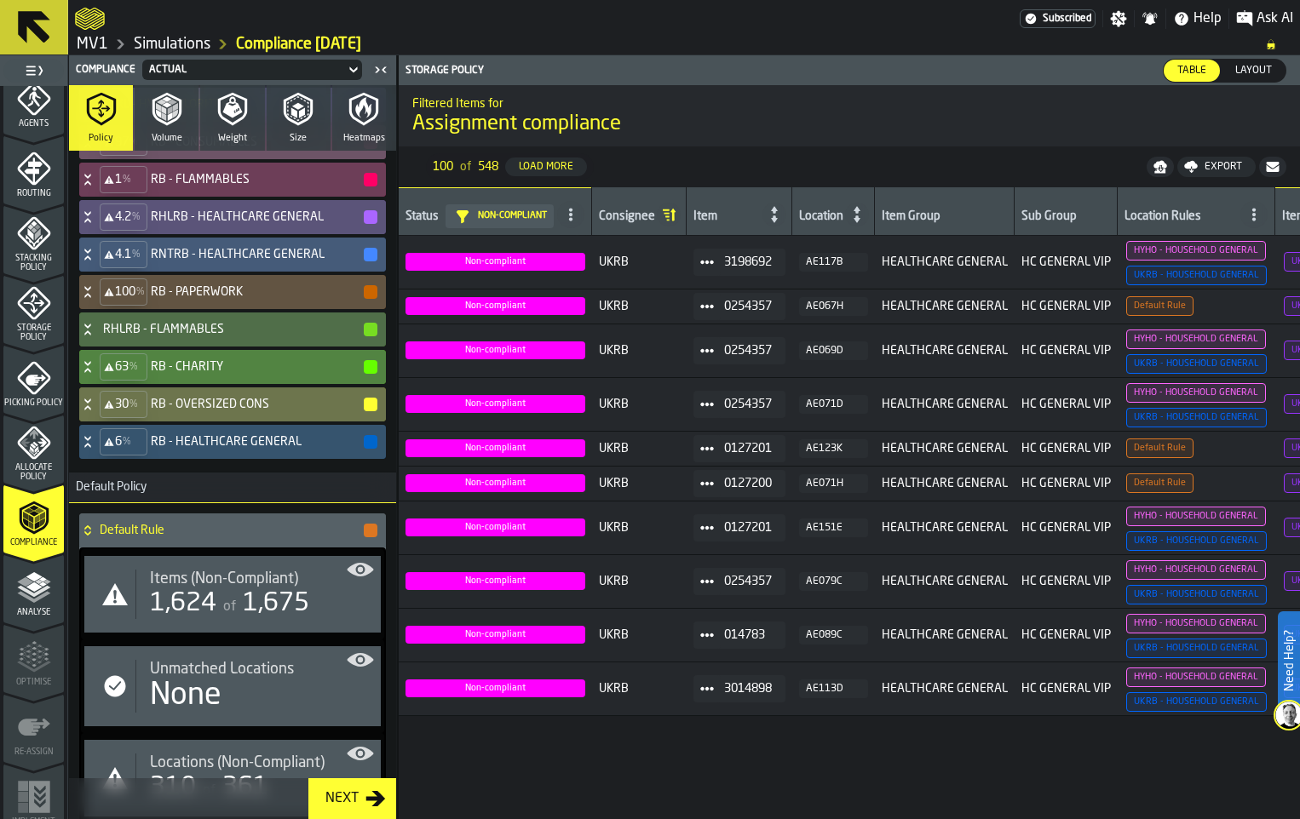
click at [112, 384] on div "63 % RB - CHARITY" at bounding box center [229, 367] width 300 height 34
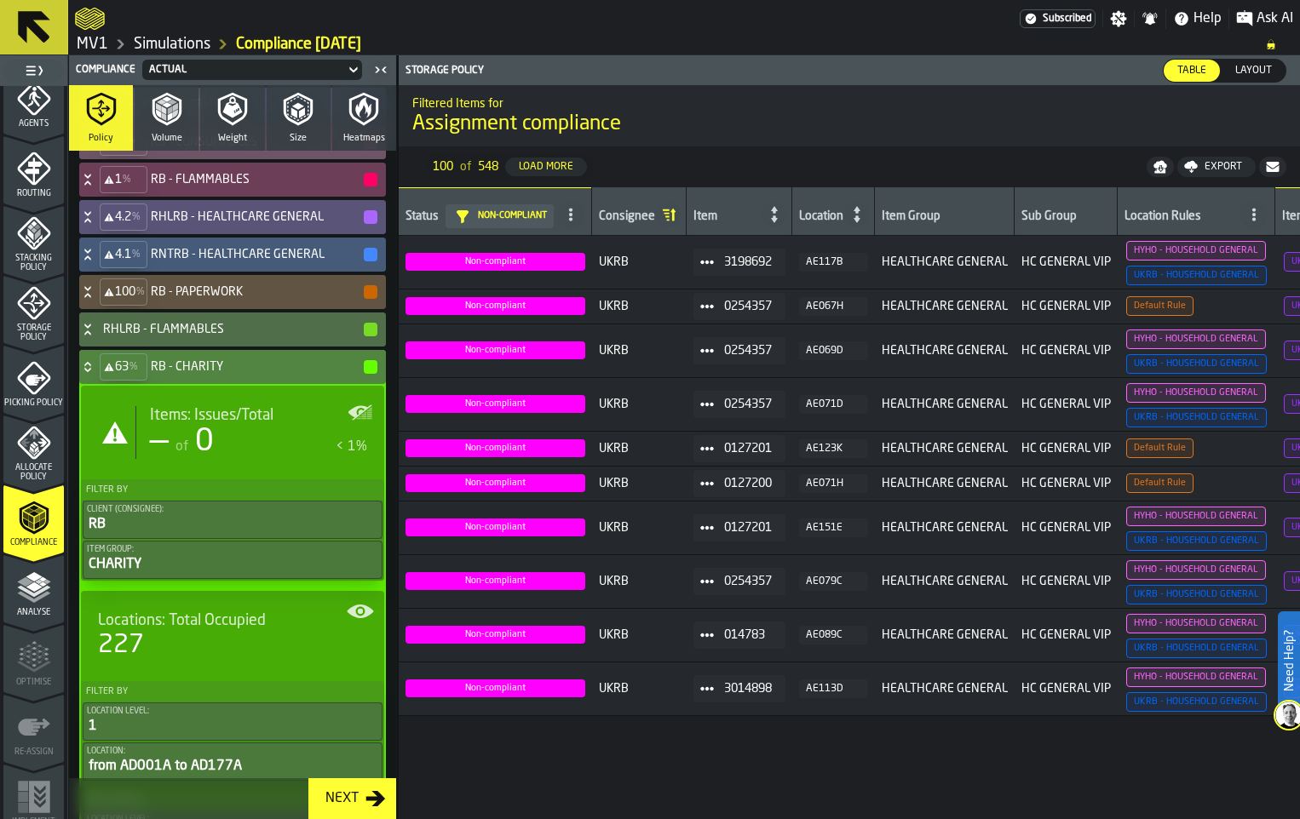
click at [112, 384] on div "63 % RB - CHARITY" at bounding box center [229, 367] width 300 height 34
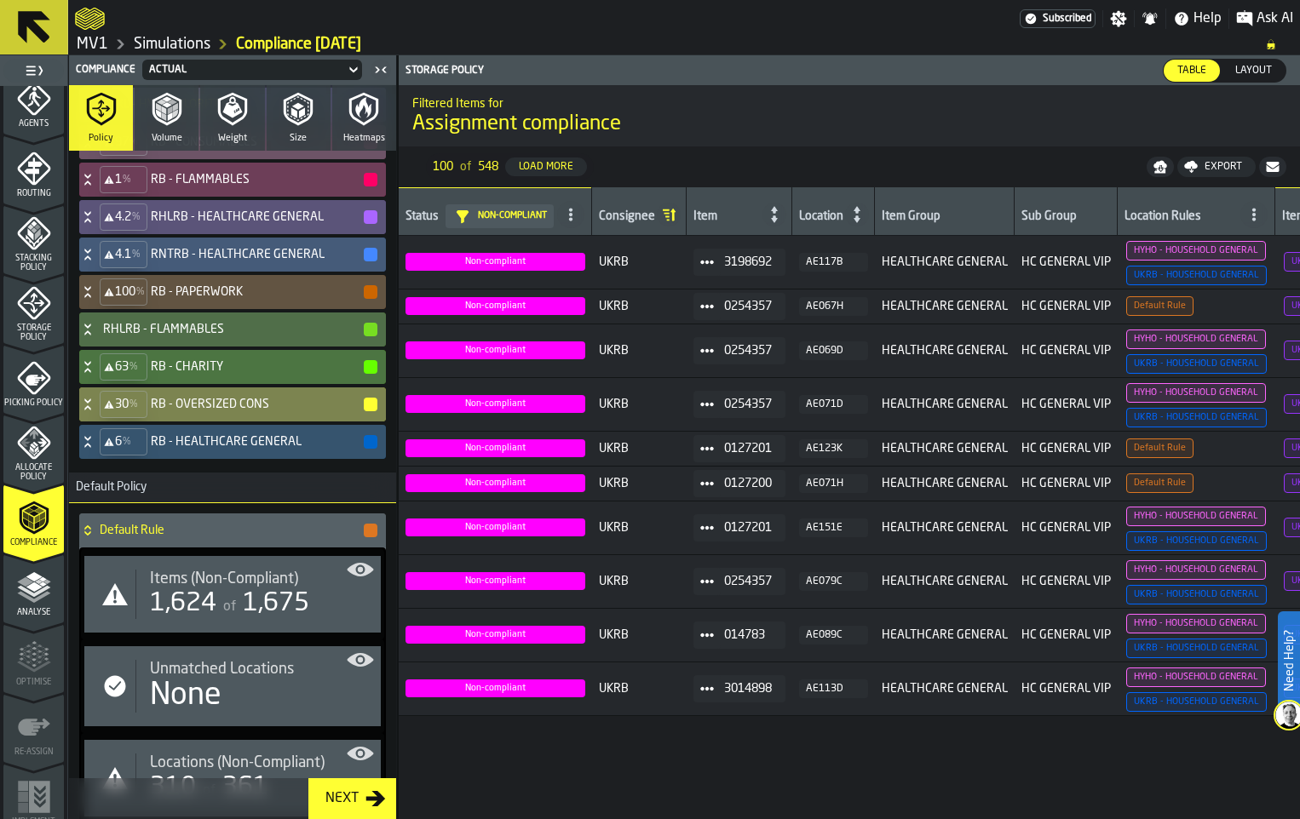
click at [96, 411] on icon at bounding box center [87, 405] width 17 height 14
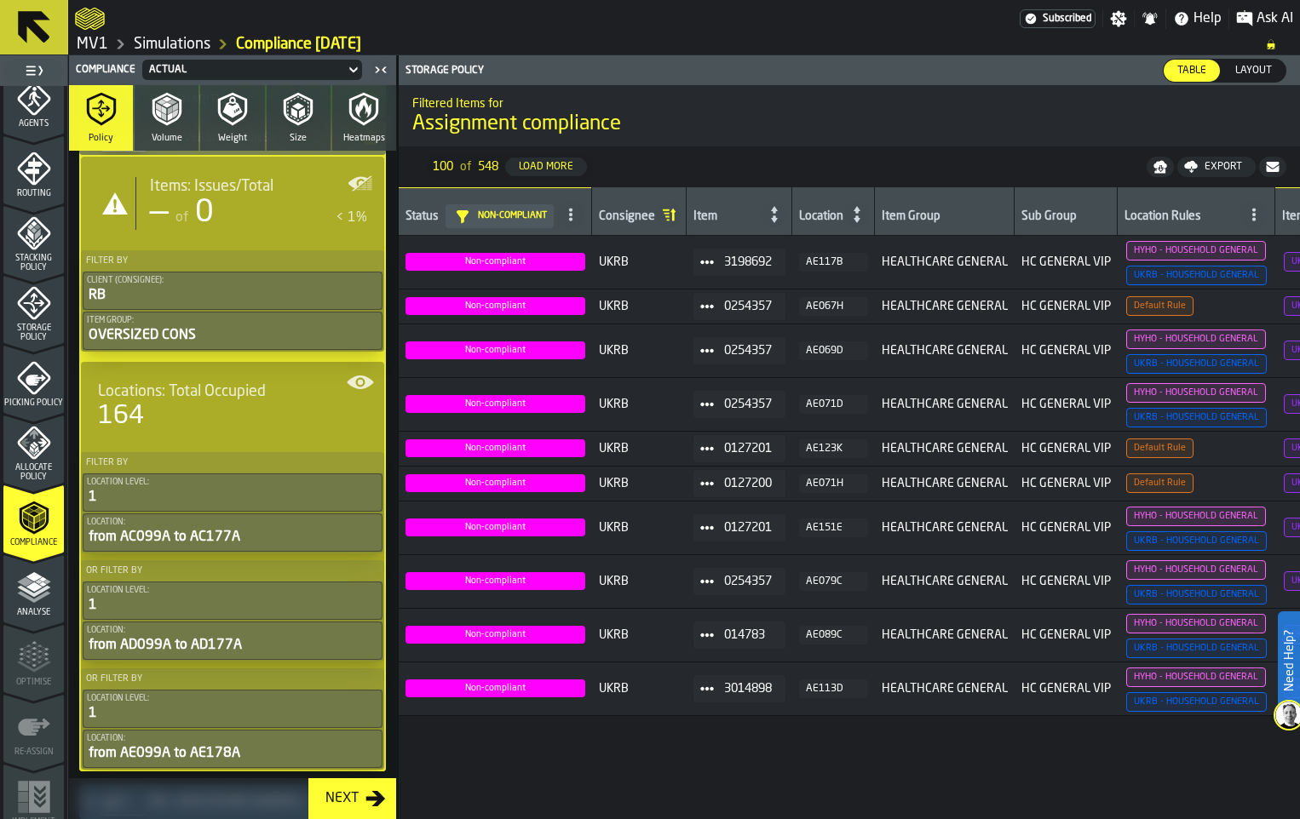
scroll to position [1272, 0]
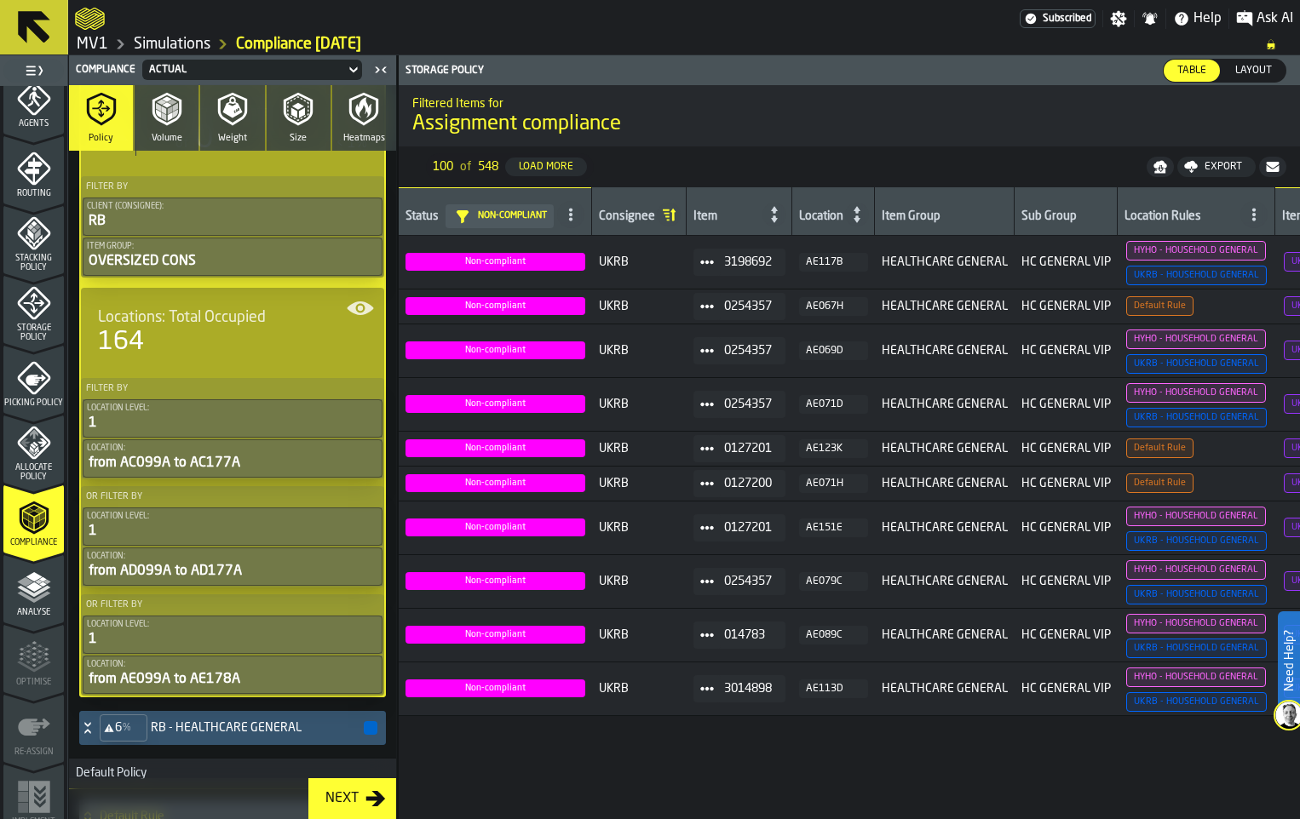
click at [96, 71] on icon at bounding box center [87, 64] width 17 height 14
